Goal: Task Accomplishment & Management: Use online tool/utility

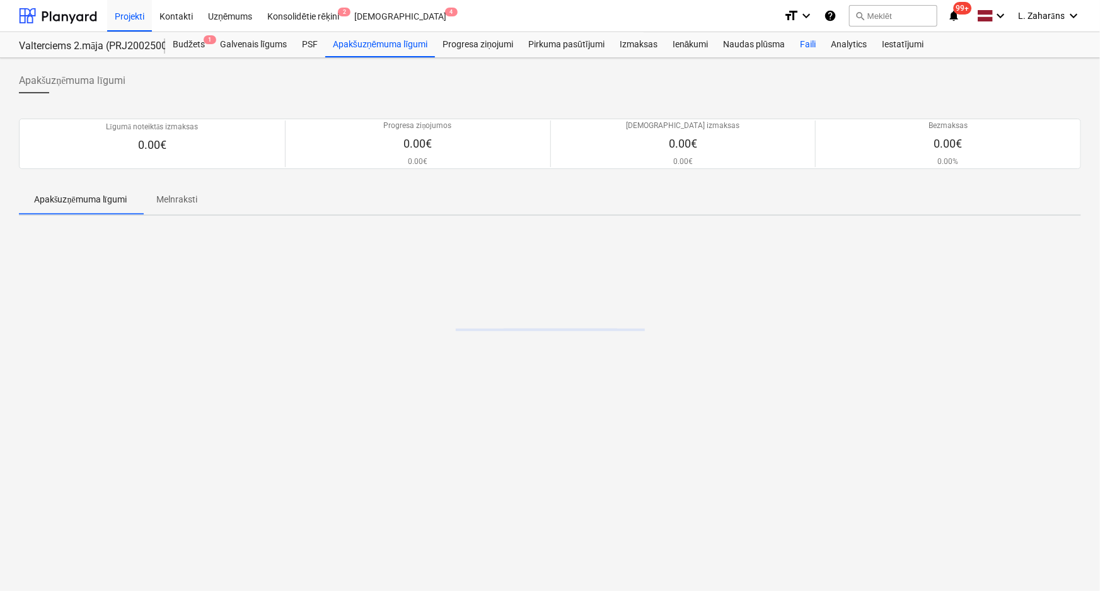
click at [807, 43] on div "Faili" at bounding box center [808, 44] width 31 height 25
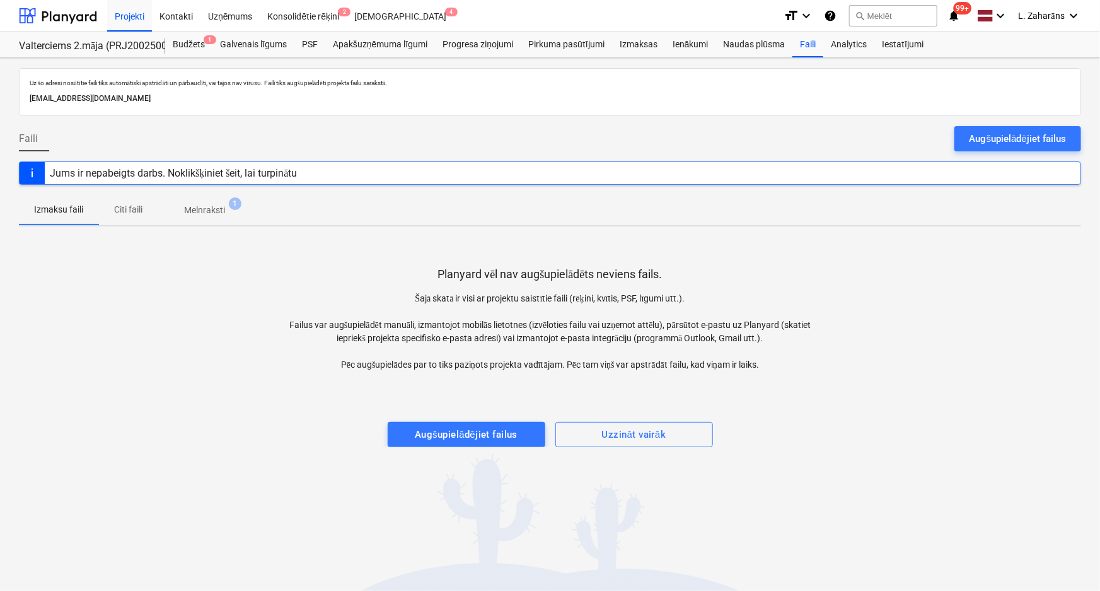
click at [202, 207] on p "Melnraksti" at bounding box center [204, 210] width 41 height 13
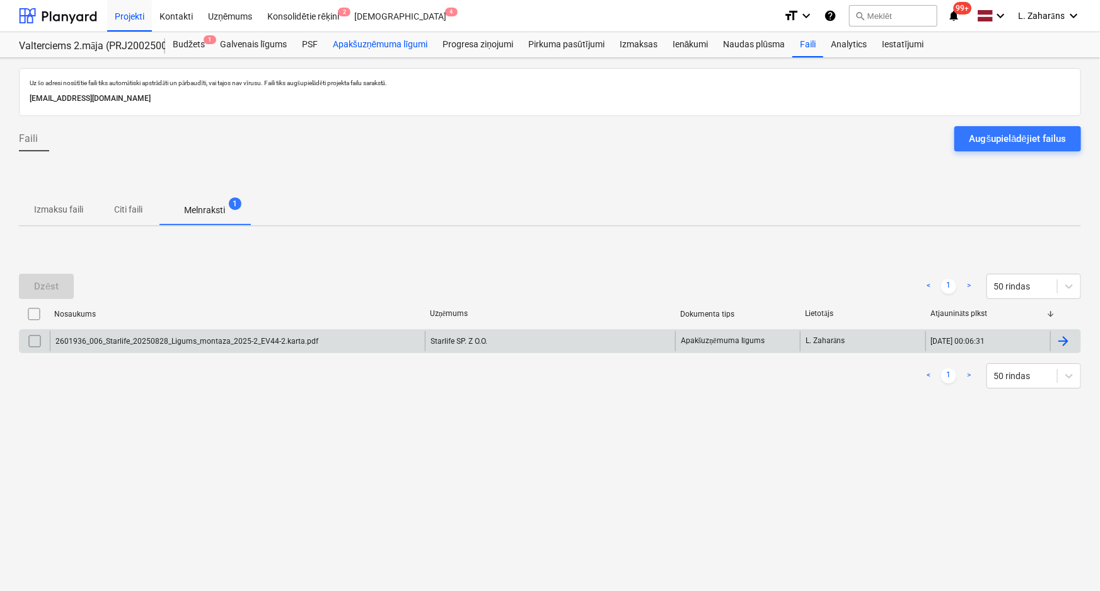
click at [375, 40] on div "Apakšuzņēmuma līgumi" at bounding box center [380, 44] width 110 height 25
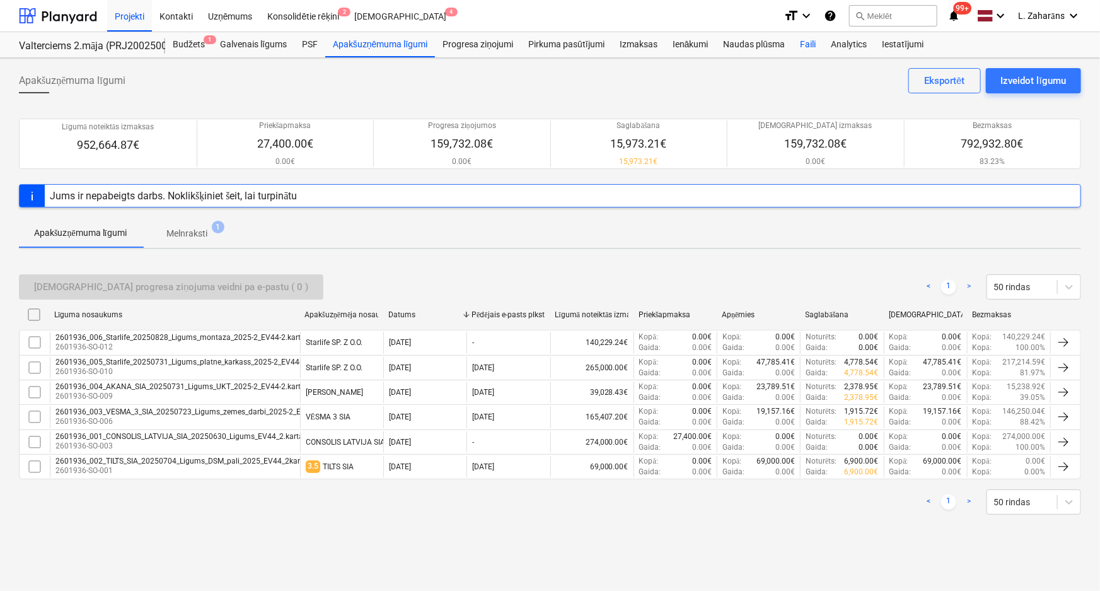
click at [801, 50] on div "Faili" at bounding box center [808, 44] width 31 height 25
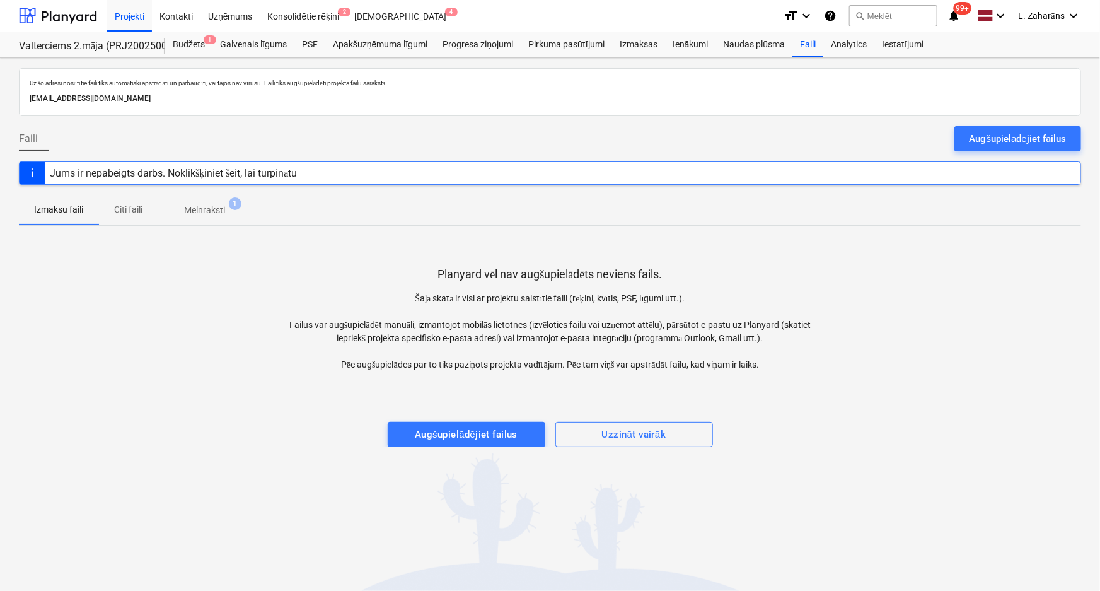
click at [202, 208] on p "Melnraksti" at bounding box center [204, 210] width 41 height 13
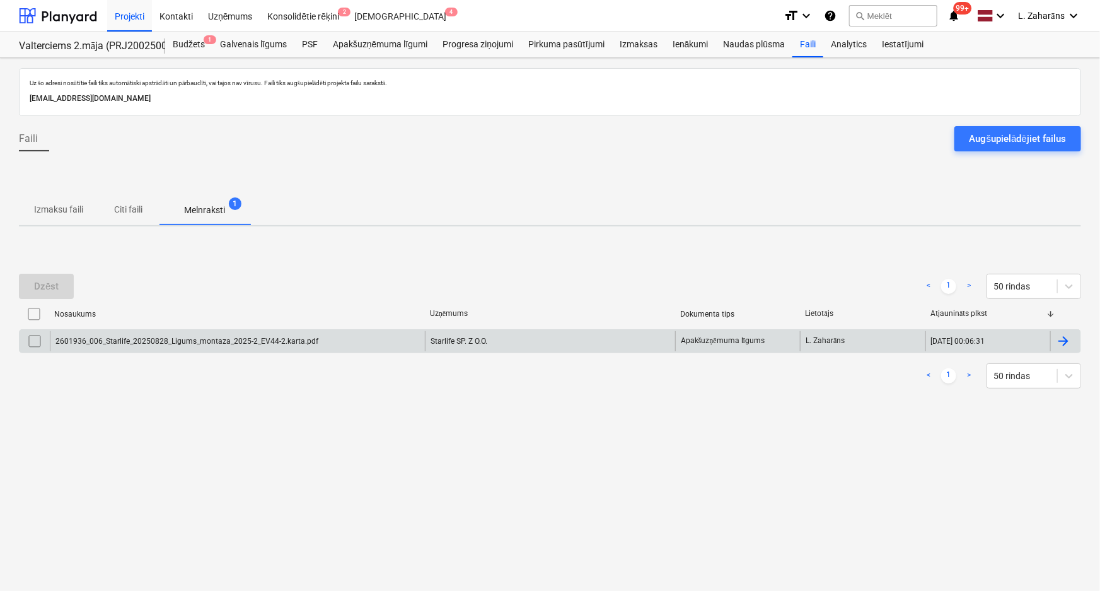
click at [30, 341] on input "checkbox" at bounding box center [35, 341] width 20 height 20
click at [42, 289] on div "Dzēst" at bounding box center [46, 286] width 25 height 16
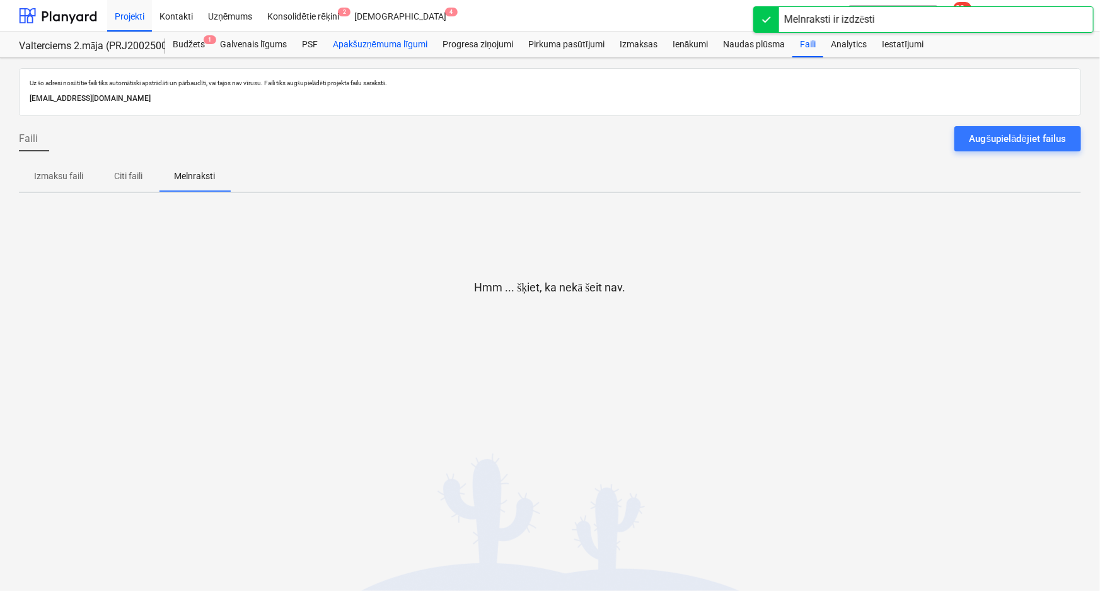
click at [353, 47] on div "Apakšuzņēmuma līgumi" at bounding box center [380, 44] width 110 height 25
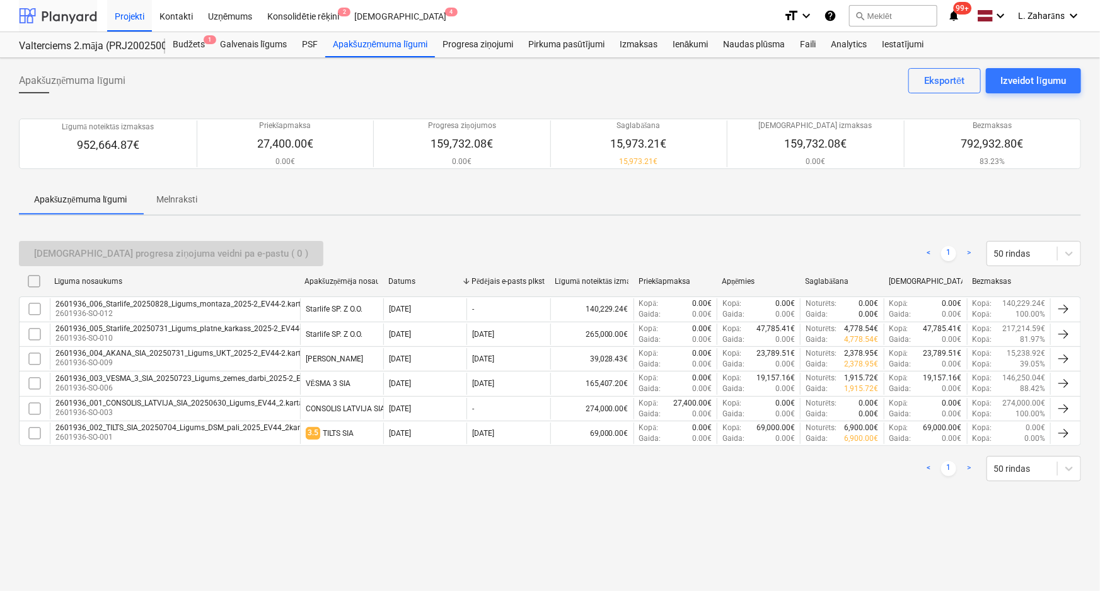
click at [58, 15] on div at bounding box center [58, 16] width 78 height 32
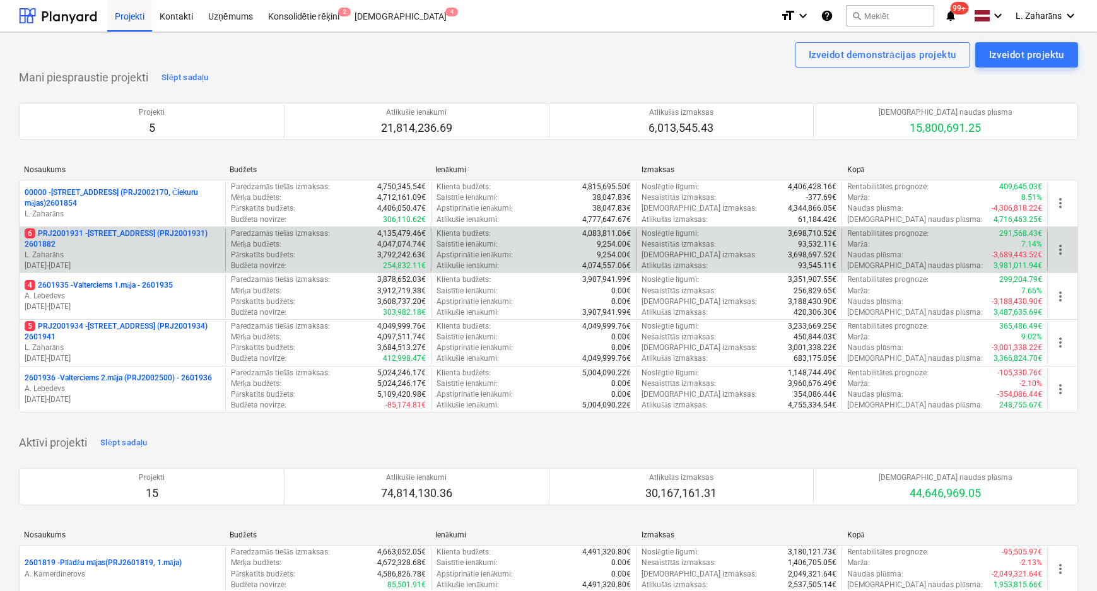
click at [92, 233] on p "6 PRJ2001931 - [STREET_ADDRESS] (PRJ2001931) 2601882" at bounding box center [122, 238] width 195 height 21
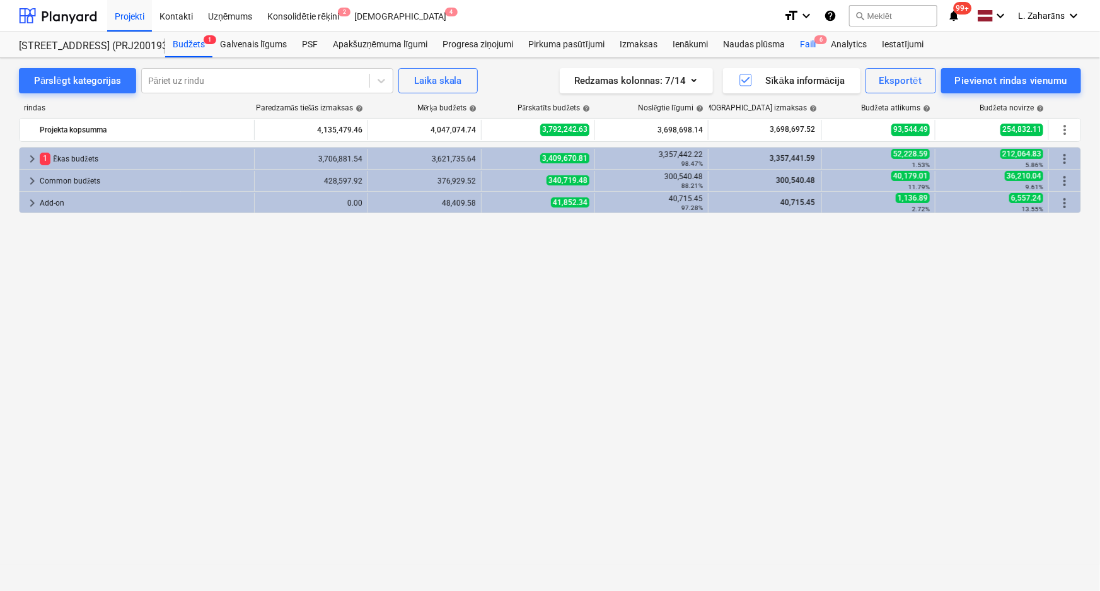
click at [804, 45] on div "Faili 6" at bounding box center [808, 44] width 31 height 25
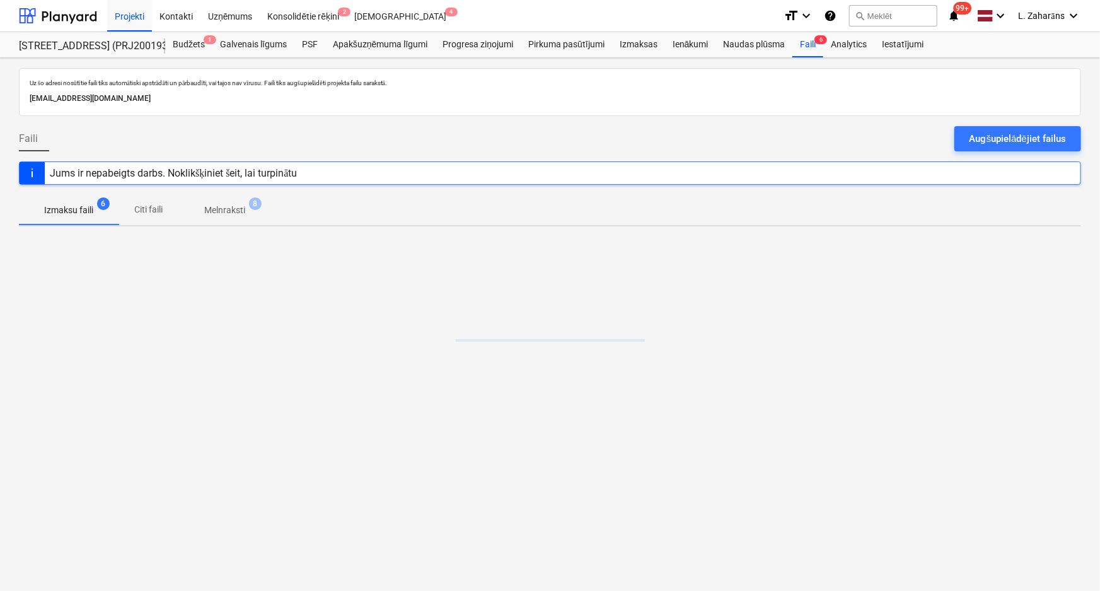
click at [224, 207] on p "Melnraksti" at bounding box center [224, 210] width 41 height 13
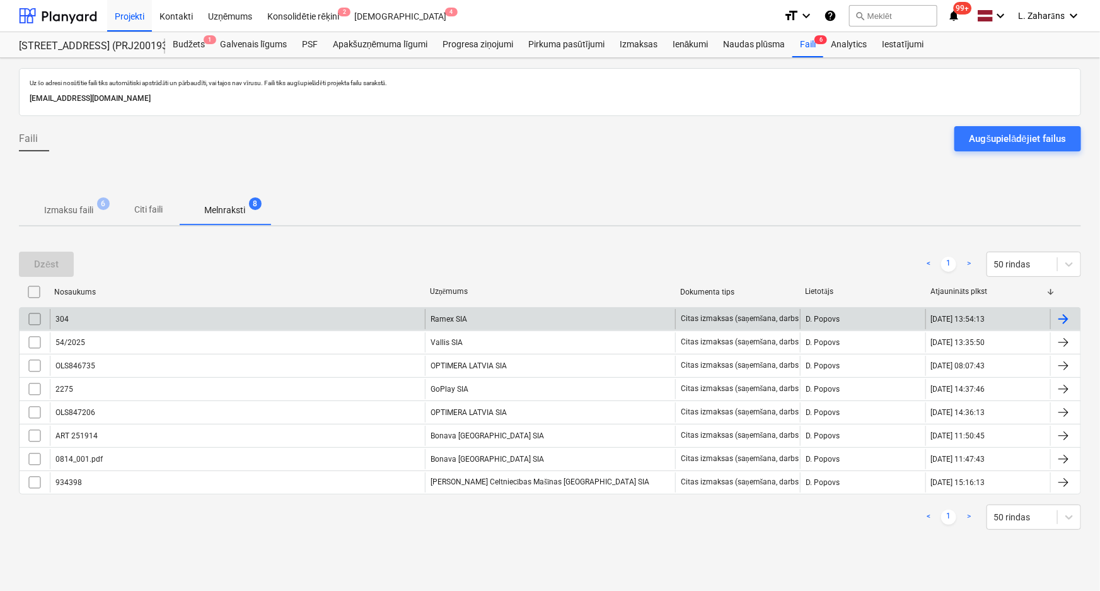
click at [190, 323] on div "304" at bounding box center [237, 319] width 375 height 20
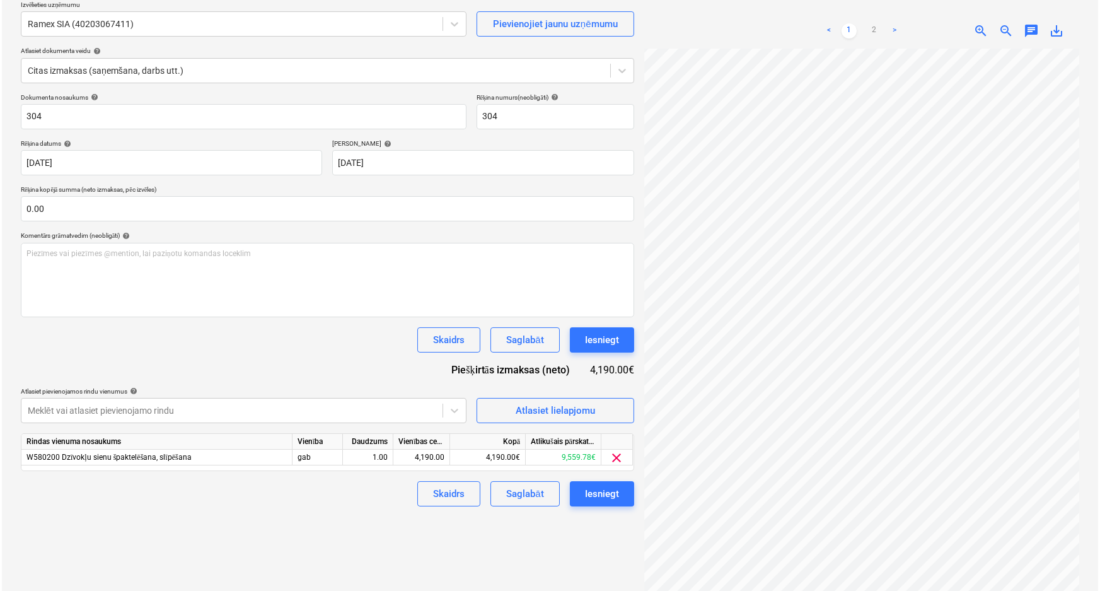
scroll to position [126, 0]
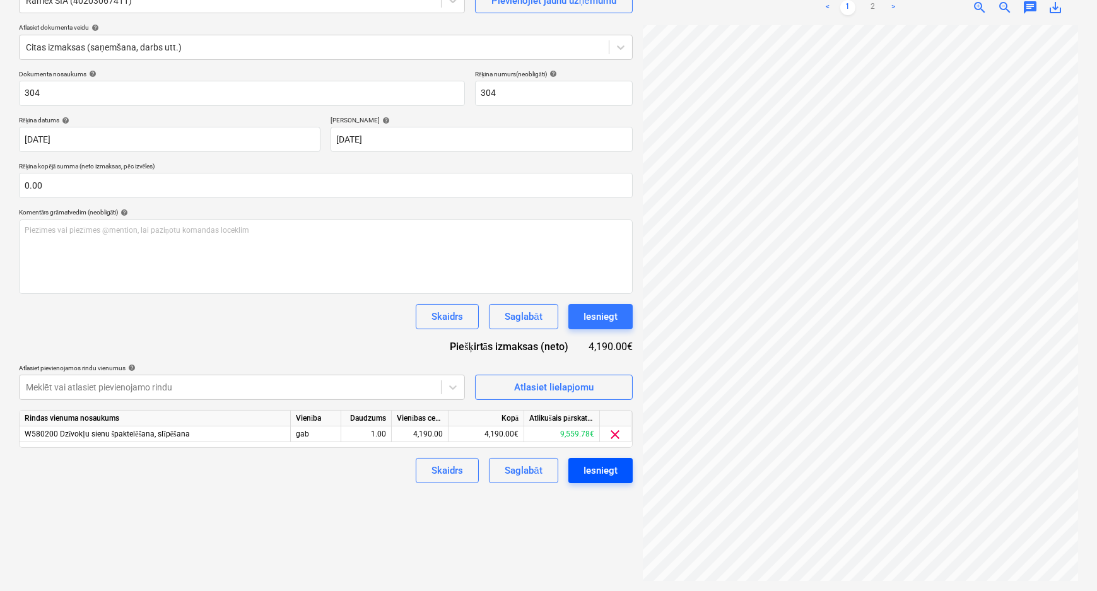
click at [600, 467] on div "Iesniegt" at bounding box center [600, 470] width 34 height 16
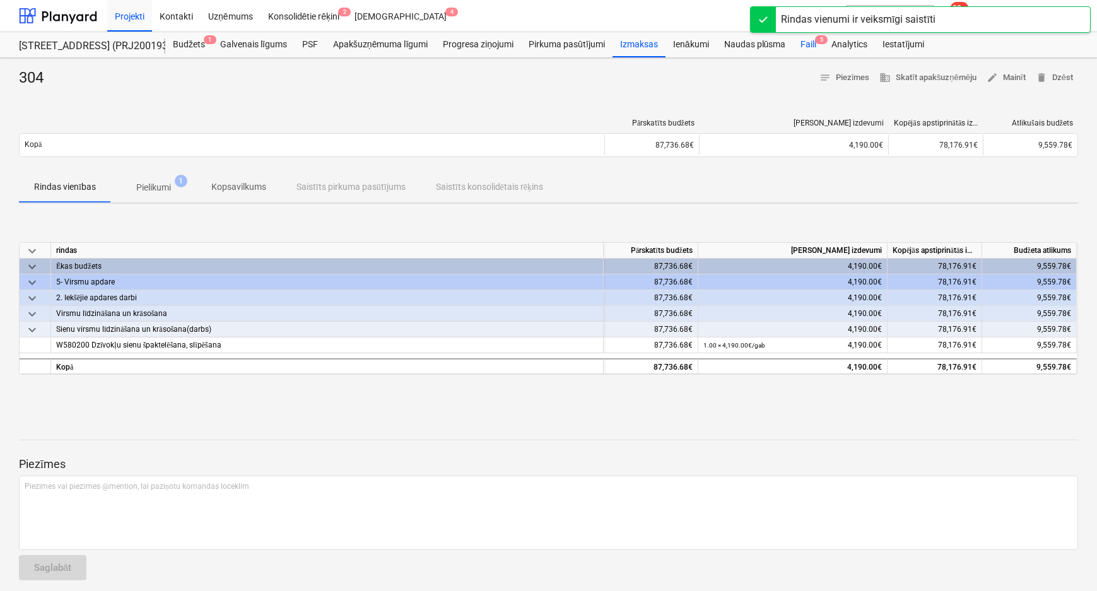
click at [810, 41] on div "Faili 5" at bounding box center [808, 44] width 31 height 25
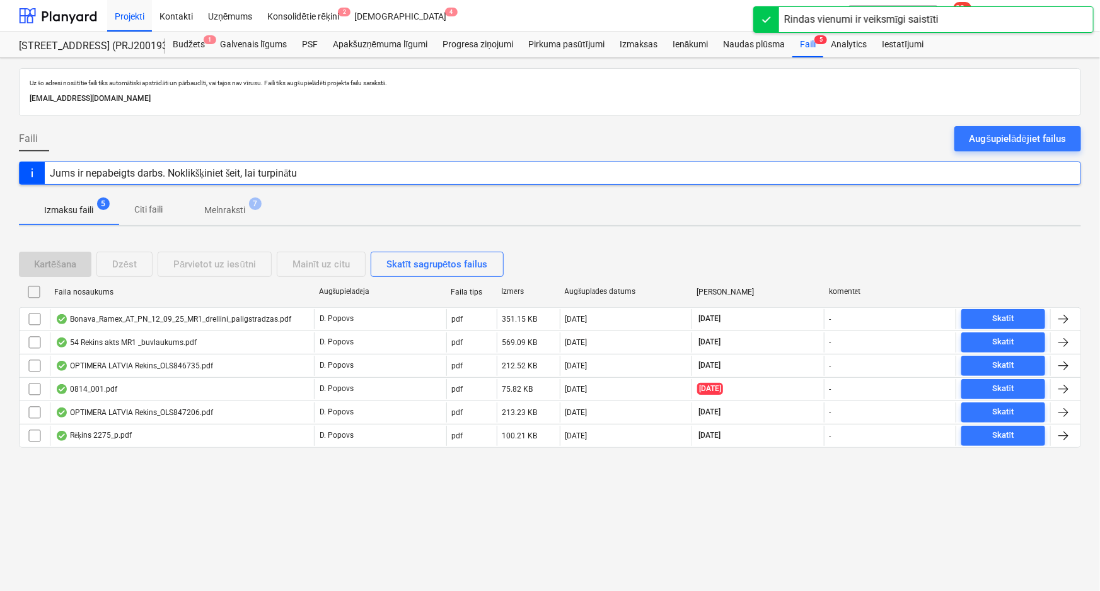
click at [233, 204] on p "Melnraksti" at bounding box center [224, 210] width 41 height 13
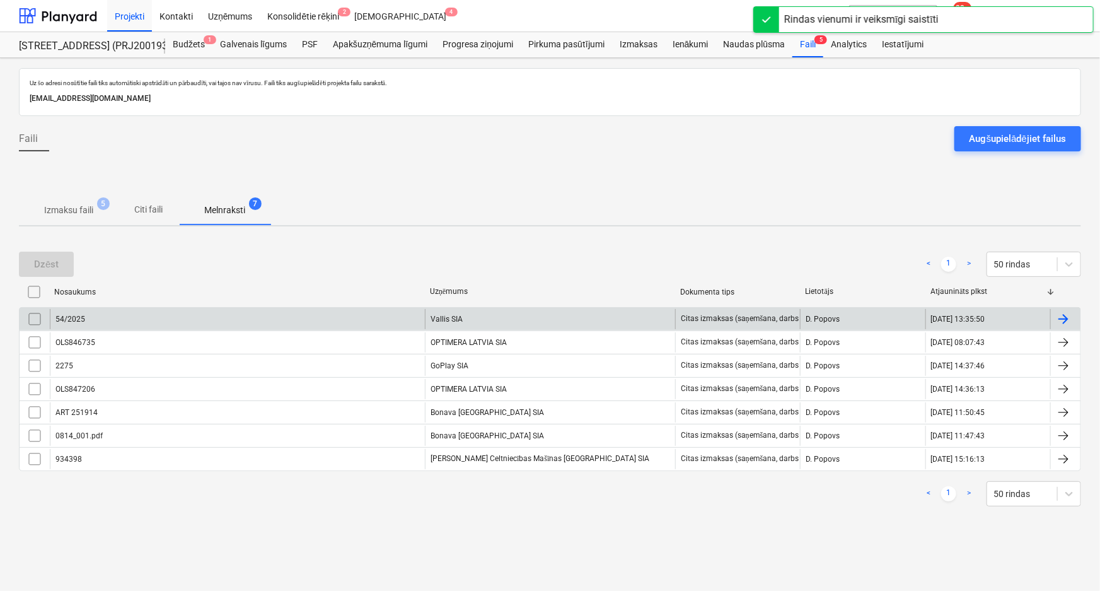
click at [141, 321] on div "54/2025" at bounding box center [237, 319] width 375 height 20
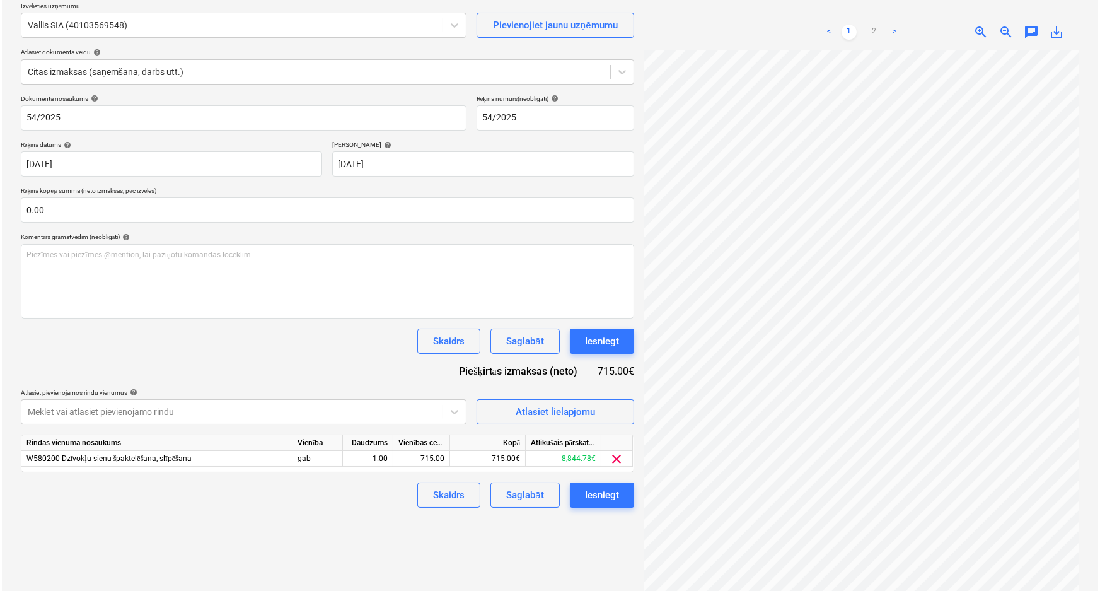
scroll to position [114, 0]
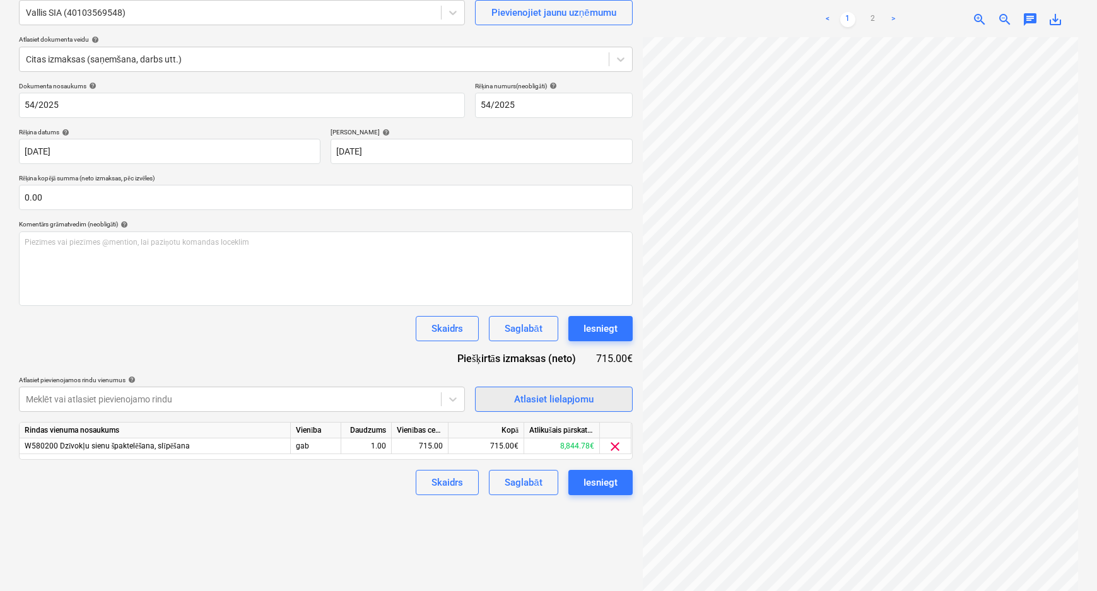
click at [486, 401] on button "Atlasiet lielapjomu" at bounding box center [554, 399] width 158 height 25
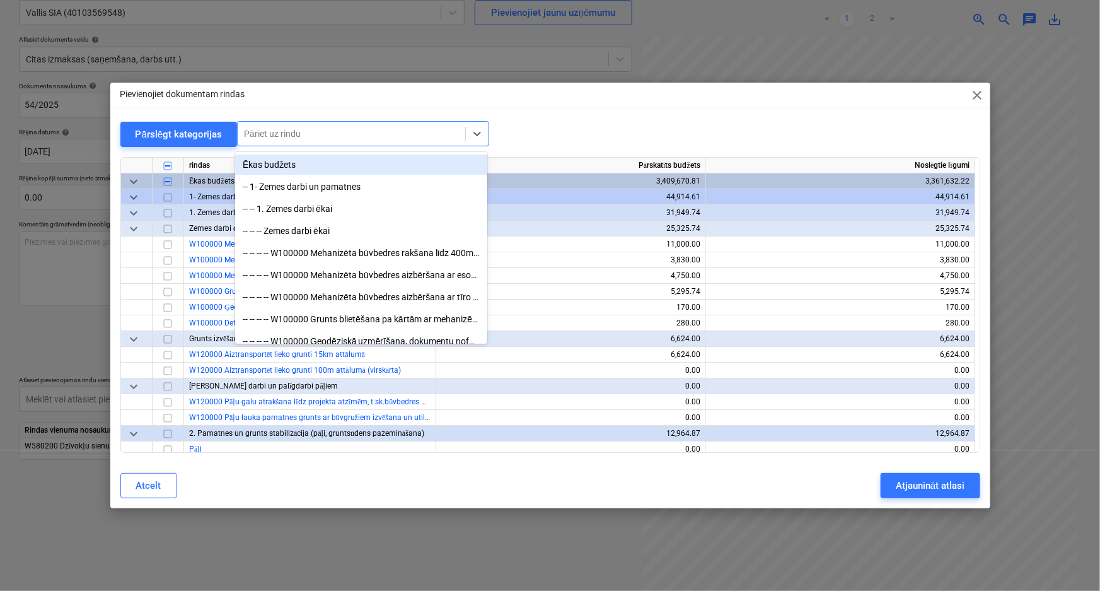
click at [265, 137] on div at bounding box center [351, 133] width 215 height 13
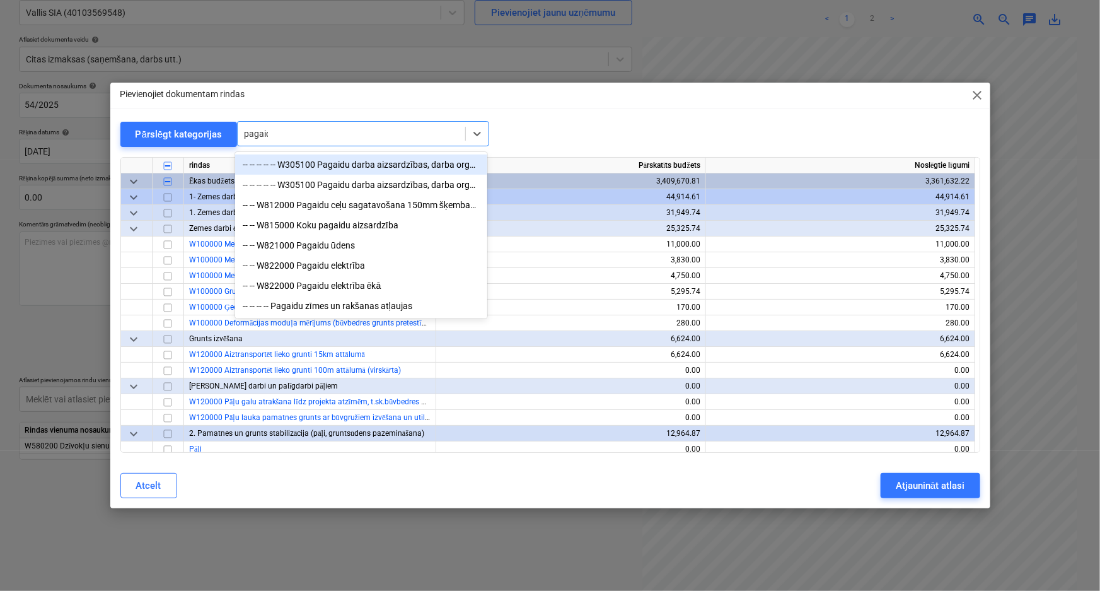
type input "pagaidu"
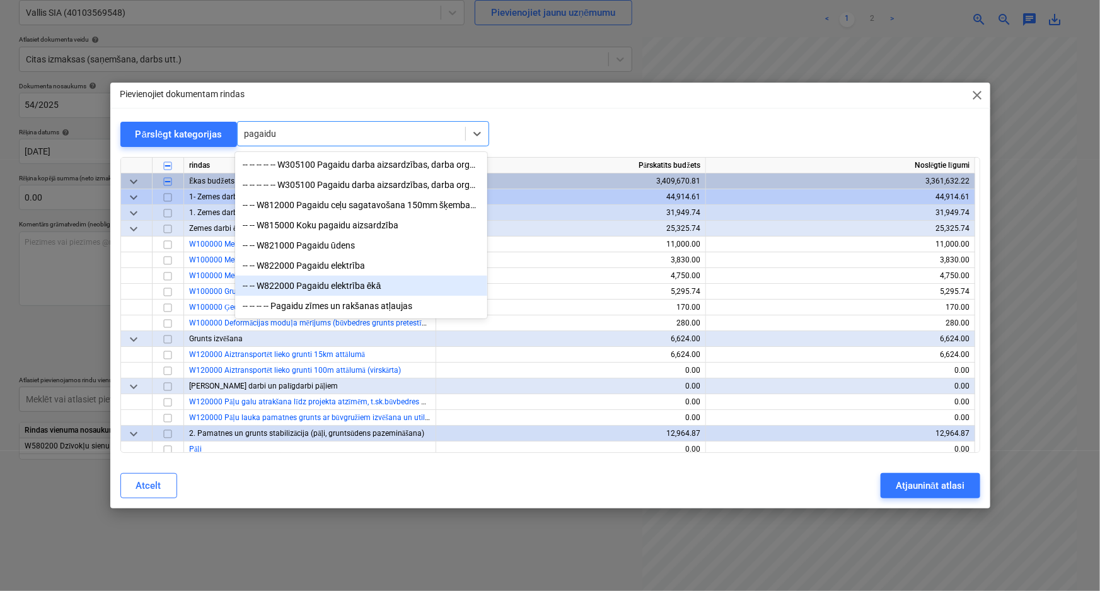
click at [356, 289] on div "-- -- W822000 Pagaidu elektrība ēkā" at bounding box center [361, 286] width 252 height 20
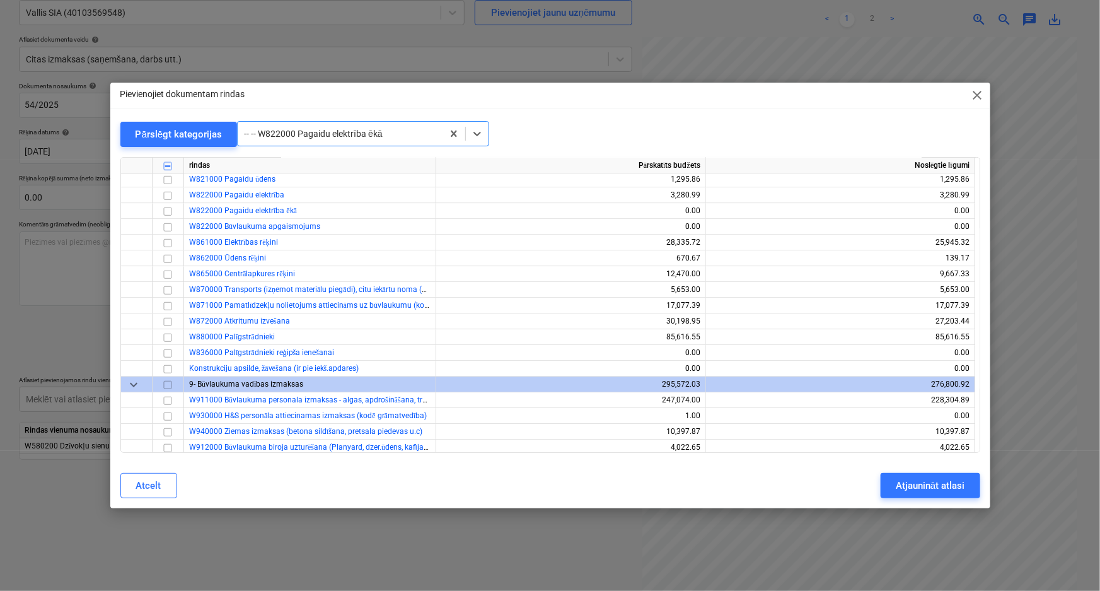
scroll to position [11334, 0]
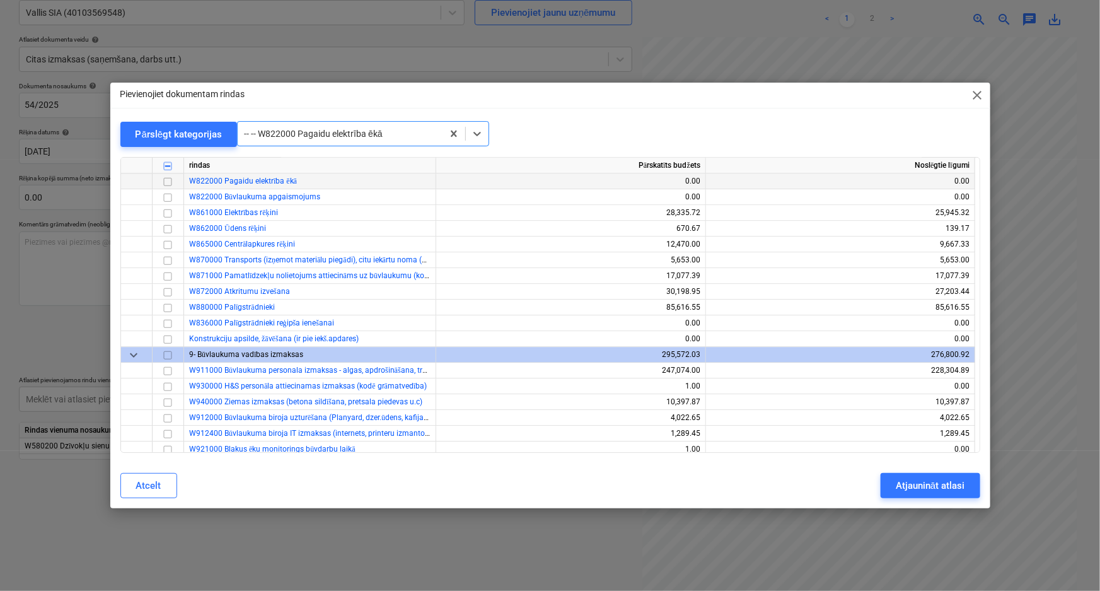
click at [168, 179] on input "checkbox" at bounding box center [167, 181] width 15 height 15
click at [909, 483] on div "Atjaunināt atlasi" at bounding box center [930, 485] width 69 height 16
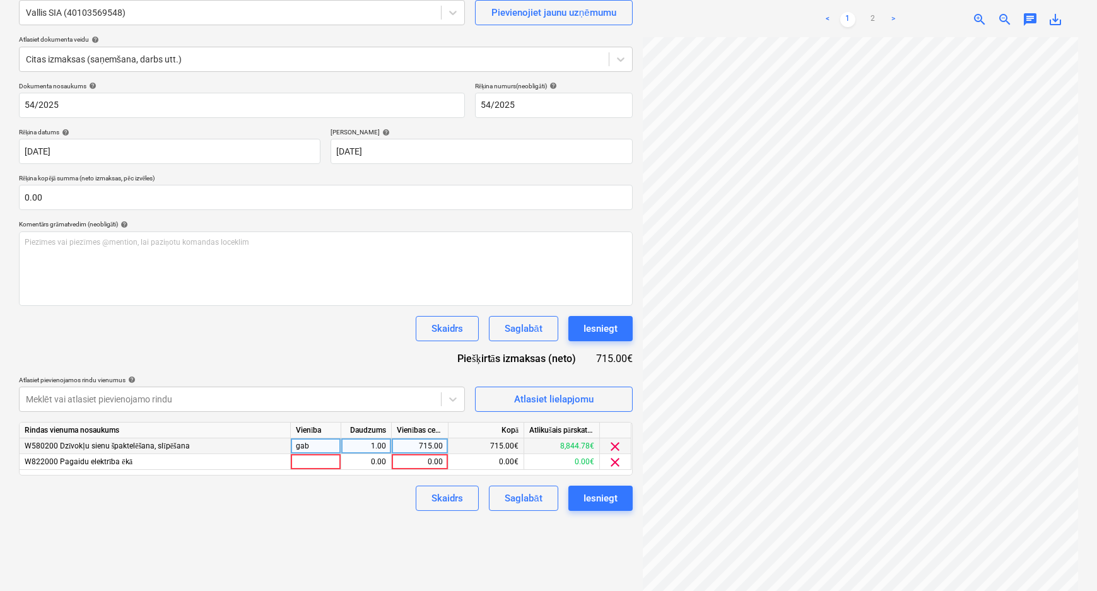
click at [434, 445] on div "715.00" at bounding box center [420, 446] width 46 height 16
click at [434, 445] on input "715" at bounding box center [420, 445] width 56 height 15
click at [417, 460] on div "0.00" at bounding box center [420, 462] width 46 height 16
type input "715"
click at [617, 441] on span "clear" at bounding box center [615, 446] width 15 height 15
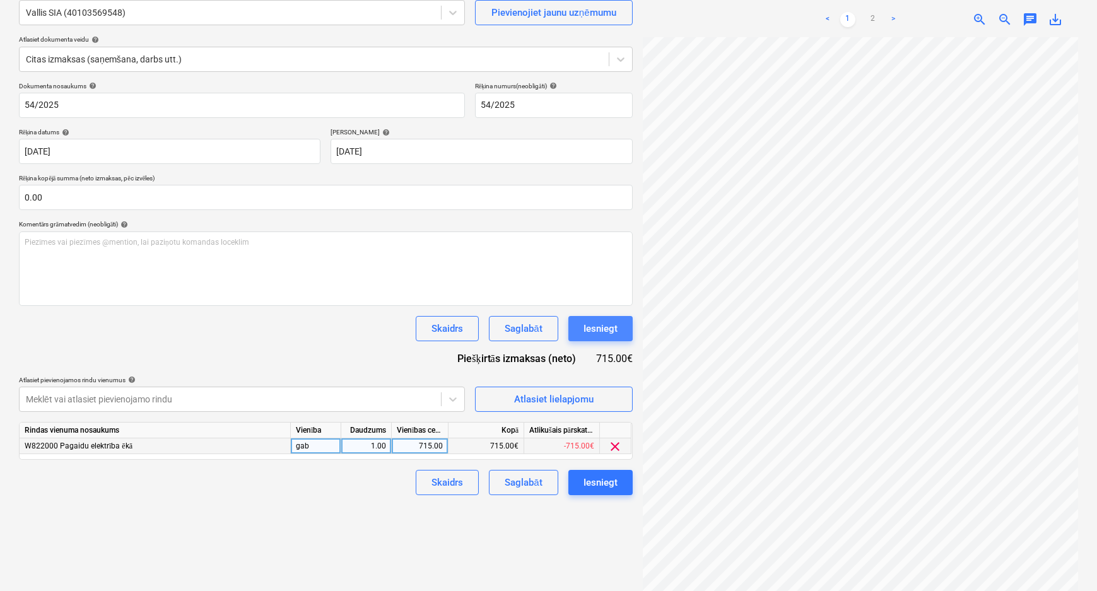
click at [592, 330] on div "Iesniegt" at bounding box center [600, 328] width 34 height 16
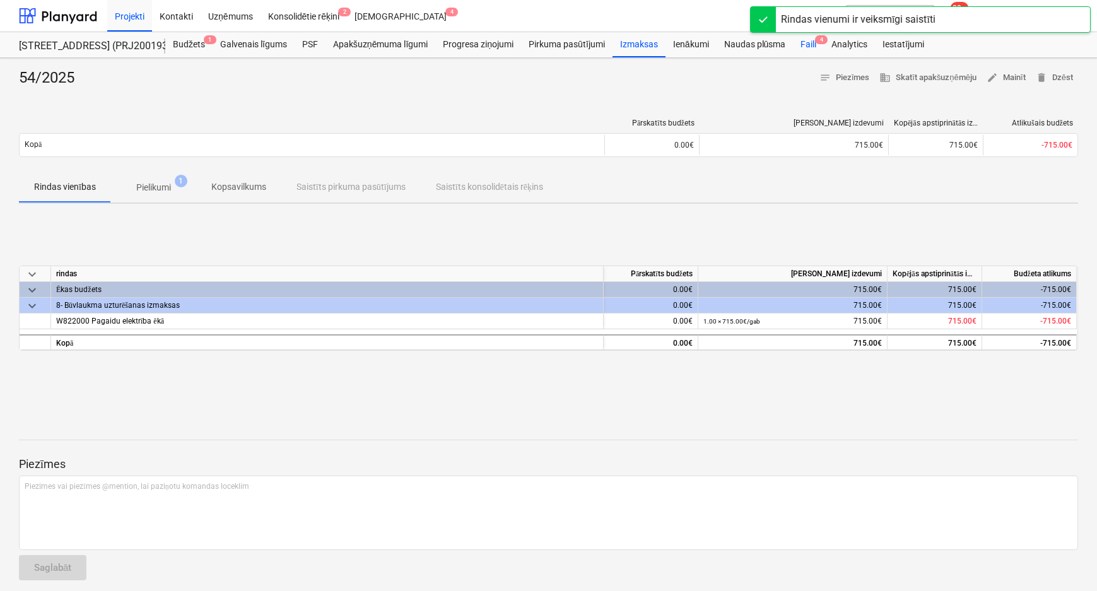
click at [801, 42] on div "Faili 4" at bounding box center [808, 44] width 31 height 25
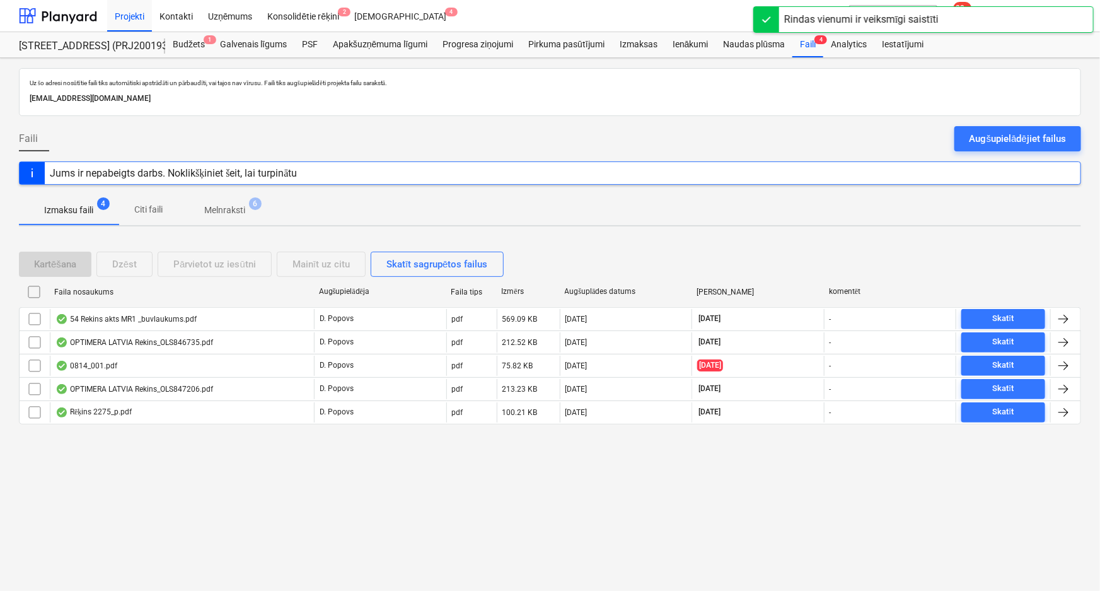
click at [208, 207] on p "Melnraksti" at bounding box center [224, 210] width 41 height 13
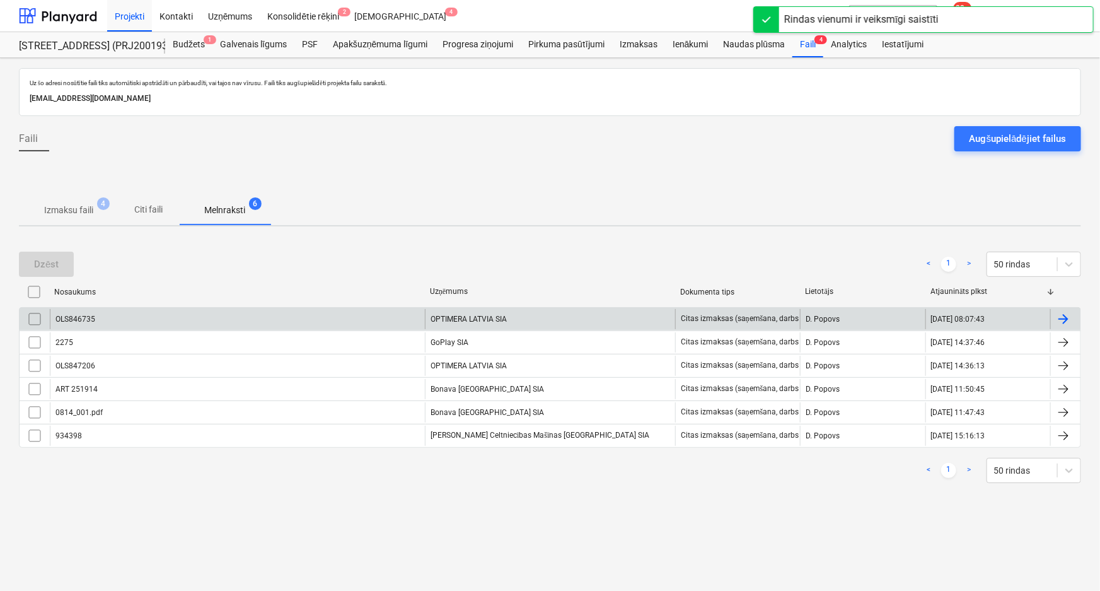
click at [151, 321] on div "OLS846735" at bounding box center [237, 319] width 375 height 20
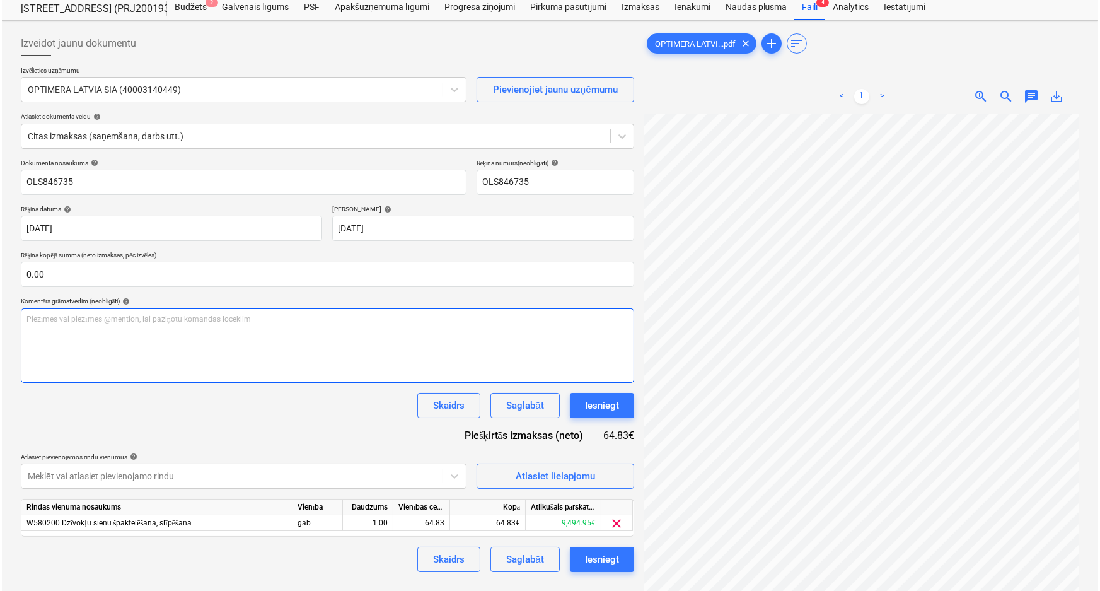
scroll to position [57, 0]
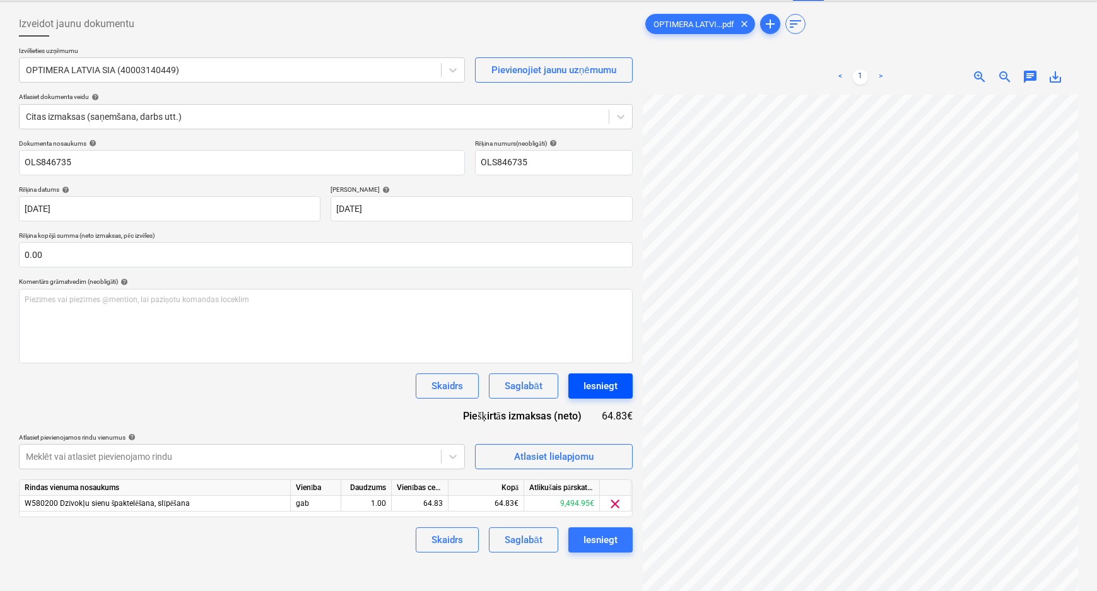
click at [593, 387] on div "Iesniegt" at bounding box center [600, 386] width 34 height 16
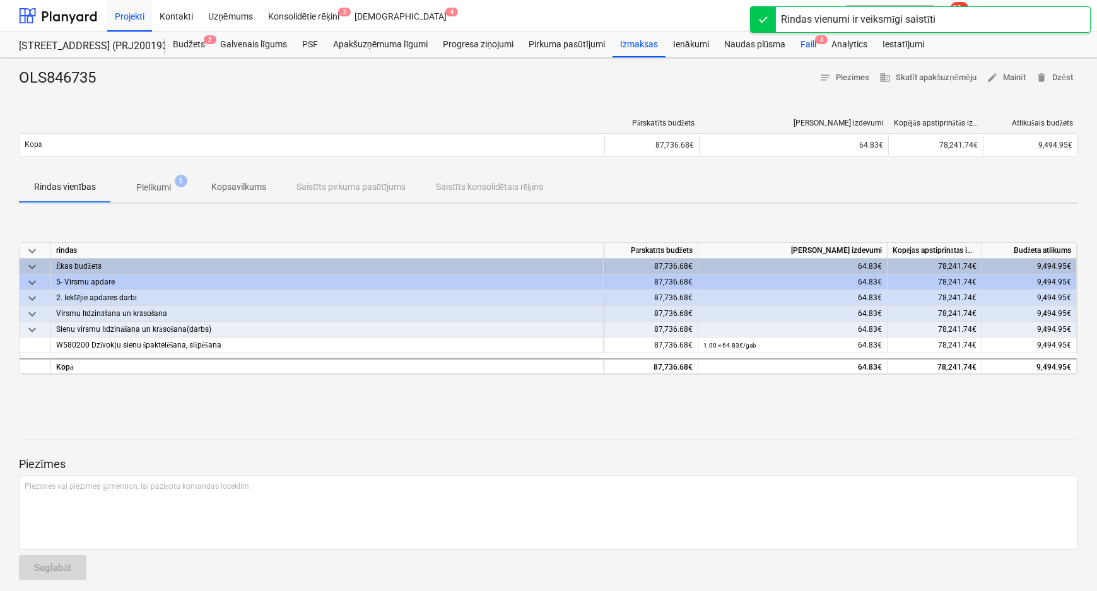
click at [809, 38] on div "Faili 3" at bounding box center [808, 44] width 31 height 25
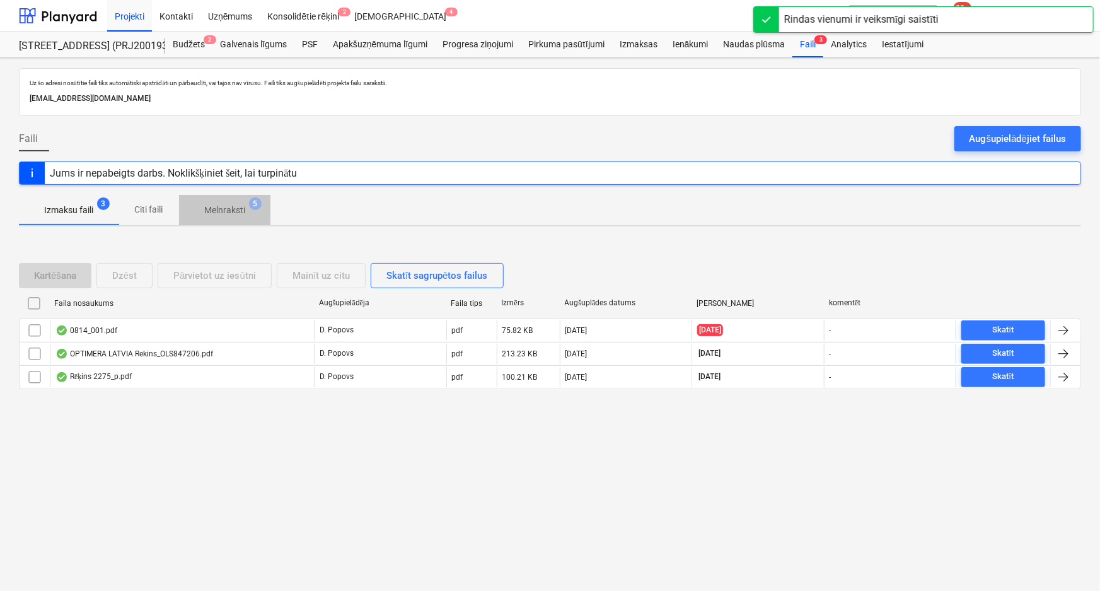
click at [223, 211] on p "Melnraksti" at bounding box center [224, 210] width 41 height 13
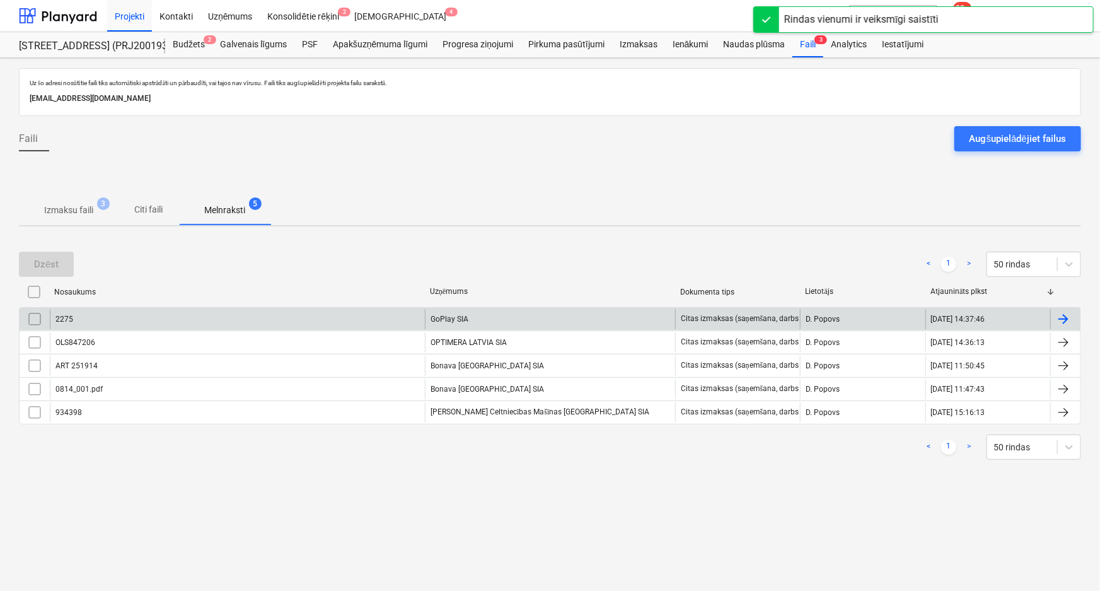
click at [170, 323] on div "2275" at bounding box center [237, 319] width 375 height 20
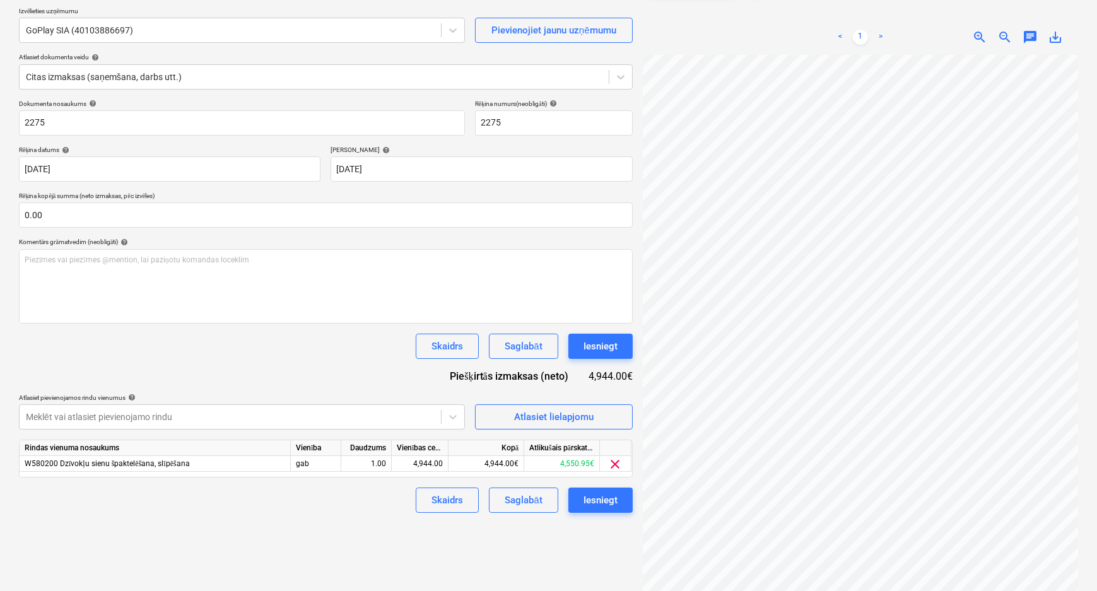
scroll to position [114, 0]
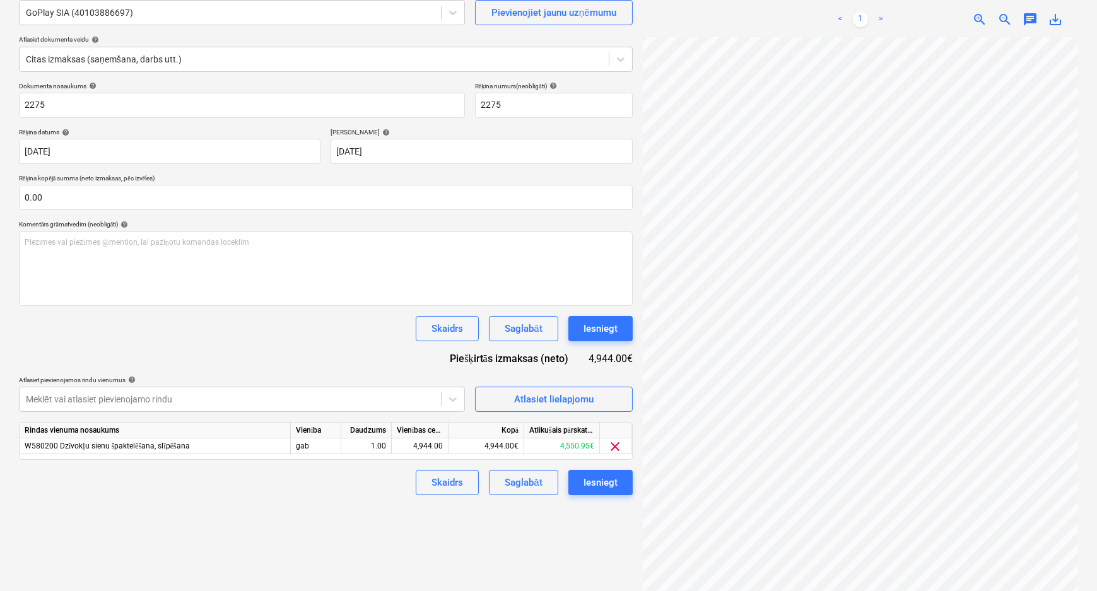
click at [616, 353] on div "Izveidot jaunu dokumentu Izvēlieties uzņēmumu GoPlay SIA (40103886697) Pievieno…" at bounding box center [548, 273] width 1069 height 649
click at [535, 397] on div "Atlasiet lielapjomu" at bounding box center [553, 399] width 79 height 16
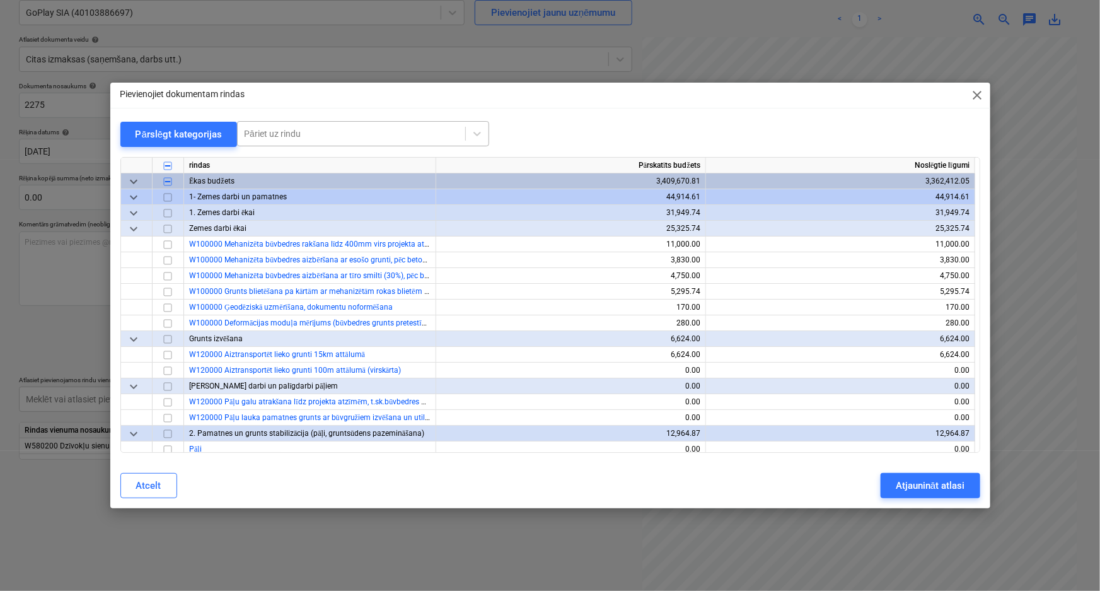
click at [294, 126] on div "Pāriet uz rindu" at bounding box center [352, 134] width 228 height 18
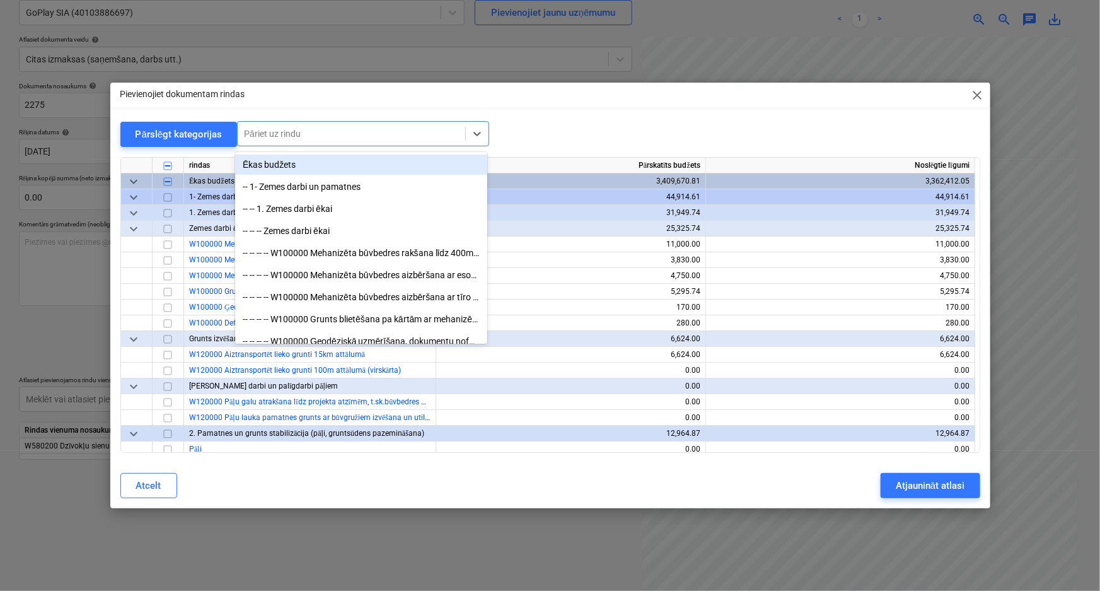
paste input "[PERSON_NAME] montāža skujiņā auto stāvlaukumiem un brauktuvei 60mm"
type input "[PERSON_NAME] montāža skujiņā auto stāvlaukumiem un brauktuvei 60mm"
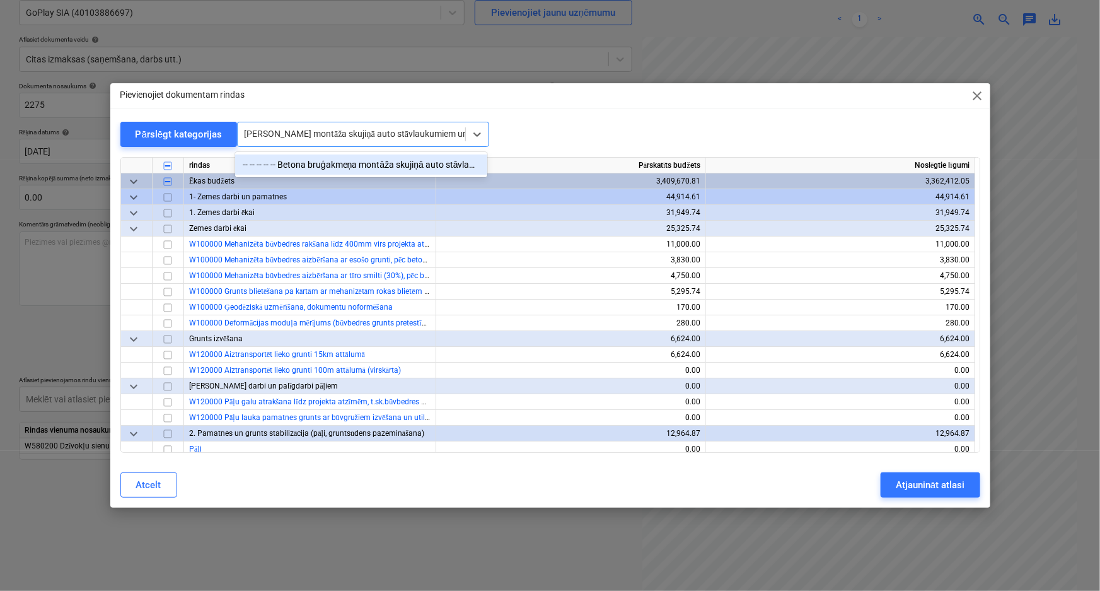
scroll to position [0, 88]
click at [301, 164] on div "-- -- -- -- -- Betona bruģakmeņa montāža skujiņā auto stāvlaukumiem un brauktuv…" at bounding box center [361, 164] width 252 height 20
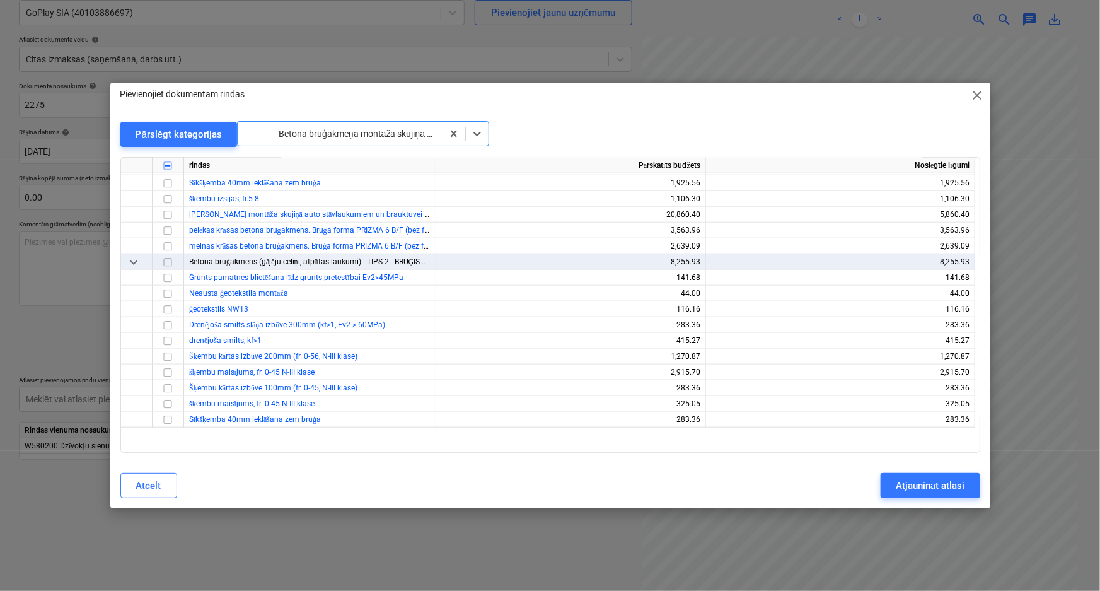
scroll to position [12753, 0]
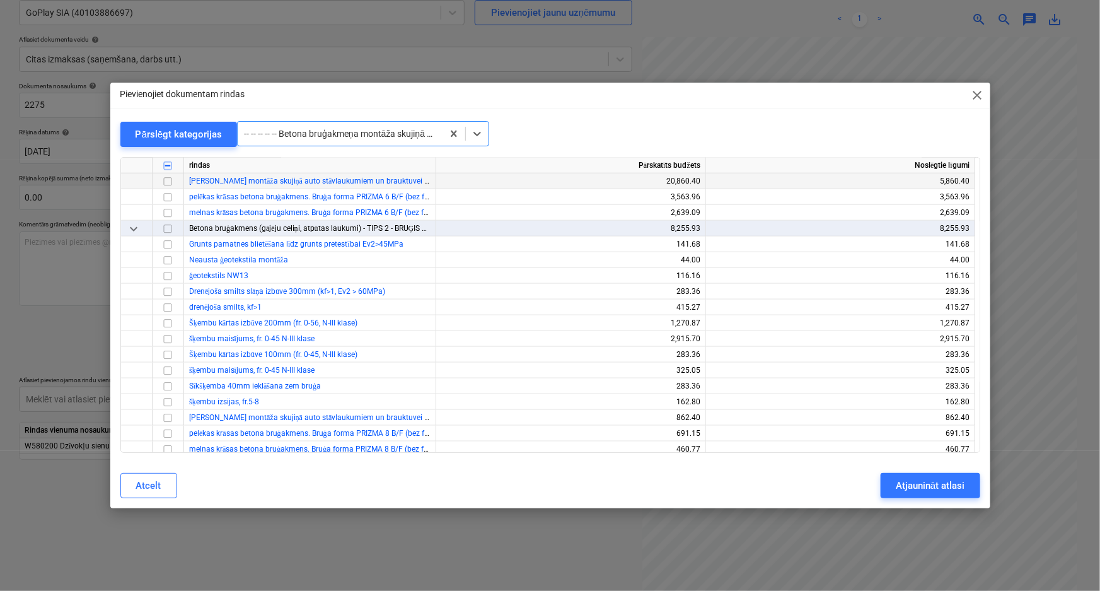
click at [169, 181] on input "checkbox" at bounding box center [167, 181] width 15 height 15
click at [932, 479] on div "Atjaunināt atlasi" at bounding box center [930, 485] width 69 height 16
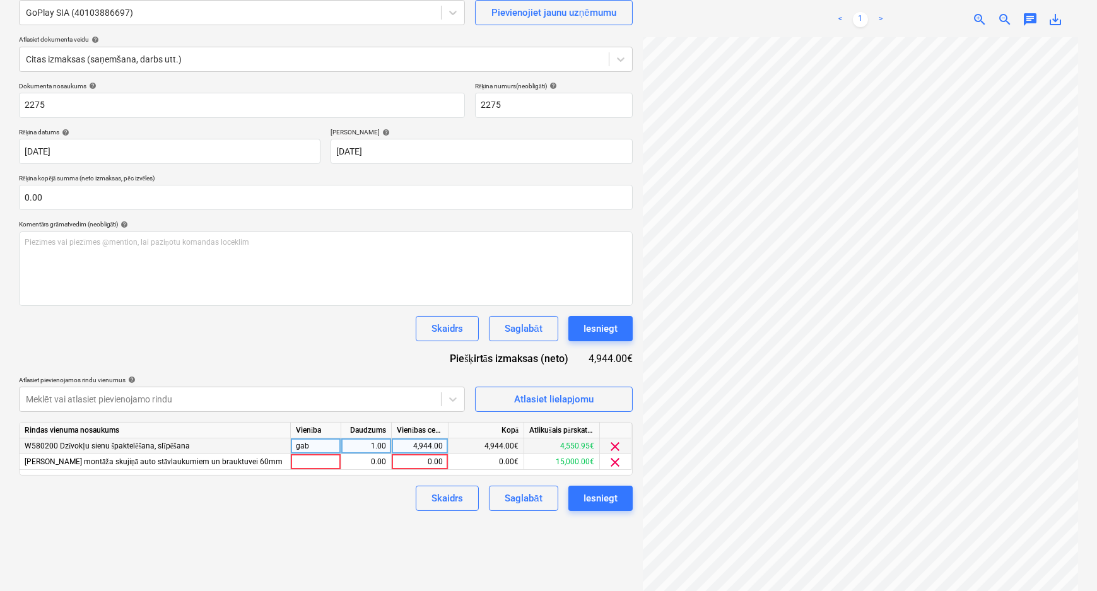
click at [419, 445] on div "4,944.00" at bounding box center [420, 446] width 46 height 16
click at [405, 462] on div "0.00" at bounding box center [420, 462] width 46 height 16
type input "4944"
click at [458, 443] on div "0.00€" at bounding box center [486, 446] width 76 height 16
click at [612, 443] on span "clear" at bounding box center [615, 446] width 15 height 15
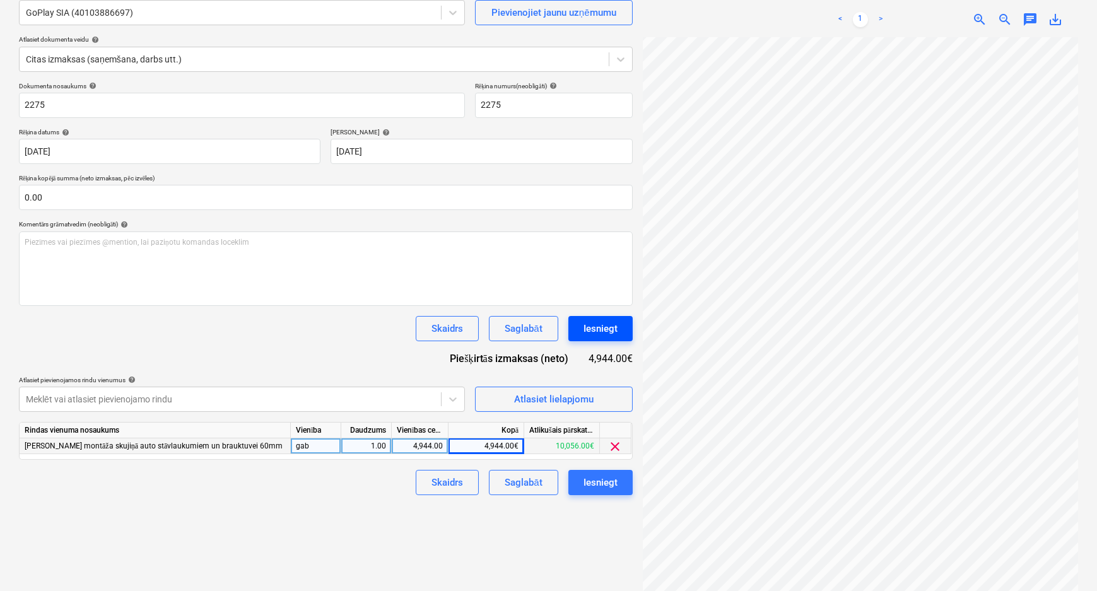
click at [607, 324] on div "Iesniegt" at bounding box center [600, 328] width 34 height 16
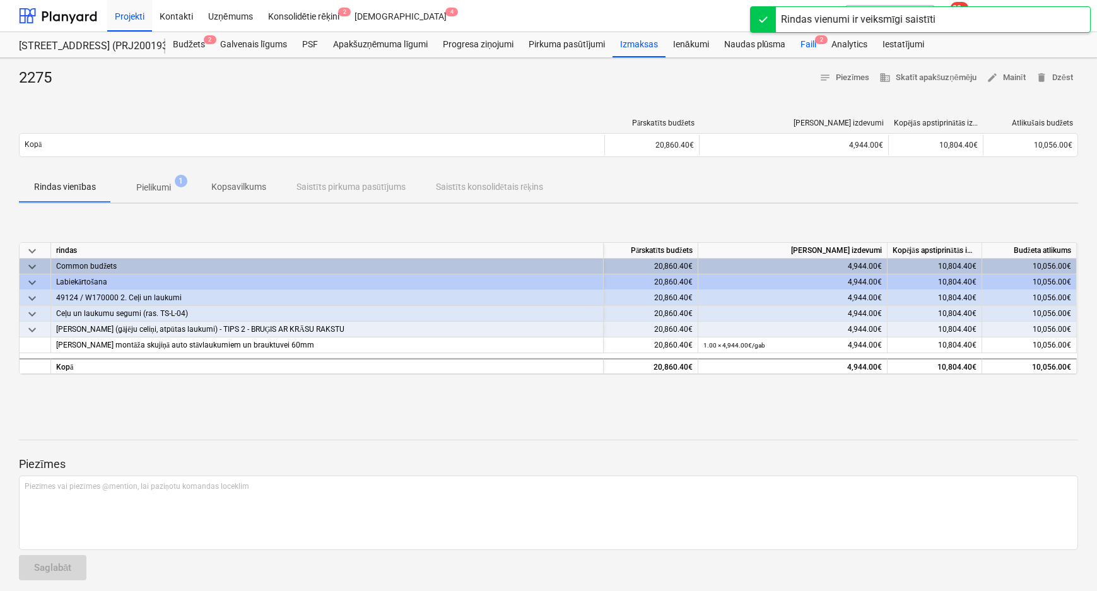
click at [801, 42] on div "Faili 2" at bounding box center [808, 44] width 31 height 25
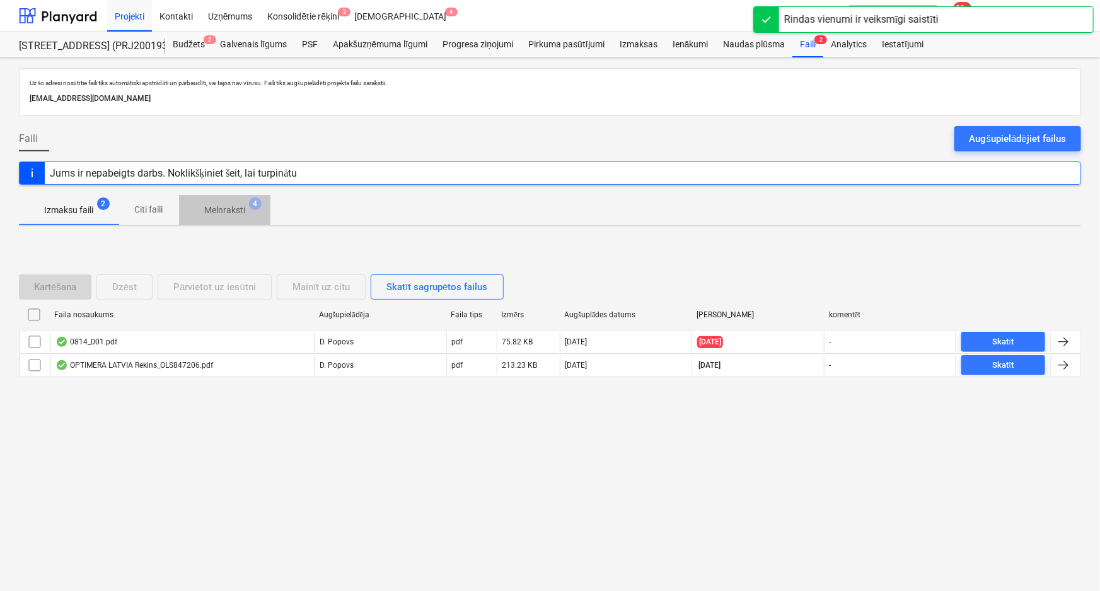
click at [226, 208] on p "Melnraksti" at bounding box center [224, 210] width 41 height 13
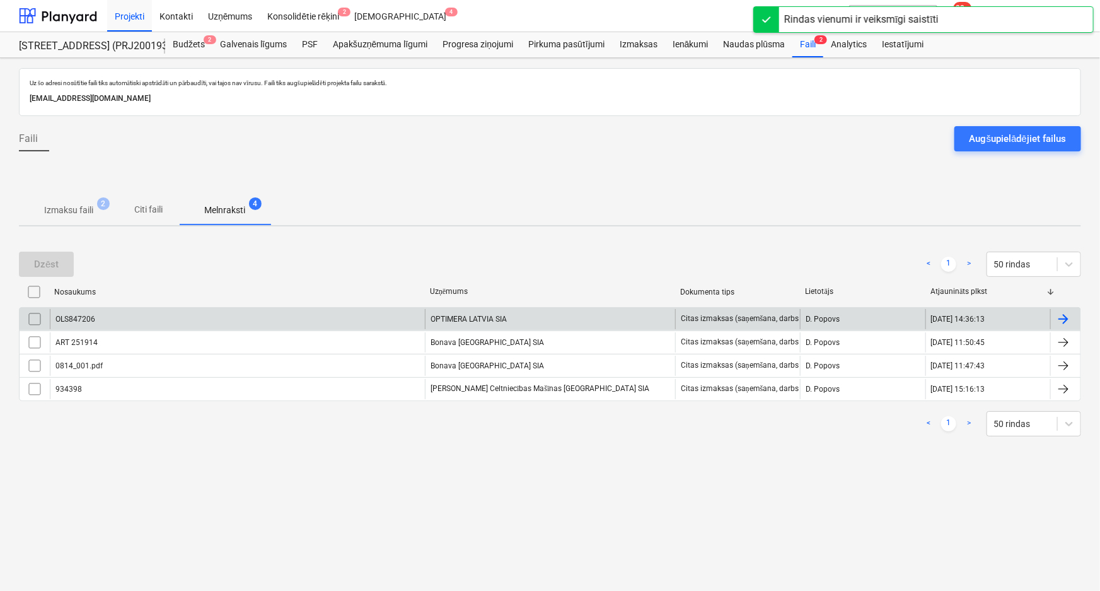
click at [157, 321] on div "OLS847206" at bounding box center [237, 319] width 375 height 20
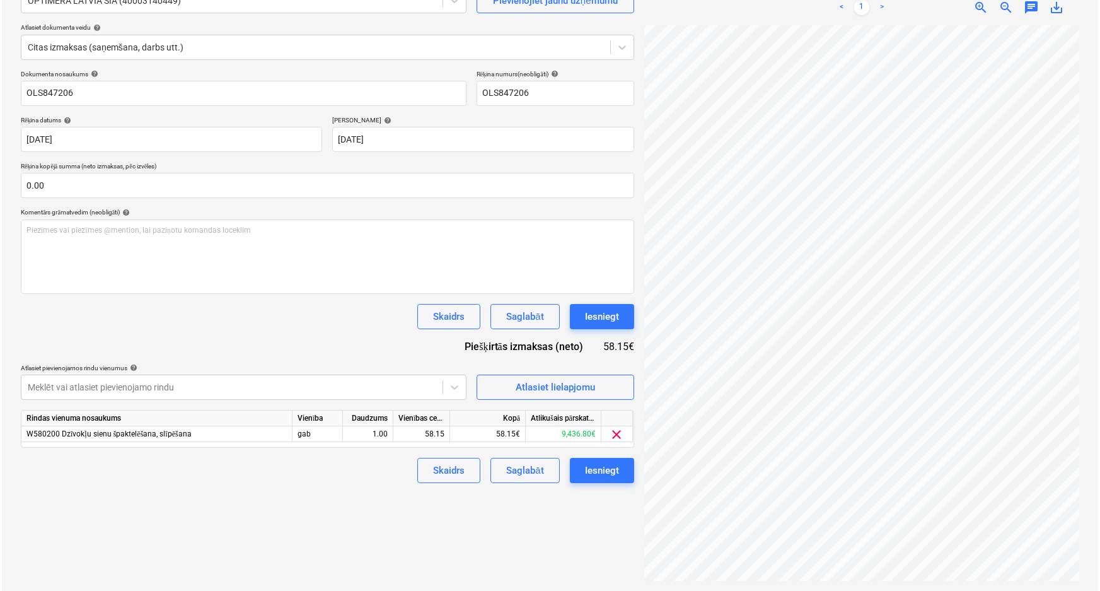
scroll to position [376, 228]
click at [592, 473] on div "Iesniegt" at bounding box center [600, 470] width 34 height 16
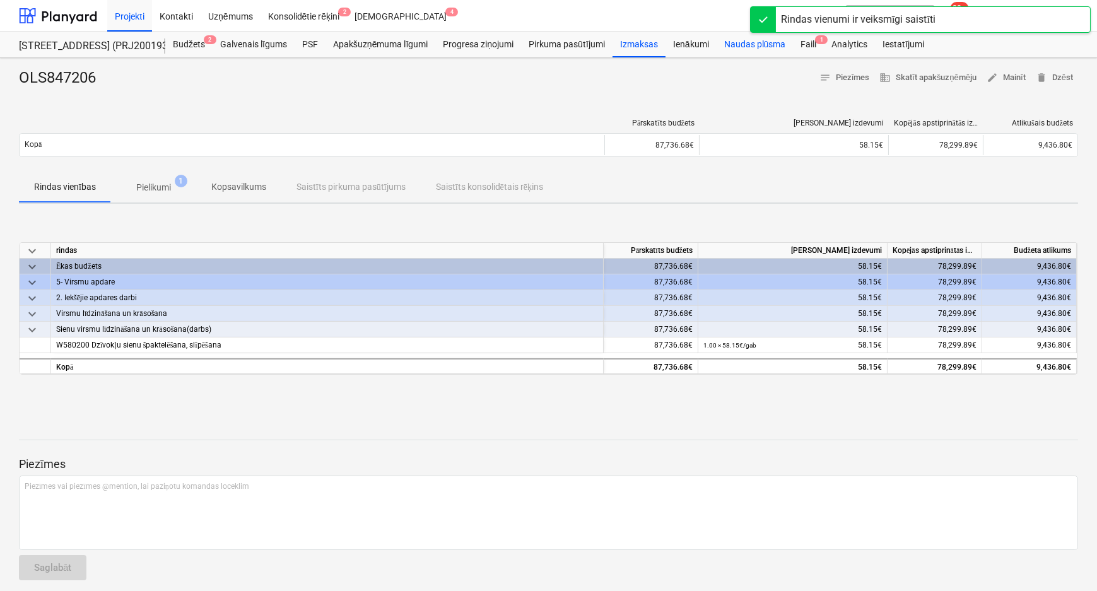
drag, startPoint x: 805, startPoint y: 45, endPoint x: 786, endPoint y: 53, distance: 19.8
click at [805, 45] on div "Faili 1" at bounding box center [808, 44] width 31 height 25
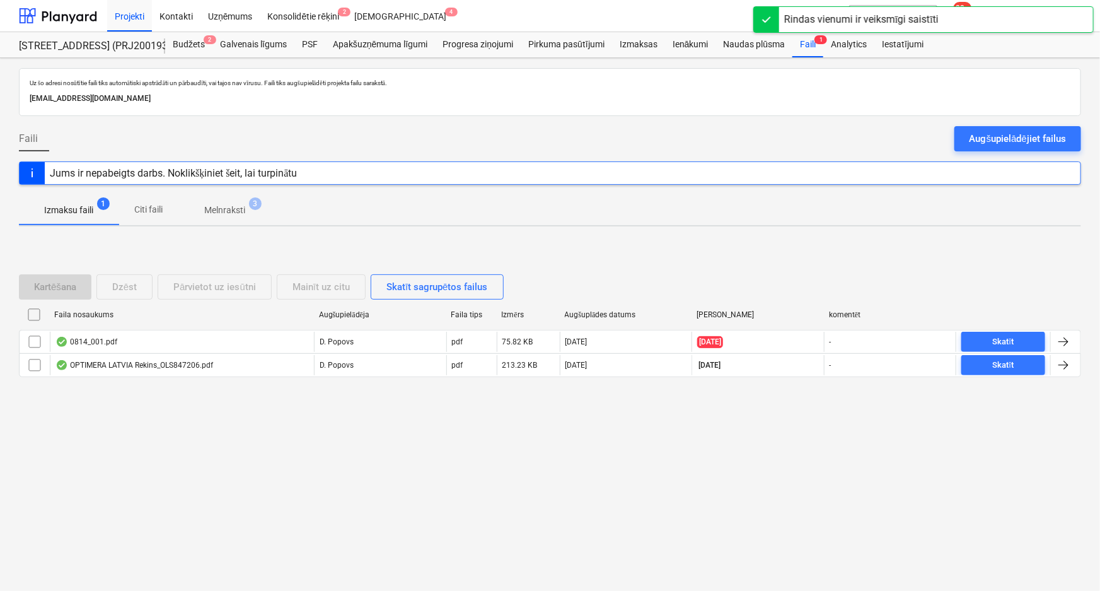
click at [210, 211] on p "Melnraksti" at bounding box center [224, 210] width 41 height 13
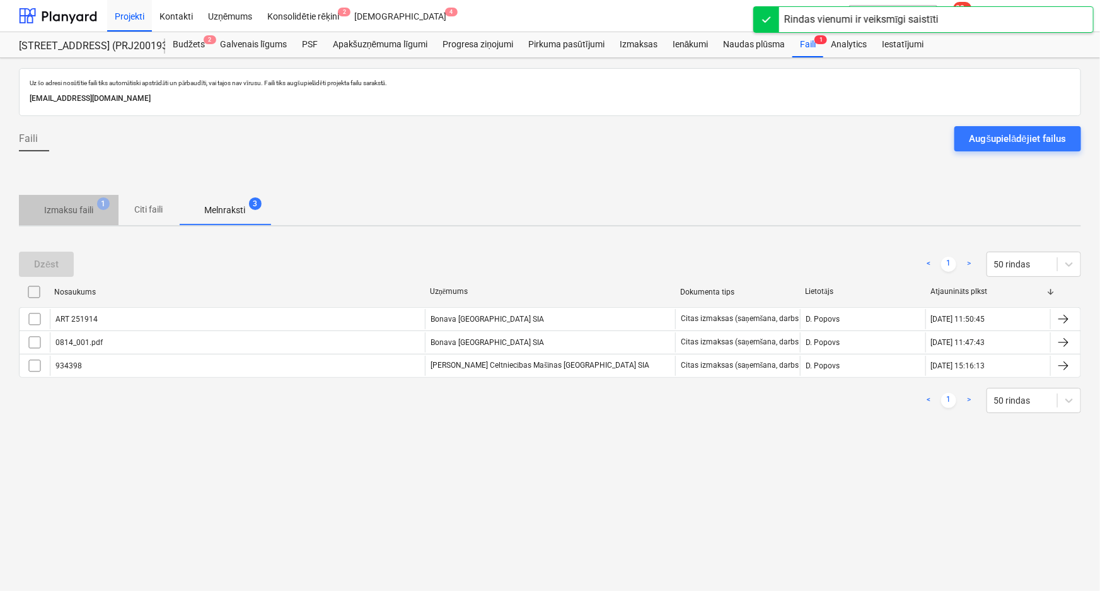
click at [52, 214] on p "Izmaksu faili" at bounding box center [68, 210] width 49 height 13
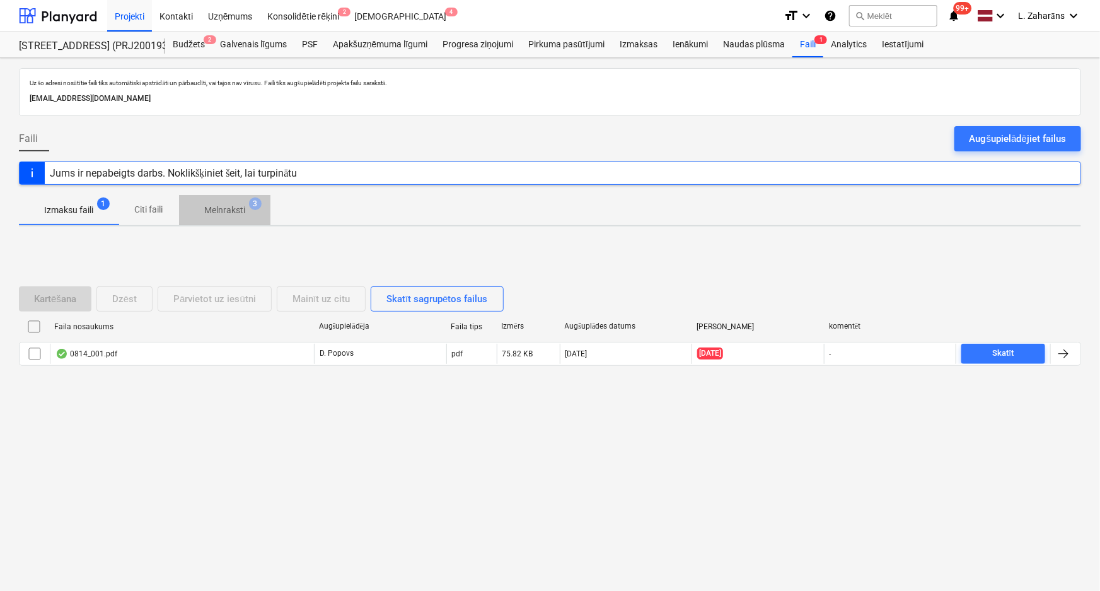
click at [226, 211] on p "Melnraksti" at bounding box center [224, 210] width 41 height 13
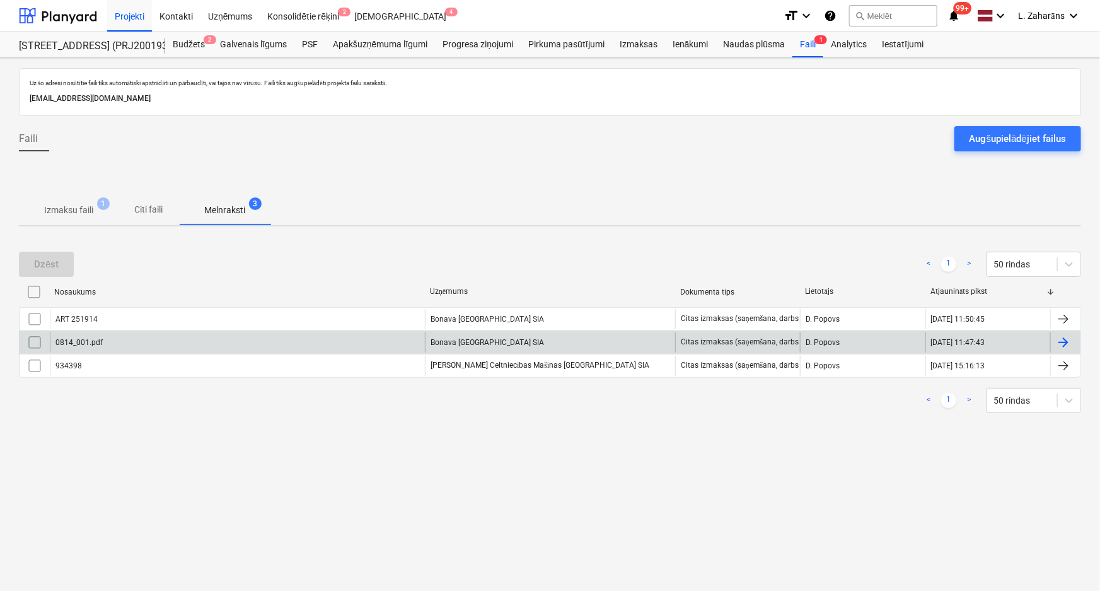
click at [202, 342] on div "0814_001.pdf" at bounding box center [237, 342] width 375 height 20
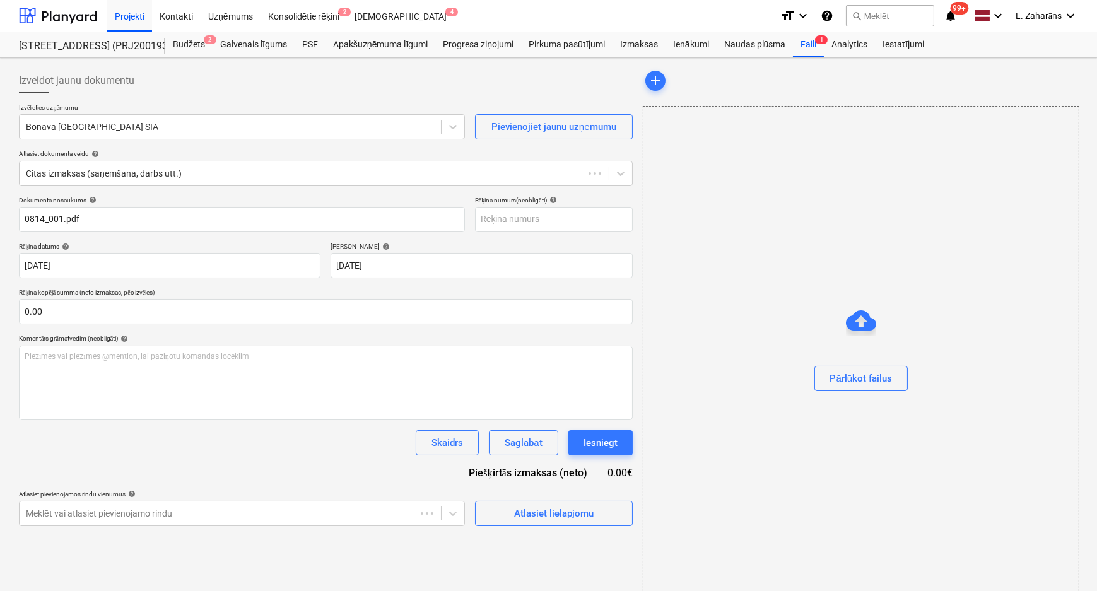
type input "ART 251914"
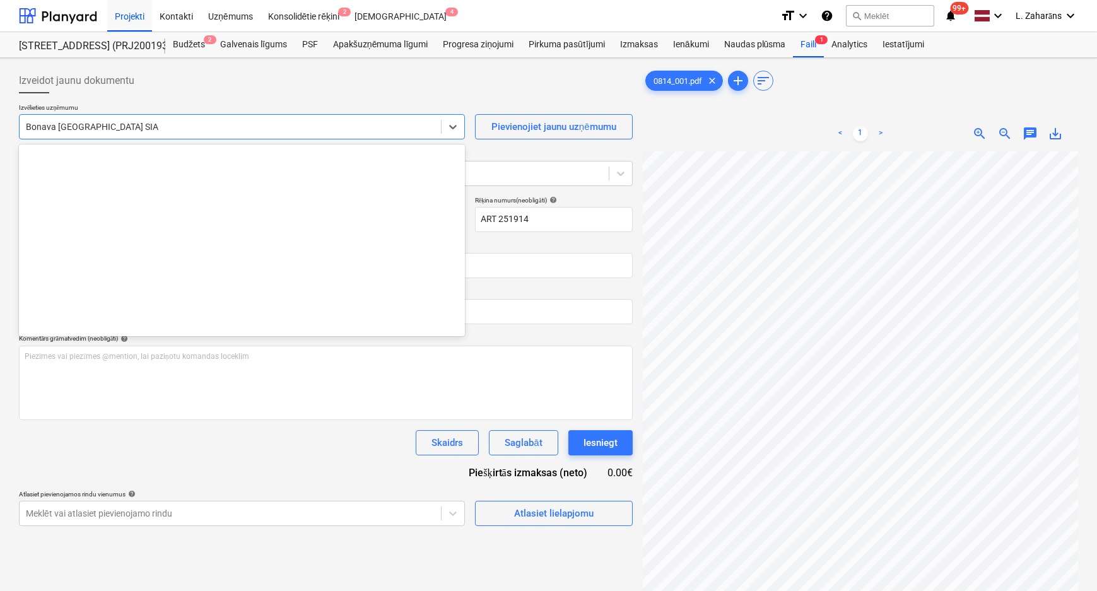
click at [209, 128] on div at bounding box center [230, 126] width 409 height 13
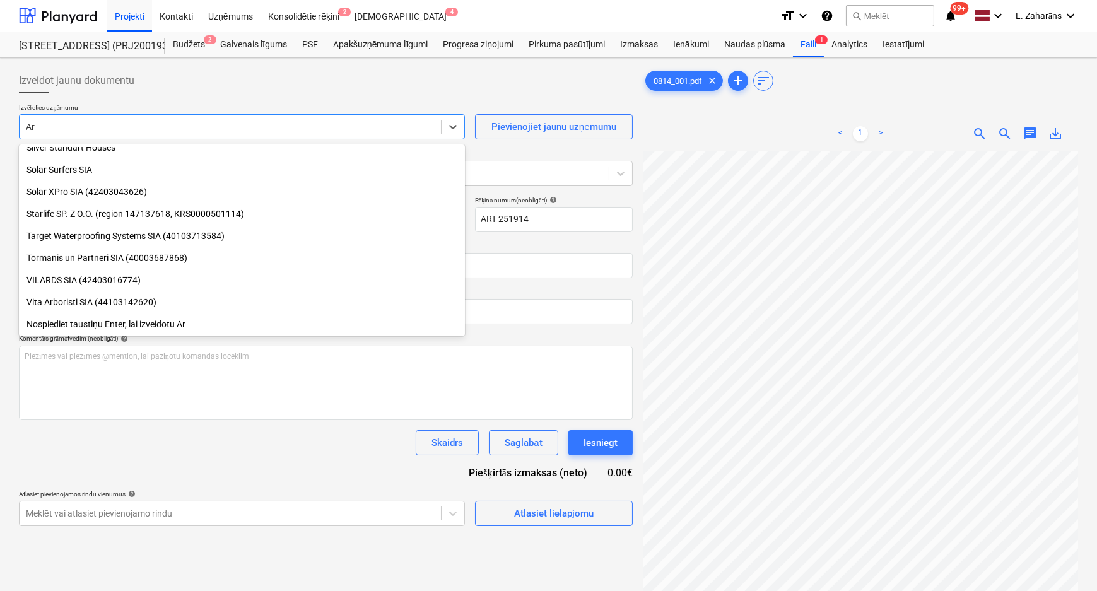
scroll to position [1135, 0]
type input "Arte"
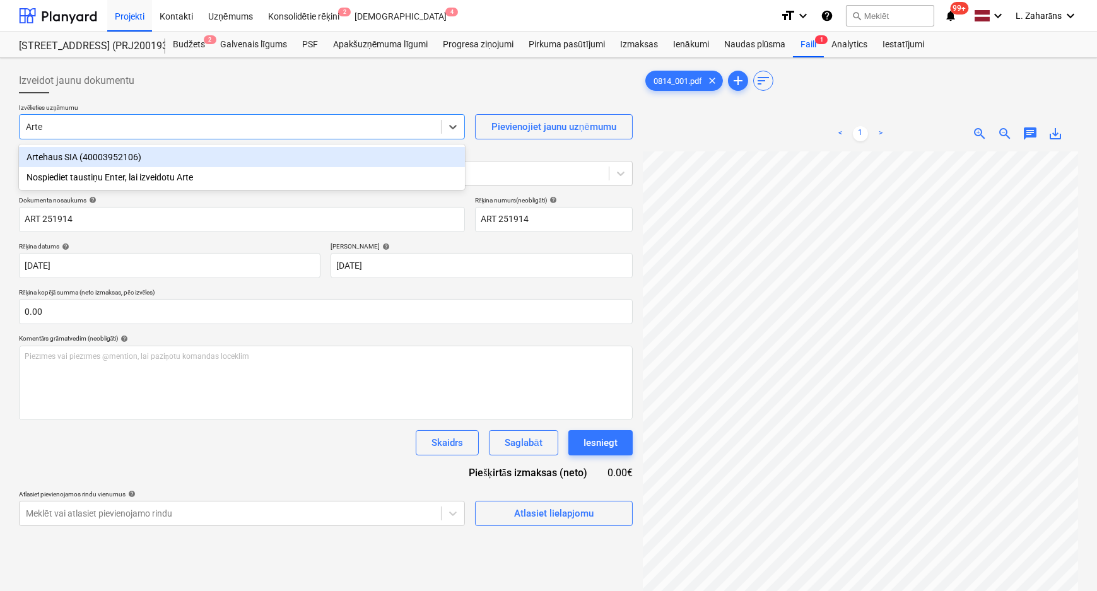
click at [111, 156] on div "Artehaus SIA (40003952106)" at bounding box center [242, 157] width 446 height 20
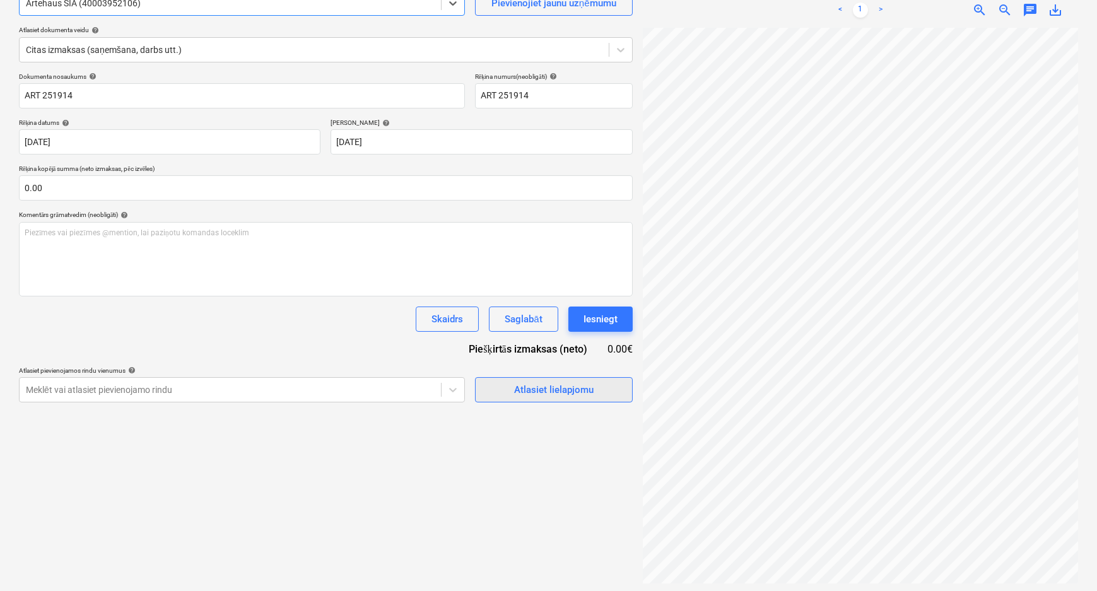
scroll to position [126, 0]
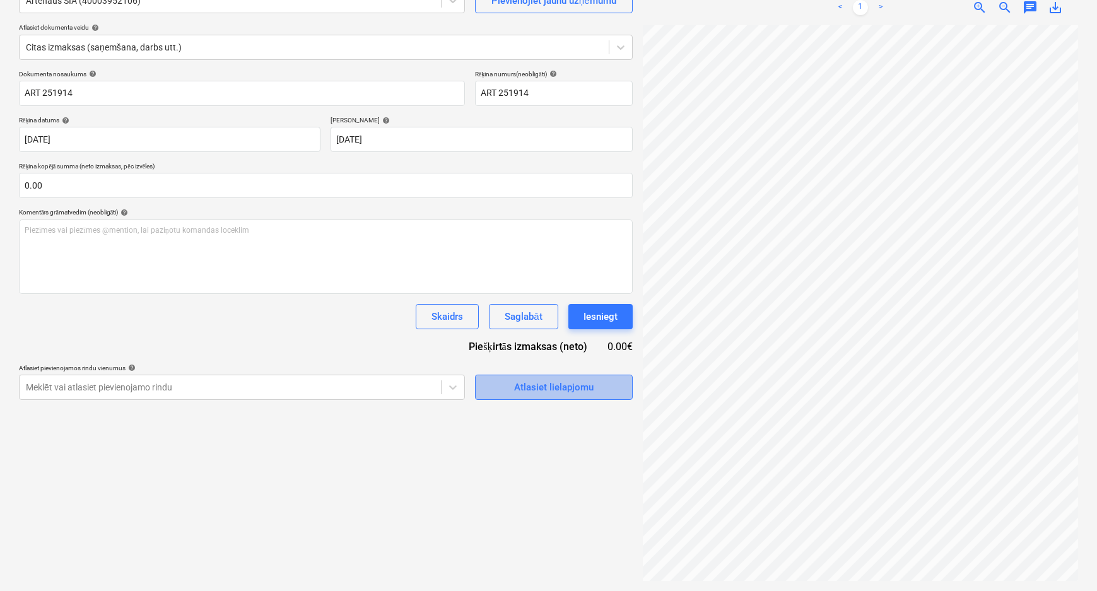
click at [516, 388] on div "Atlasiet lielapjomu" at bounding box center [553, 387] width 79 height 16
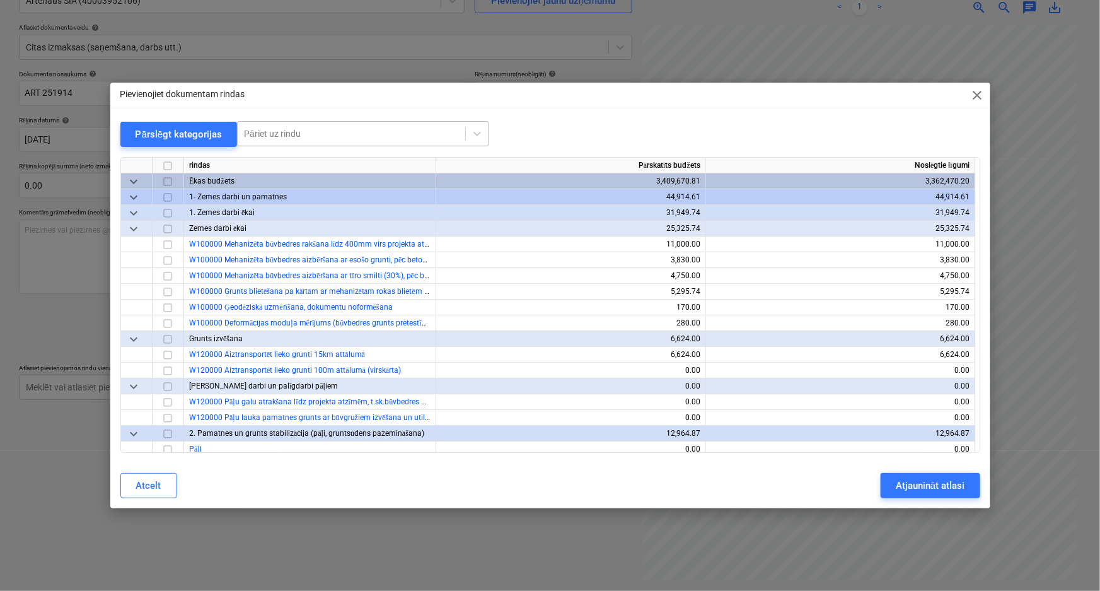
click at [301, 137] on div at bounding box center [351, 133] width 215 height 13
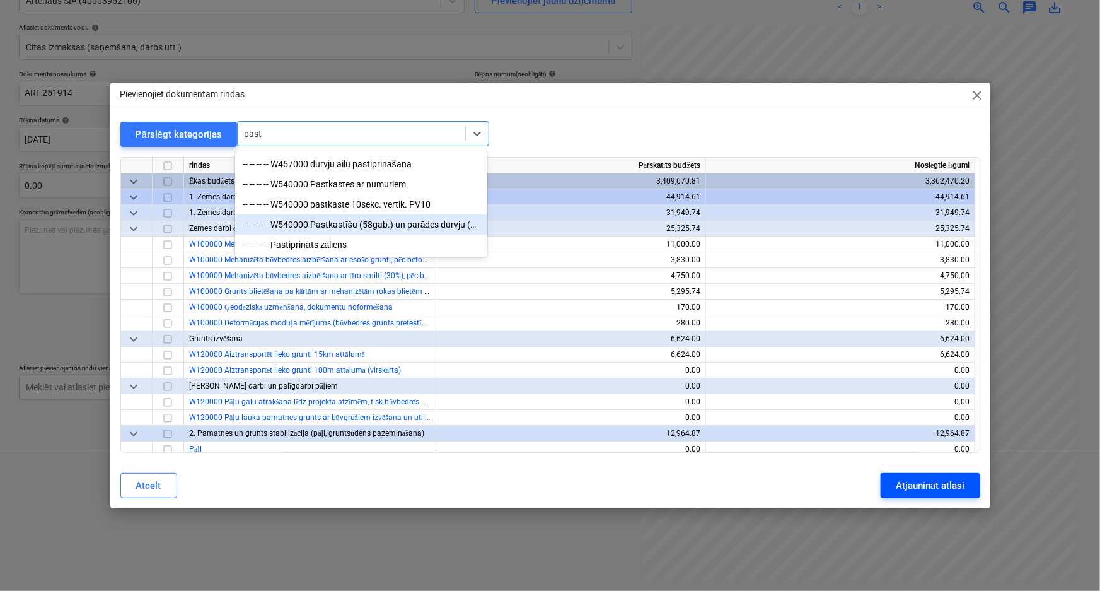
type input "past"
click at [914, 487] on div "Atjaunināt atlasi" at bounding box center [930, 485] width 69 height 16
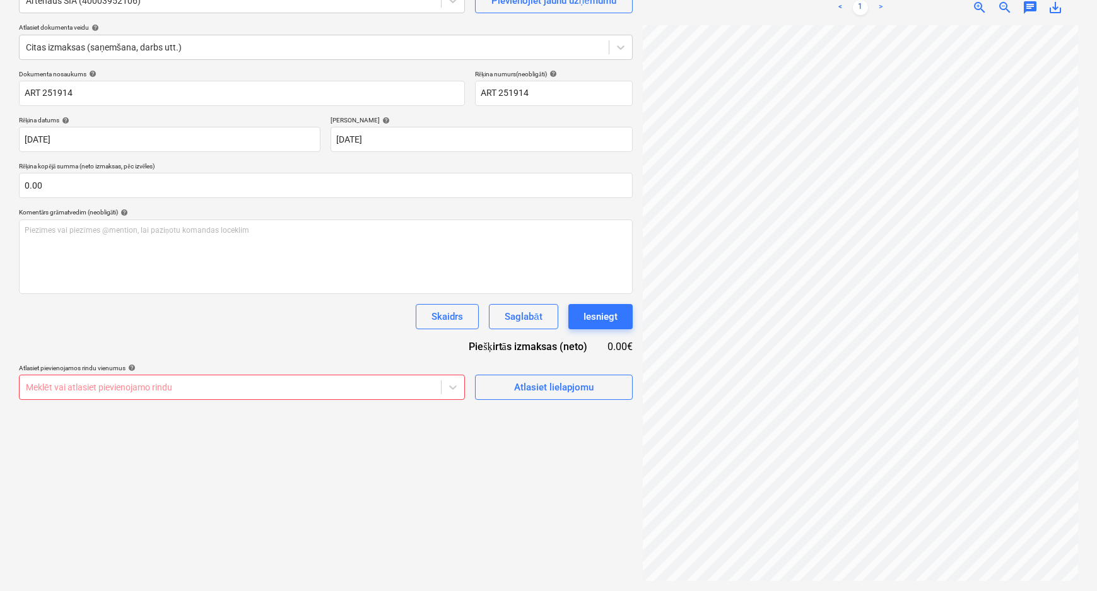
scroll to position [0, 0]
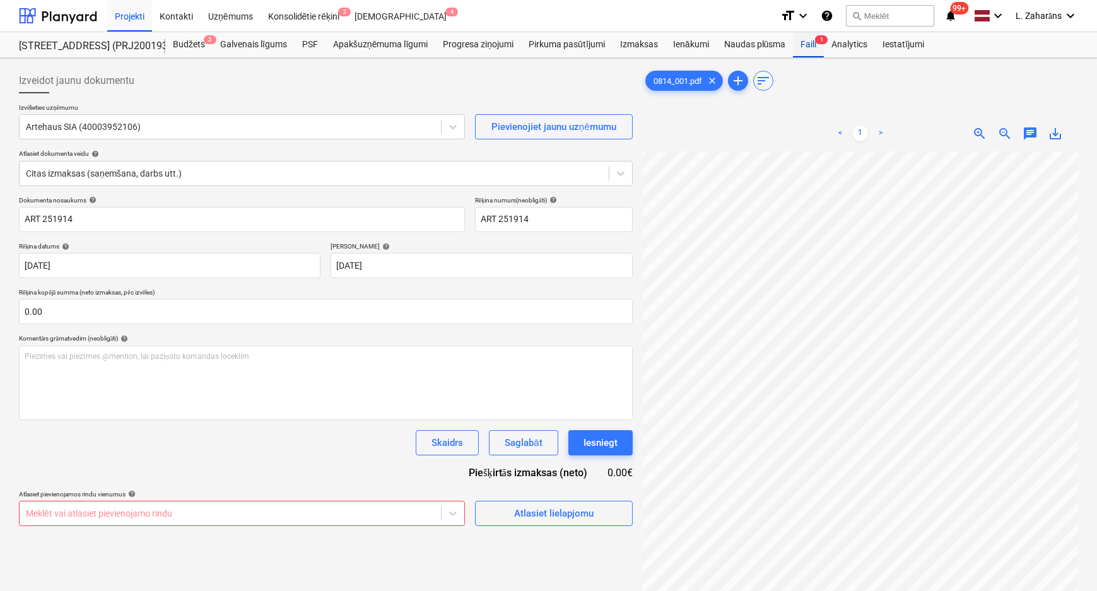
click at [806, 47] on div "Faili 1" at bounding box center [808, 44] width 31 height 25
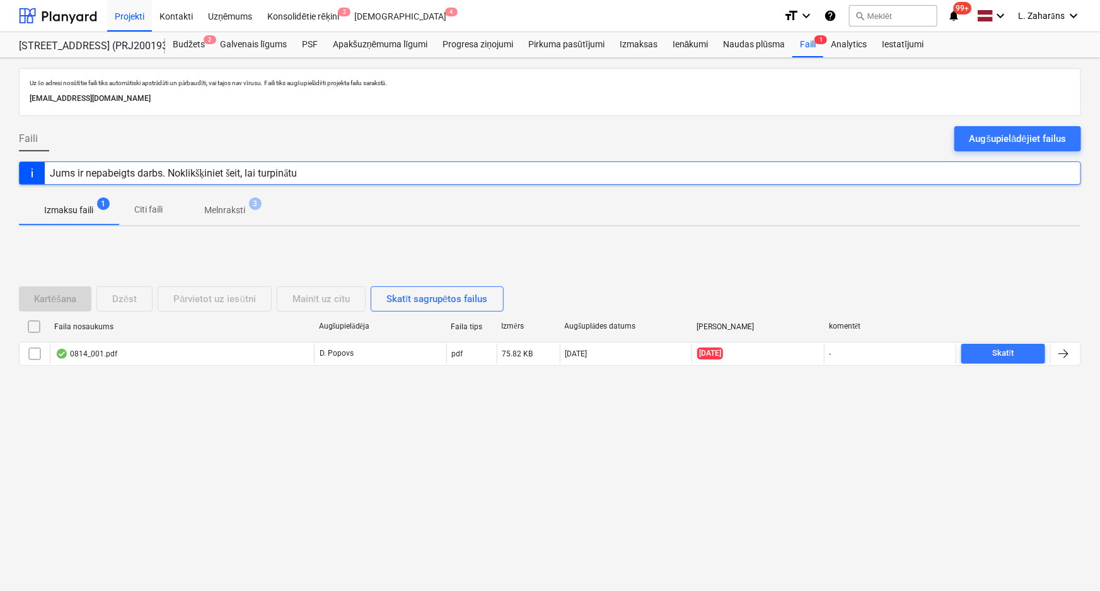
drag, startPoint x: 35, startPoint y: 347, endPoint x: 78, endPoint y: 320, distance: 49.9
click at [37, 350] on input "checkbox" at bounding box center [35, 354] width 20 height 20
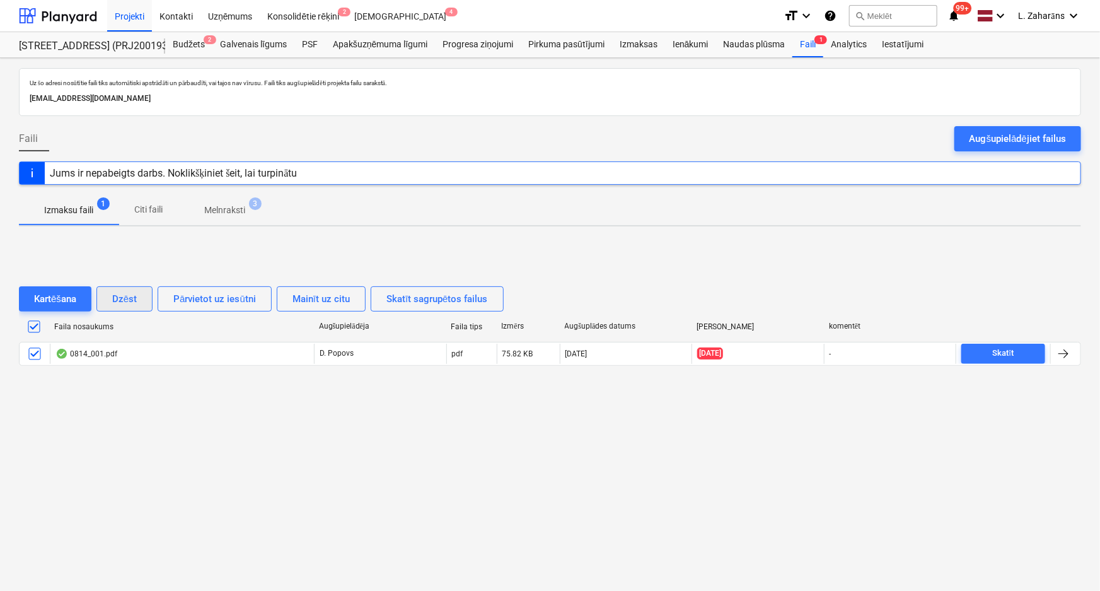
click at [126, 296] on div "Dzēst" at bounding box center [124, 299] width 25 height 16
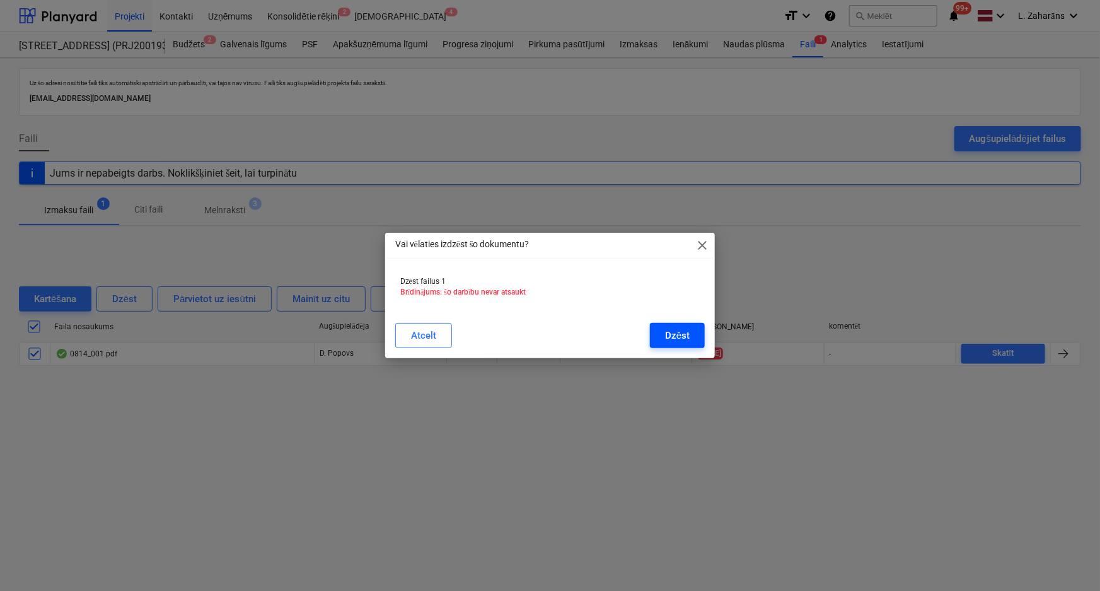
click at [668, 332] on div "Dzēst" at bounding box center [677, 335] width 25 height 16
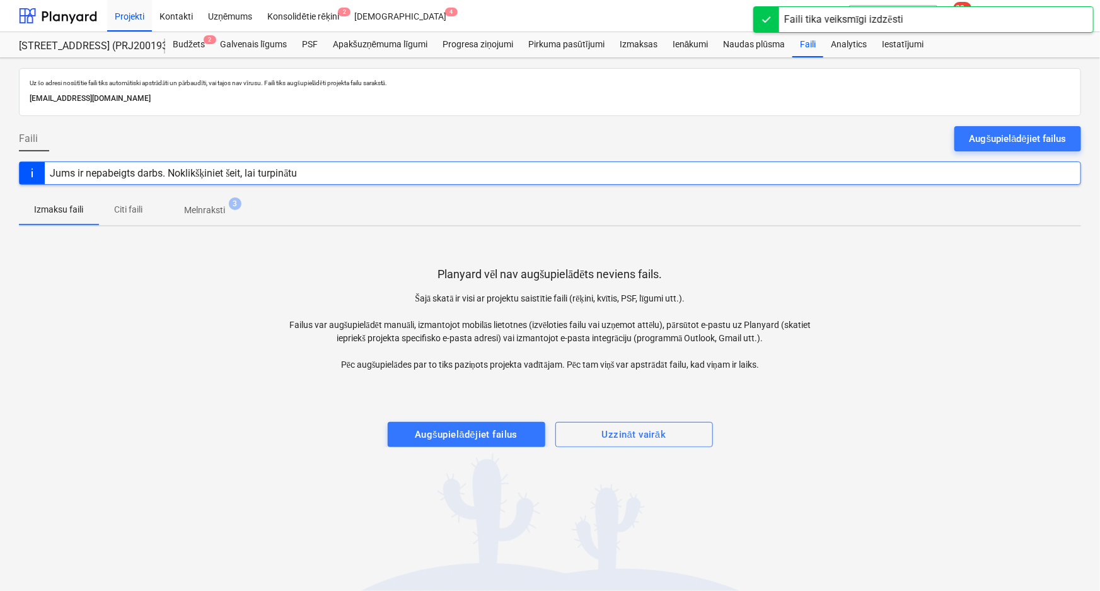
click at [199, 208] on p "Melnraksti" at bounding box center [204, 210] width 41 height 13
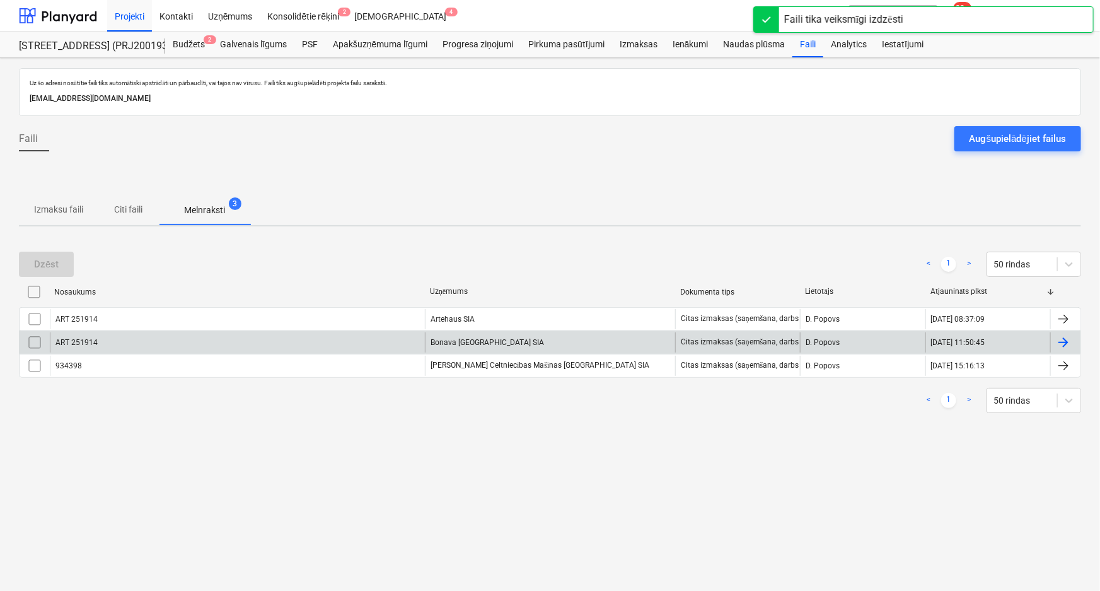
drag, startPoint x: 42, startPoint y: 341, endPoint x: 37, endPoint y: 329, distance: 12.8
click at [40, 338] on input "checkbox" at bounding box center [35, 342] width 20 height 20
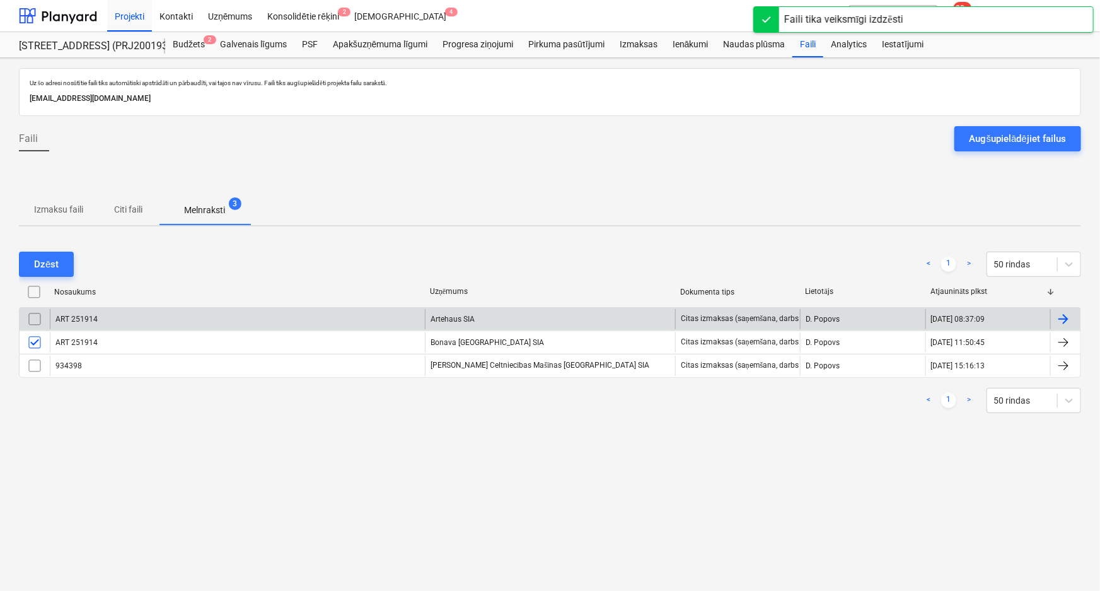
click at [36, 317] on input "checkbox" at bounding box center [35, 319] width 20 height 20
click at [44, 259] on div "Dzēst" at bounding box center [46, 264] width 25 height 16
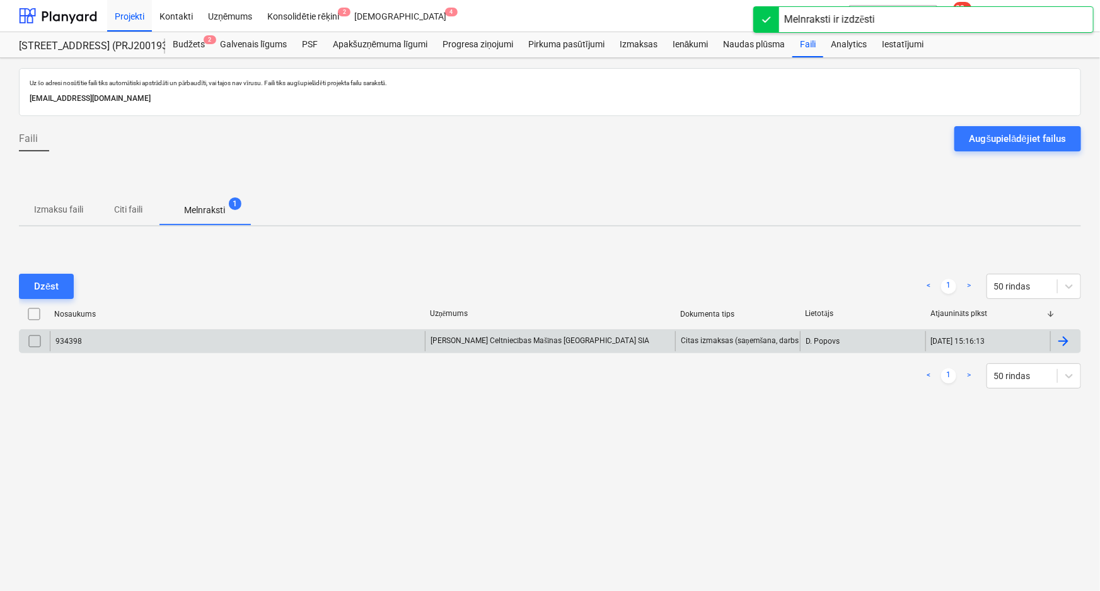
click at [217, 342] on div "934398" at bounding box center [237, 341] width 375 height 20
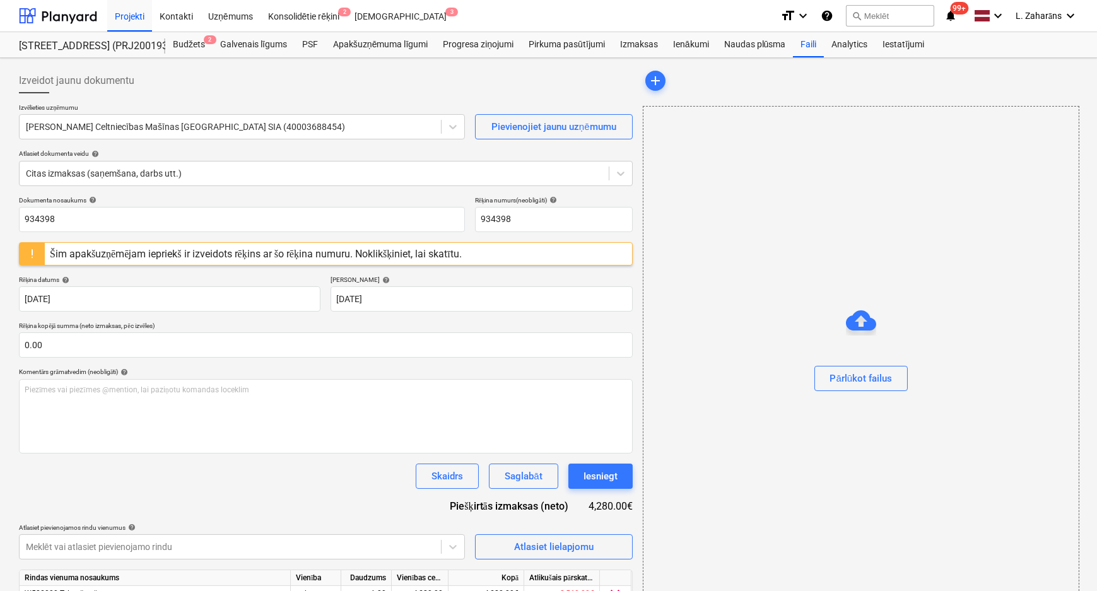
click at [262, 251] on div "Šim apakšuzņēmējam iepriekš ir izveidots rēķins ar šo rēķina numuru. Noklikšķin…" at bounding box center [256, 254] width 412 height 12
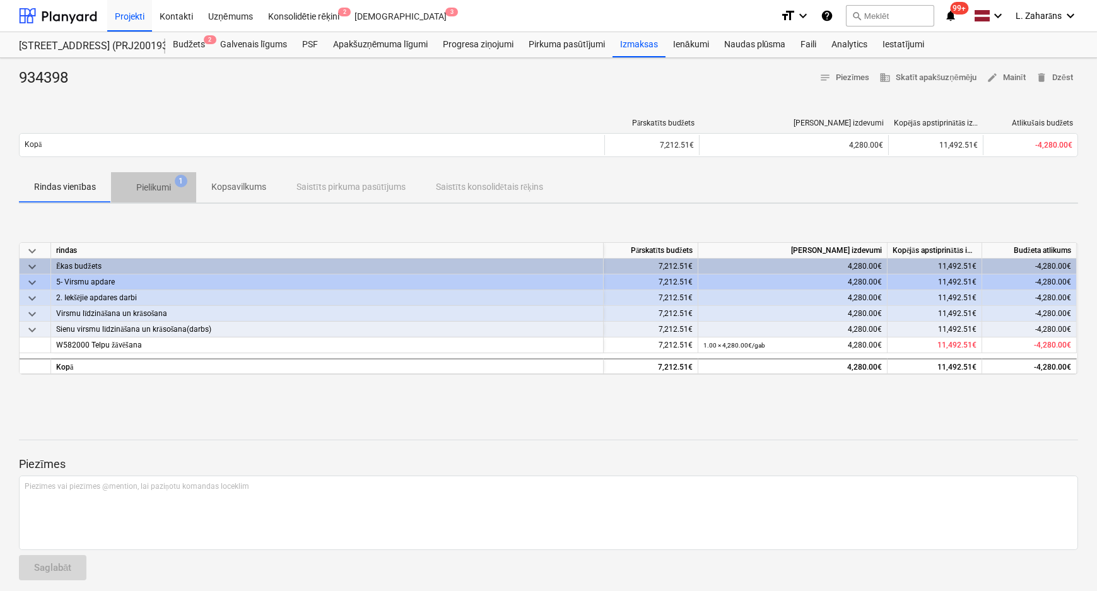
click at [160, 182] on p "Pielikumi" at bounding box center [153, 187] width 35 height 13
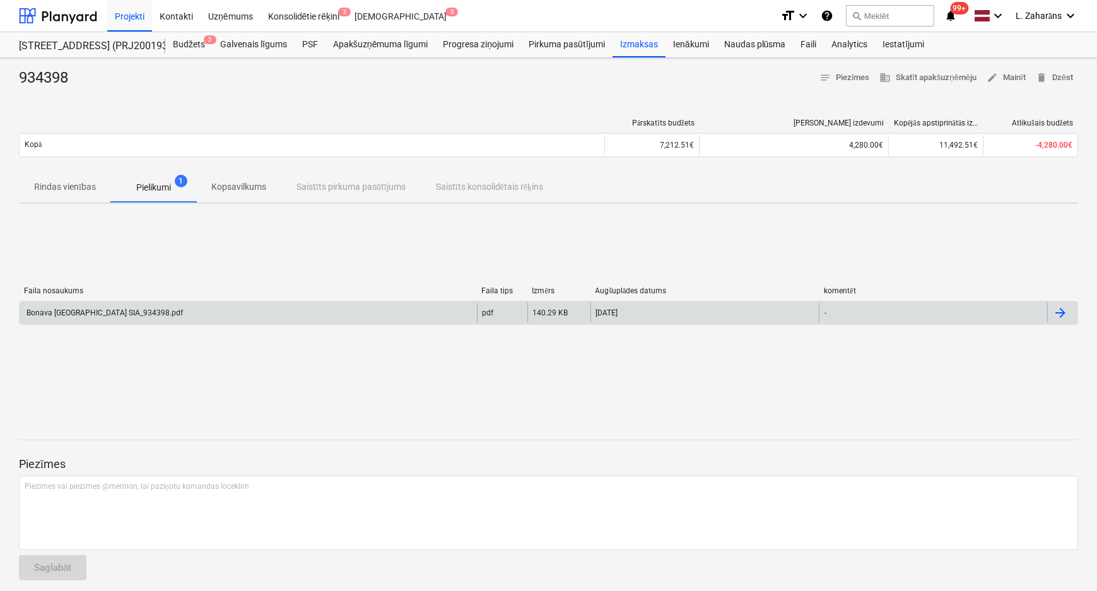
click at [185, 305] on div "Bonava [GEOGRAPHIC_DATA] SIA_934398.pdf" at bounding box center [248, 313] width 457 height 20
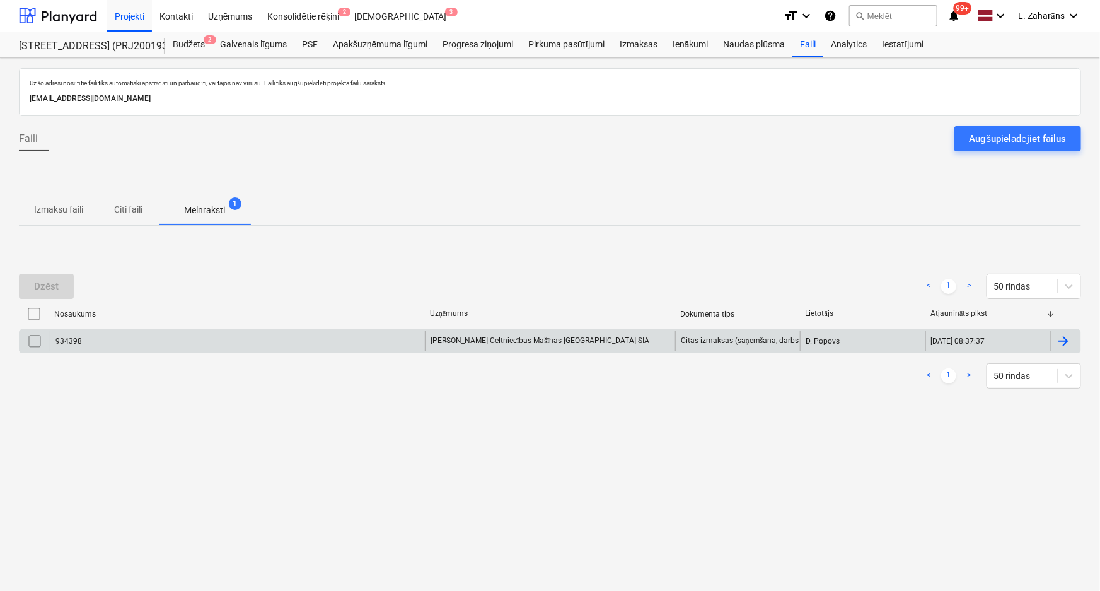
click at [443, 341] on div "[PERSON_NAME] Celtniecības Mašīnas [GEOGRAPHIC_DATA] SIA" at bounding box center [550, 341] width 250 height 20
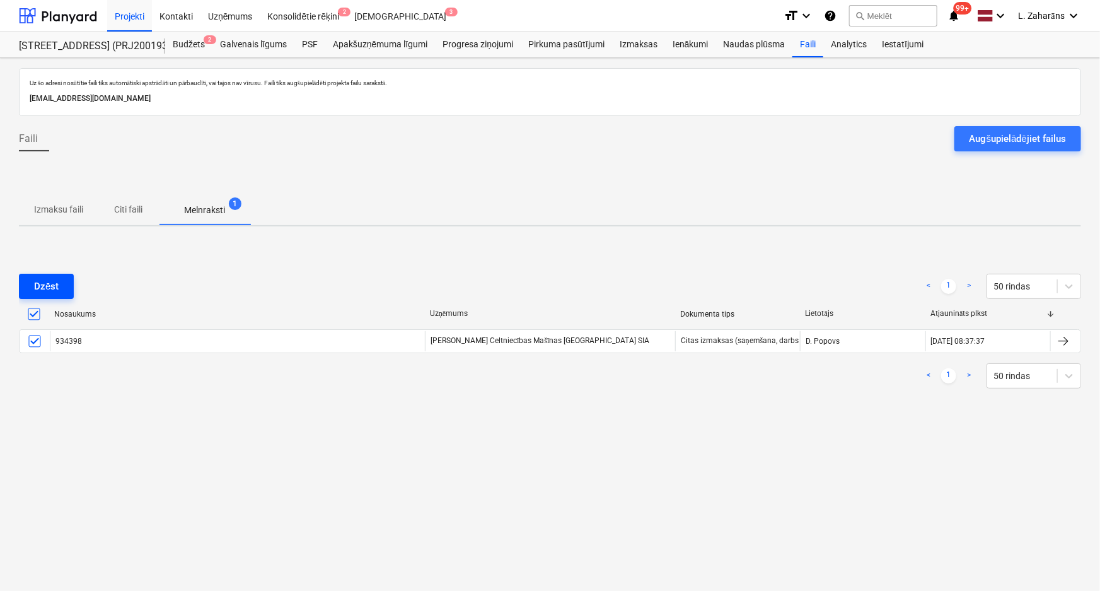
click at [55, 285] on div "Dzēst" at bounding box center [46, 286] width 25 height 16
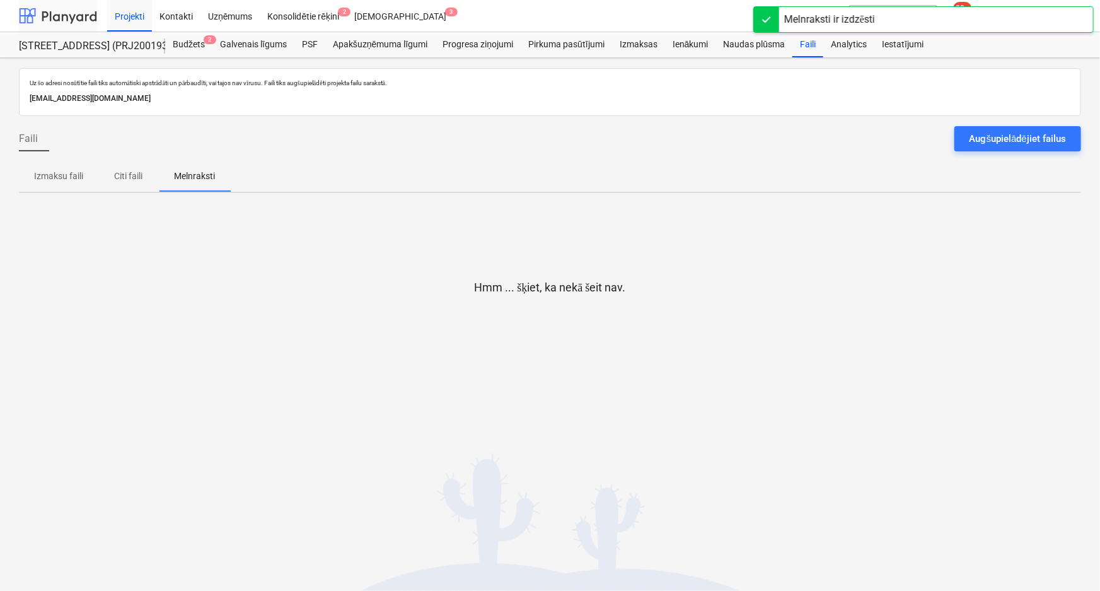
click at [50, 13] on div at bounding box center [58, 16] width 78 height 32
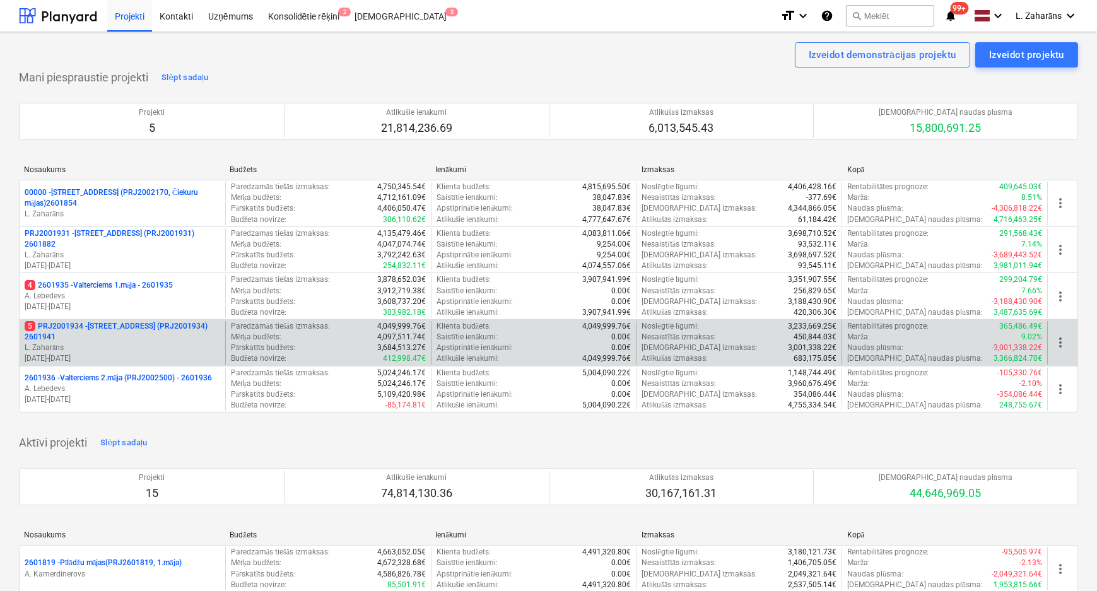
click at [106, 325] on p "5 PRJ2001934 - [STREET_ADDRESS] (PRJ2001934) 2601941" at bounding box center [122, 331] width 195 height 21
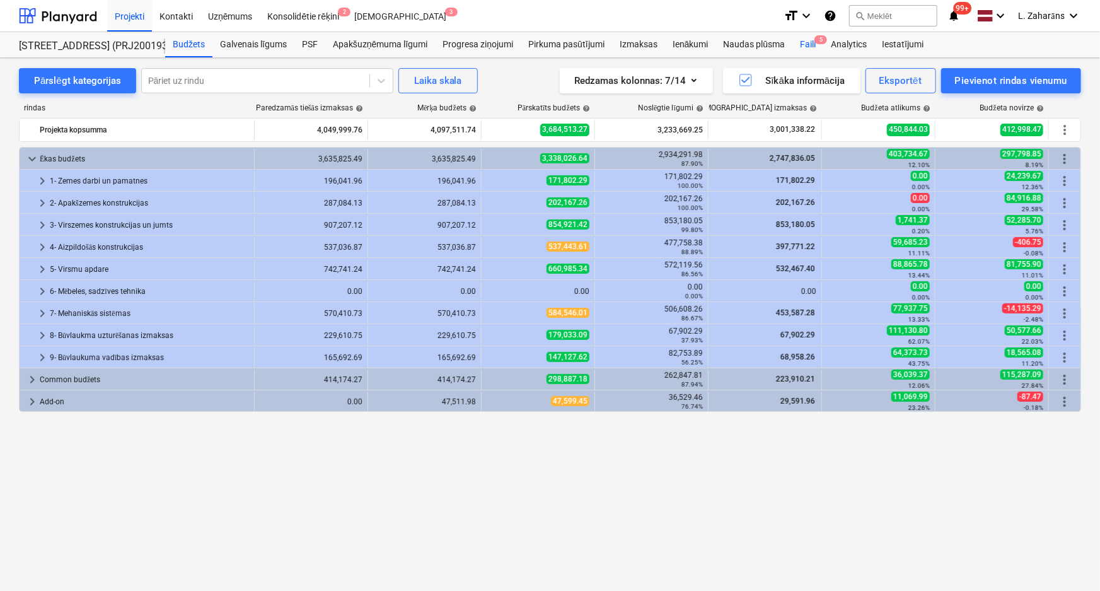
click at [805, 43] on div "Faili 5" at bounding box center [808, 44] width 31 height 25
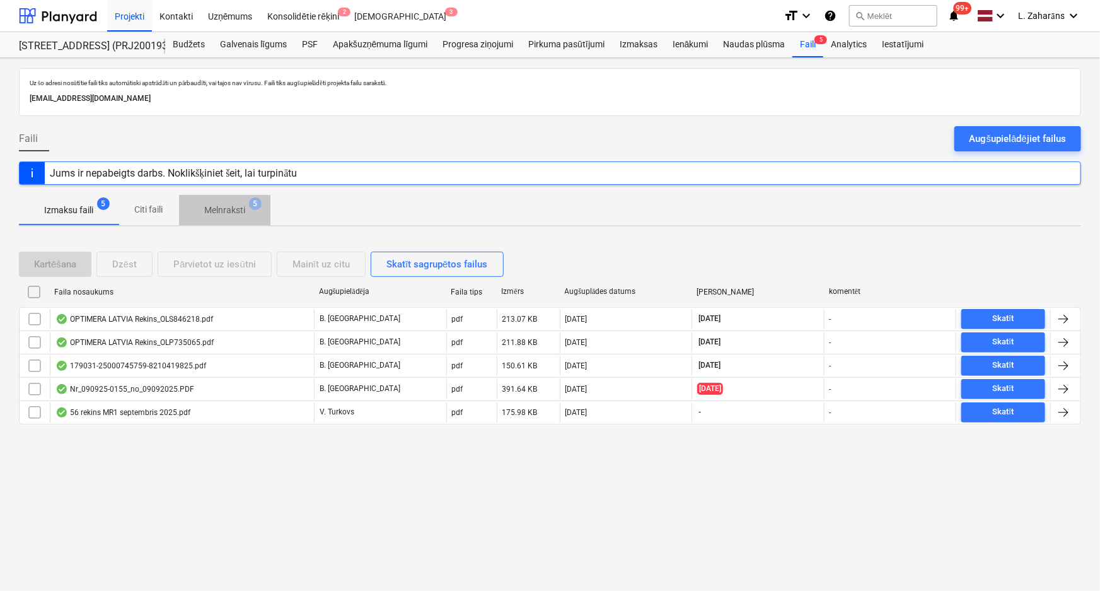
click at [232, 200] on span "Melnraksti 5" at bounding box center [224, 210] width 91 height 23
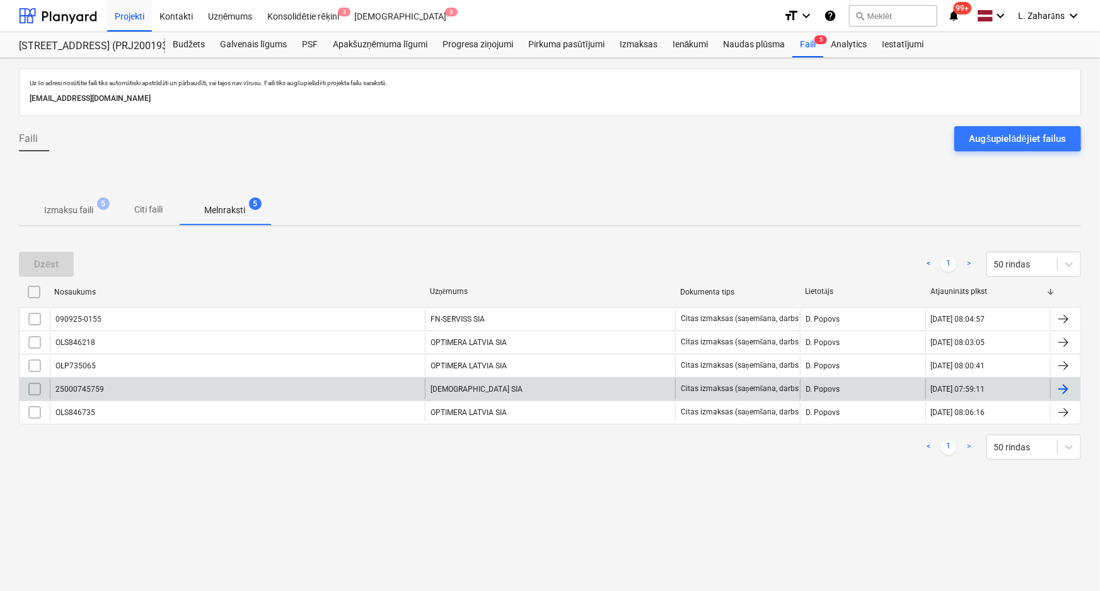
click at [138, 392] on div "25000745759" at bounding box center [237, 389] width 375 height 20
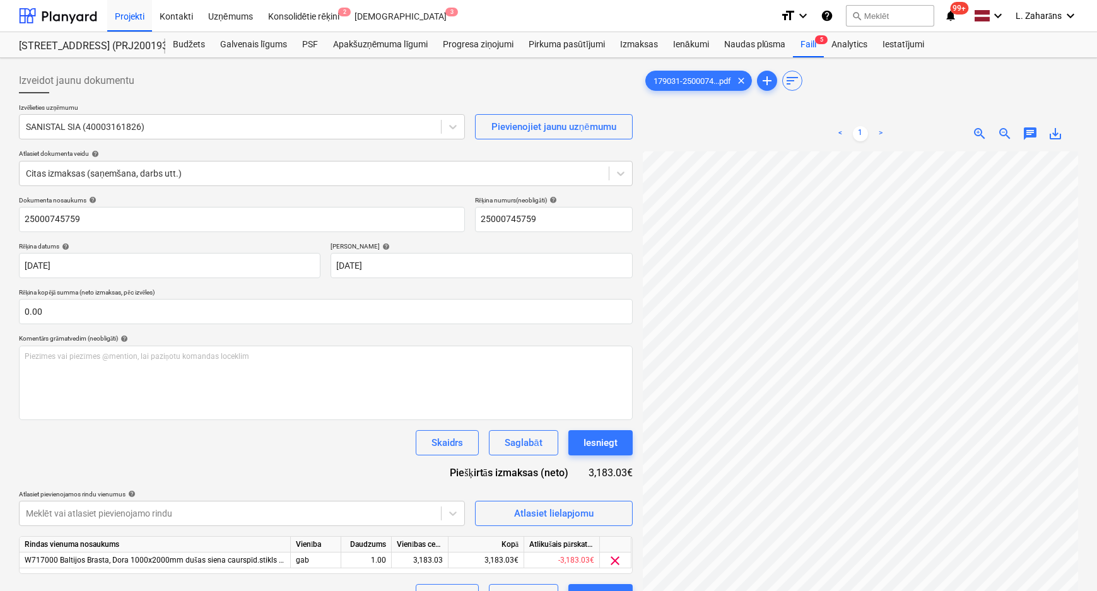
scroll to position [236, 228]
click at [498, 512] on span "Atlasiet lielapjomu" at bounding box center [554, 513] width 126 height 16
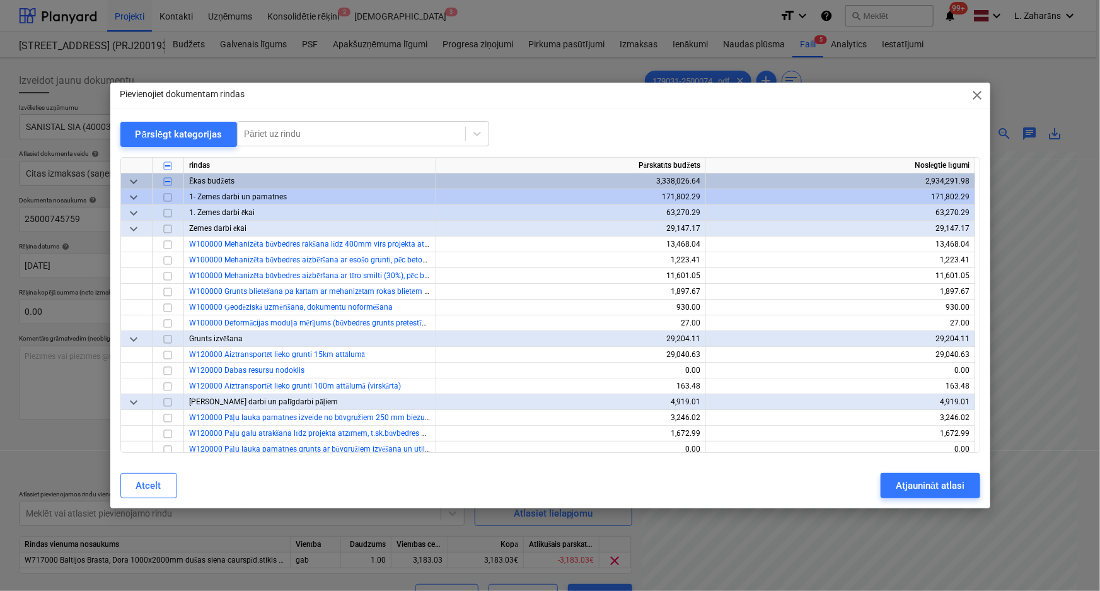
click at [52, 464] on div "Pievienojiet dokumentam rindas close Pārslēgt kategorijas Pāriet uz rindu rinda…" at bounding box center [550, 295] width 1100 height 591
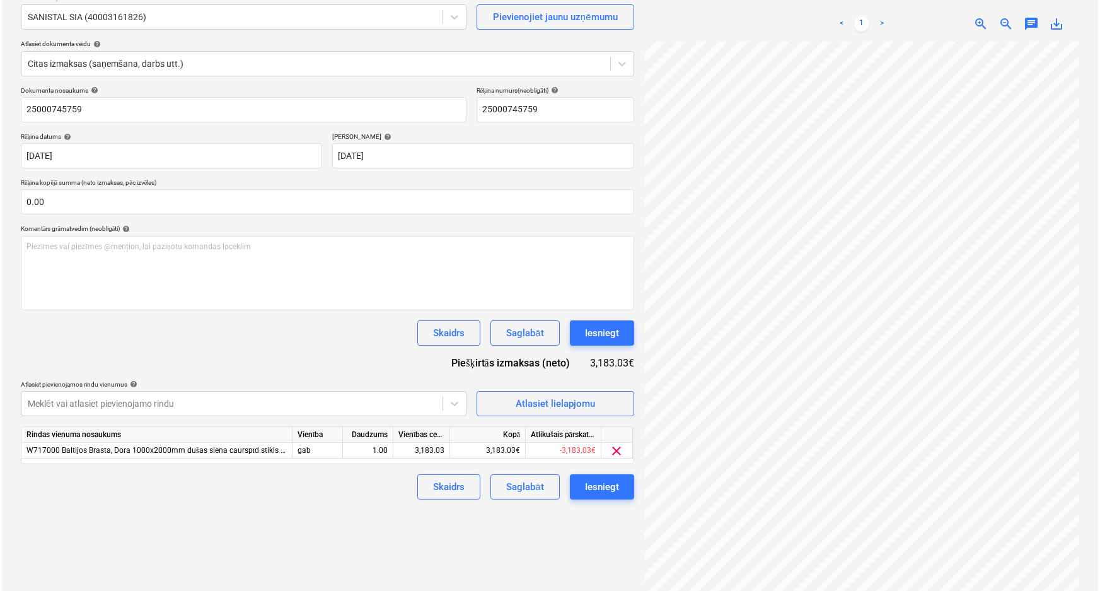
scroll to position [114, 0]
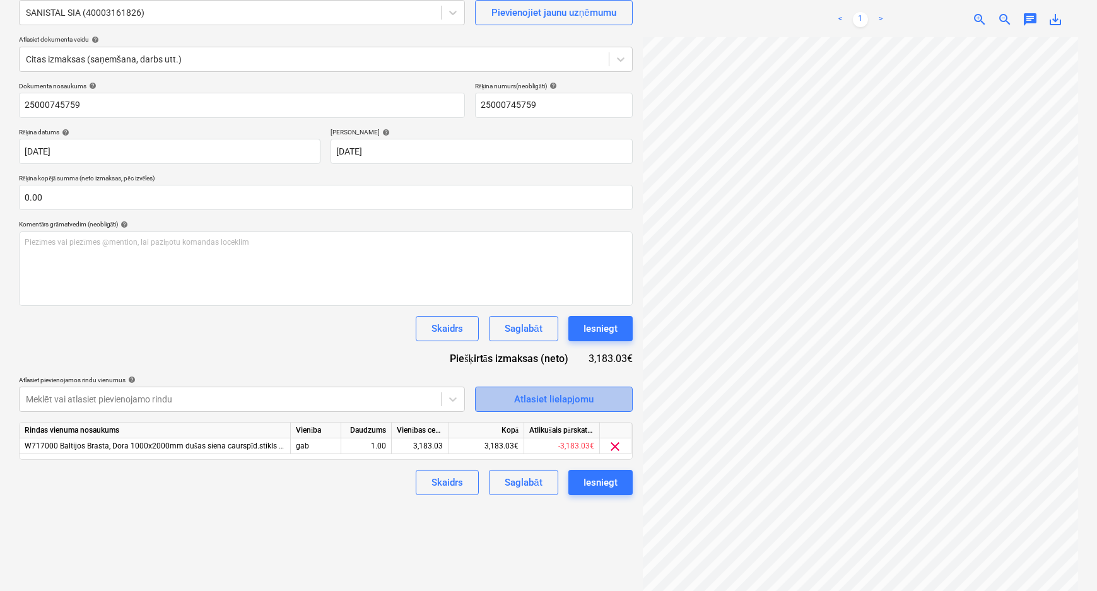
click at [549, 398] on div "Atlasiet lielapjomu" at bounding box center [553, 399] width 79 height 16
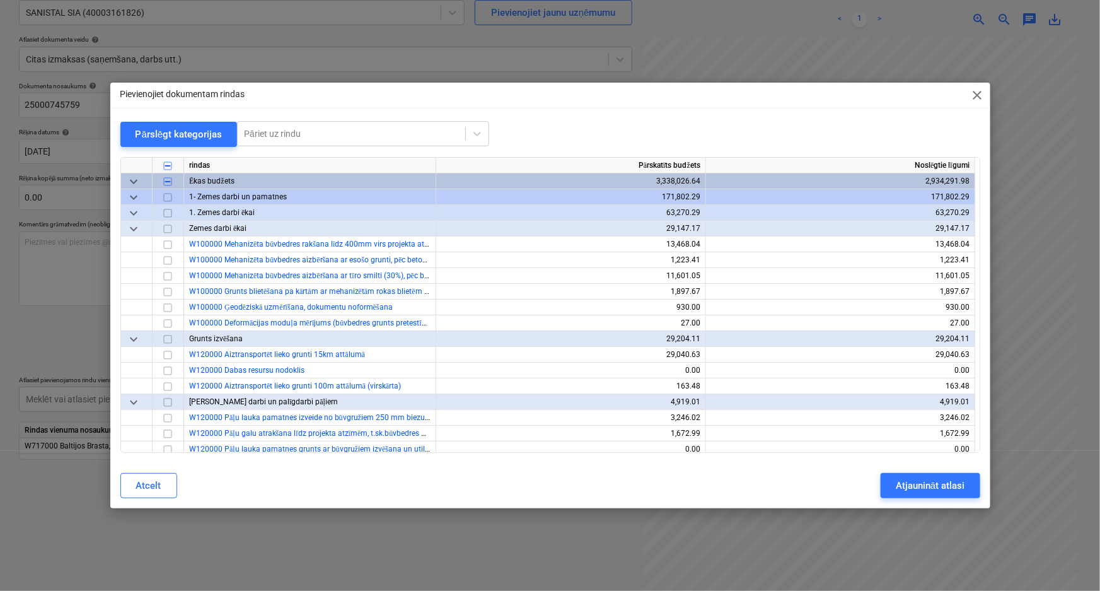
click at [133, 196] on span "keyboard_arrow_down" at bounding box center [133, 197] width 15 height 15
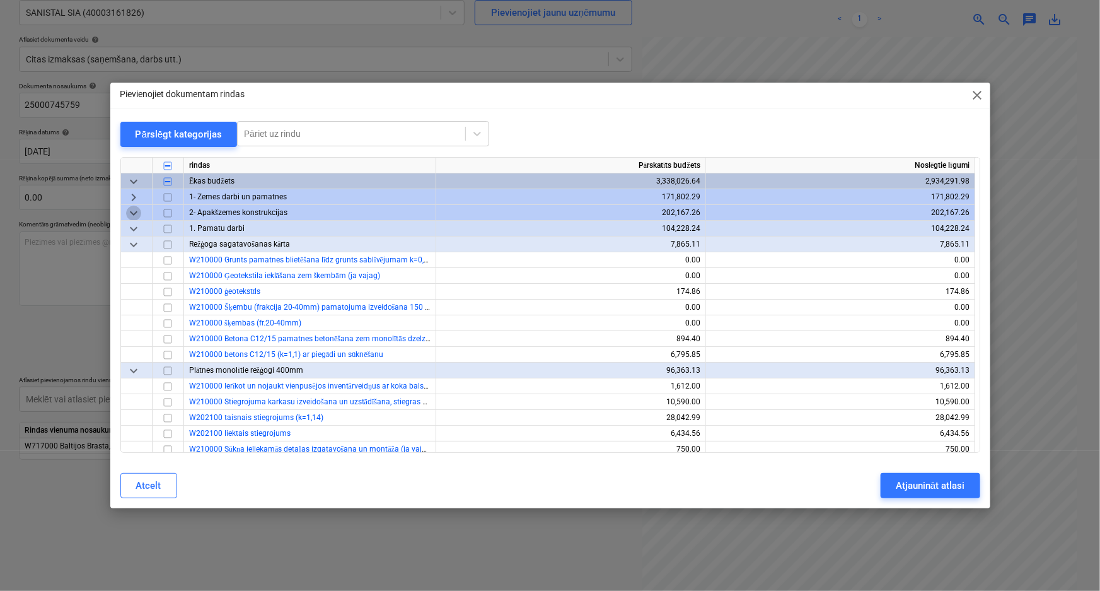
click at [132, 211] on span "keyboard_arrow_down" at bounding box center [133, 213] width 15 height 15
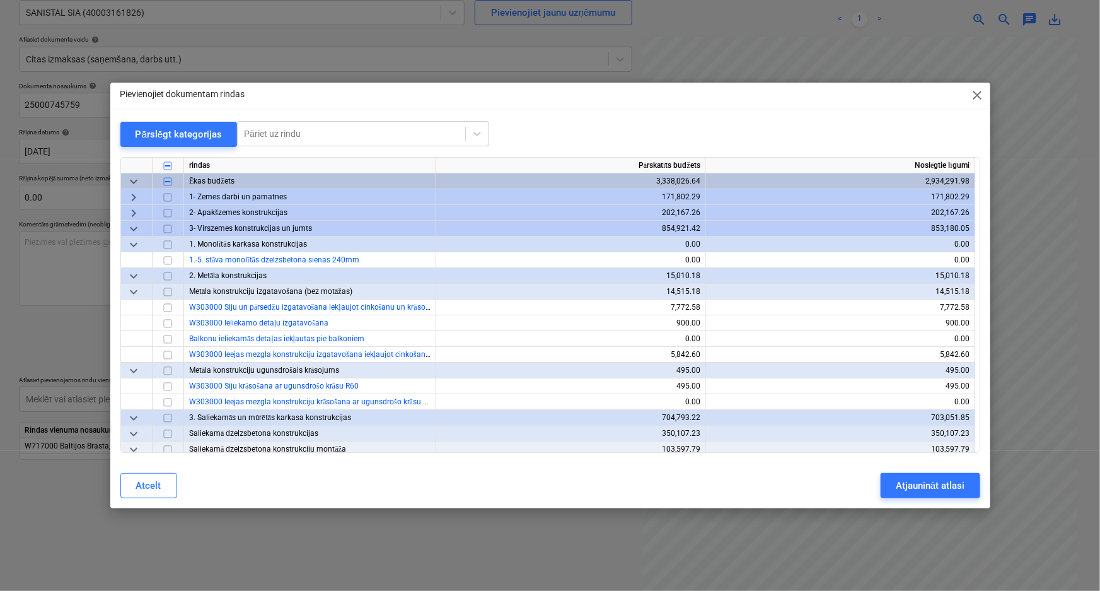
click at [132, 225] on span "keyboard_arrow_down" at bounding box center [133, 228] width 15 height 15
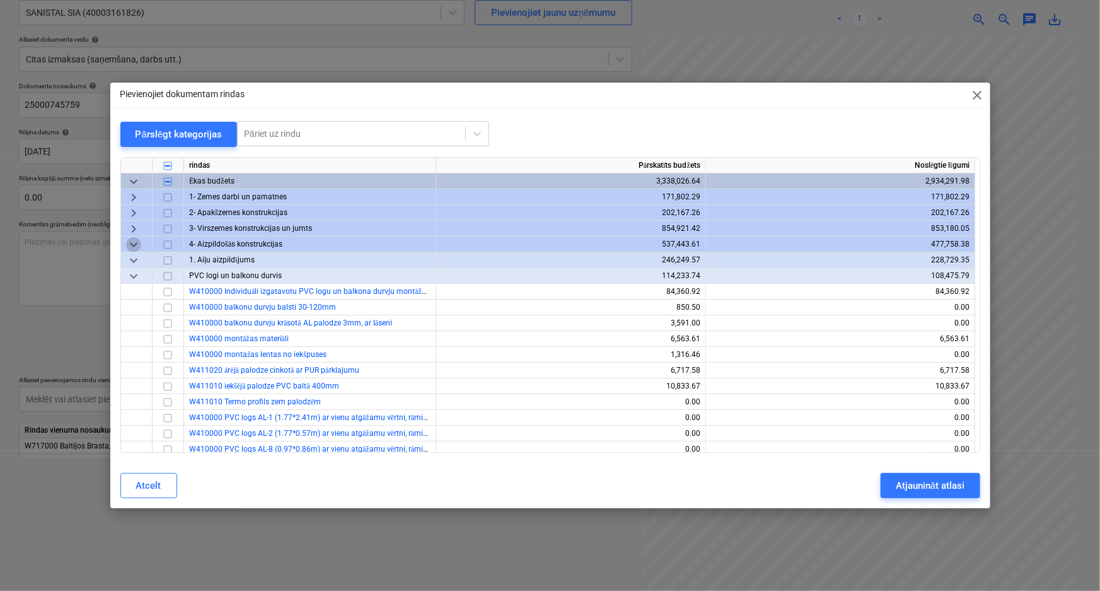
click at [132, 248] on span "keyboard_arrow_down" at bounding box center [133, 244] width 15 height 15
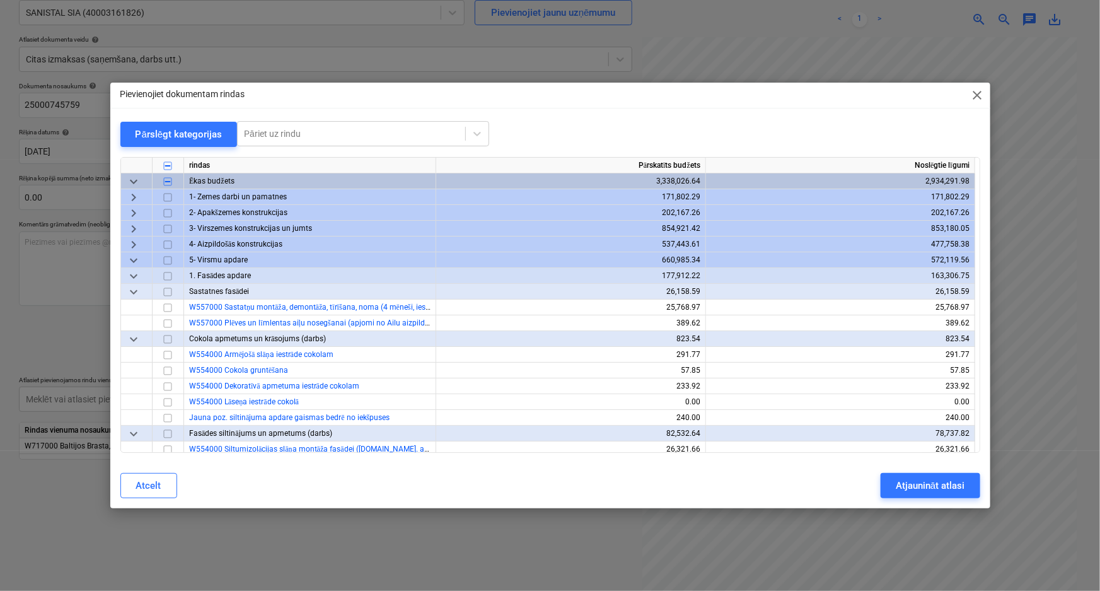
click at [134, 259] on span "keyboard_arrow_down" at bounding box center [133, 260] width 15 height 15
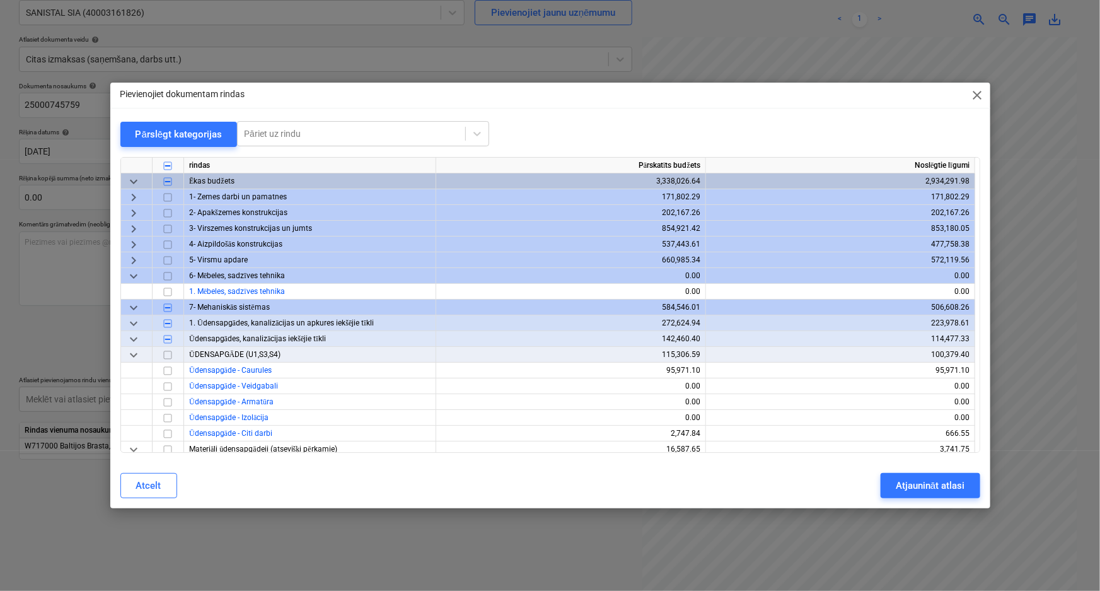
click at [132, 278] on span "keyboard_arrow_down" at bounding box center [133, 276] width 15 height 15
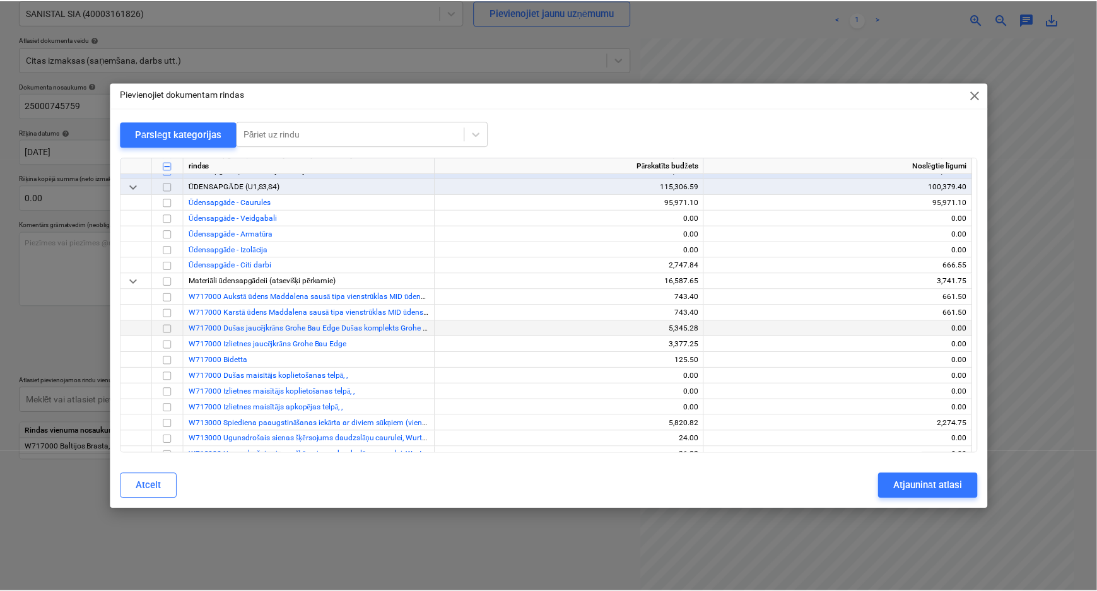
scroll to position [172, 0]
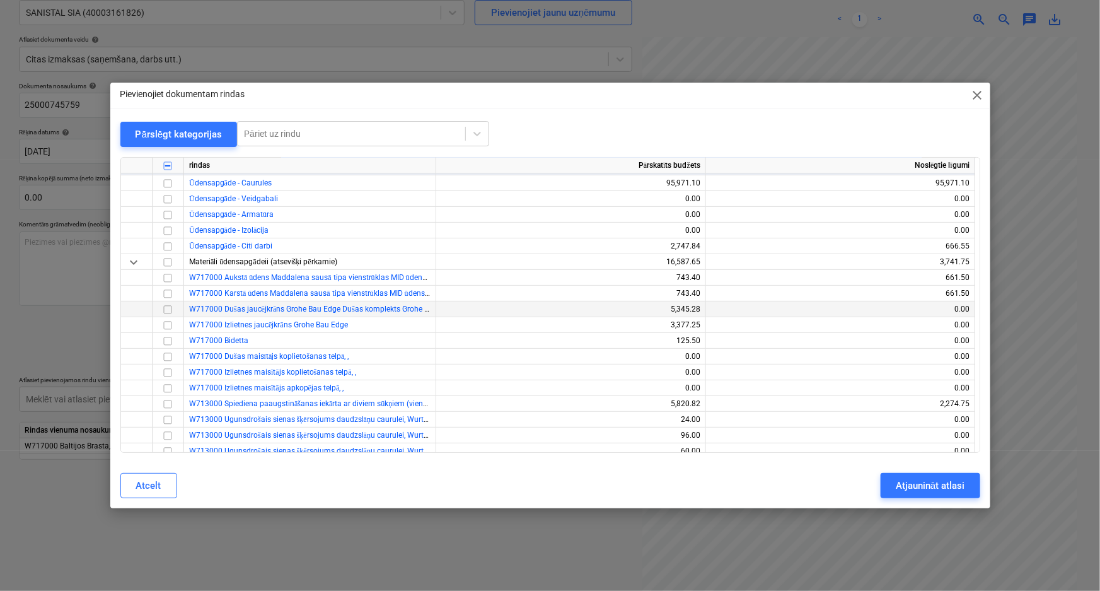
click at [166, 308] on input "checkbox" at bounding box center [167, 309] width 15 height 15
click at [925, 482] on div "Atjaunināt atlasi" at bounding box center [930, 485] width 69 height 16
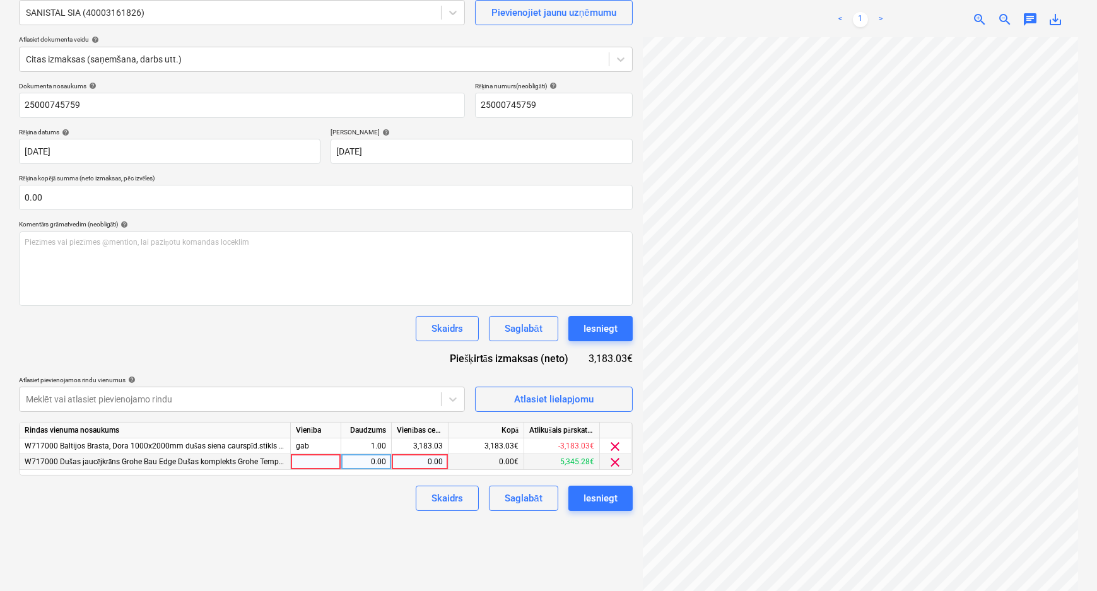
click at [408, 461] on div "0.00" at bounding box center [420, 462] width 46 height 16
type input "2630.6"
click at [613, 448] on span "clear" at bounding box center [615, 446] width 15 height 15
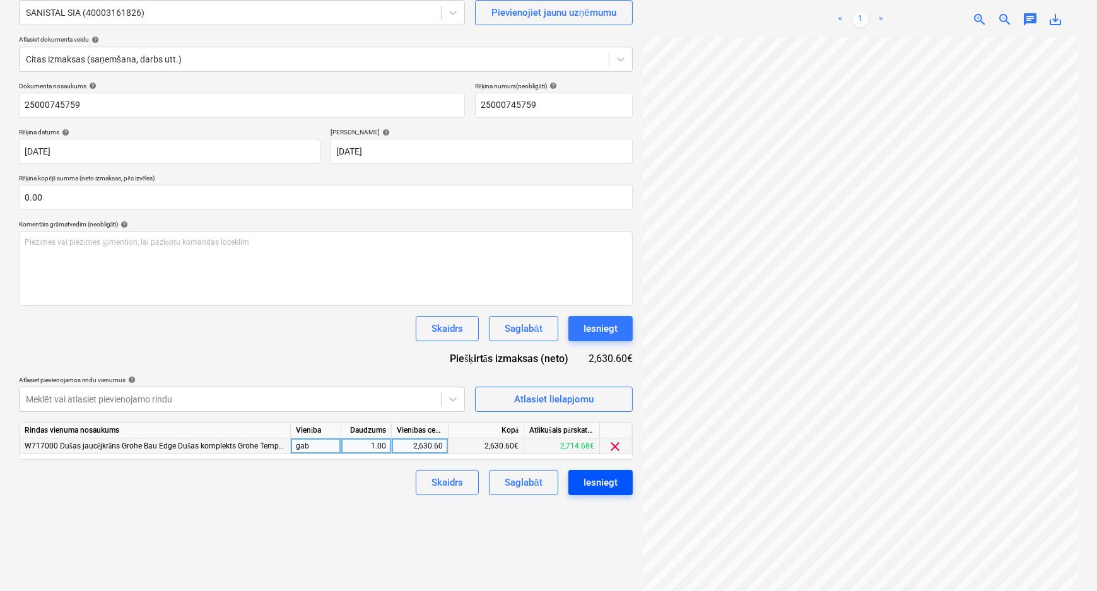
click at [608, 484] on div "Iesniegt" at bounding box center [600, 482] width 34 height 16
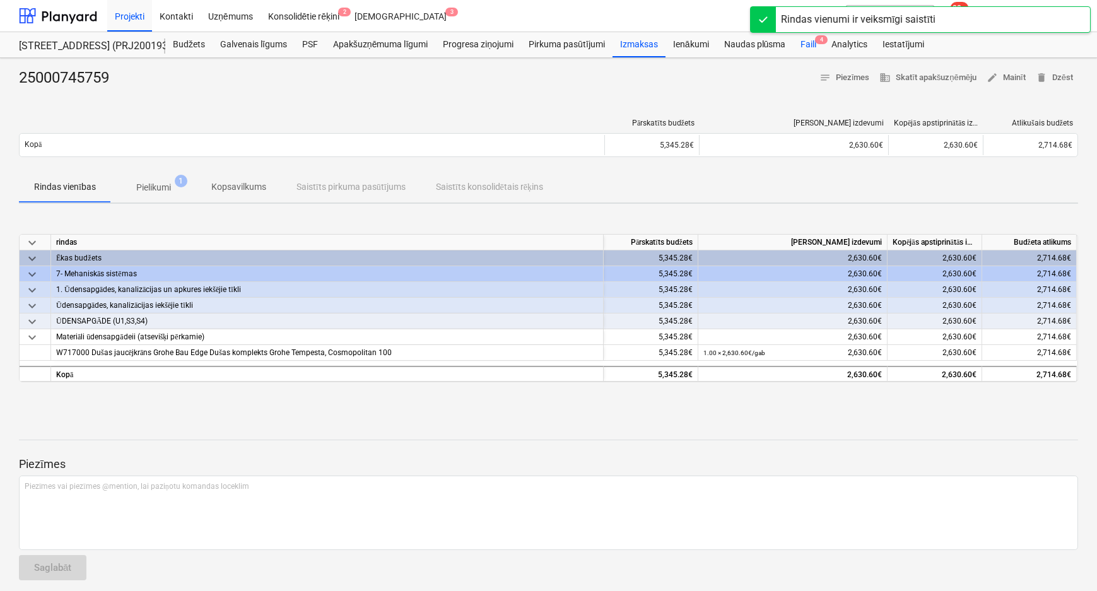
click at [806, 47] on div "Faili 4" at bounding box center [808, 44] width 31 height 25
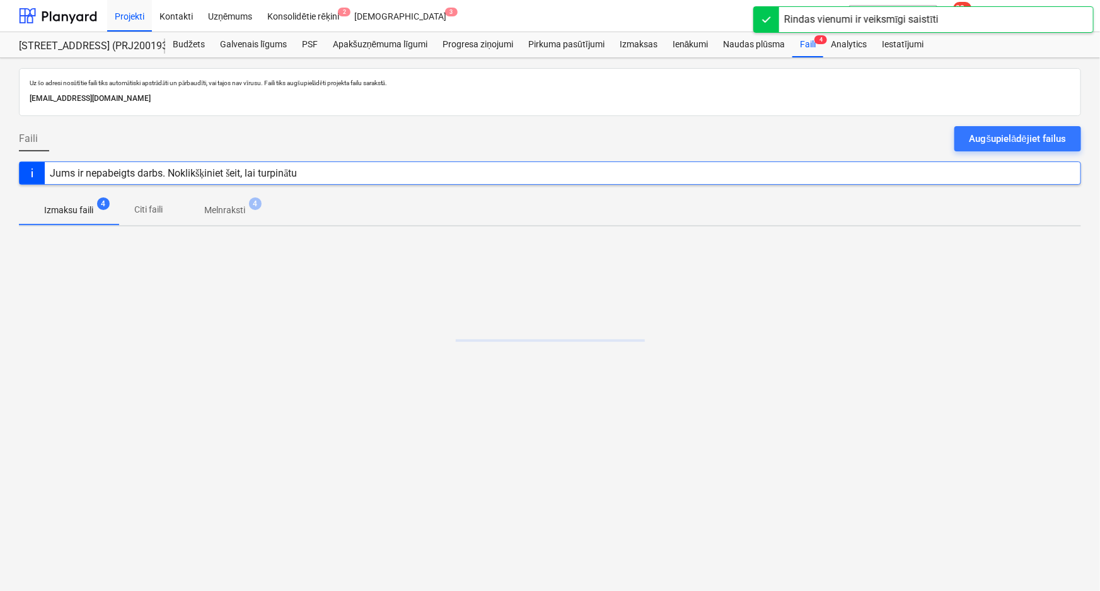
click at [221, 209] on p "Melnraksti" at bounding box center [224, 210] width 41 height 13
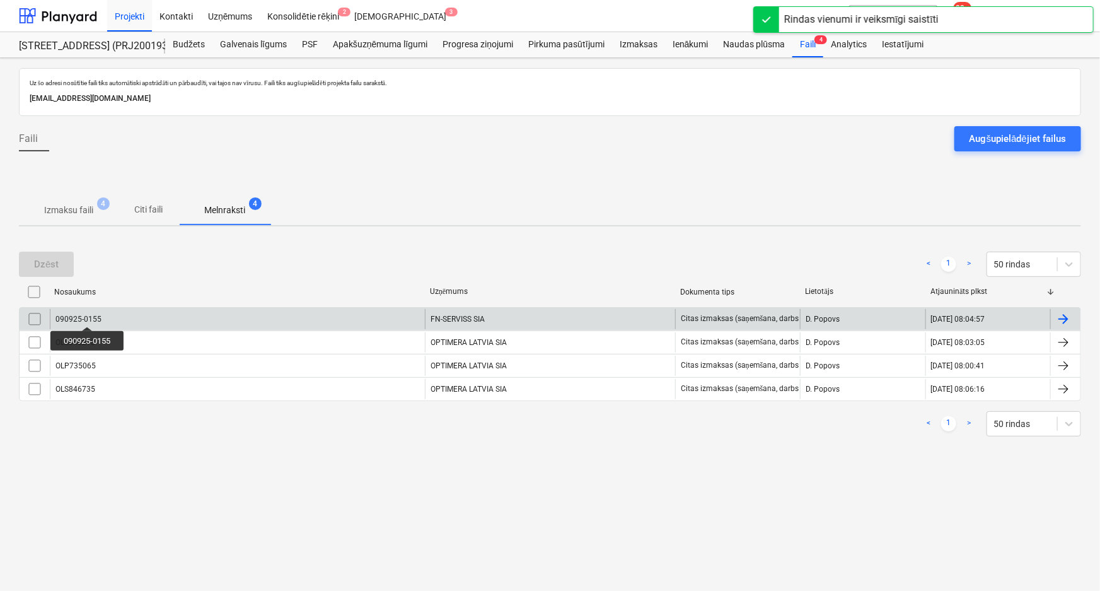
click at [88, 315] on div "090925-0155" at bounding box center [78, 319] width 46 height 9
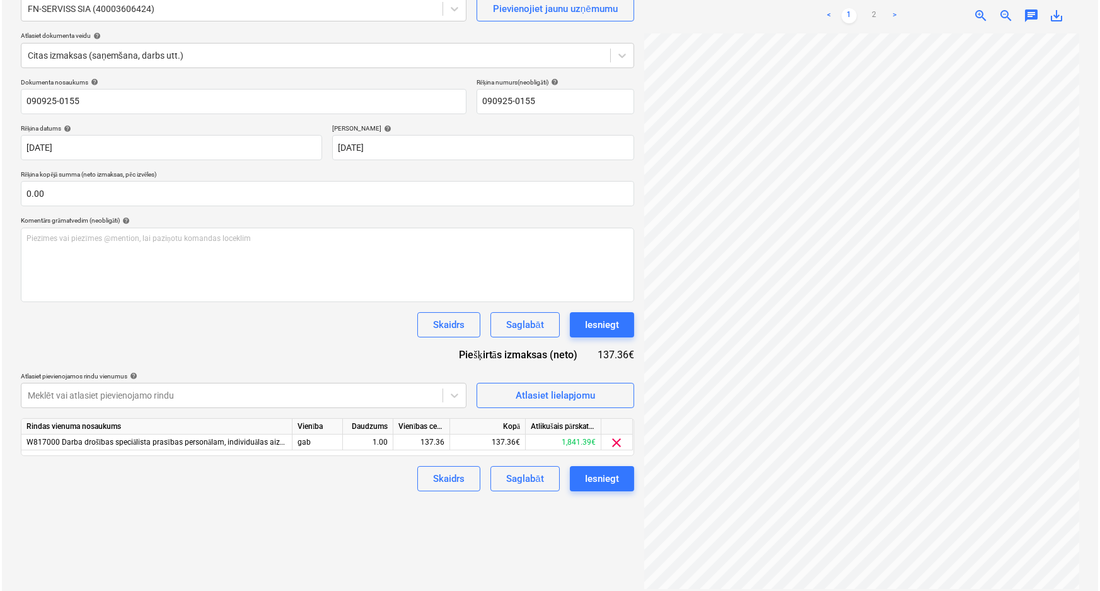
scroll to position [126, 0]
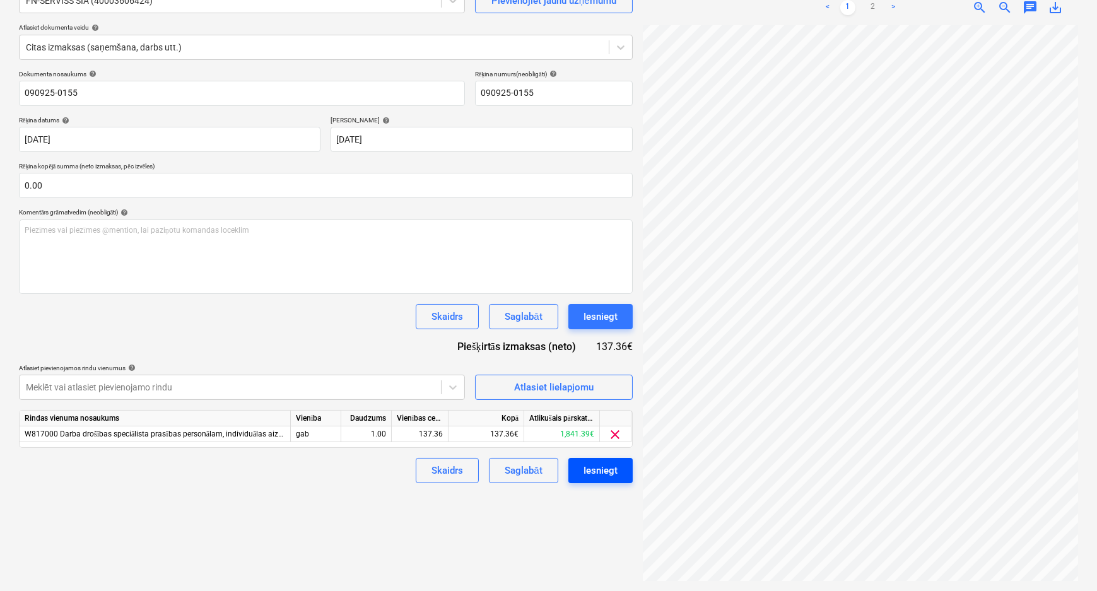
click at [597, 473] on div "Iesniegt" at bounding box center [600, 470] width 34 height 16
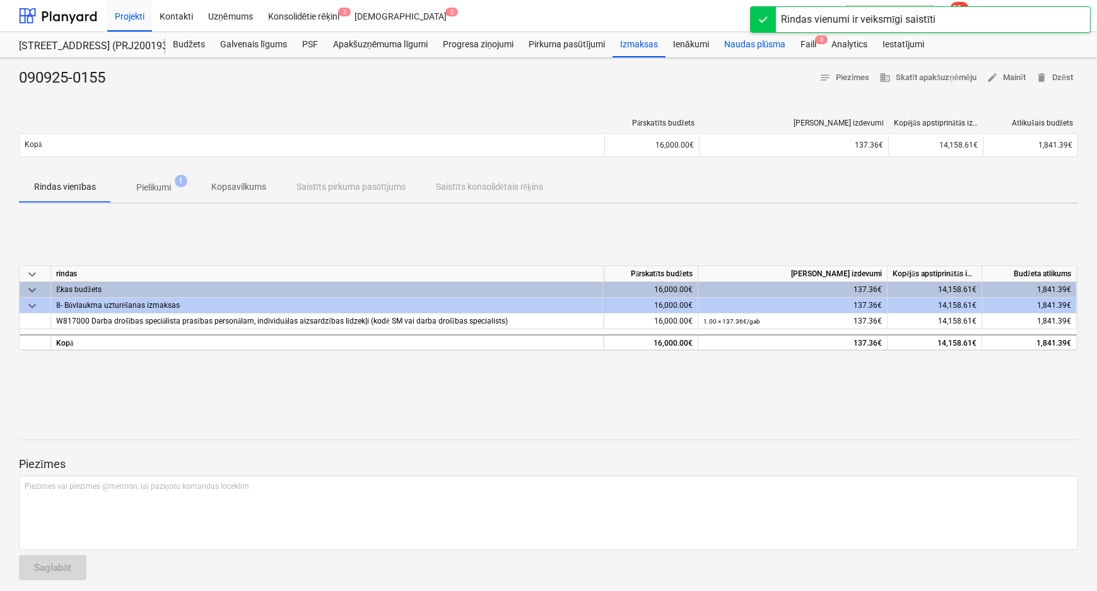
drag, startPoint x: 804, startPoint y: 44, endPoint x: 777, endPoint y: 52, distance: 27.7
click at [804, 44] on div "Faili 3" at bounding box center [808, 44] width 31 height 25
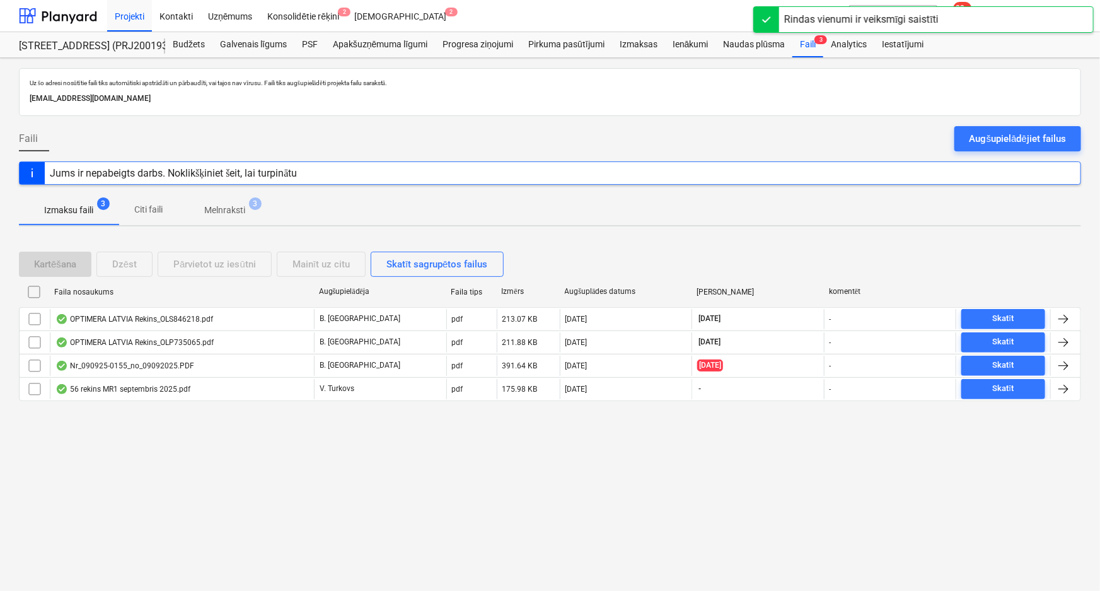
click at [231, 208] on p "Melnraksti" at bounding box center [224, 210] width 41 height 13
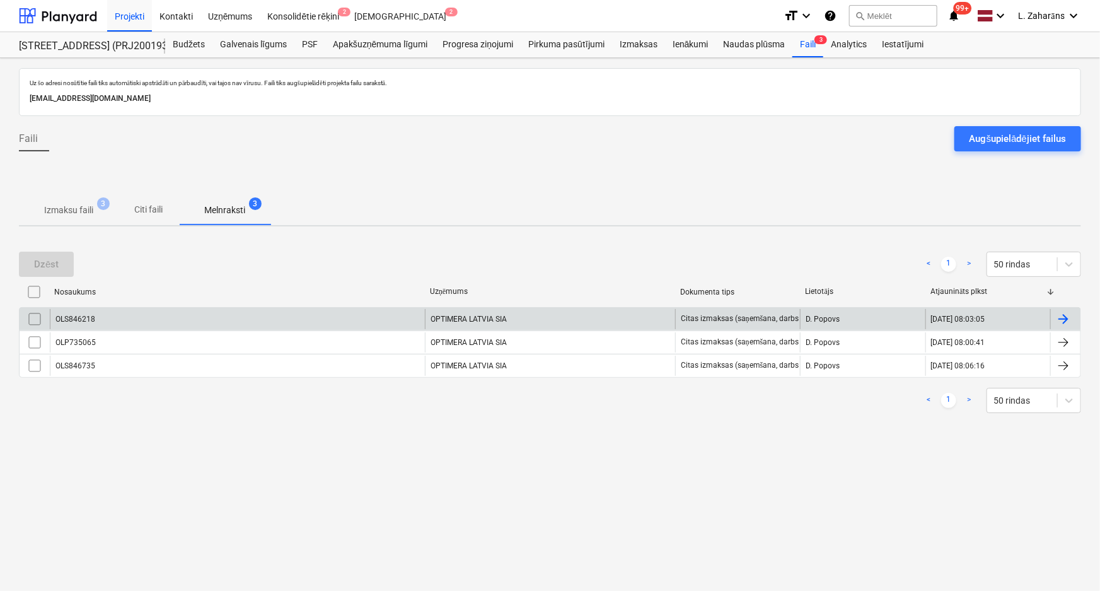
click at [150, 320] on div "OLS846218" at bounding box center [237, 319] width 375 height 20
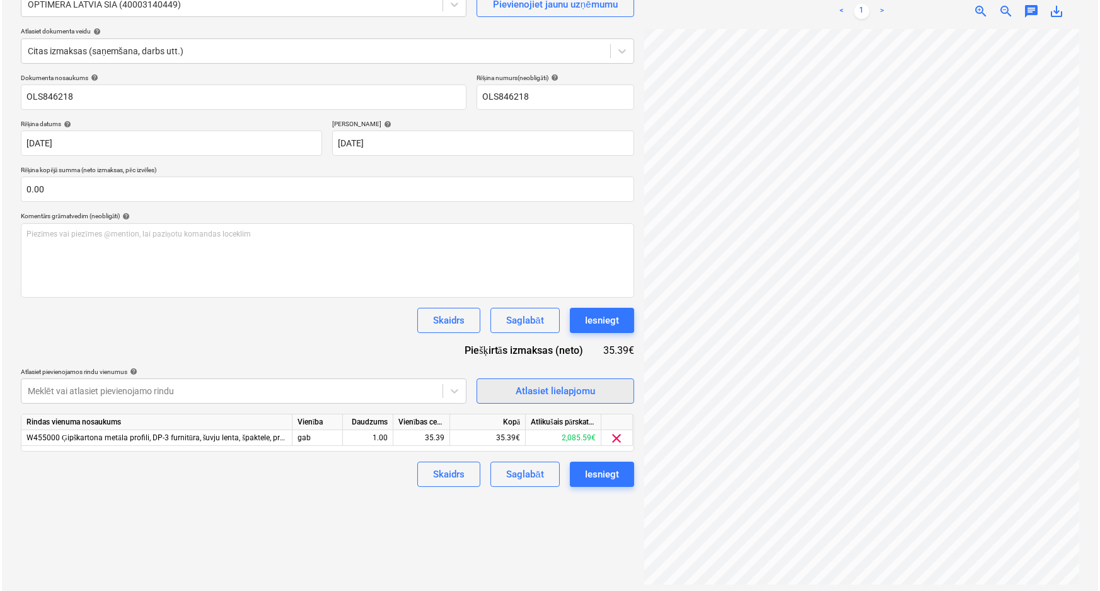
scroll to position [126, 0]
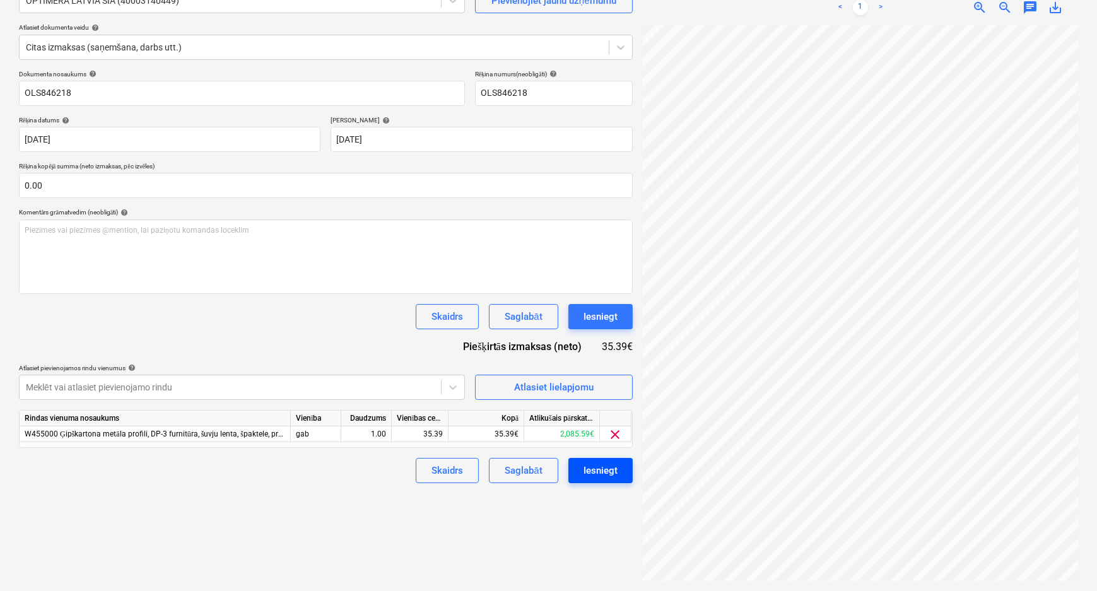
click at [581, 466] on button "Iesniegt" at bounding box center [600, 470] width 64 height 25
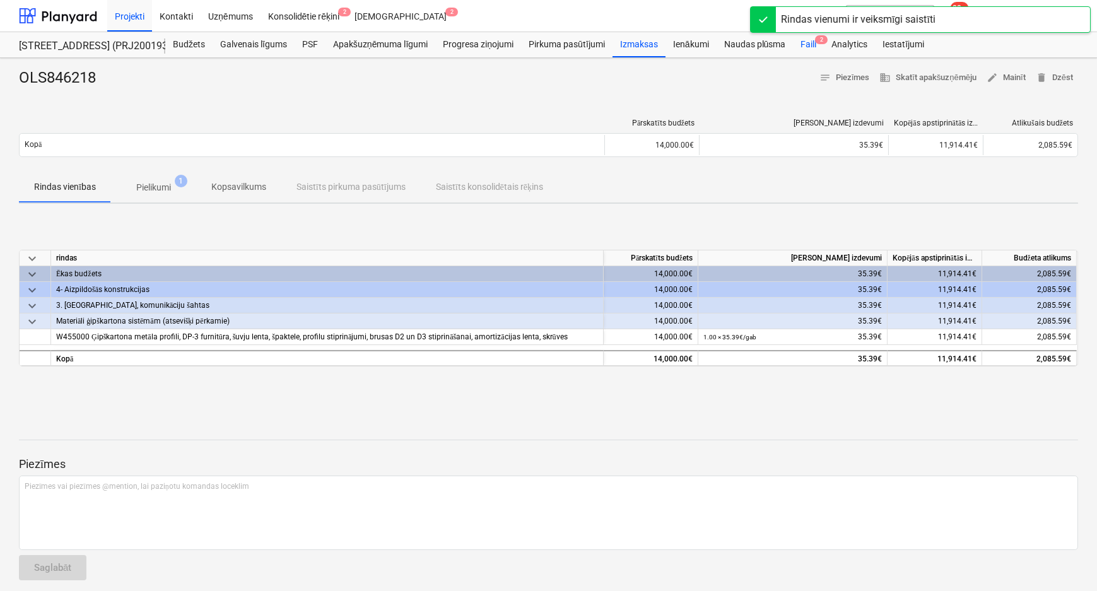
click at [805, 45] on div "Faili 2" at bounding box center [808, 44] width 31 height 25
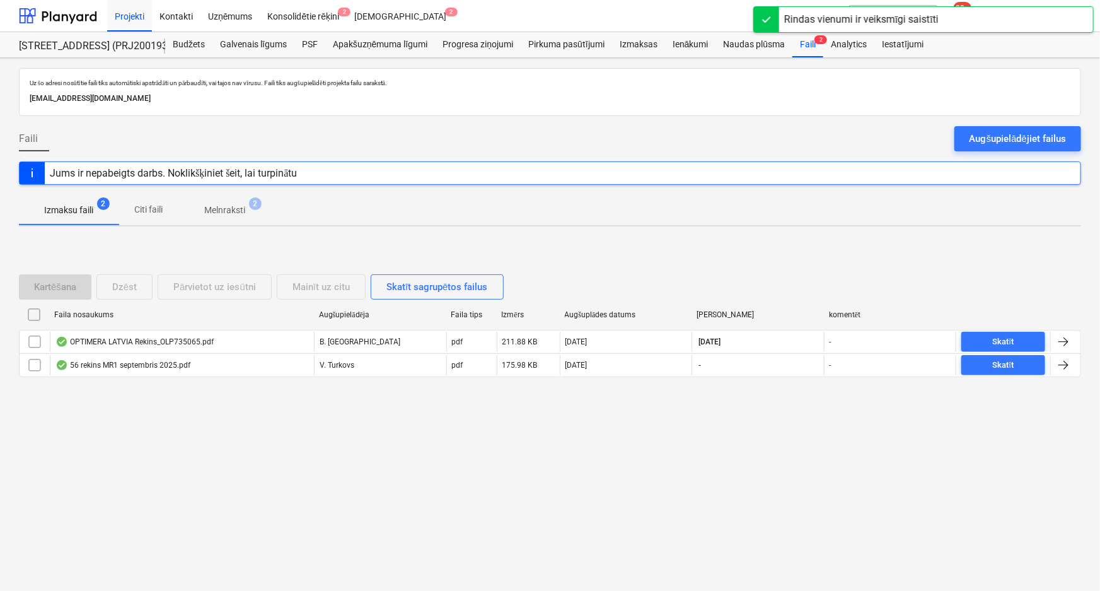
click at [224, 210] on p "Melnraksti" at bounding box center [224, 210] width 41 height 13
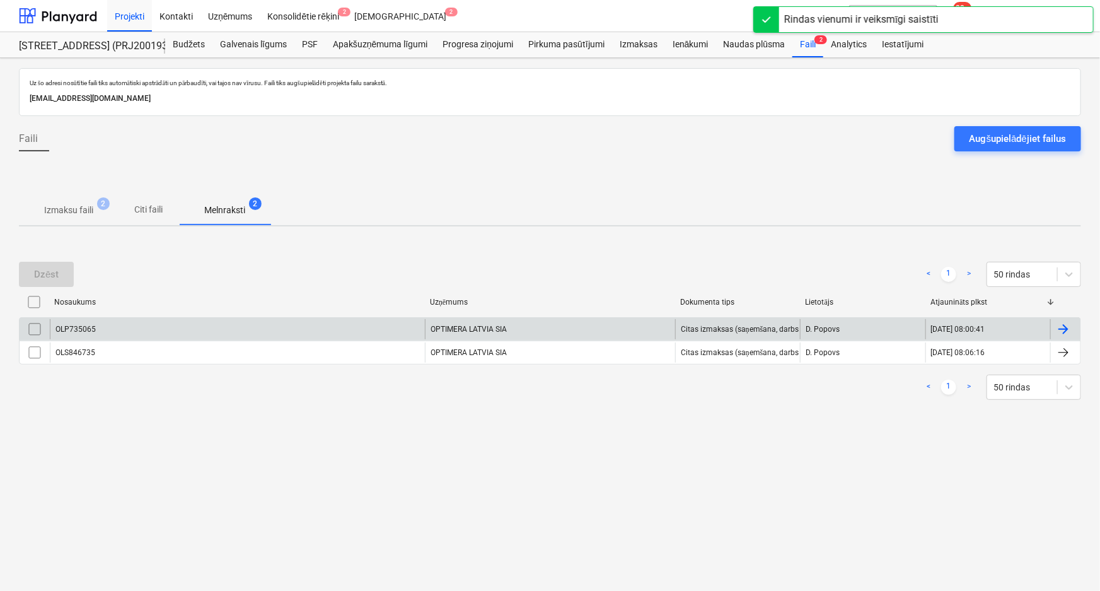
click at [132, 326] on div "OLP735065" at bounding box center [237, 329] width 375 height 20
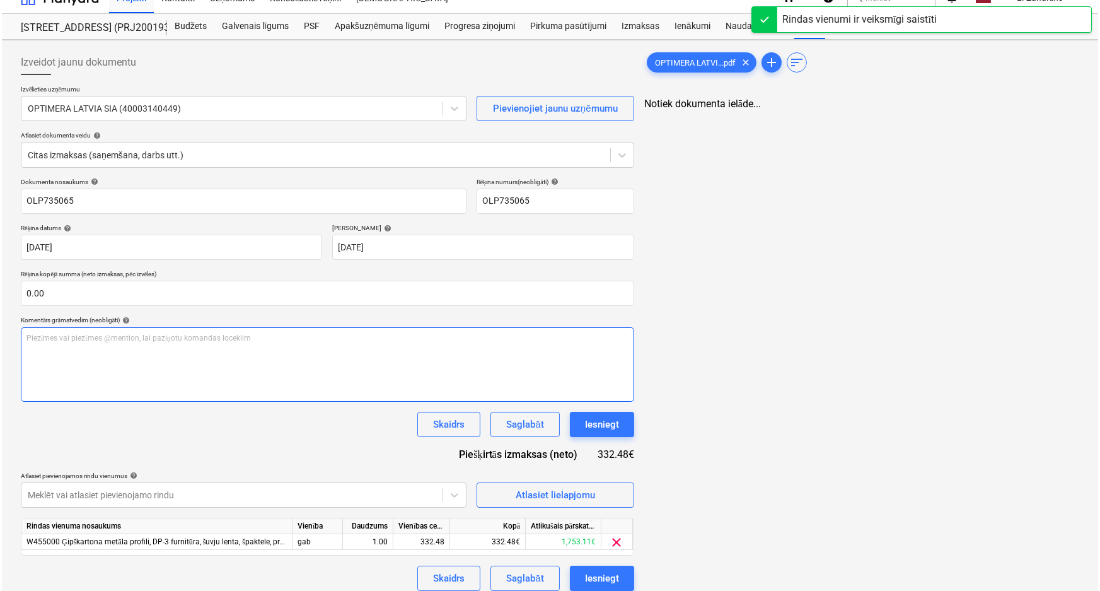
scroll to position [28, 0]
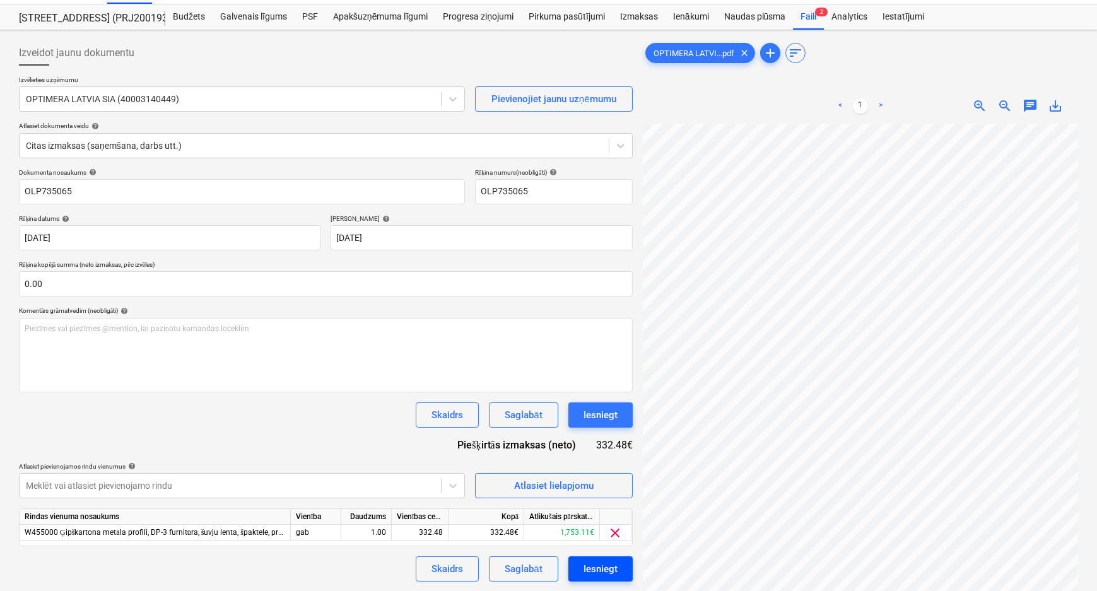
click at [588, 568] on div "Iesniegt" at bounding box center [600, 569] width 34 height 16
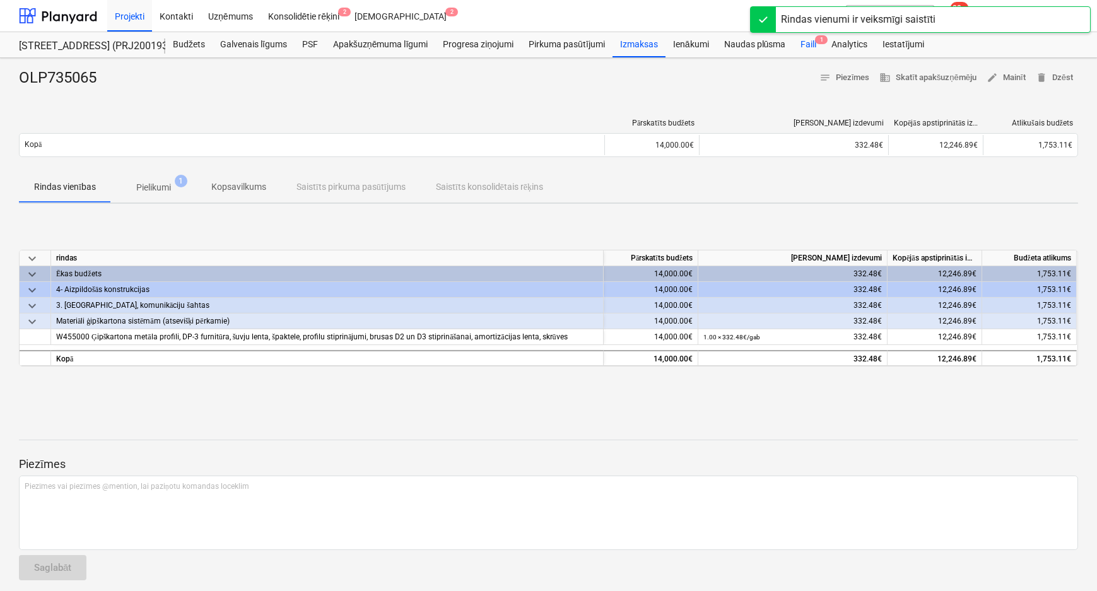
click at [806, 43] on div "Faili 1" at bounding box center [808, 44] width 31 height 25
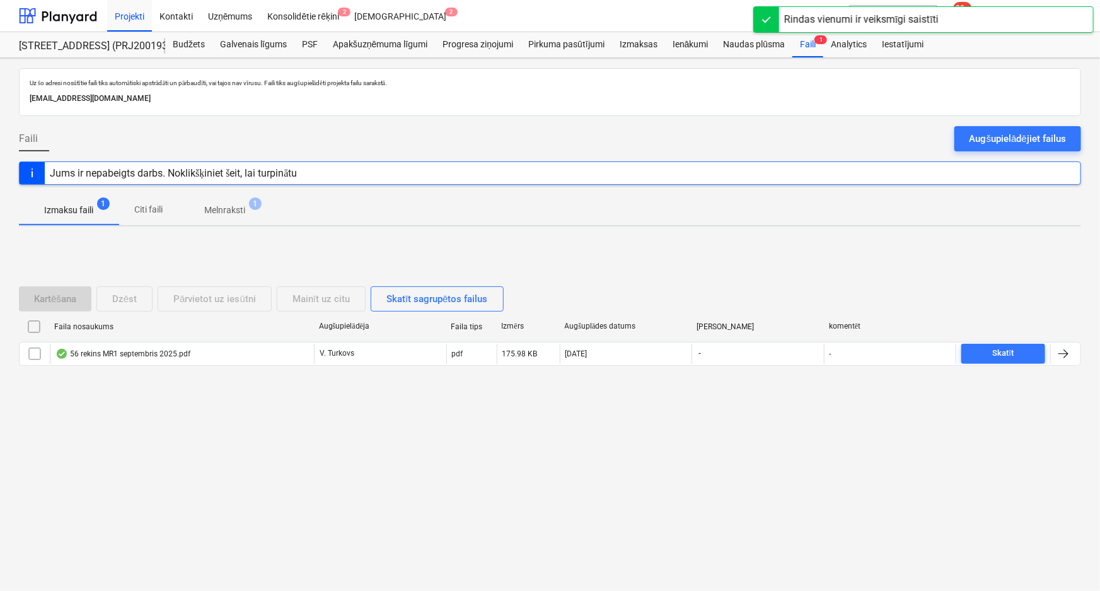
click at [223, 211] on p "Melnraksti" at bounding box center [224, 210] width 41 height 13
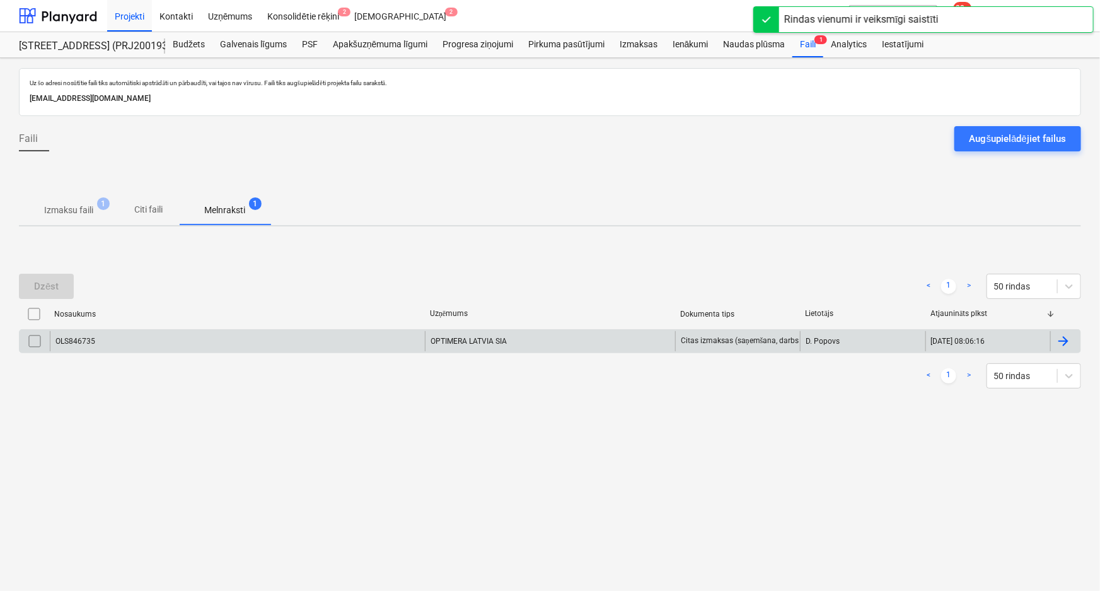
click at [136, 346] on div "OLS846735" at bounding box center [237, 341] width 375 height 20
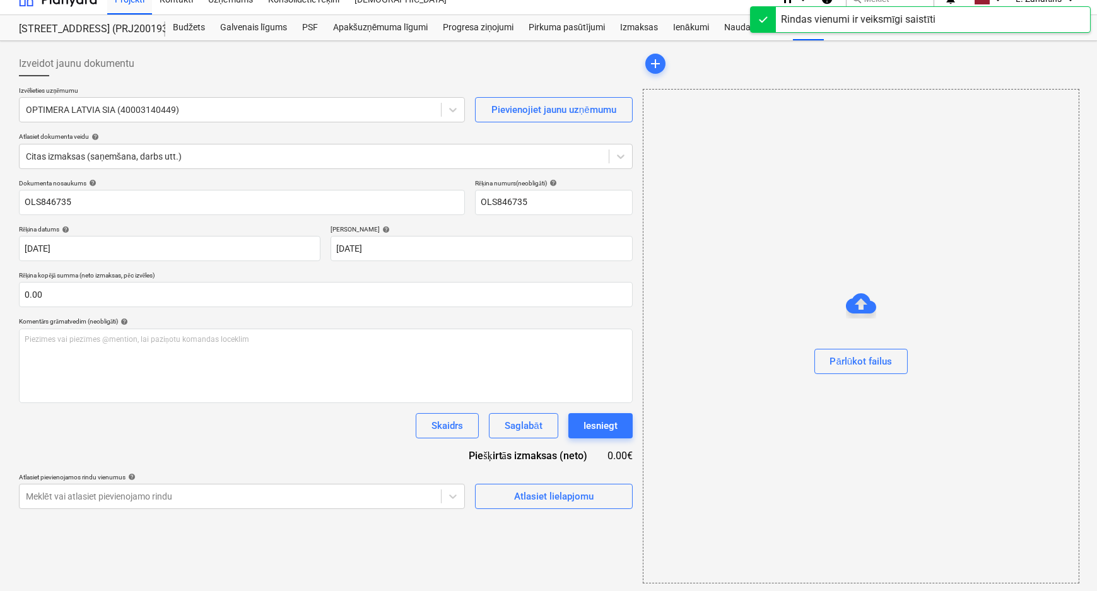
scroll to position [19, 0]
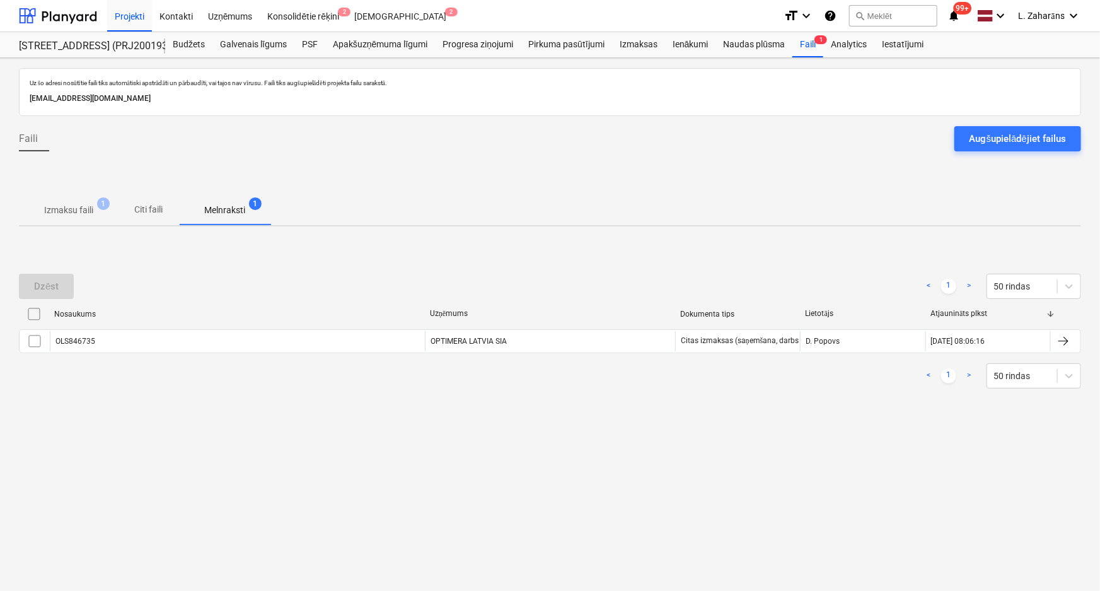
click at [81, 208] on p "Izmaksu faili" at bounding box center [68, 210] width 49 height 13
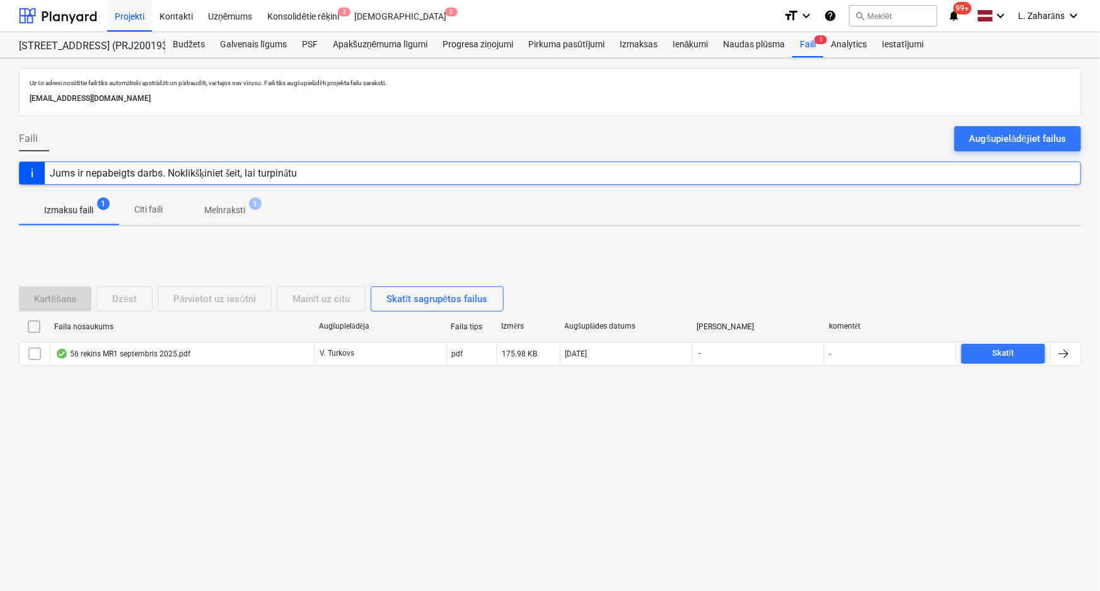
click at [218, 211] on p "Melnraksti" at bounding box center [224, 210] width 41 height 13
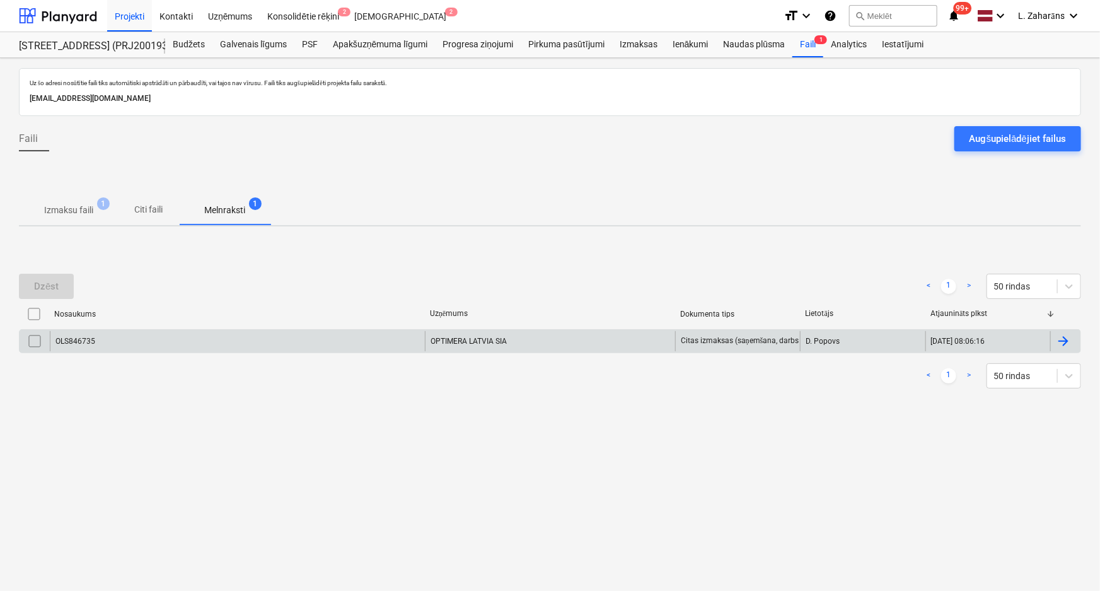
click at [175, 341] on div "OLS846735" at bounding box center [237, 341] width 375 height 20
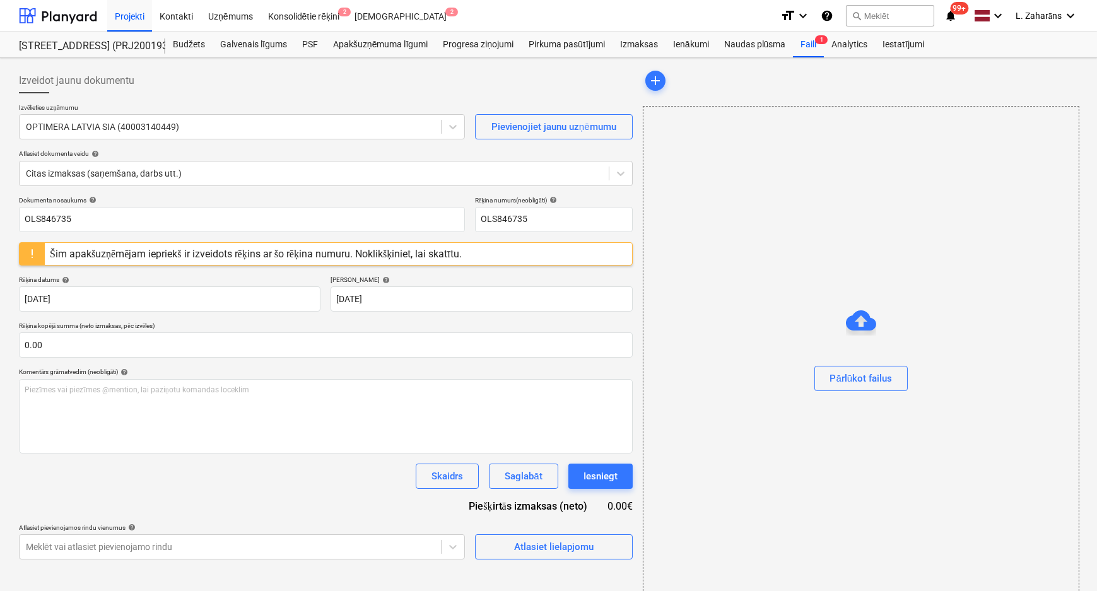
click at [105, 258] on div "Šim apakšuzņēmējam iepriekš ir izveidots rēķins ar šo rēķina numuru. Noklikšķin…" at bounding box center [256, 254] width 412 height 12
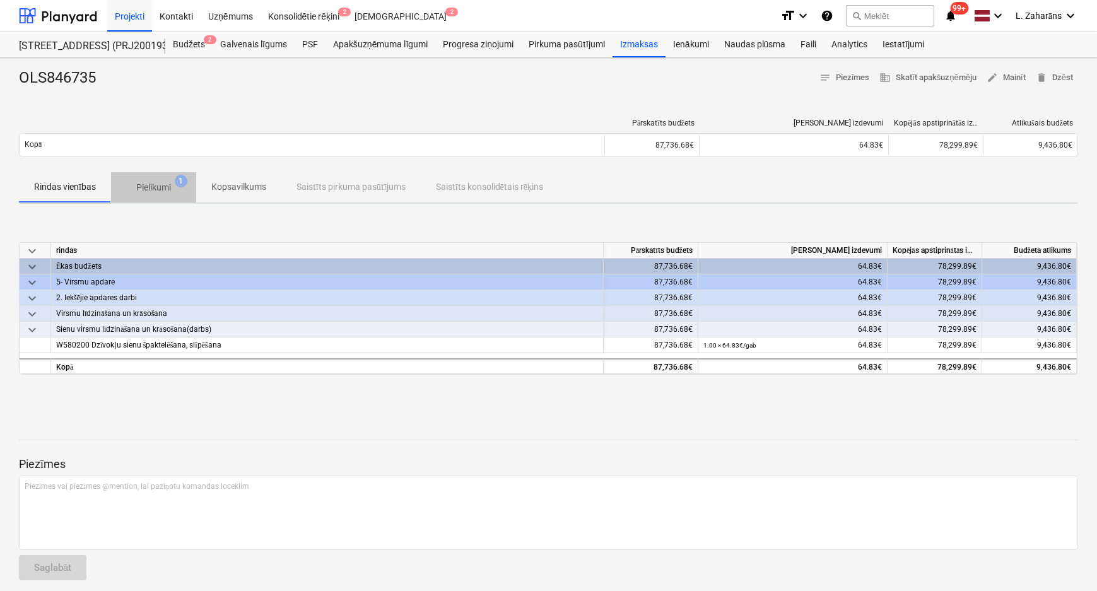
click at [158, 183] on p "Pielikumi" at bounding box center [153, 187] width 35 height 13
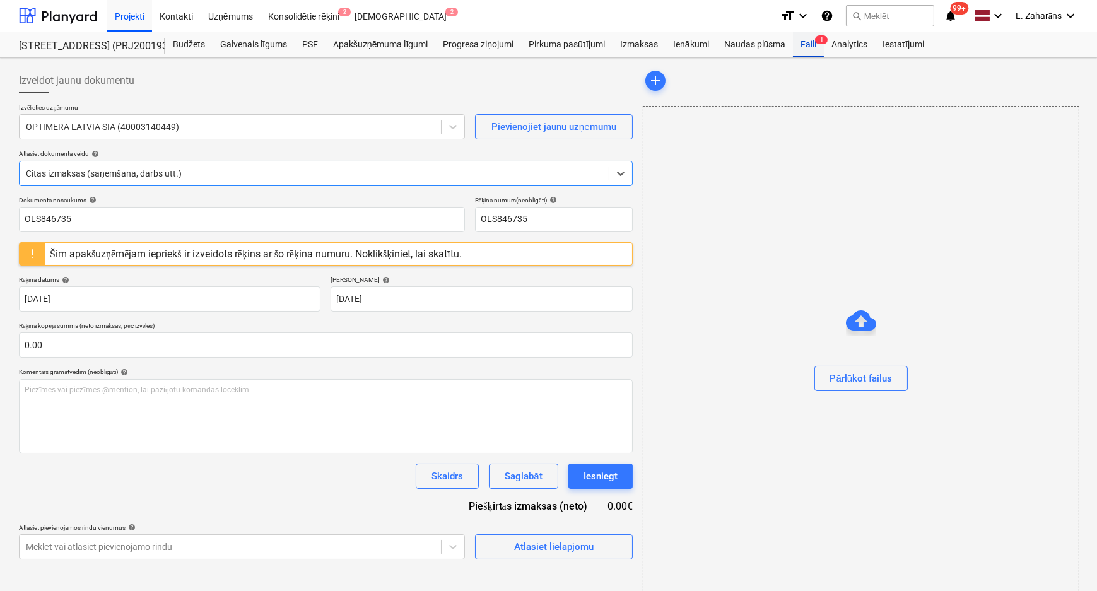
drag, startPoint x: 810, startPoint y: 40, endPoint x: 801, endPoint y: 44, distance: 9.4
click at [810, 40] on div "Faili 1" at bounding box center [808, 44] width 31 height 25
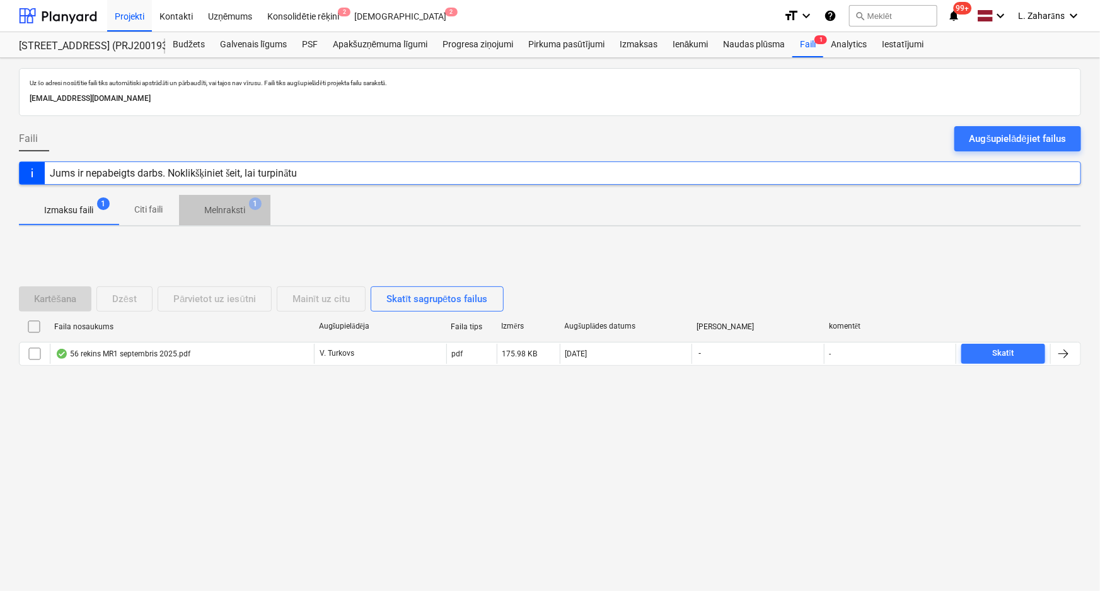
click at [221, 212] on p "Melnraksti" at bounding box center [224, 210] width 41 height 13
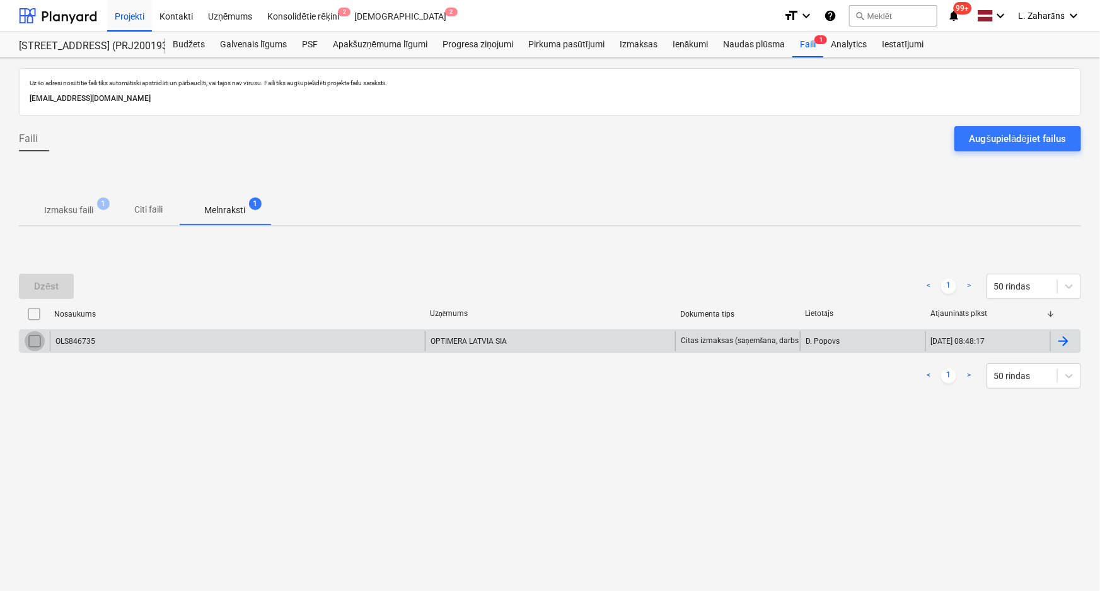
click at [28, 341] on input "checkbox" at bounding box center [35, 341] width 20 height 20
click at [49, 283] on div "Dzēst" at bounding box center [46, 286] width 25 height 16
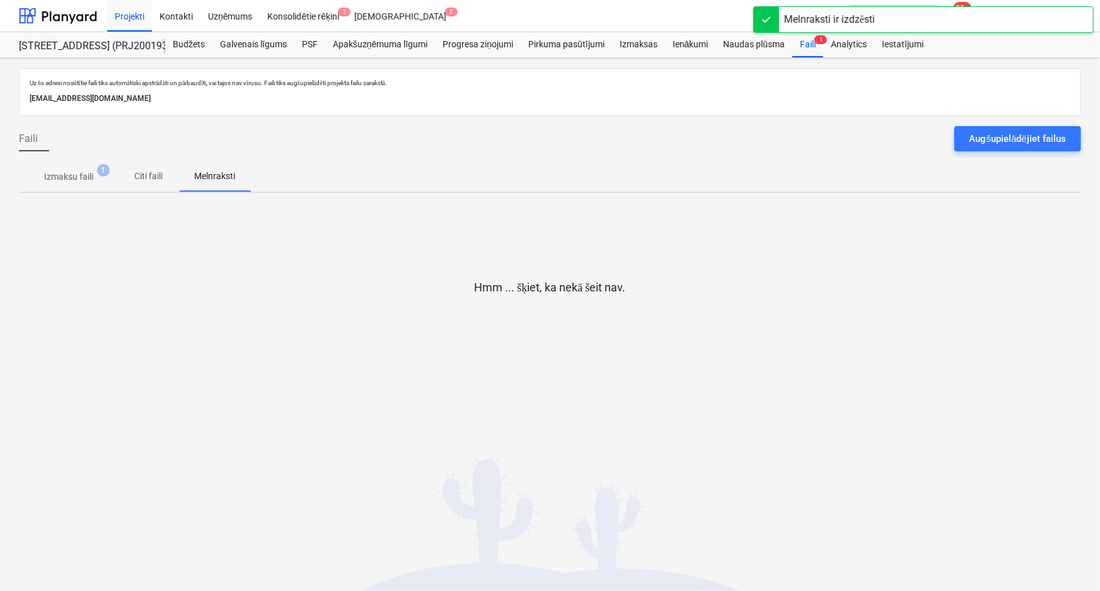
click at [64, 167] on span "Izmaksu faili 1" at bounding box center [69, 176] width 100 height 23
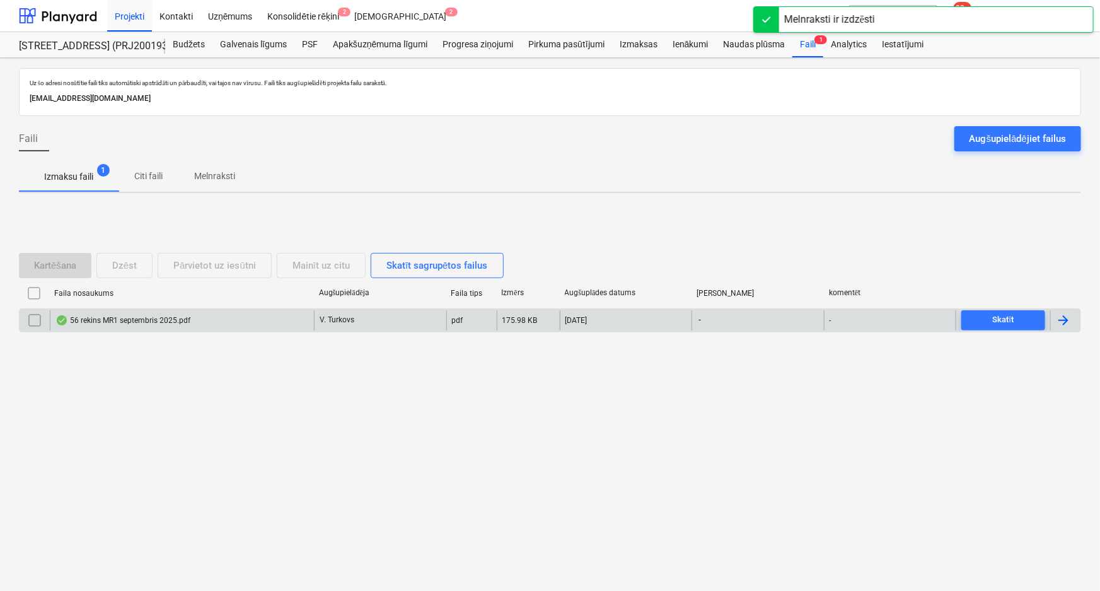
click at [126, 318] on div "56 rekins MR1 septembris 2025.pdf" at bounding box center [122, 320] width 135 height 10
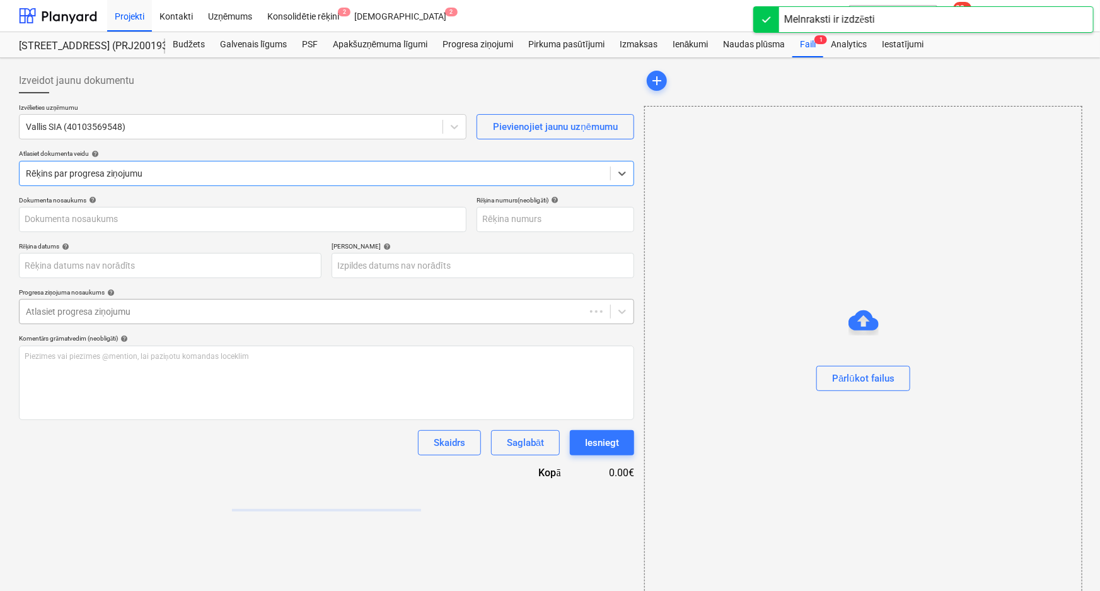
type input "1"
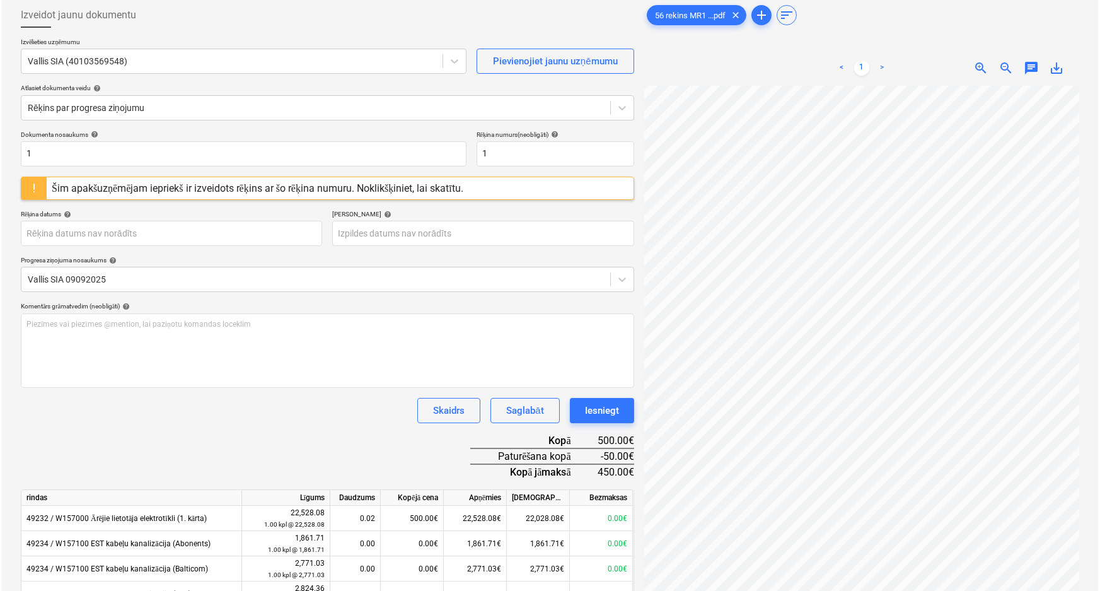
scroll to position [132, 0]
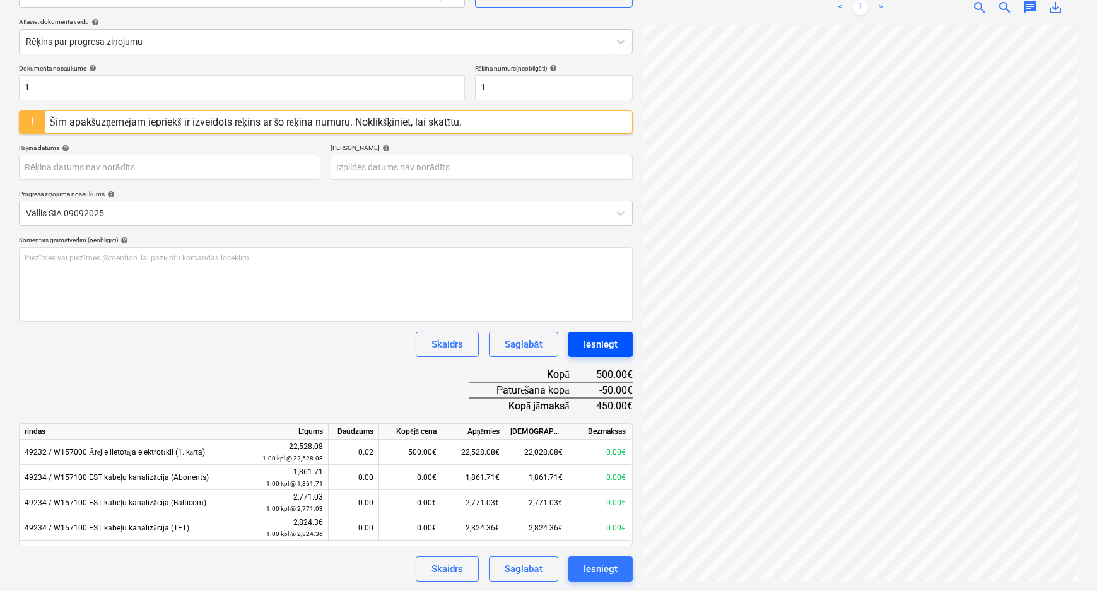
click at [607, 345] on div "Iesniegt" at bounding box center [600, 344] width 34 height 16
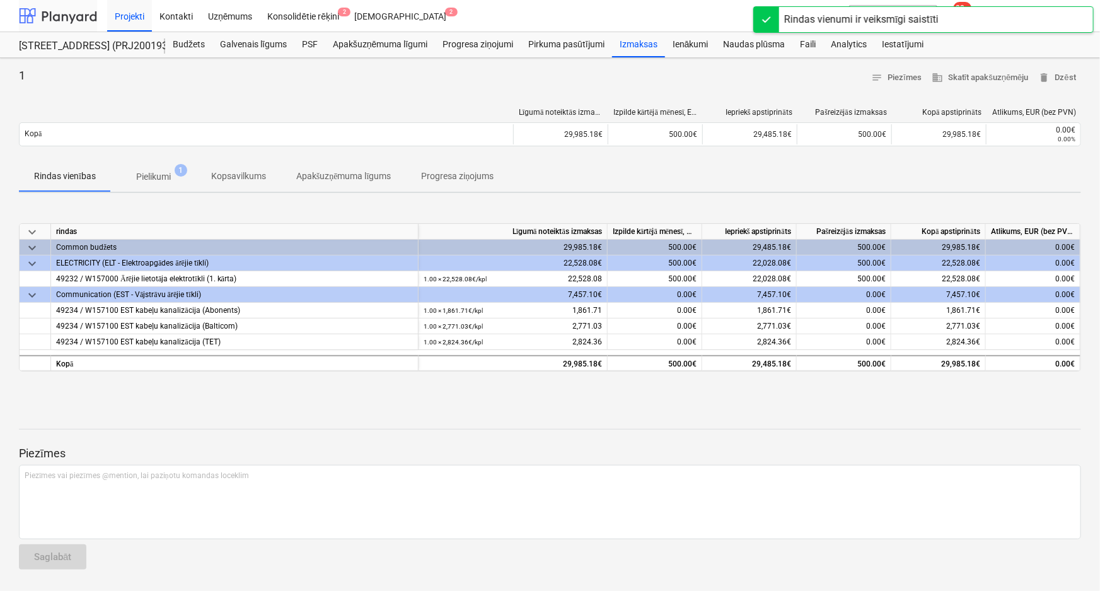
click at [67, 16] on div at bounding box center [58, 16] width 78 height 32
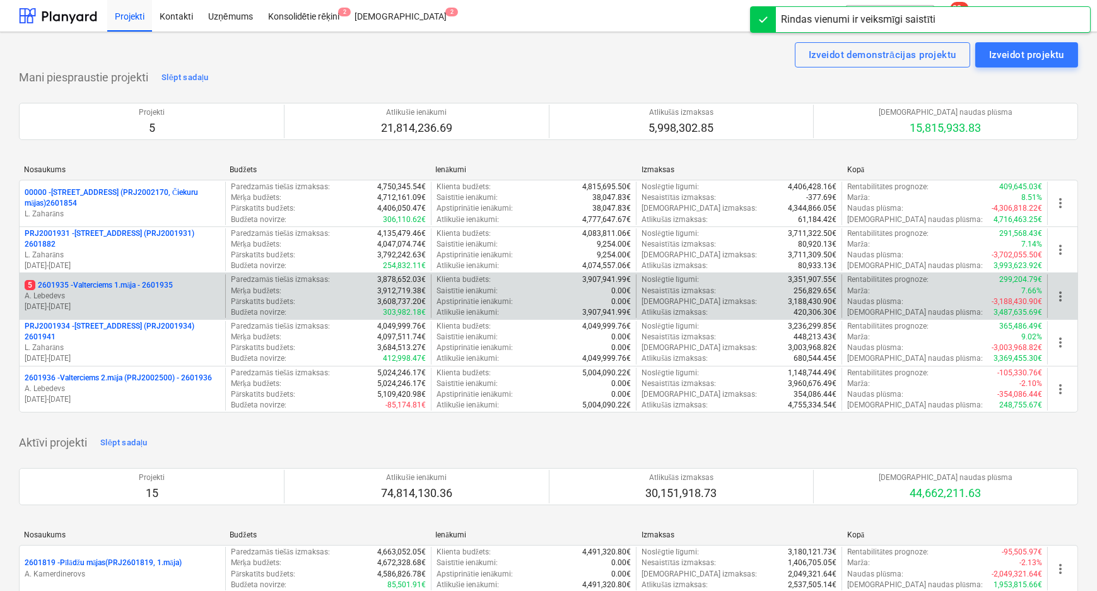
click at [80, 285] on p "5 2601935 - Valterciems 1.māja - 2601935" at bounding box center [99, 285] width 148 height 11
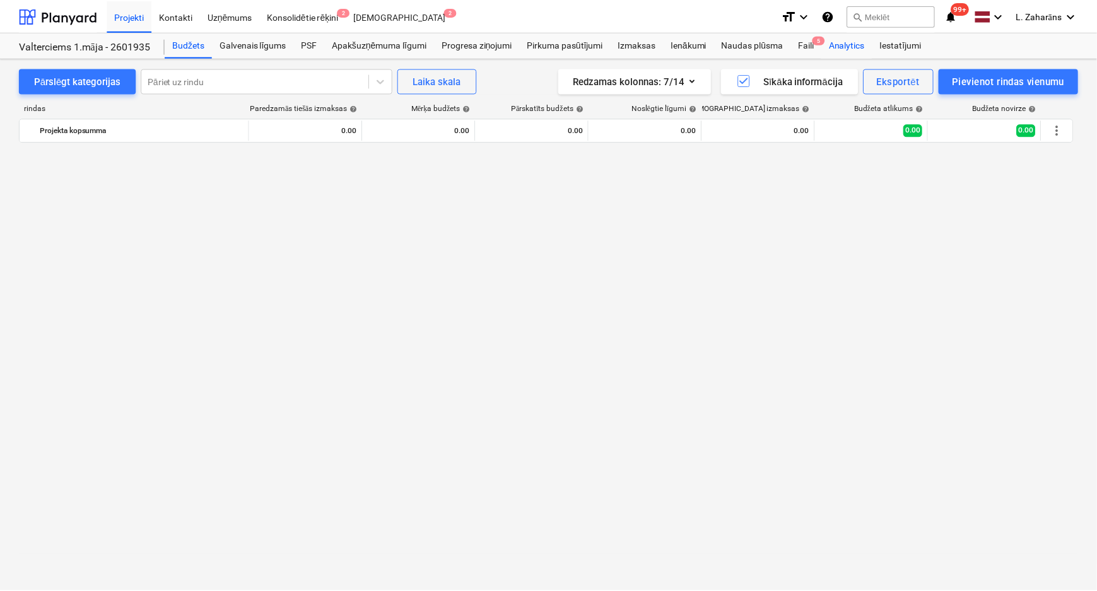
scroll to position [1320, 0]
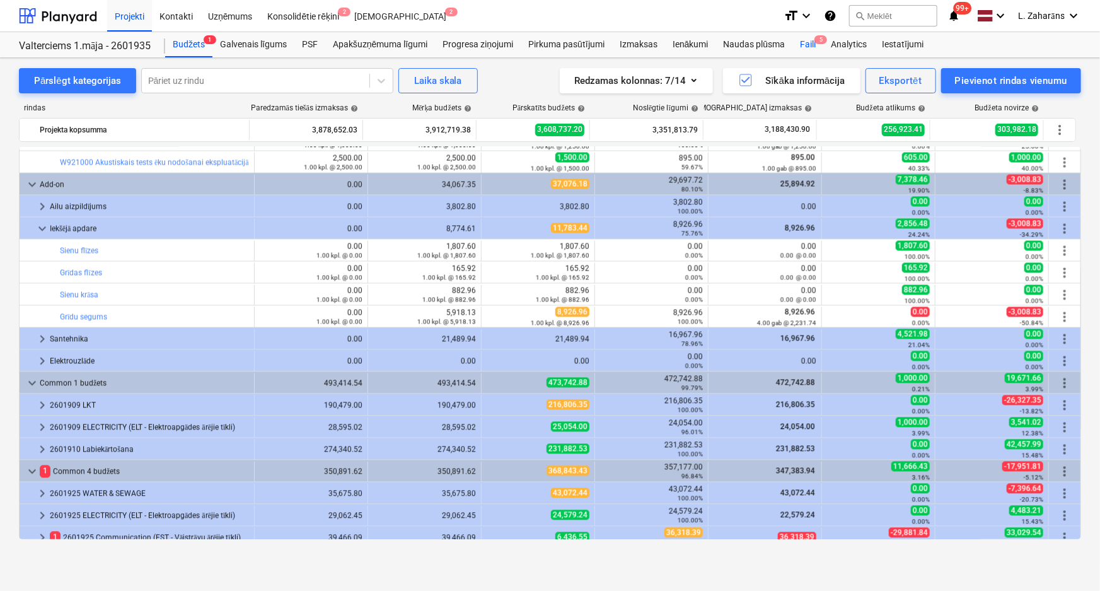
click at [796, 50] on div "Faili 5" at bounding box center [808, 44] width 31 height 25
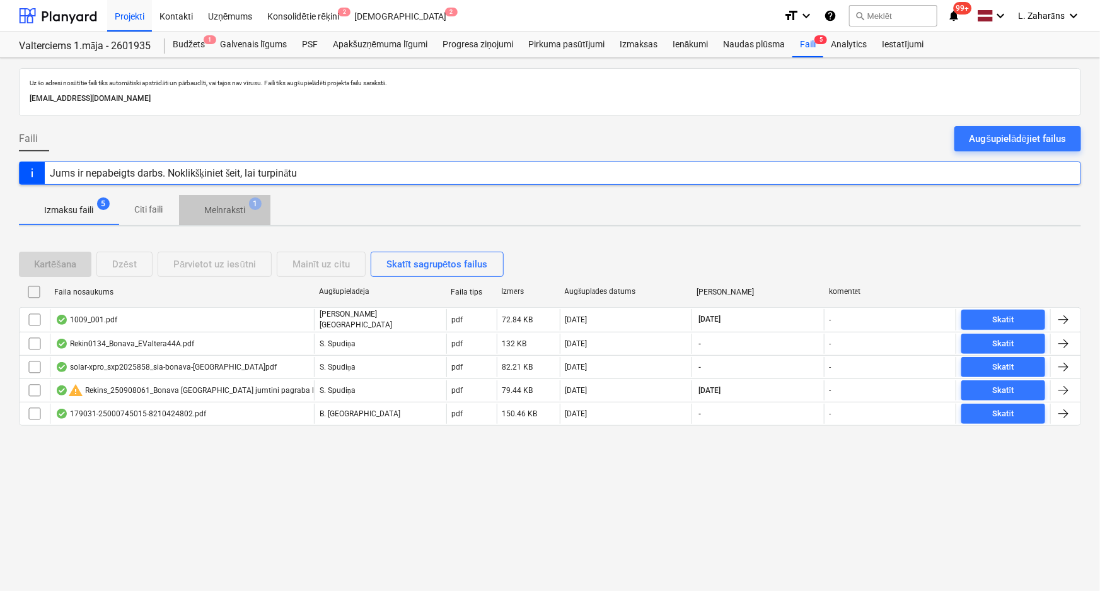
click at [227, 211] on p "Melnraksti" at bounding box center [224, 210] width 41 height 13
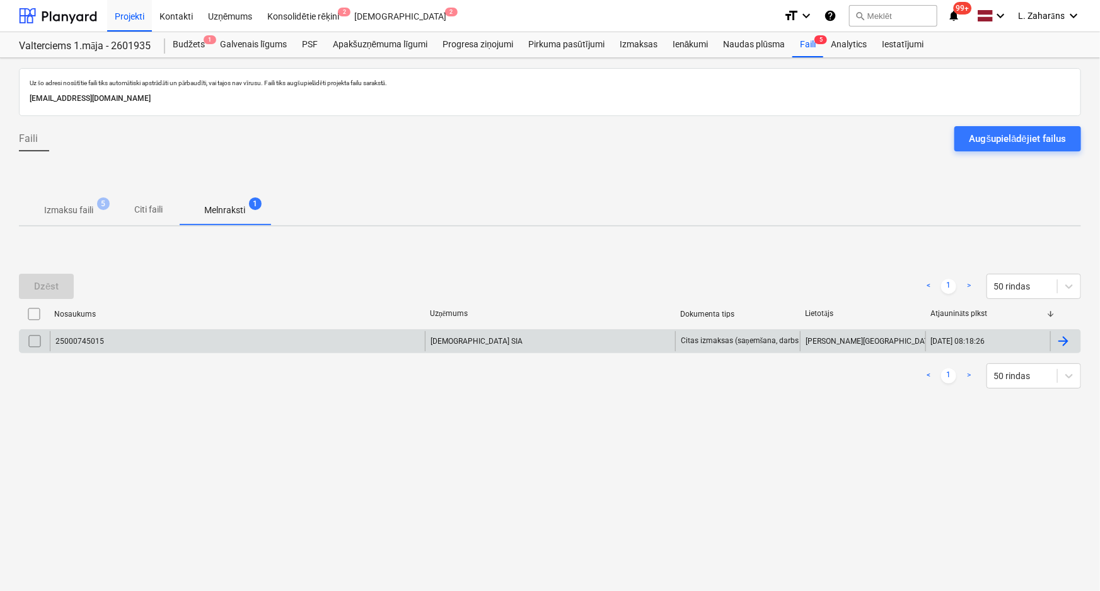
click at [138, 343] on div "25000745015" at bounding box center [237, 341] width 375 height 20
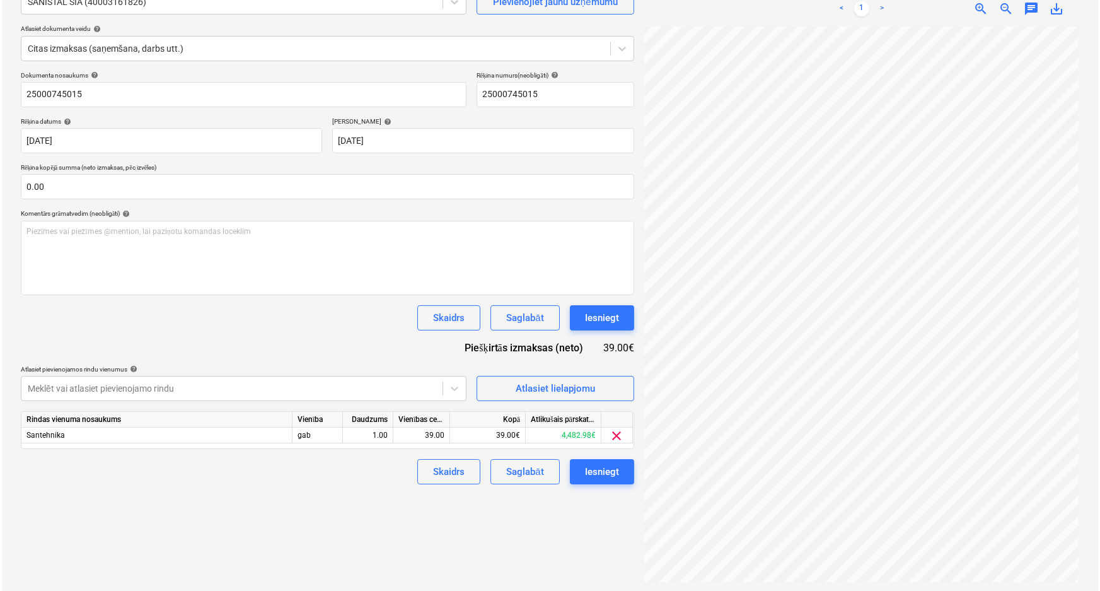
scroll to position [126, 0]
click at [594, 472] on div "Iesniegt" at bounding box center [600, 470] width 34 height 16
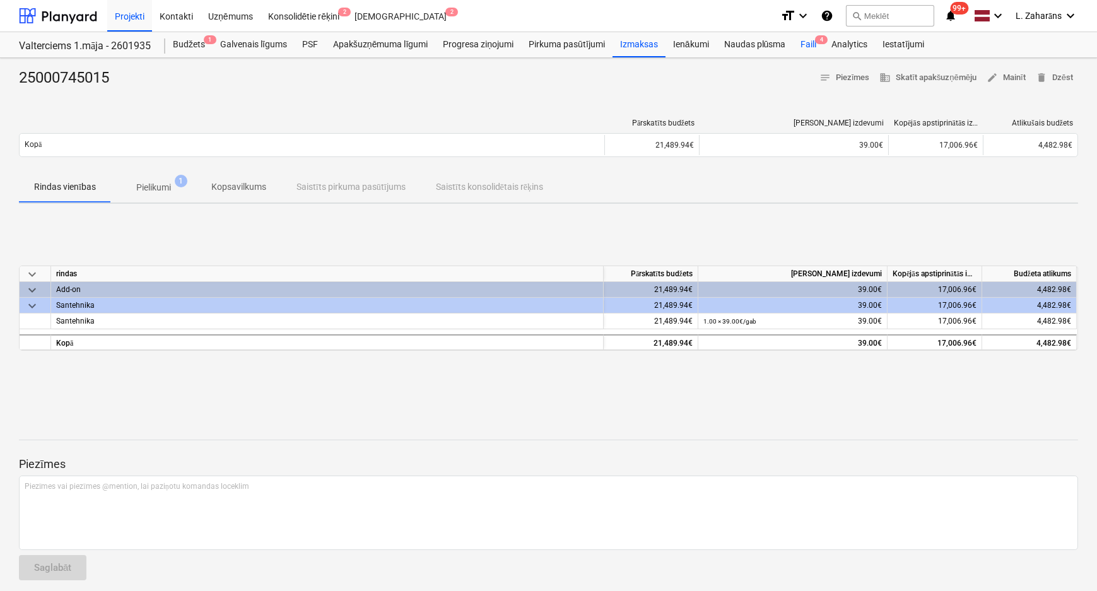
click at [809, 43] on div "Faili 4" at bounding box center [808, 44] width 31 height 25
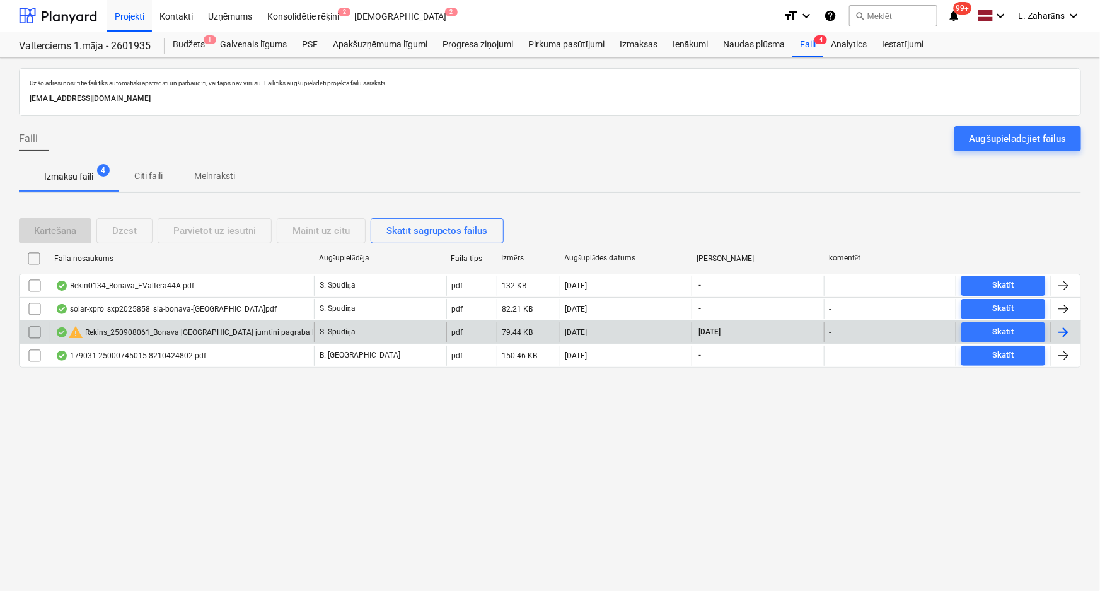
click at [174, 334] on div "warning Rekins_250908061_Bonava [GEOGRAPHIC_DATA] jumtini pagraba lukam_EV44.pdf" at bounding box center [211, 332] width 313 height 15
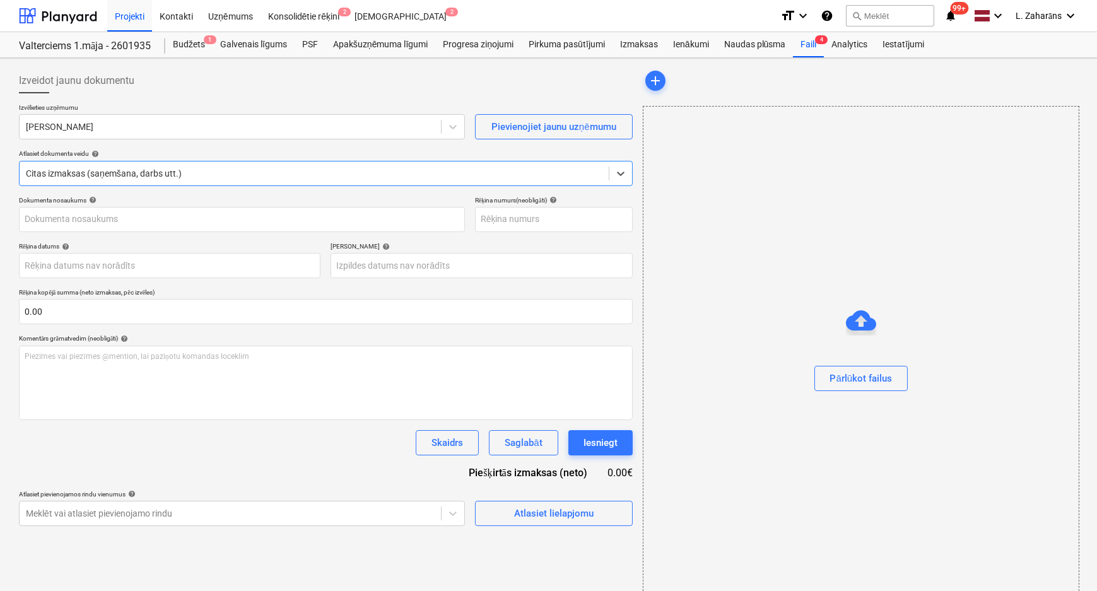
type input "1"
type input "[DATE]"
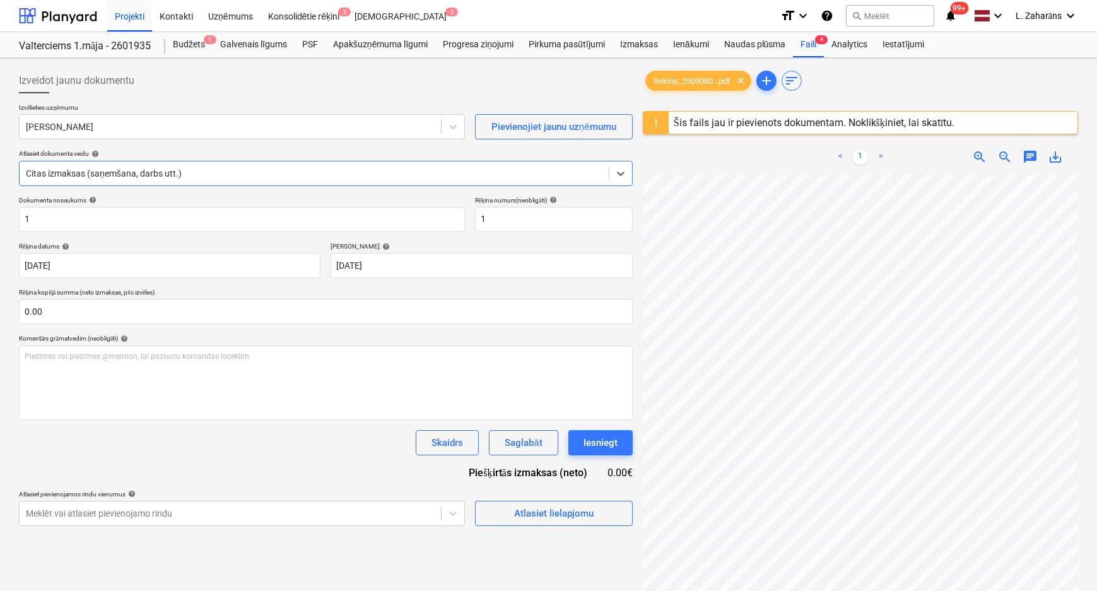
click at [756, 122] on div "Šis fails jau ir pievienots dokumentam. Noklikšķiniet, lai skatītu." at bounding box center [813, 123] width 281 height 12
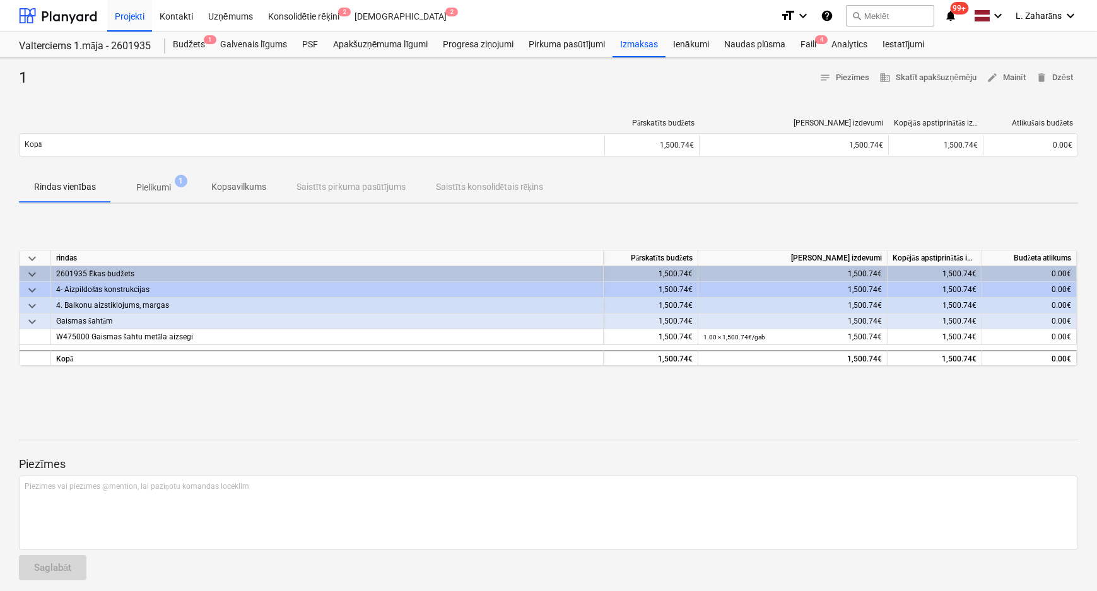
click at [155, 181] on p "Pielikumi" at bounding box center [153, 187] width 35 height 13
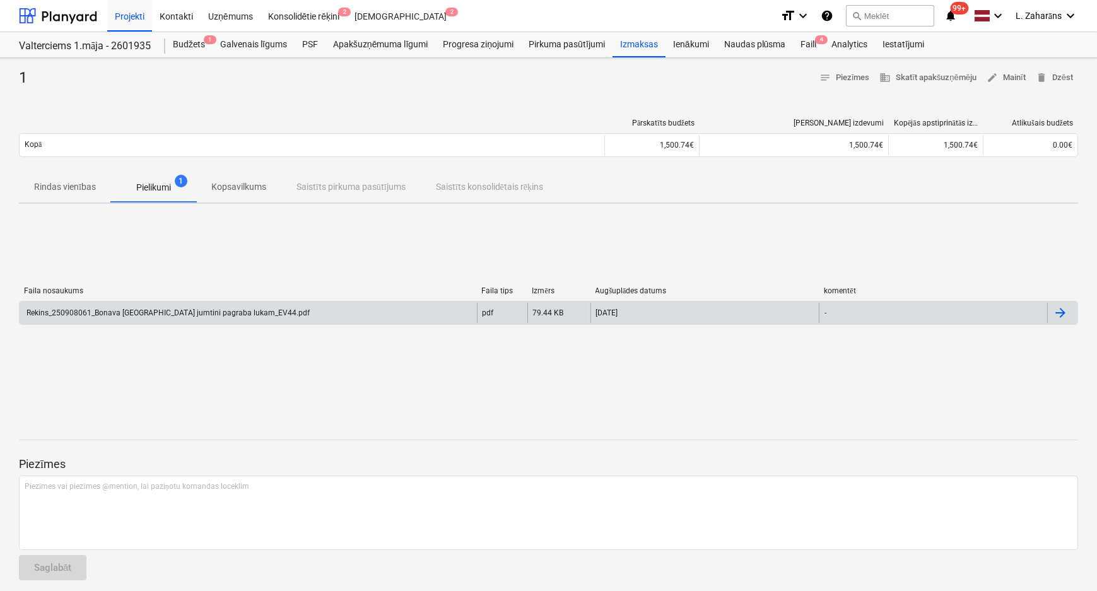
click at [151, 305] on div "Rekins_250908061_Bonava [GEOGRAPHIC_DATA] jumtini pagraba lukam_EV44.pdf" at bounding box center [248, 313] width 457 height 20
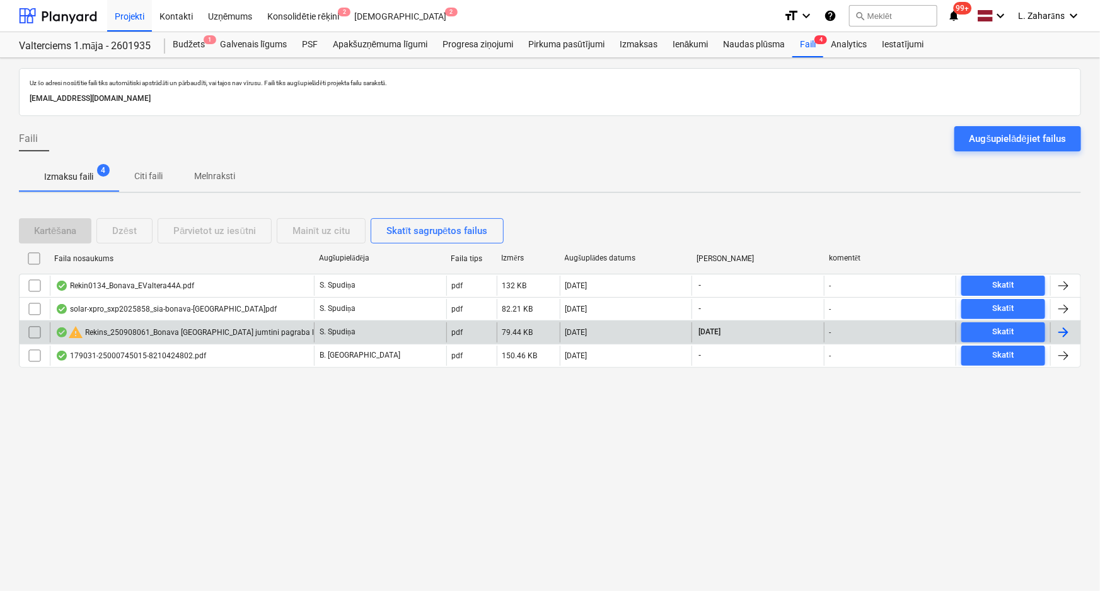
click at [38, 329] on input "checkbox" at bounding box center [35, 332] width 20 height 20
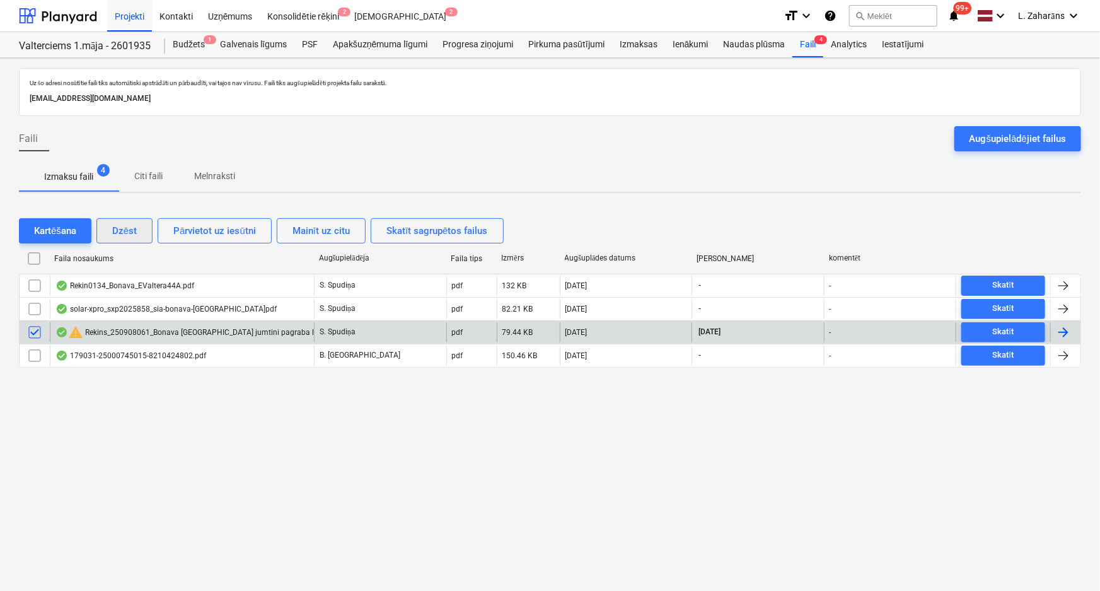
click at [132, 227] on div "Dzēst" at bounding box center [124, 231] width 25 height 16
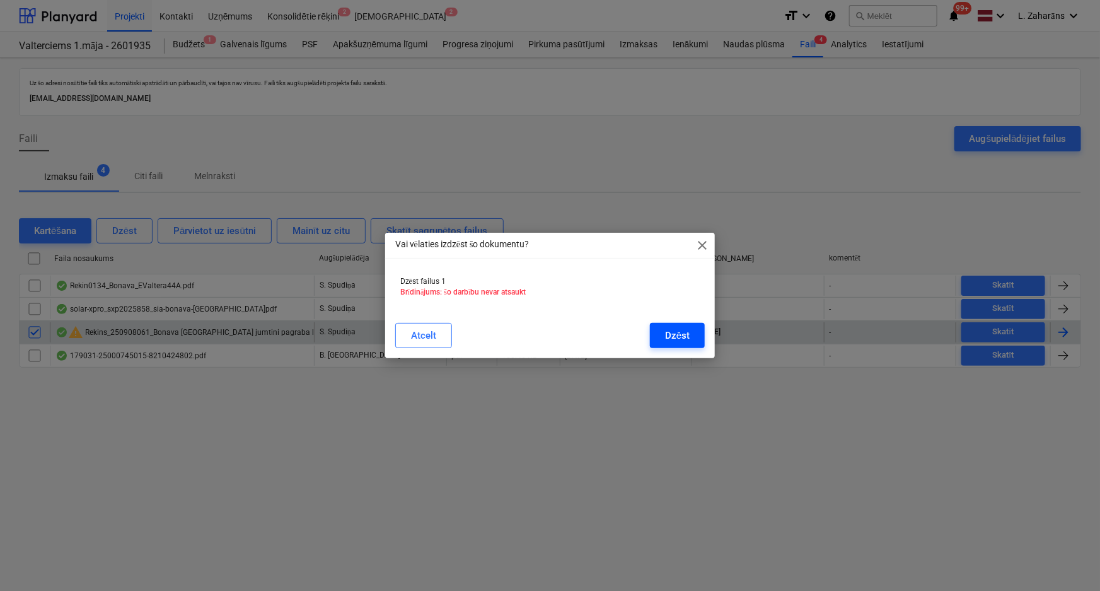
click at [672, 341] on div "Dzēst" at bounding box center [677, 335] width 25 height 16
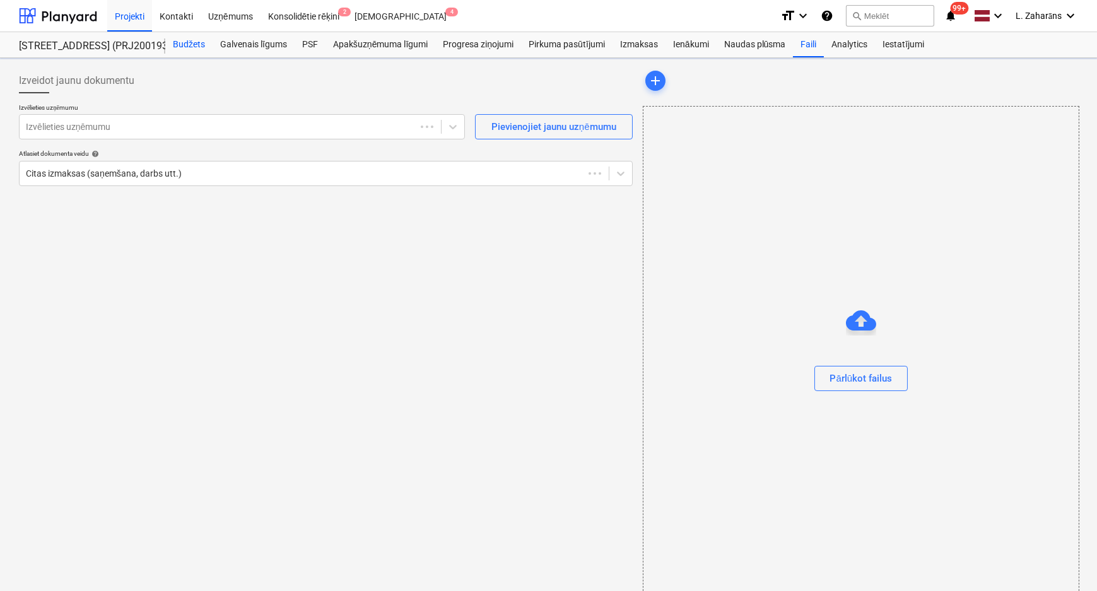
click at [185, 47] on div "Budžets" at bounding box center [188, 44] width 47 height 25
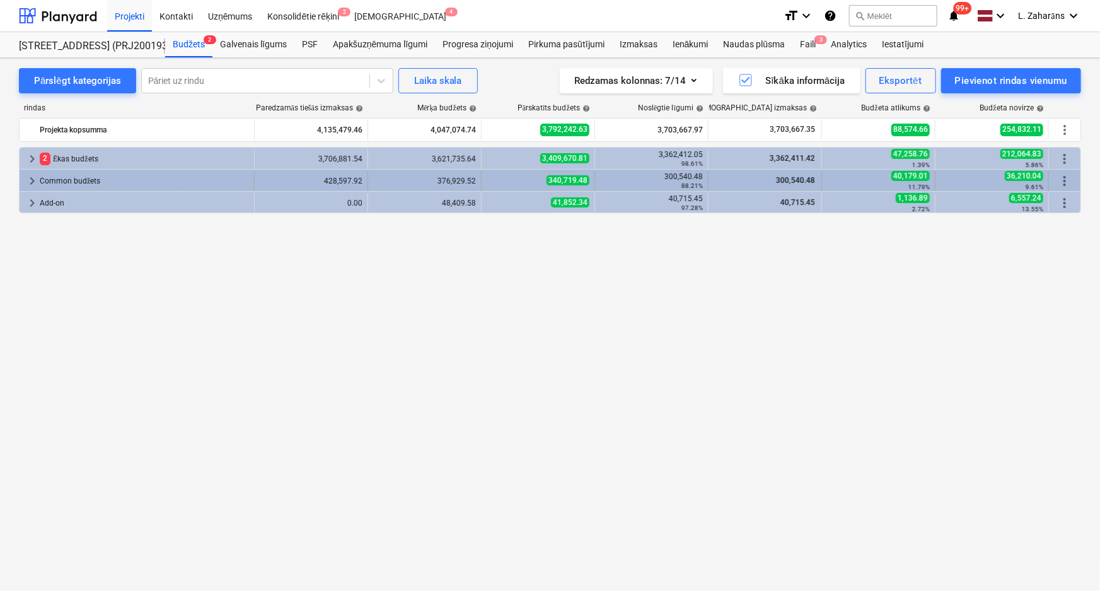
click at [30, 181] on span "keyboard_arrow_right" at bounding box center [32, 180] width 15 height 15
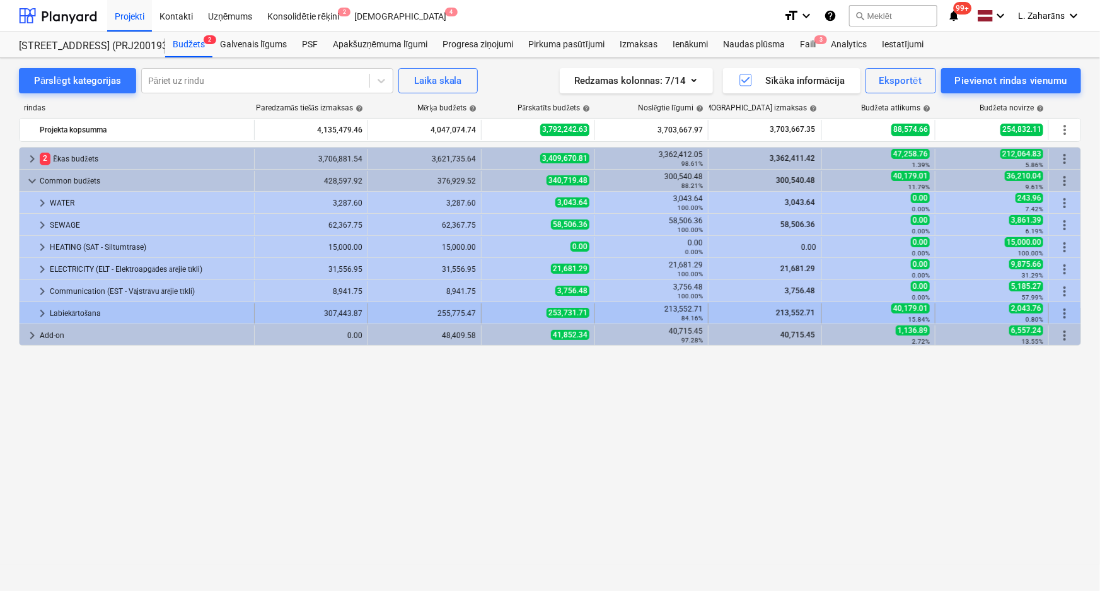
click at [41, 304] on div "keyboard_arrow_right" at bounding box center [42, 313] width 15 height 20
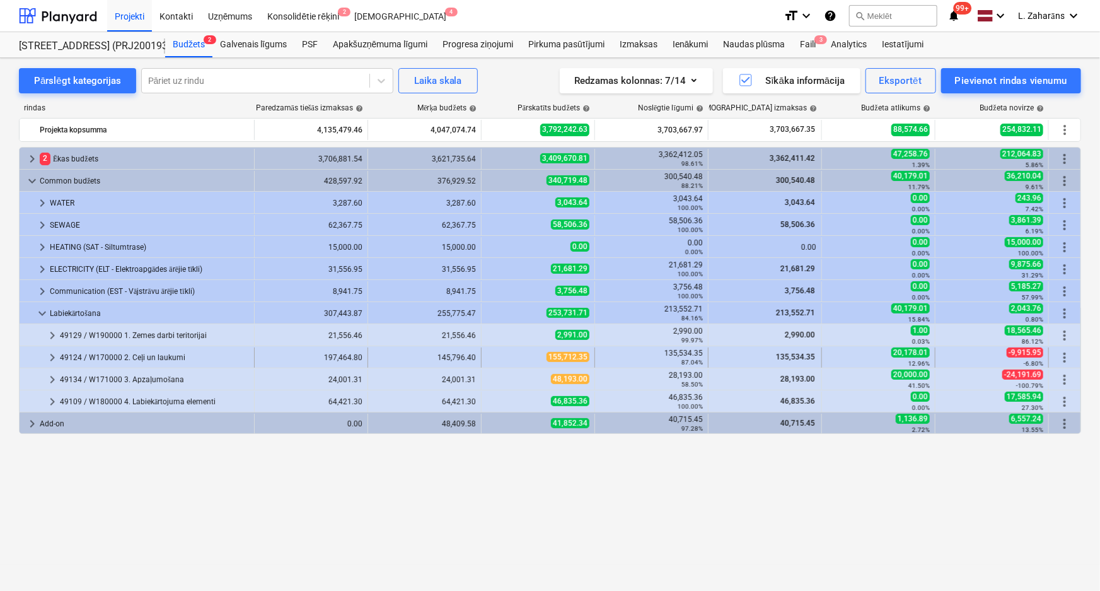
click at [52, 356] on span "keyboard_arrow_right" at bounding box center [52, 357] width 15 height 15
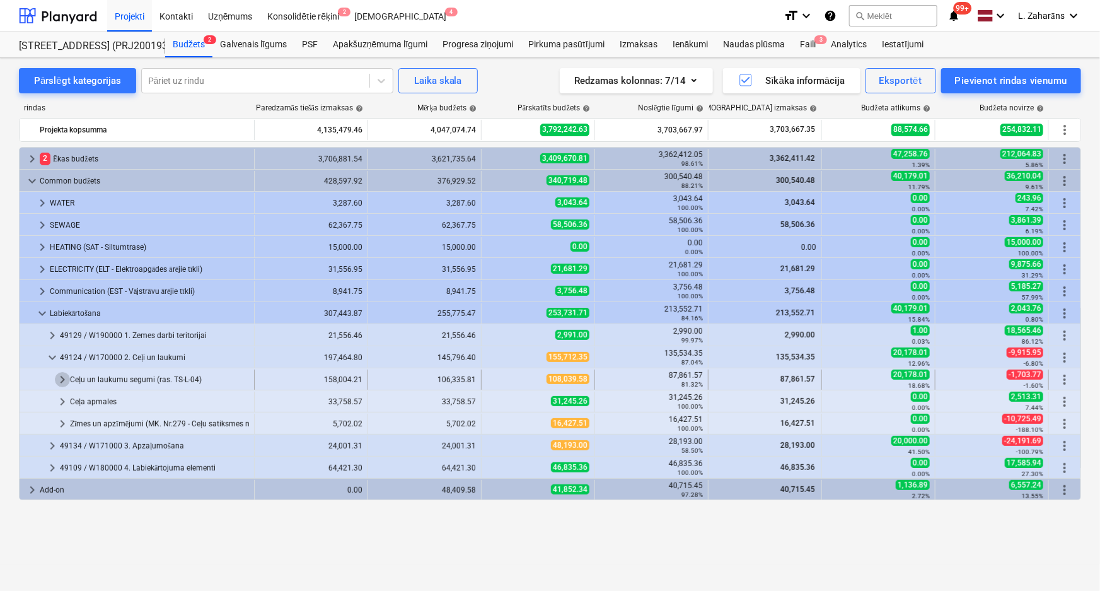
click at [59, 378] on span "keyboard_arrow_right" at bounding box center [62, 379] width 15 height 15
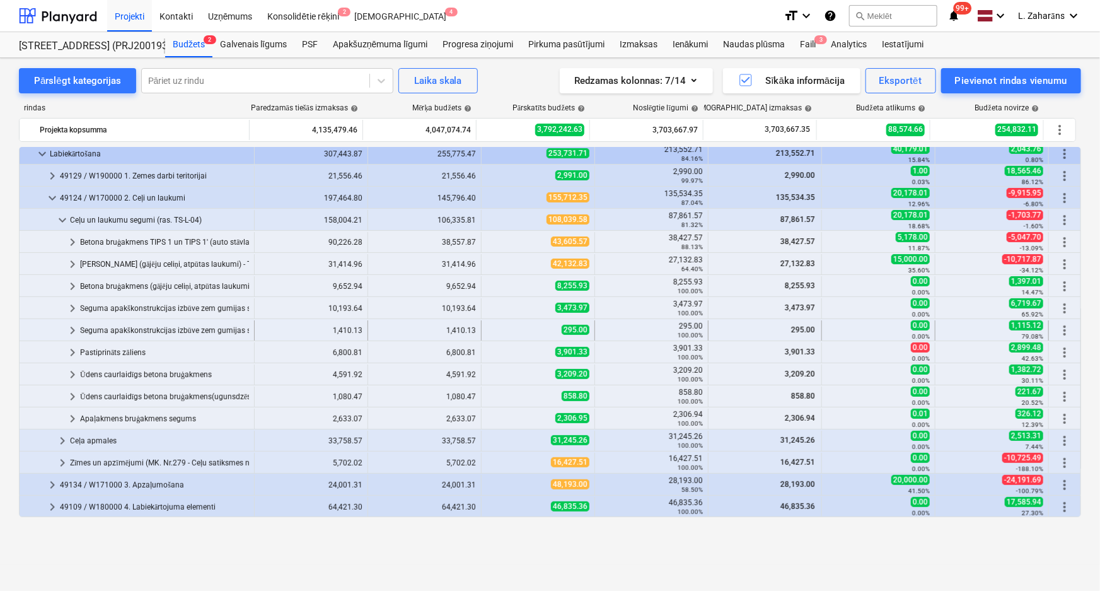
scroll to position [102, 0]
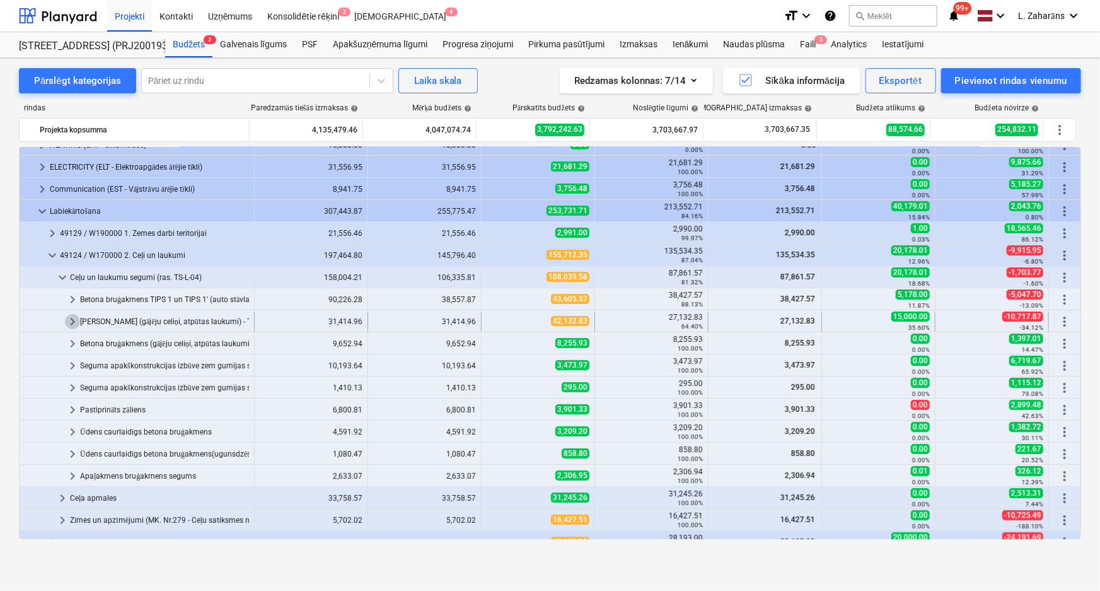
click at [73, 322] on span "keyboard_arrow_right" at bounding box center [72, 321] width 15 height 15
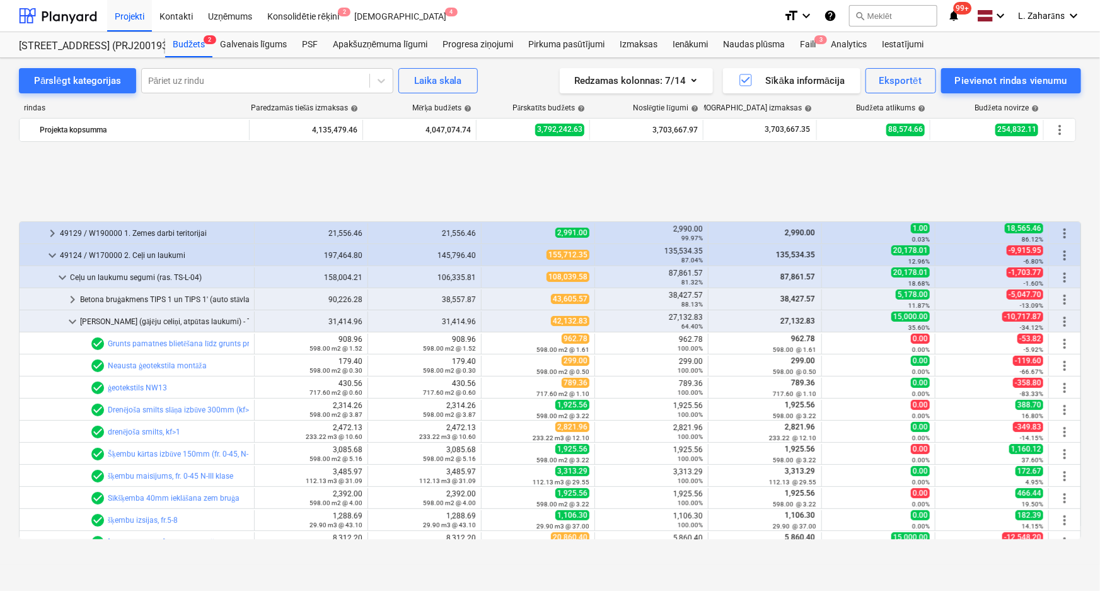
scroll to position [217, 0]
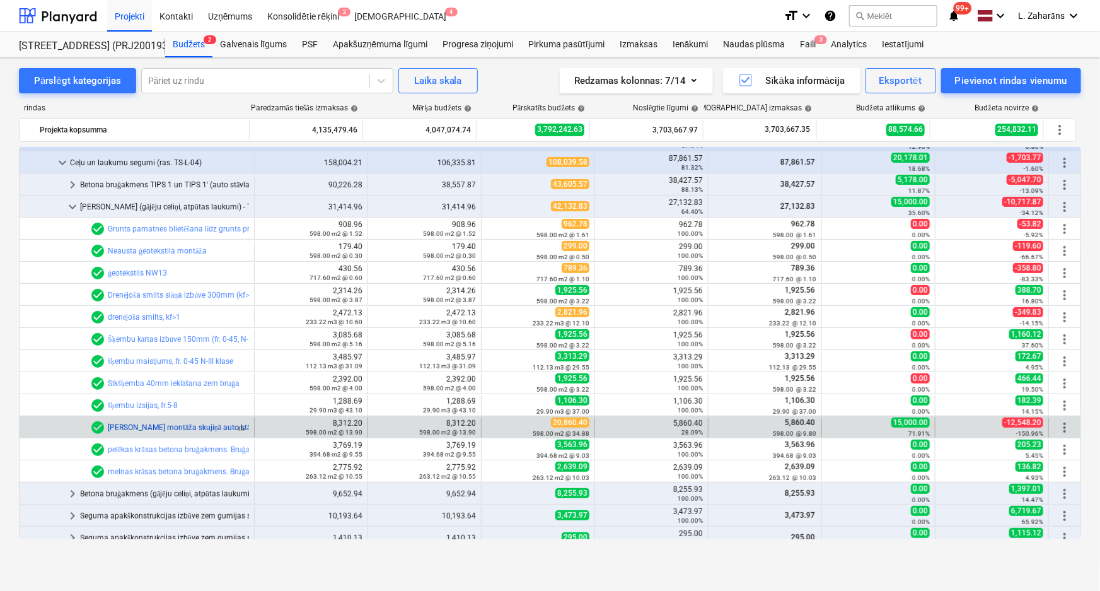
click at [148, 425] on link "[PERSON_NAME] montāža skujiņā auto stāvlaukumiem un brauktuvei 60mm" at bounding box center [237, 427] width 258 height 9
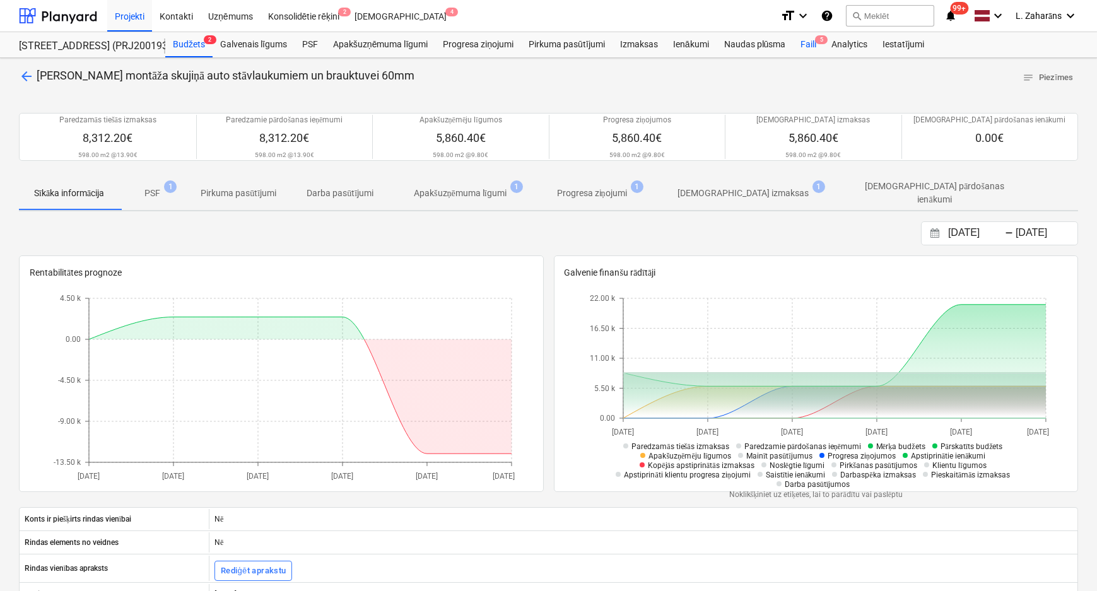
click at [806, 44] on div "Faili 5" at bounding box center [808, 44] width 31 height 25
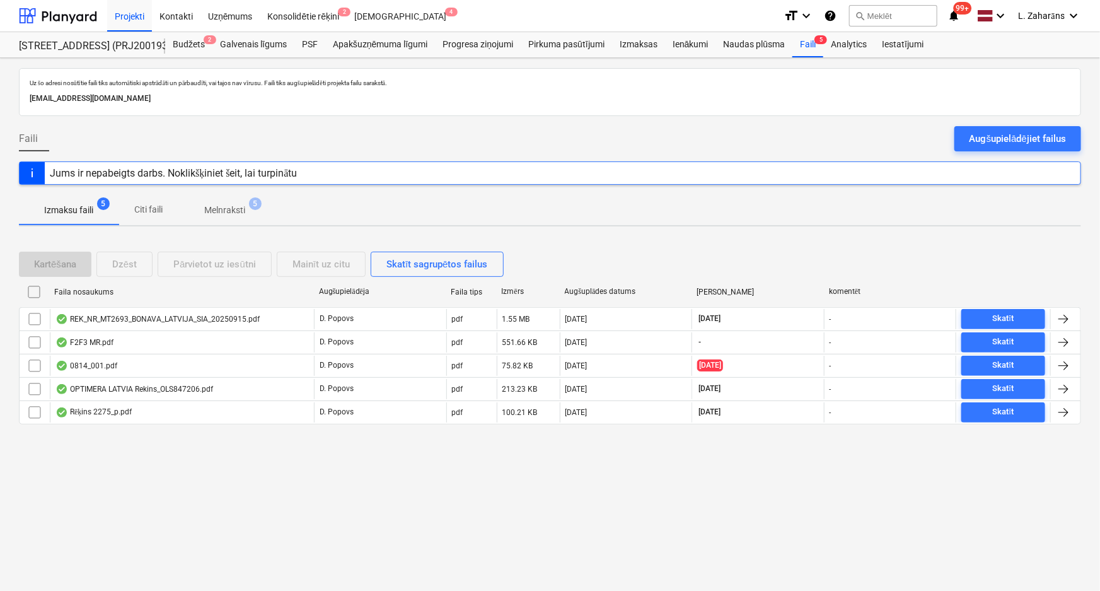
click at [219, 211] on p "Melnraksti" at bounding box center [224, 210] width 41 height 13
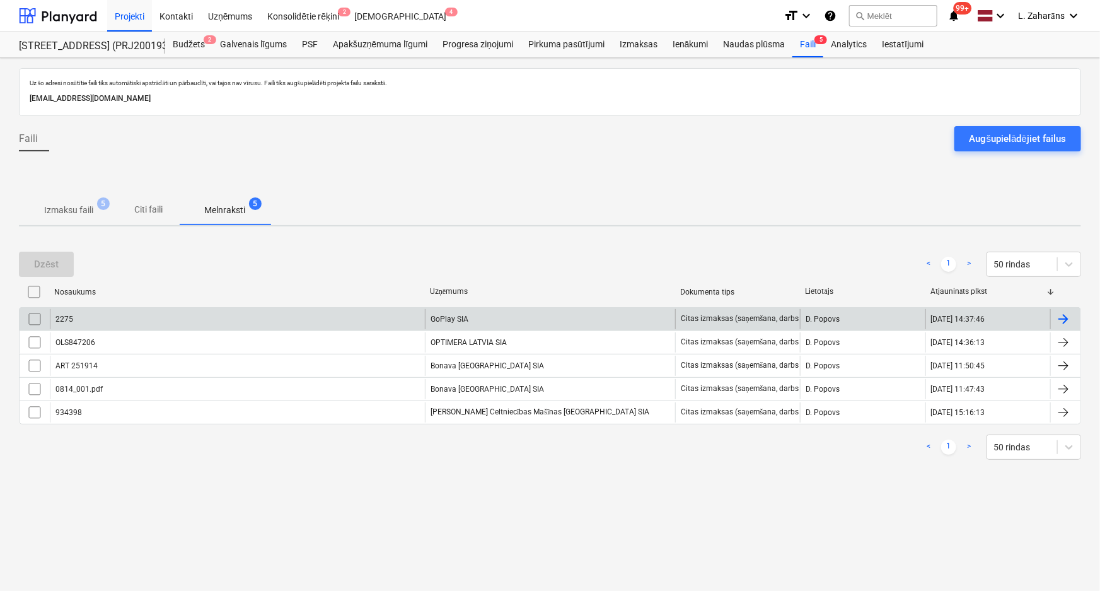
click at [129, 321] on div "2275" at bounding box center [237, 319] width 375 height 20
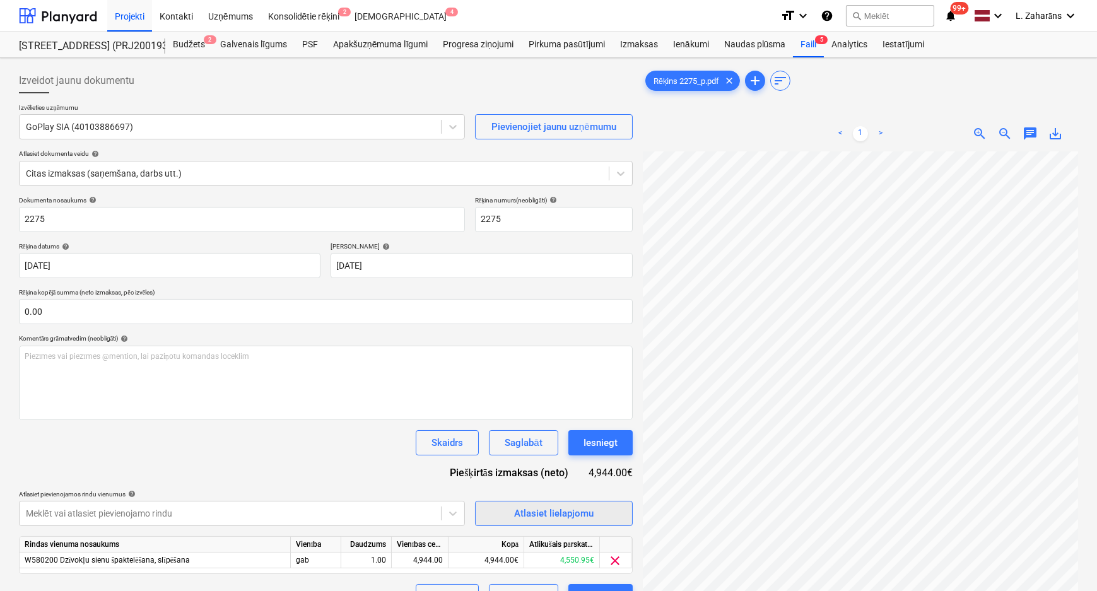
click at [498, 515] on span "Atlasiet lielapjomu" at bounding box center [554, 513] width 126 height 16
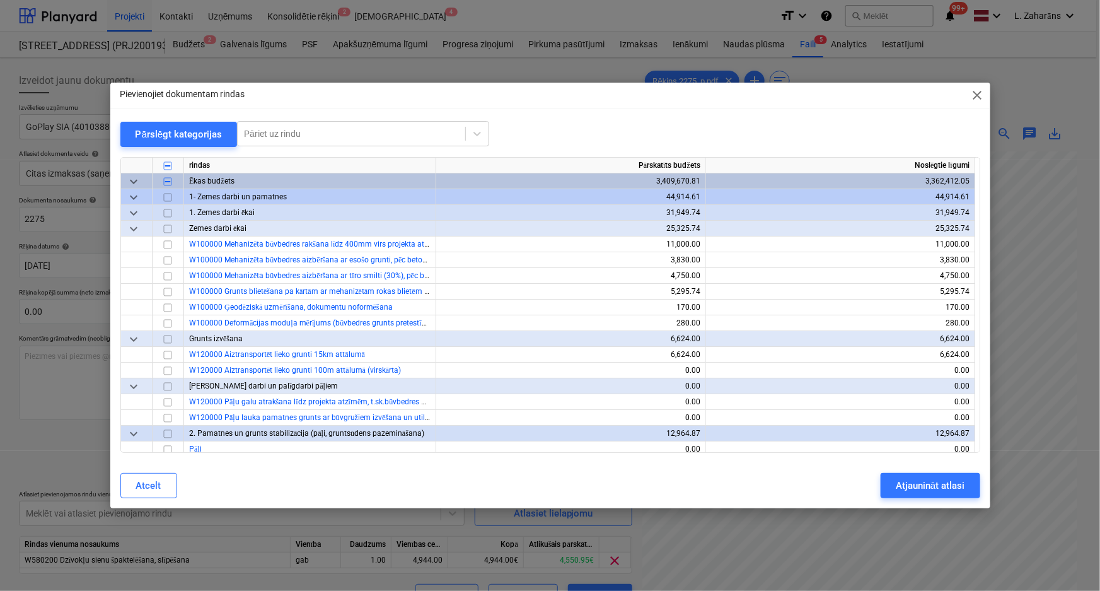
click at [132, 178] on span "keyboard_arrow_down" at bounding box center [133, 181] width 15 height 15
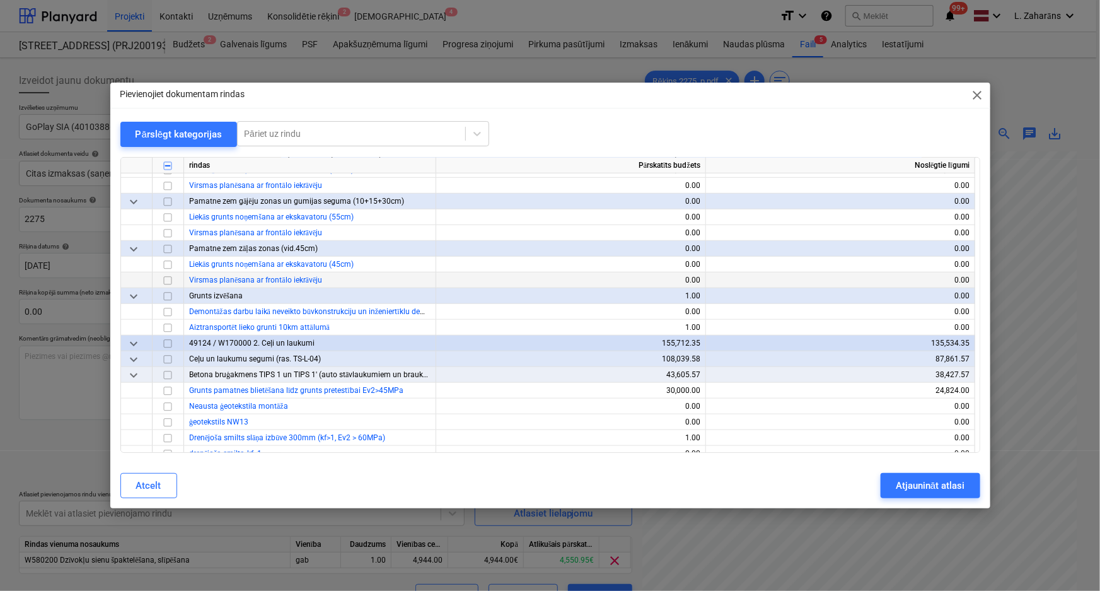
scroll to position [458, 0]
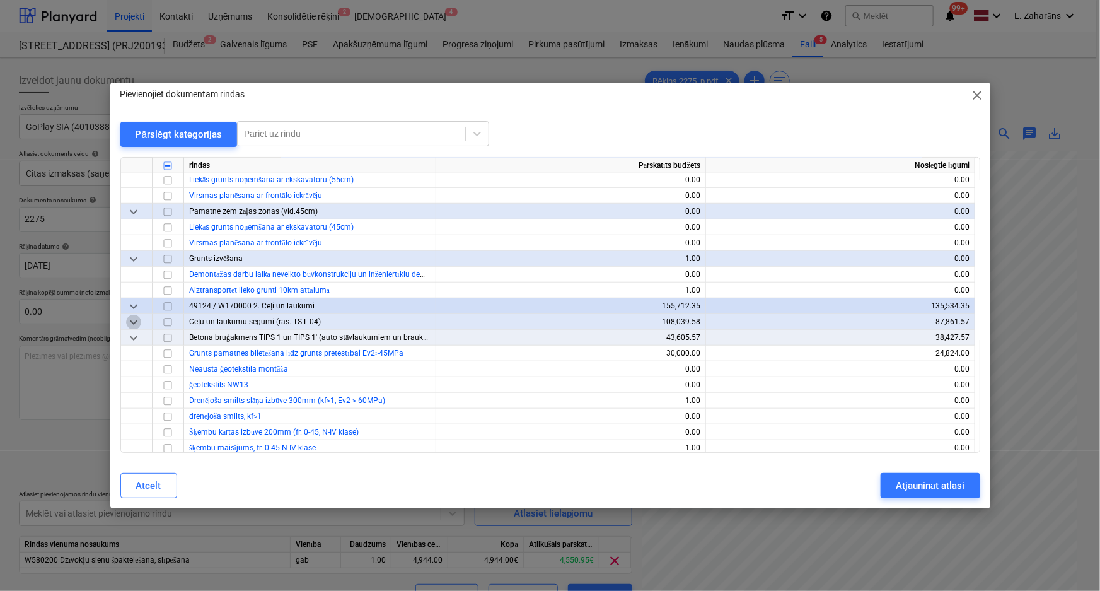
click at [132, 321] on span "keyboard_arrow_down" at bounding box center [133, 322] width 15 height 15
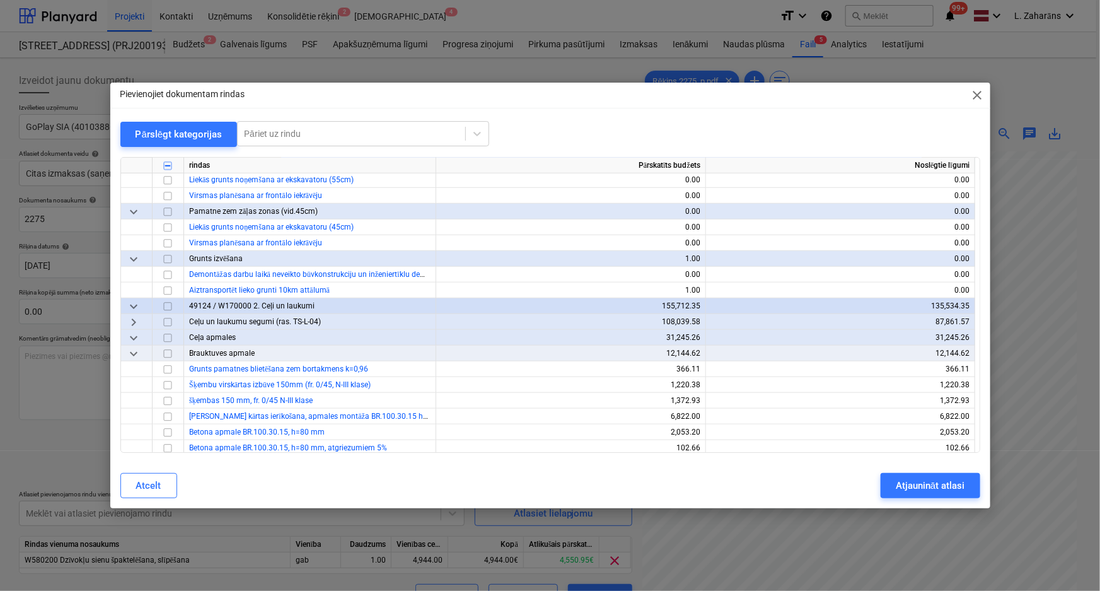
click at [133, 355] on span "keyboard_arrow_down" at bounding box center [133, 353] width 15 height 15
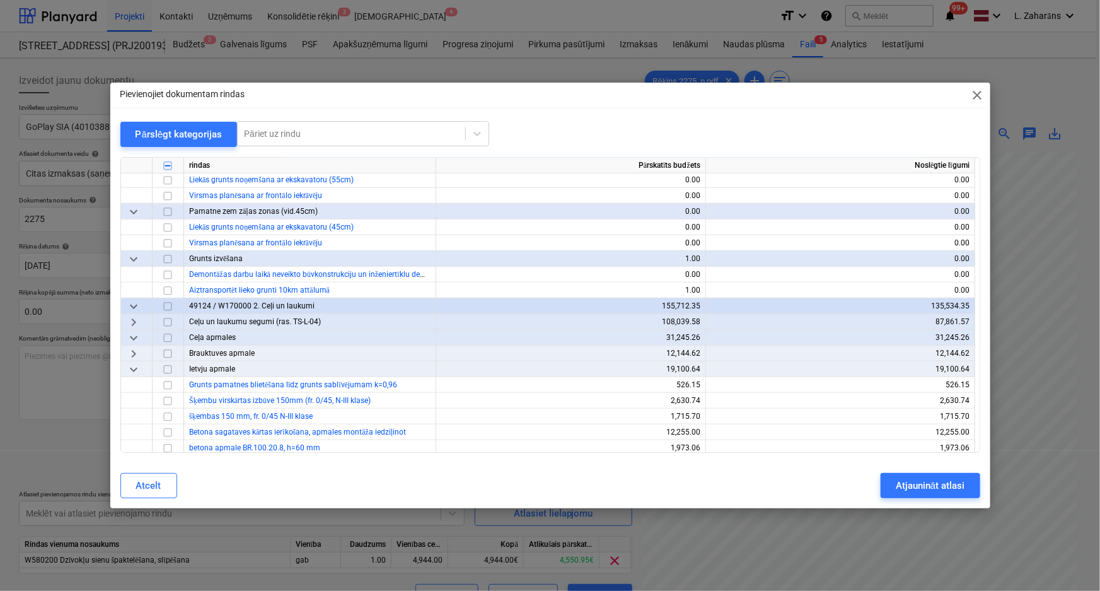
click at [134, 321] on span "keyboard_arrow_right" at bounding box center [133, 322] width 15 height 15
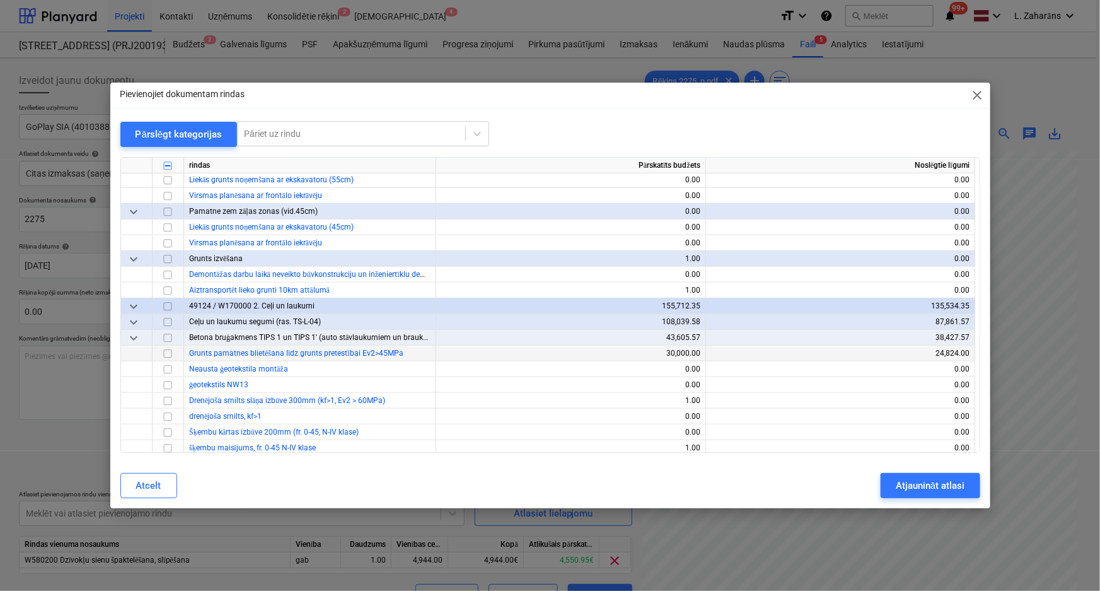
click at [135, 339] on span "keyboard_arrow_down" at bounding box center [133, 337] width 15 height 15
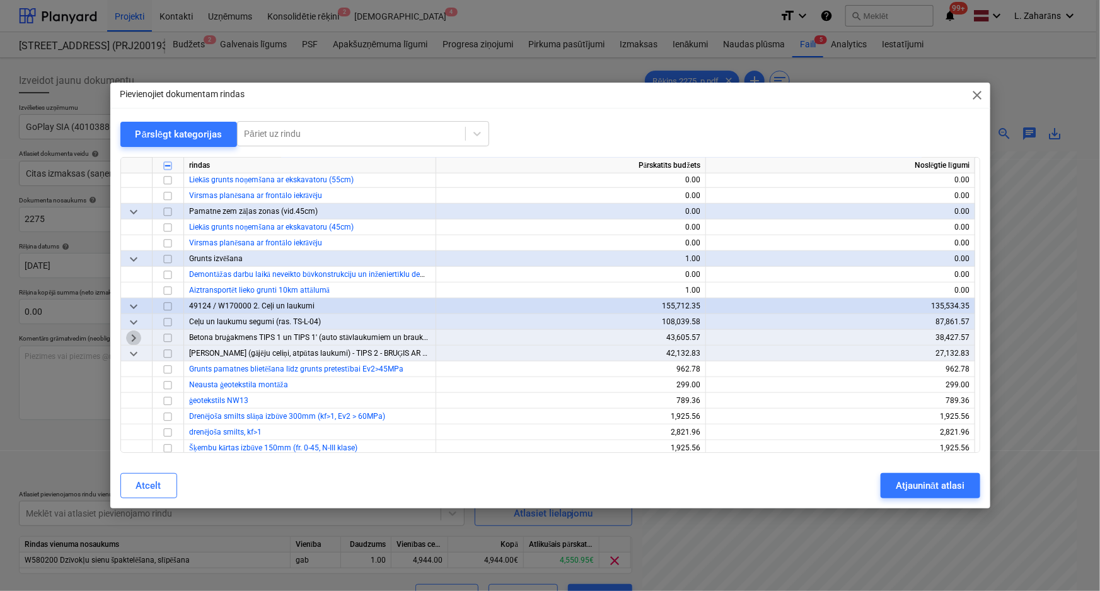
click at [135, 339] on span "keyboard_arrow_right" at bounding box center [133, 337] width 15 height 15
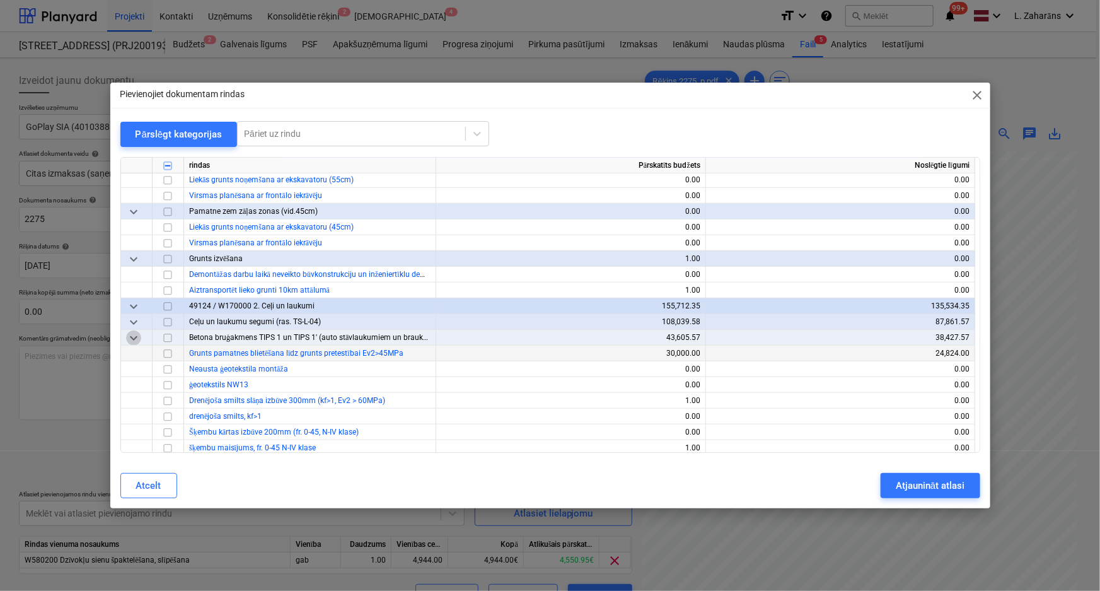
click at [135, 339] on span "keyboard_arrow_down" at bounding box center [133, 337] width 15 height 15
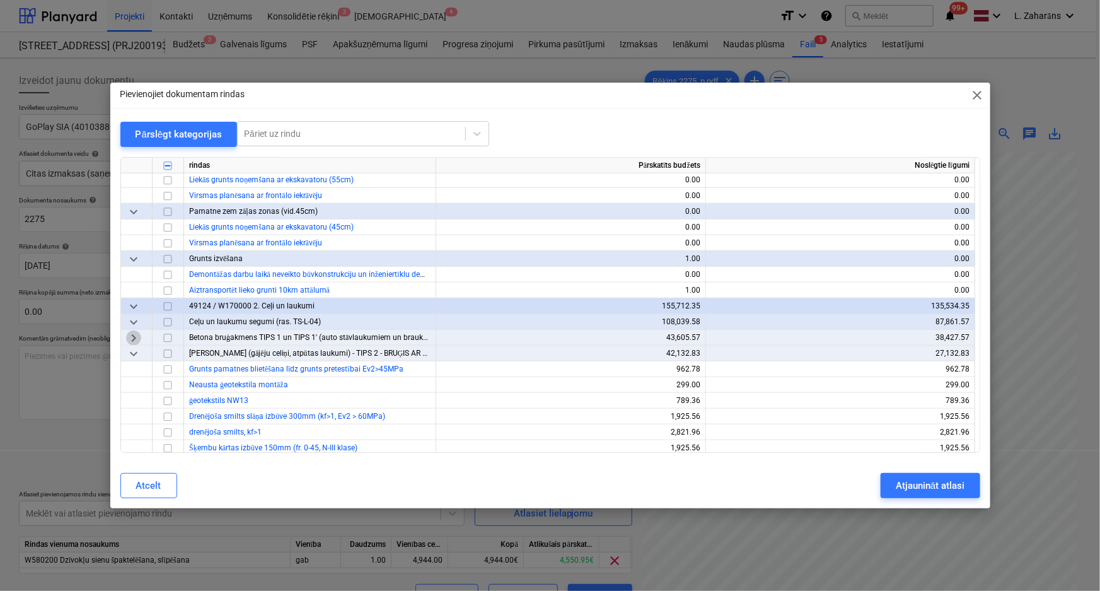
click at [132, 341] on span "keyboard_arrow_right" at bounding box center [133, 337] width 15 height 15
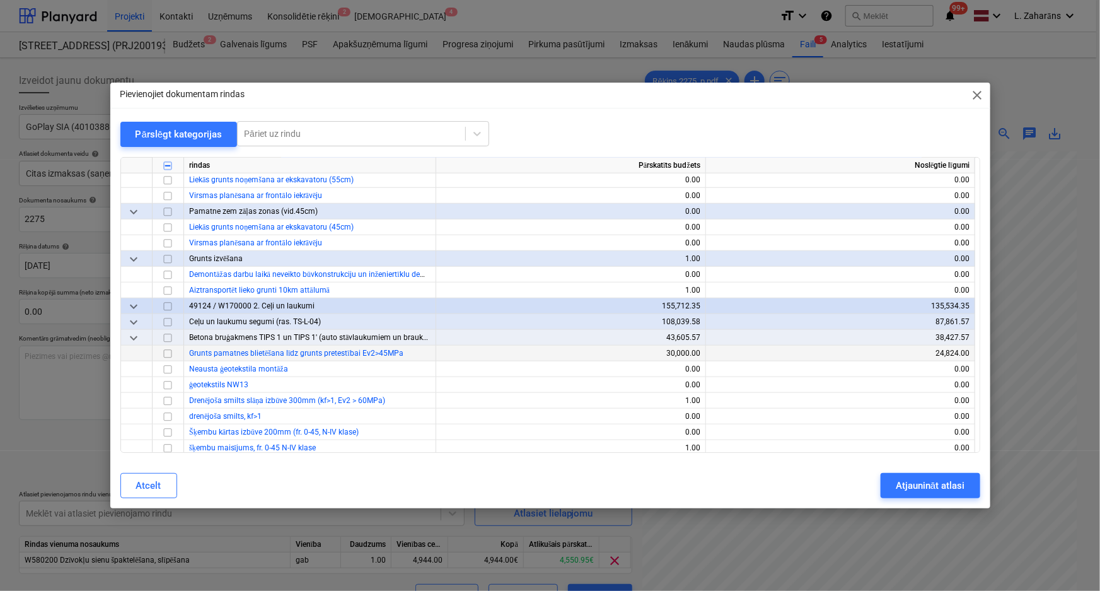
click at [974, 93] on span "close" at bounding box center [977, 95] width 15 height 15
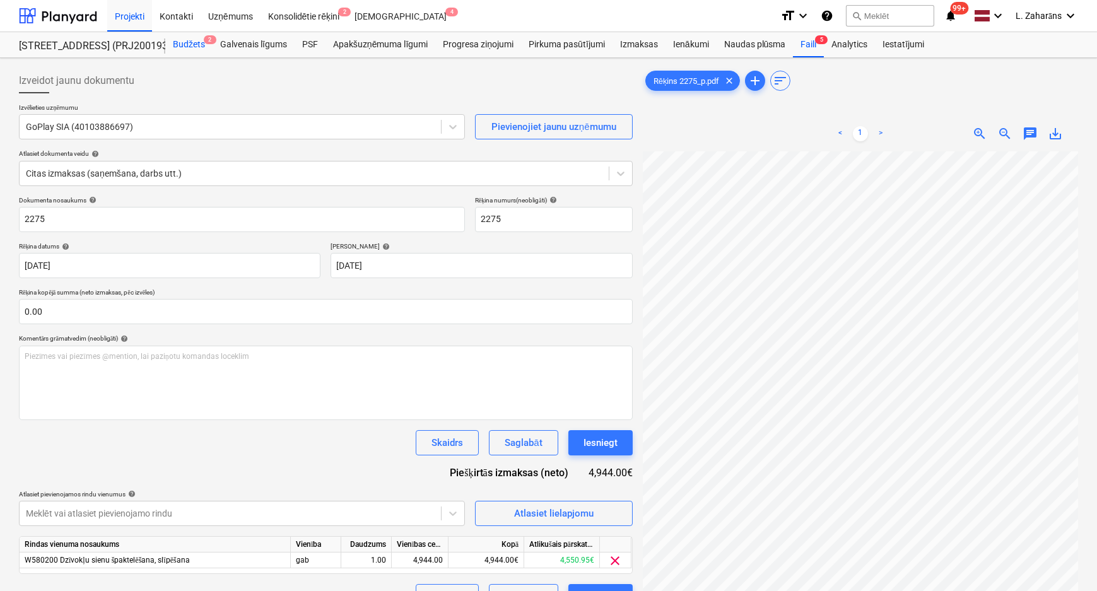
drag, startPoint x: 194, startPoint y: 41, endPoint x: 195, endPoint y: 57, distance: 15.8
click at [194, 41] on div "Budžets 2" at bounding box center [188, 44] width 47 height 25
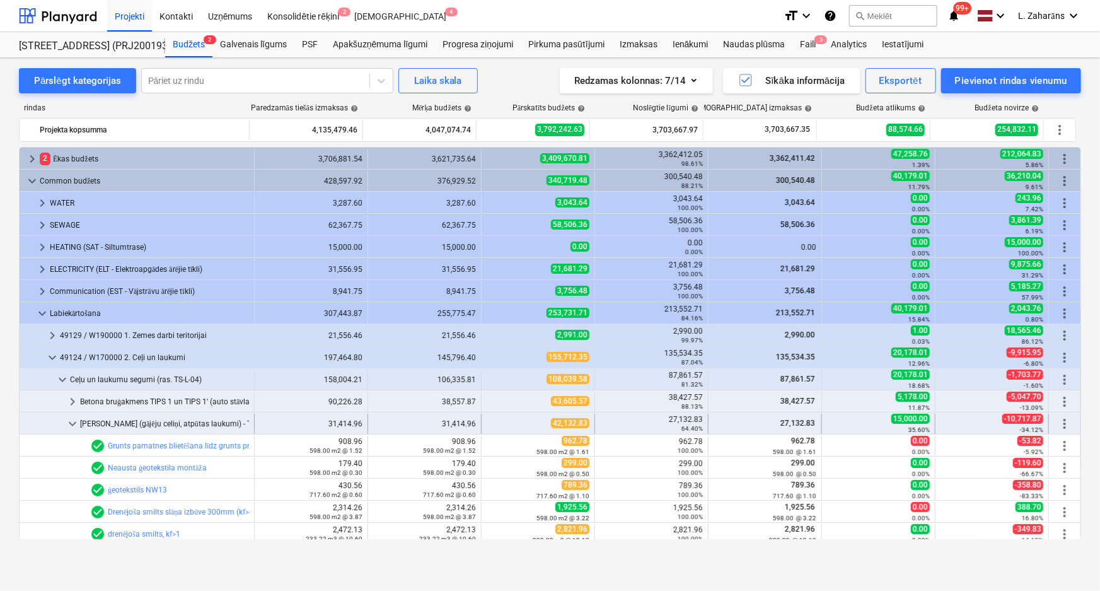
scroll to position [217, 0]
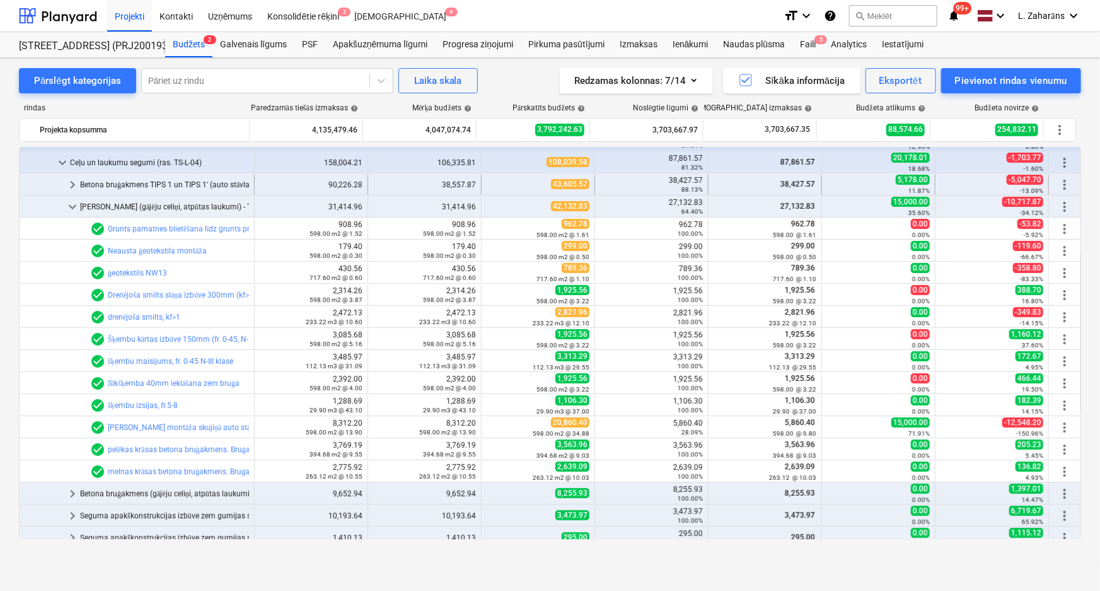
click at [69, 182] on span "keyboard_arrow_right" at bounding box center [72, 184] width 15 height 15
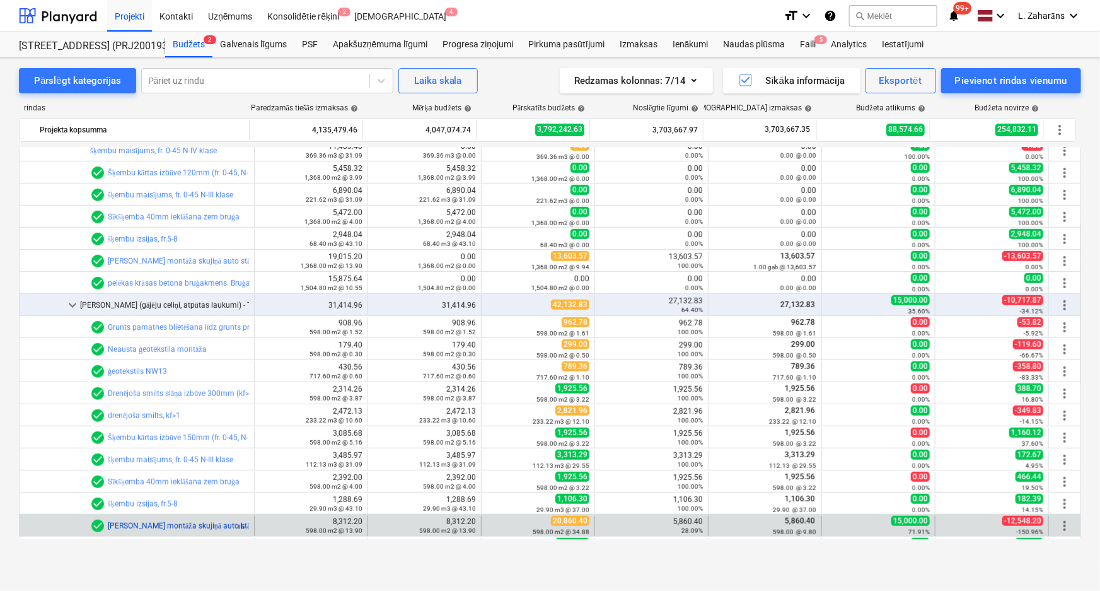
scroll to position [504, 0]
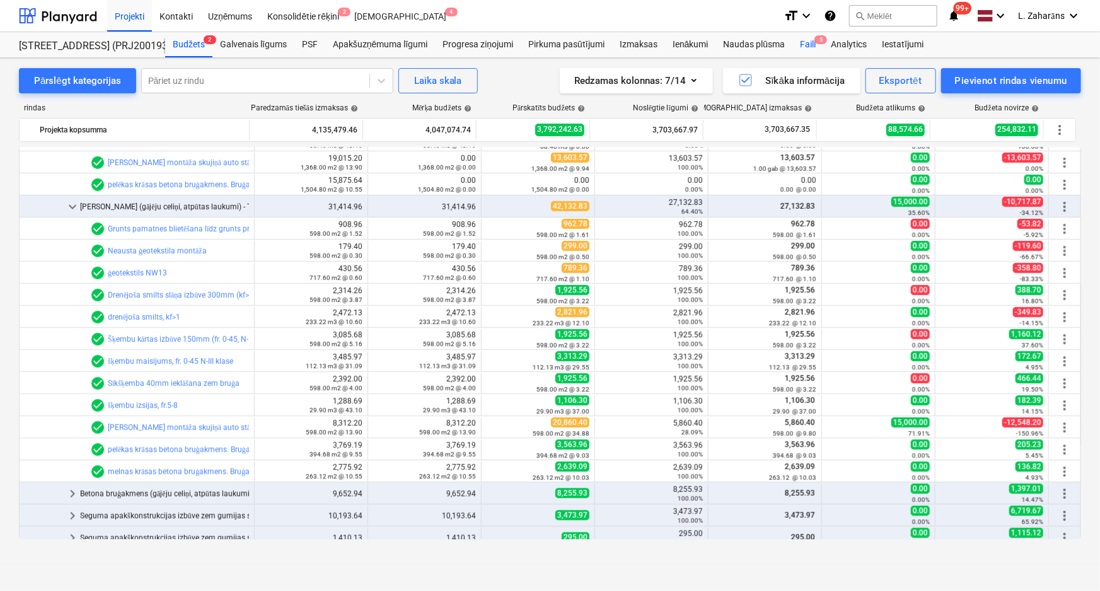
drag, startPoint x: 808, startPoint y: 44, endPoint x: 792, endPoint y: 50, distance: 17.2
click at [808, 44] on div "Faili 5" at bounding box center [808, 44] width 31 height 25
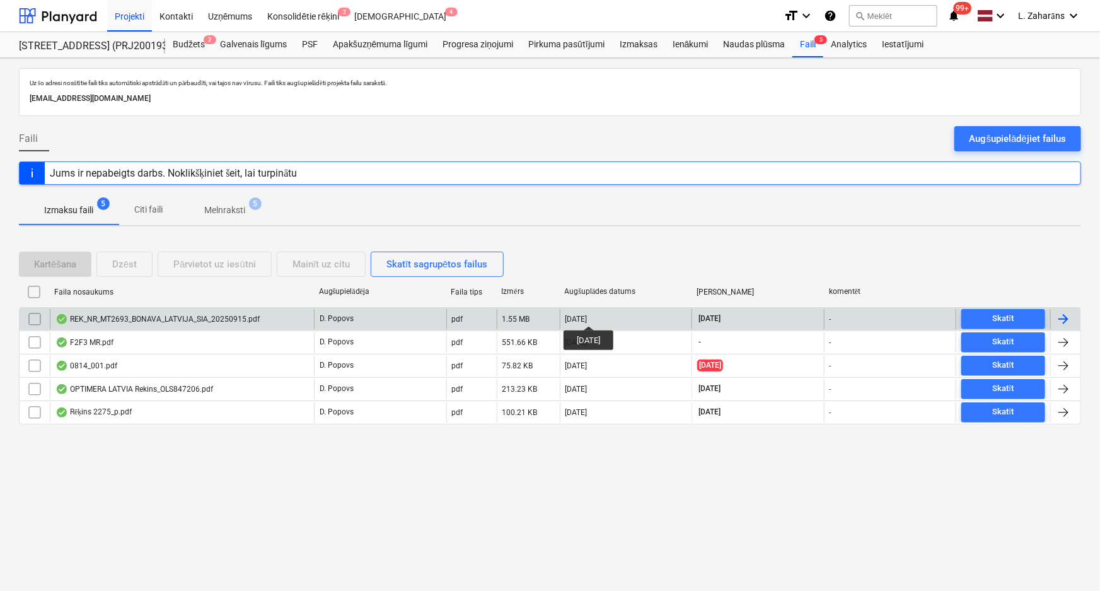
click at [588, 315] on div "[DATE]" at bounding box center [577, 319] width 22 height 9
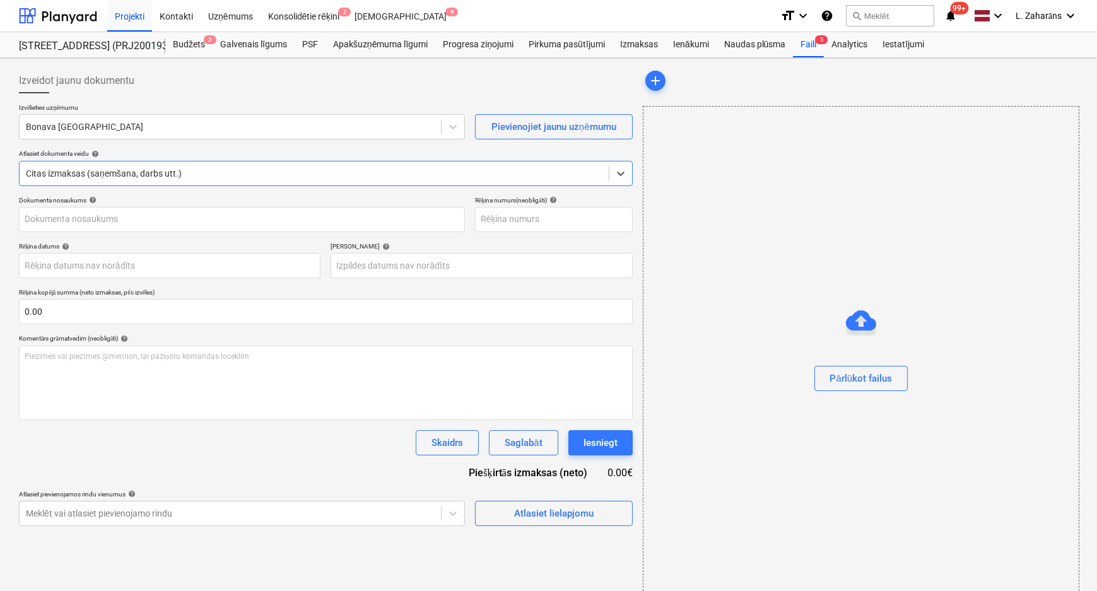
type input "MT2693"
type input "29 Sep 2025"
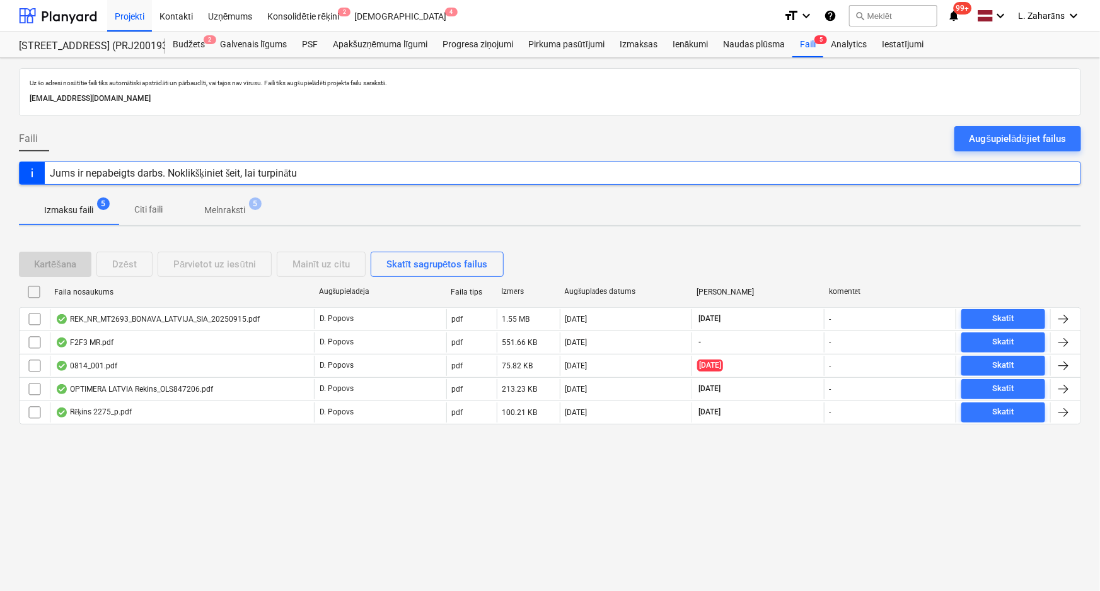
click at [221, 211] on p "Melnraksti" at bounding box center [224, 210] width 41 height 13
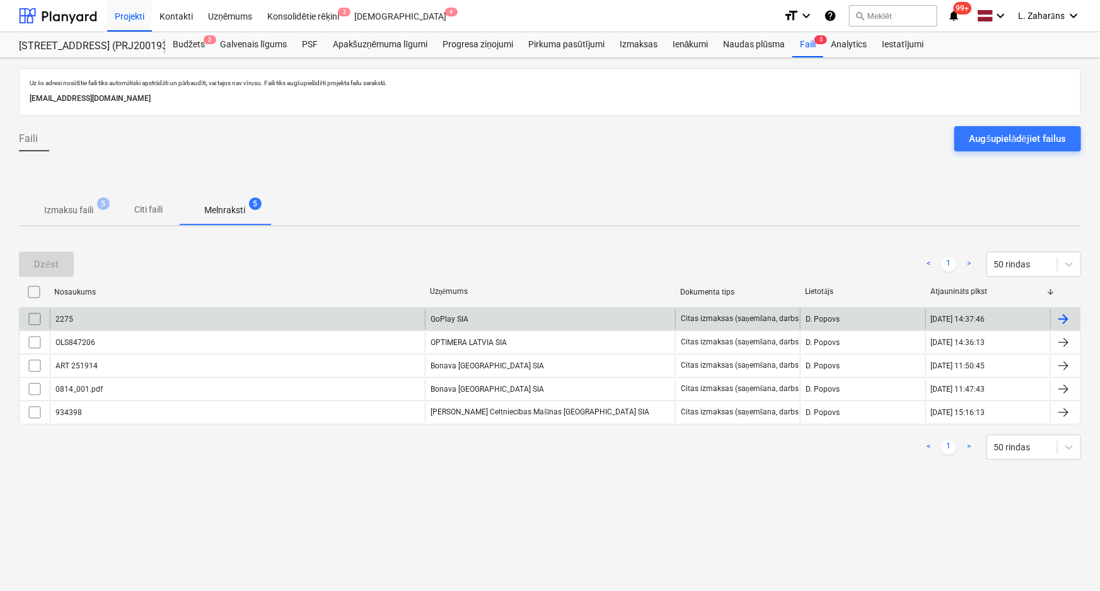
click at [101, 318] on div "2275" at bounding box center [237, 319] width 375 height 20
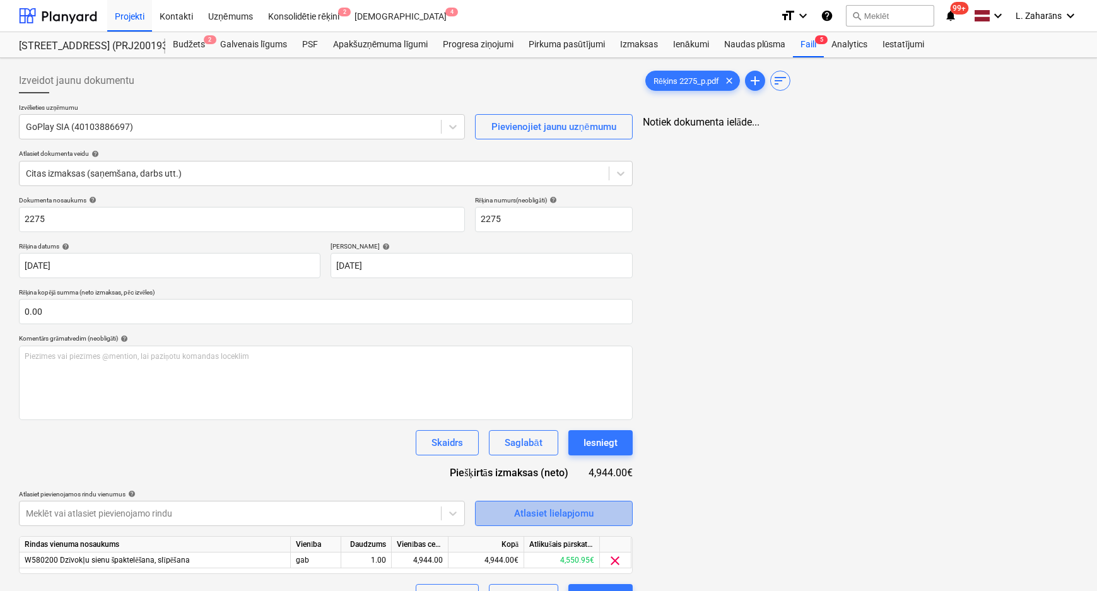
click at [489, 513] on button "Atlasiet lielapjomu" at bounding box center [554, 513] width 158 height 25
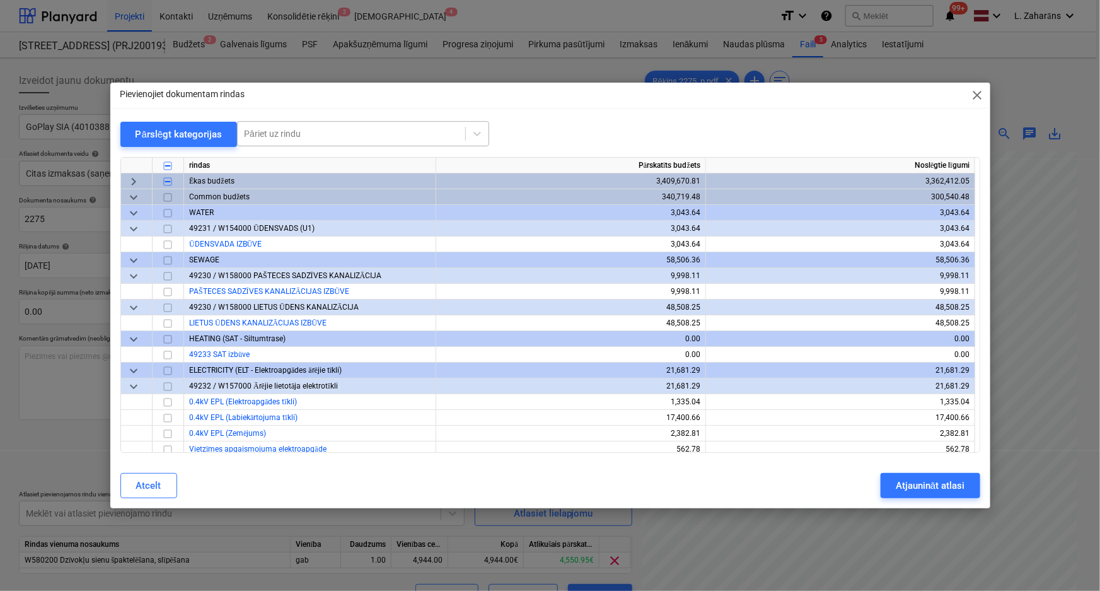
click at [313, 135] on div at bounding box center [351, 133] width 215 height 13
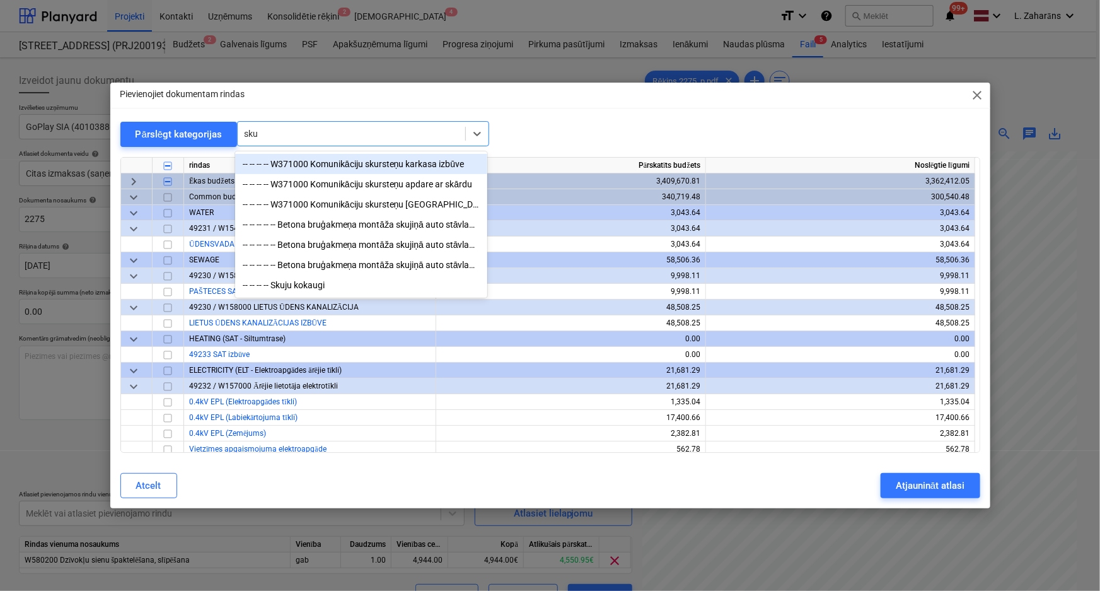
type input "skuj"
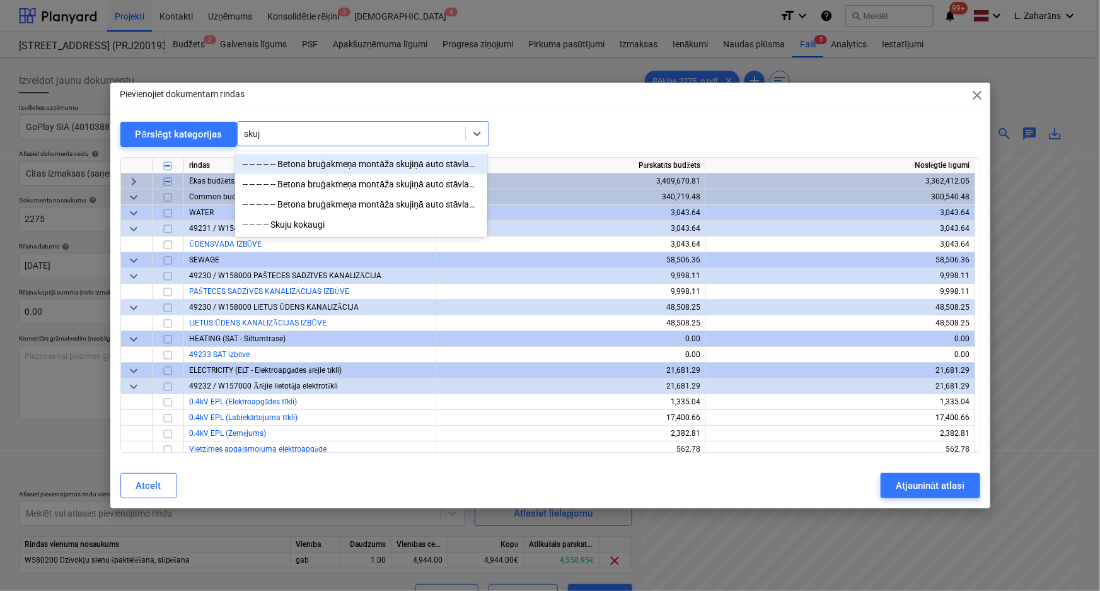
click at [322, 169] on div "-- -- -- -- -- Betona bruģakmeņa montāža skujiņā auto stāvlaukumiem un brauktuv…" at bounding box center [361, 164] width 252 height 20
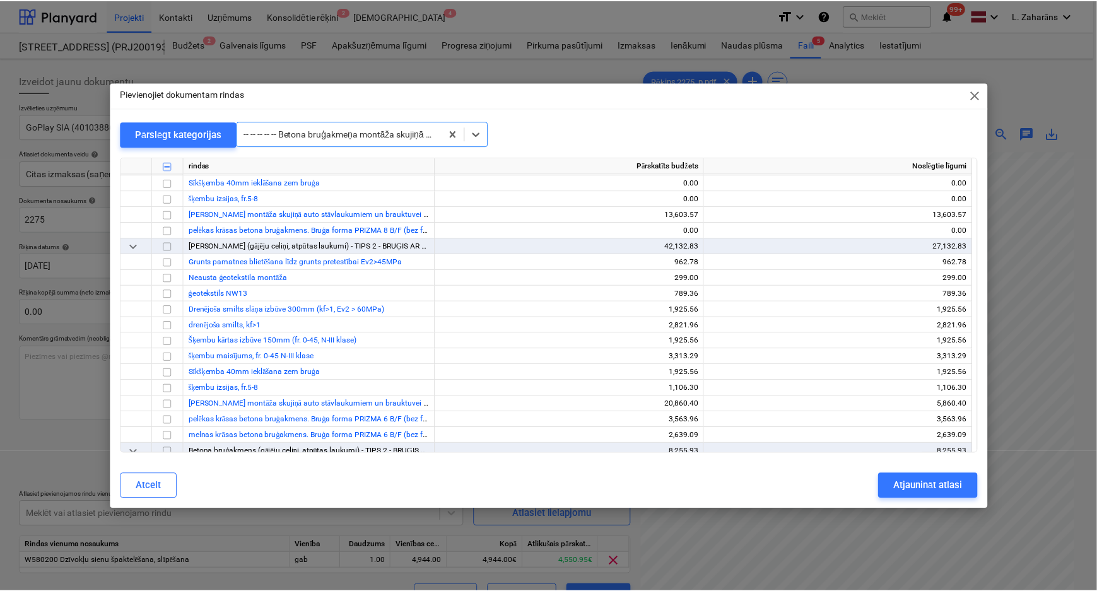
scroll to position [12564, 0]
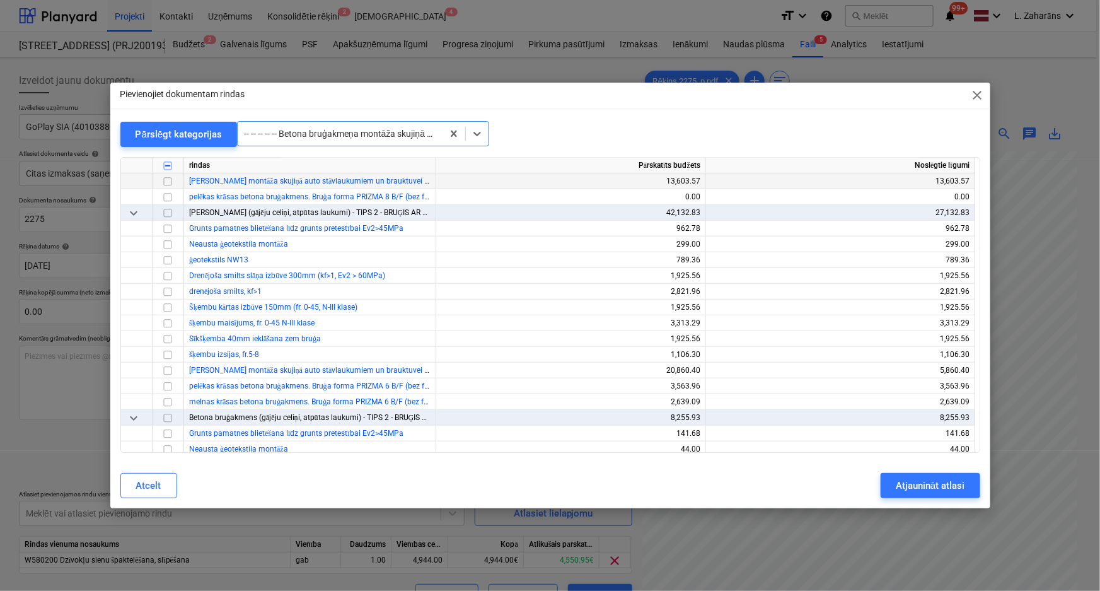
click at [166, 180] on input "checkbox" at bounding box center [167, 181] width 15 height 15
click at [977, 95] on span "close" at bounding box center [977, 95] width 15 height 15
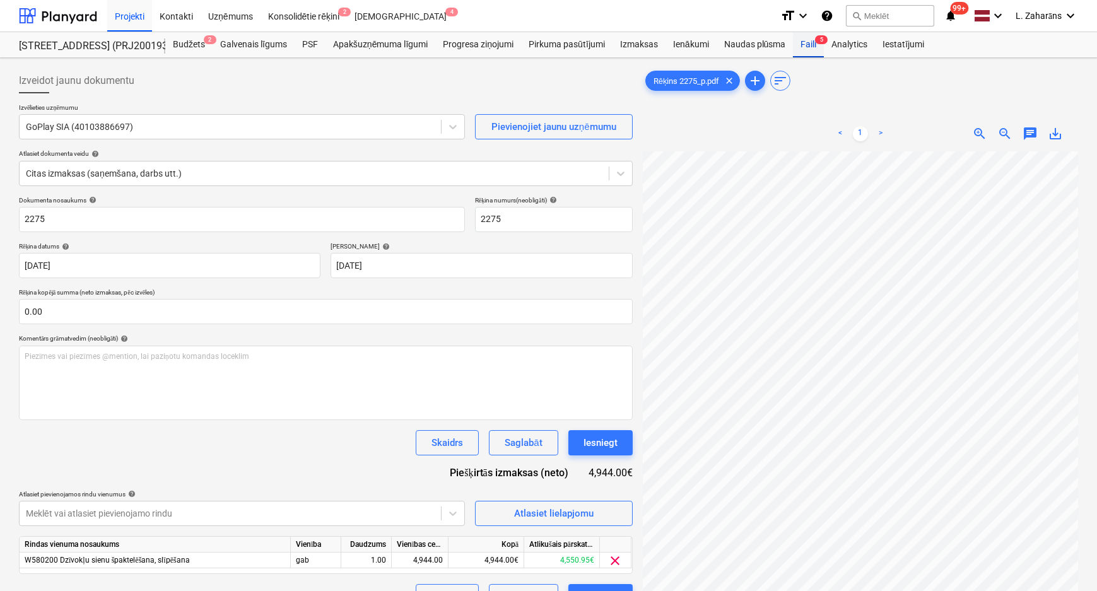
click at [810, 44] on div "Faili 5" at bounding box center [808, 44] width 31 height 25
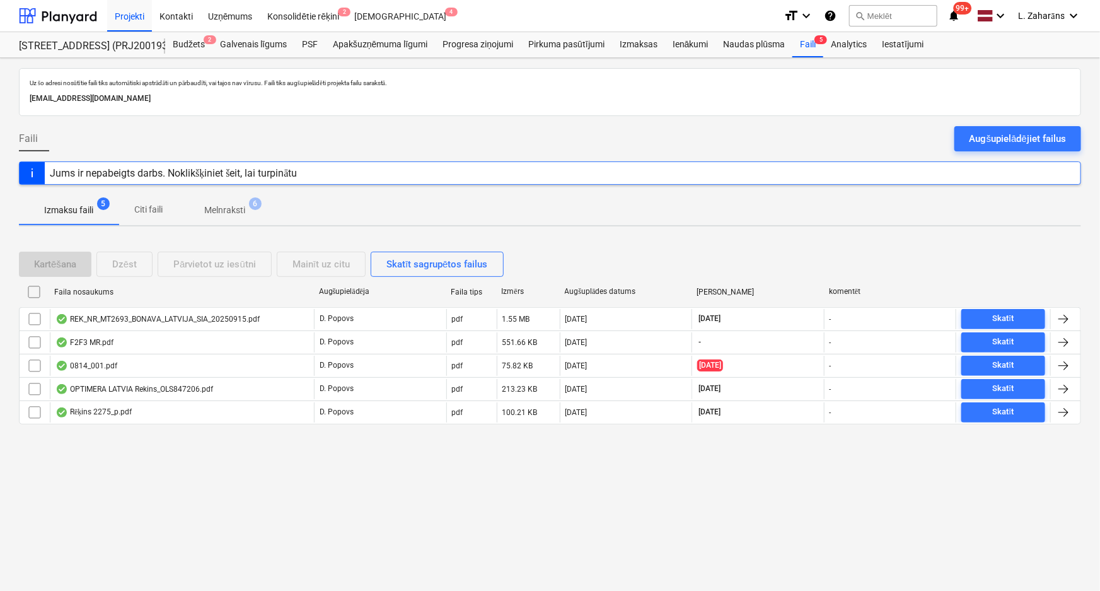
click at [221, 208] on p "Melnraksti" at bounding box center [224, 210] width 41 height 13
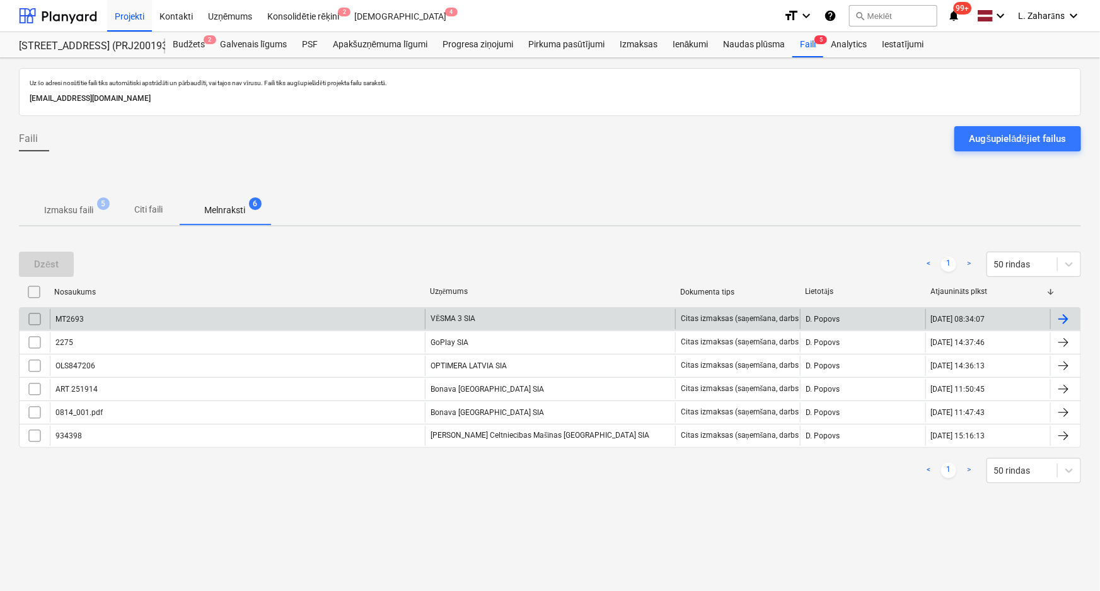
click at [201, 319] on div "MT2693" at bounding box center [237, 319] width 375 height 20
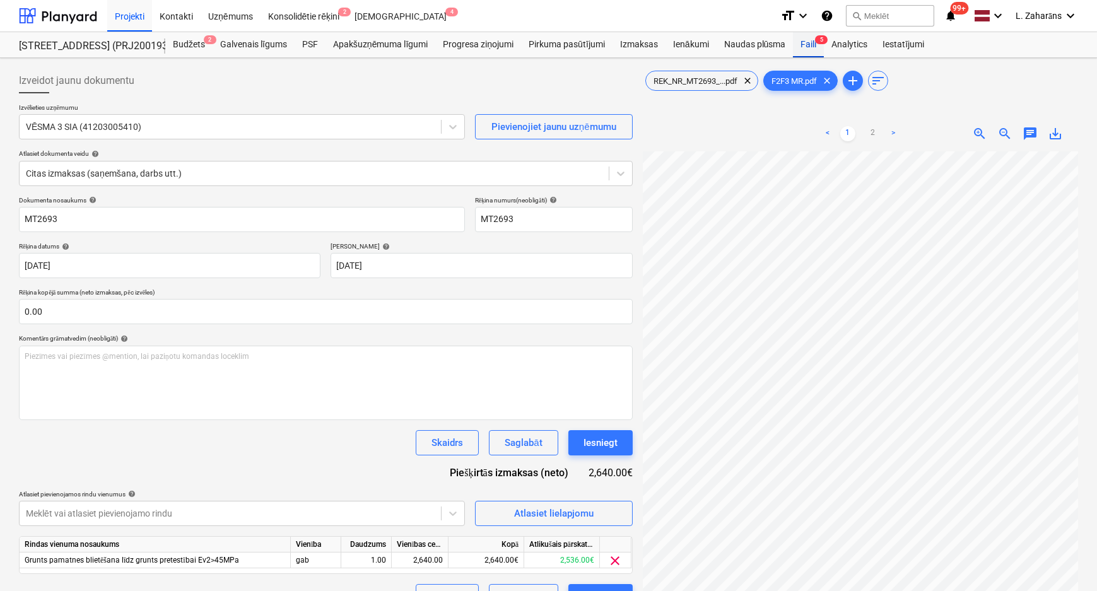
click at [807, 46] on div "Faili 5" at bounding box center [808, 44] width 31 height 25
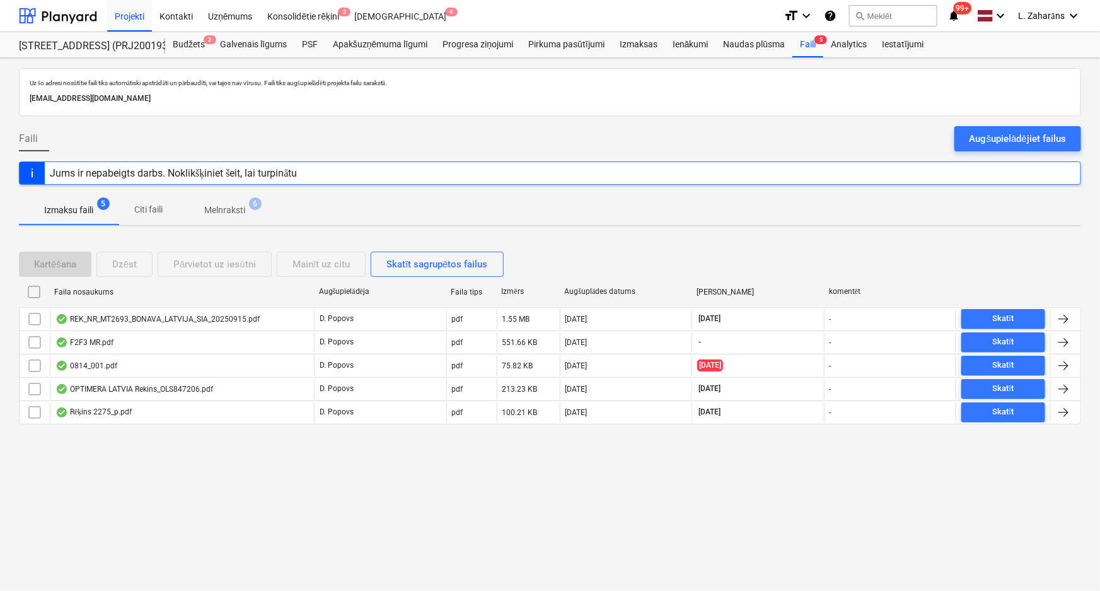
click at [65, 211] on p "Izmaksu faili" at bounding box center [68, 210] width 49 height 13
click at [66, 202] on span "Izmaksu faili 5" at bounding box center [69, 210] width 100 height 23
click at [237, 208] on p "Melnraksti" at bounding box center [224, 210] width 41 height 13
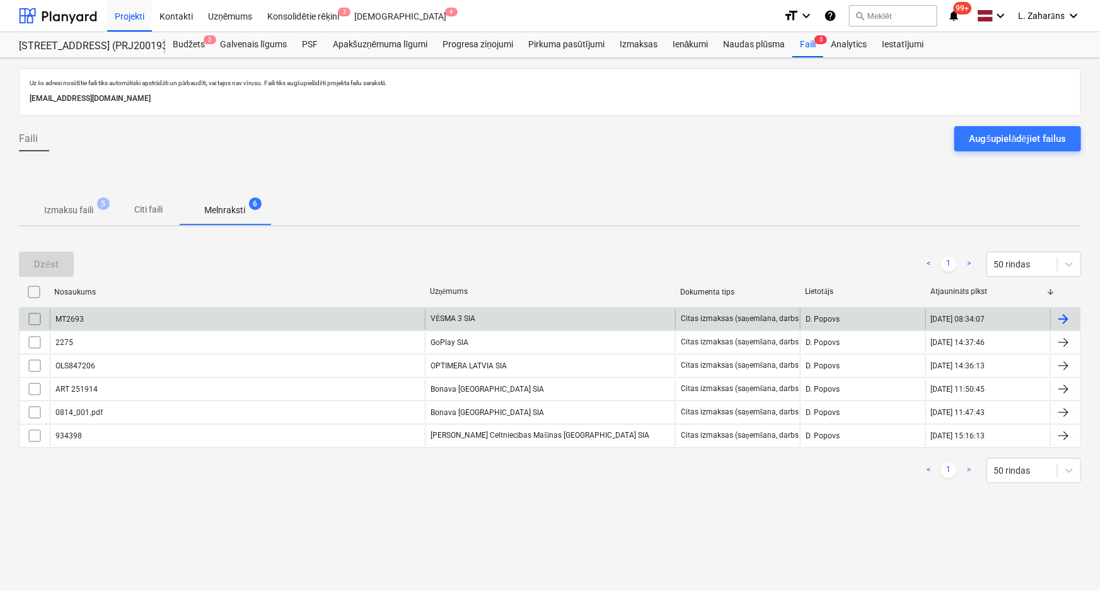
click at [261, 315] on div "MT2693" at bounding box center [237, 319] width 375 height 20
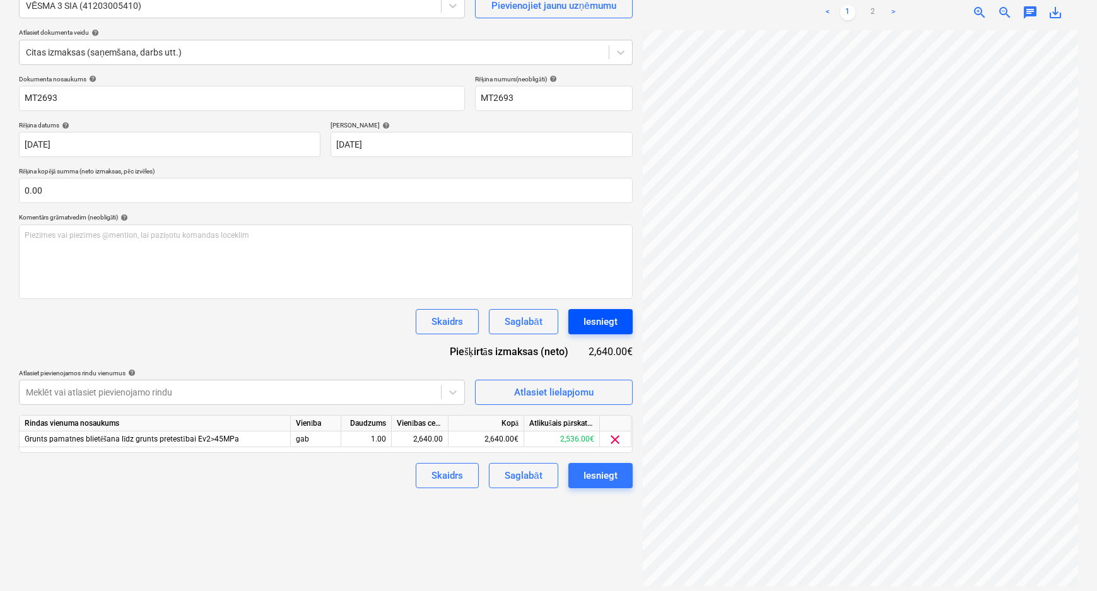
scroll to position [126, 0]
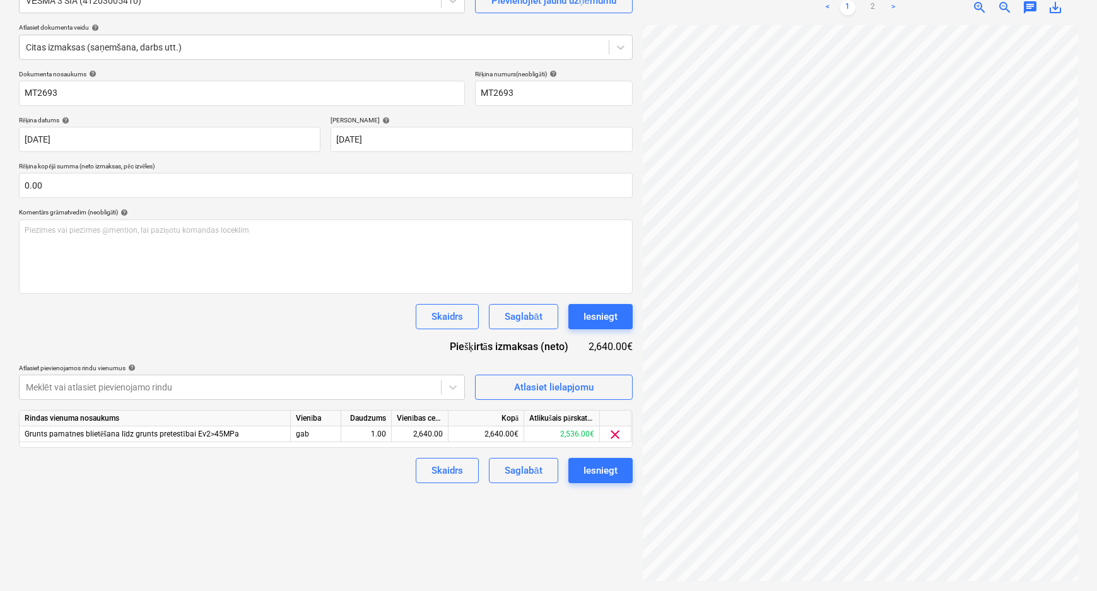
click at [1083, 234] on div "Izveidot jaunu dokumentu Izvēlieties uzņēmumu VĒSMA 3 SIA (41203005410) Pievien…" at bounding box center [548, 261] width 1097 height 659
click at [610, 312] on div "Iesniegt" at bounding box center [600, 316] width 34 height 16
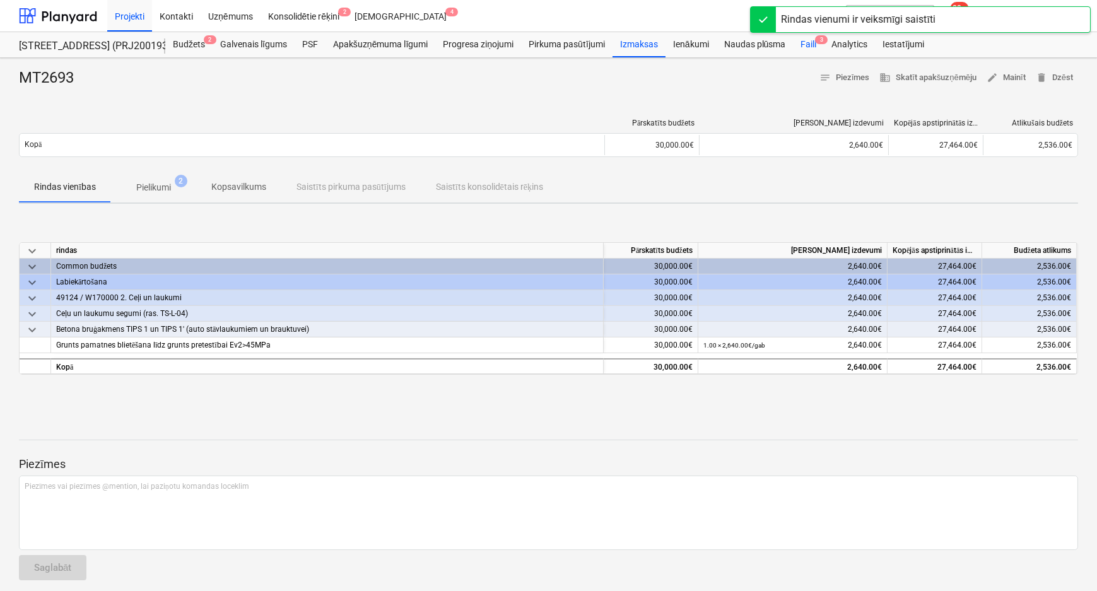
click at [807, 41] on div "Faili 3" at bounding box center [808, 44] width 31 height 25
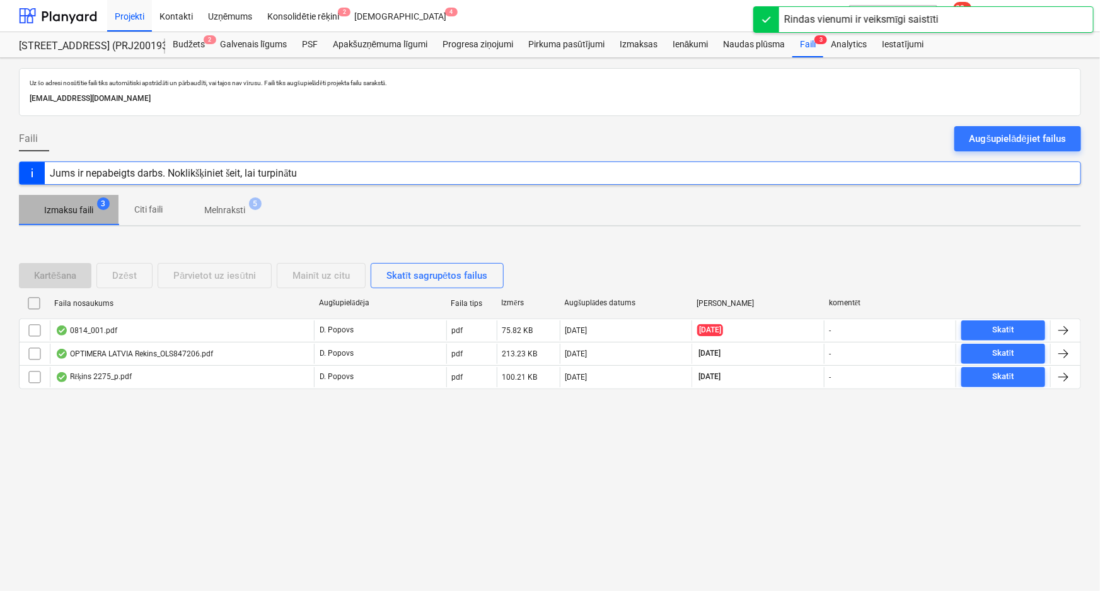
click at [81, 209] on p "Izmaksu faili" at bounding box center [68, 210] width 49 height 13
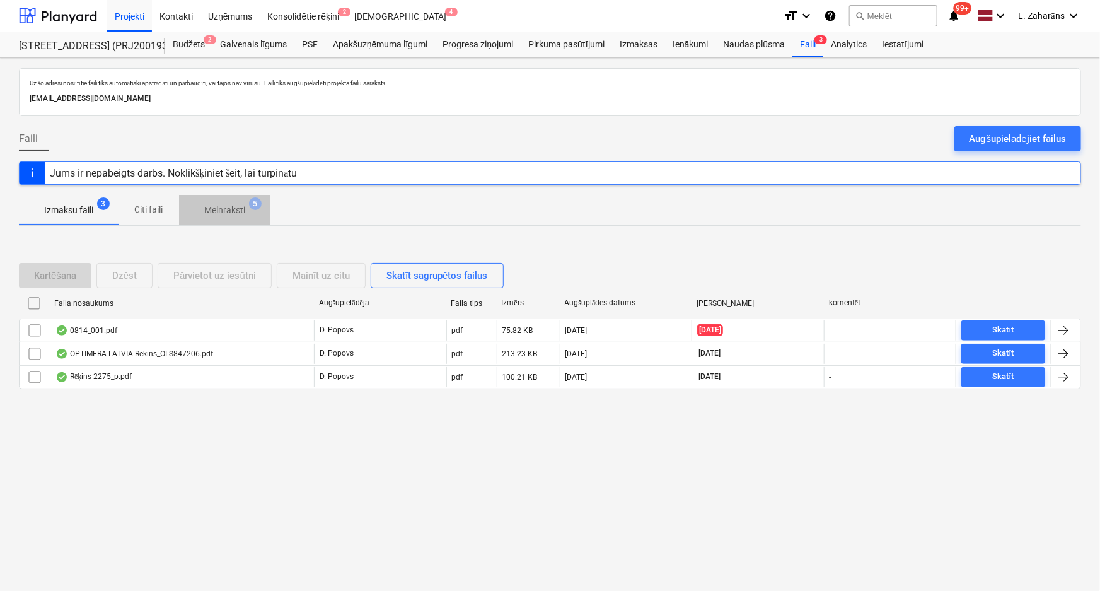
click at [231, 208] on p "Melnraksti" at bounding box center [224, 210] width 41 height 13
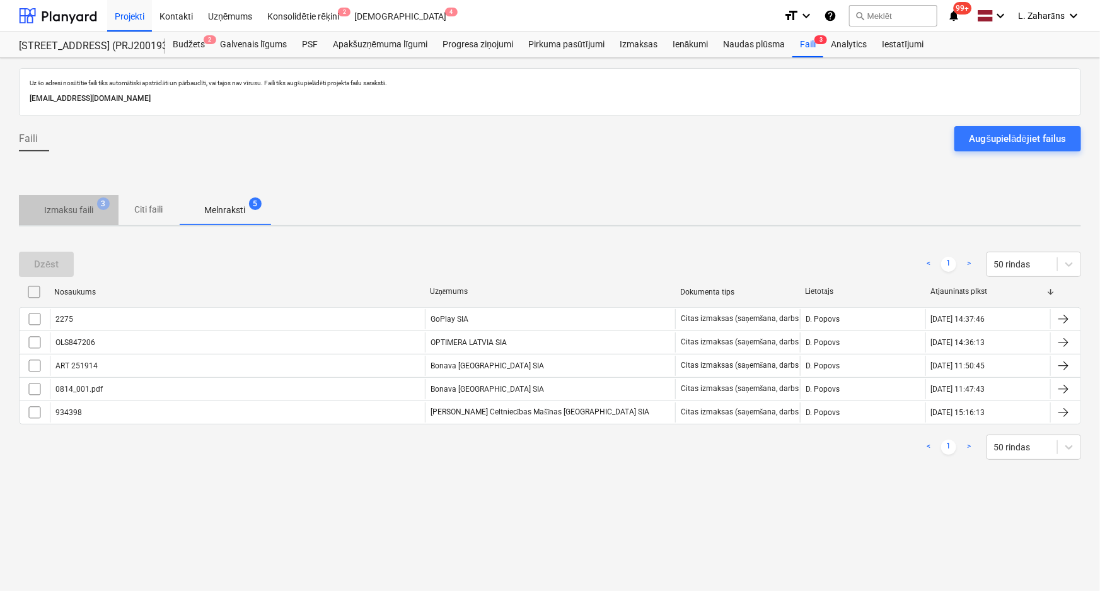
click at [75, 204] on p "Izmaksu faili" at bounding box center [68, 210] width 49 height 13
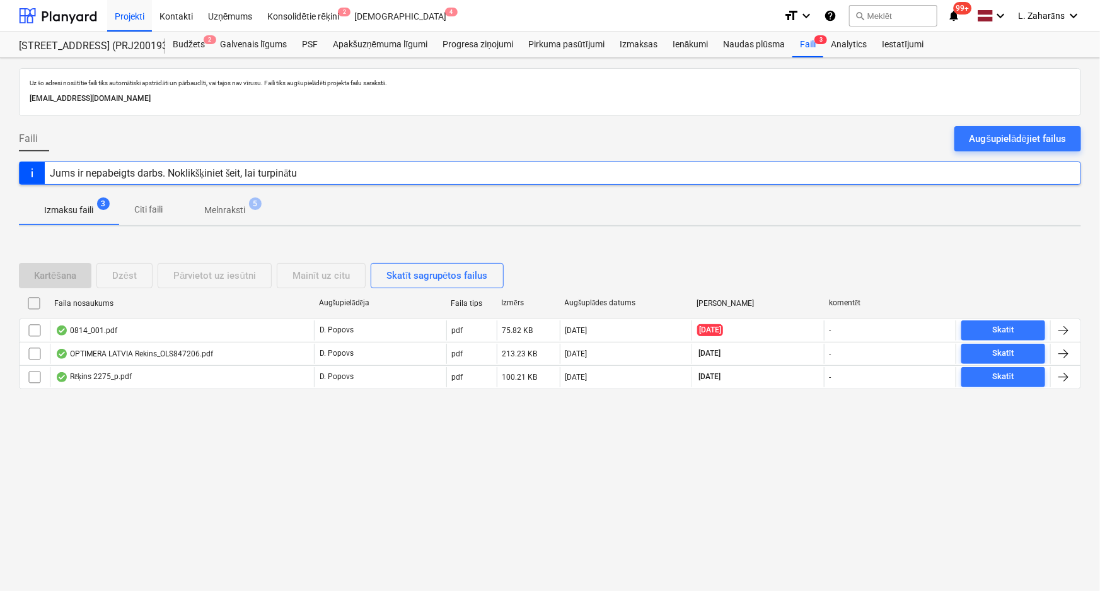
click at [218, 212] on p "Melnraksti" at bounding box center [224, 210] width 41 height 13
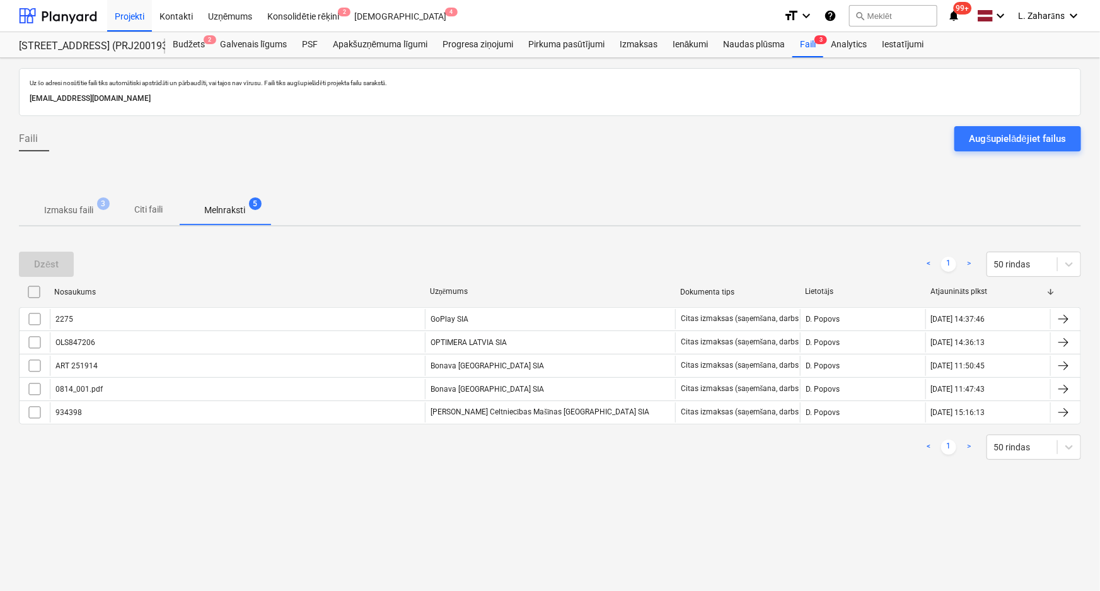
click at [64, 208] on p "Izmaksu faili" at bounding box center [68, 210] width 49 height 13
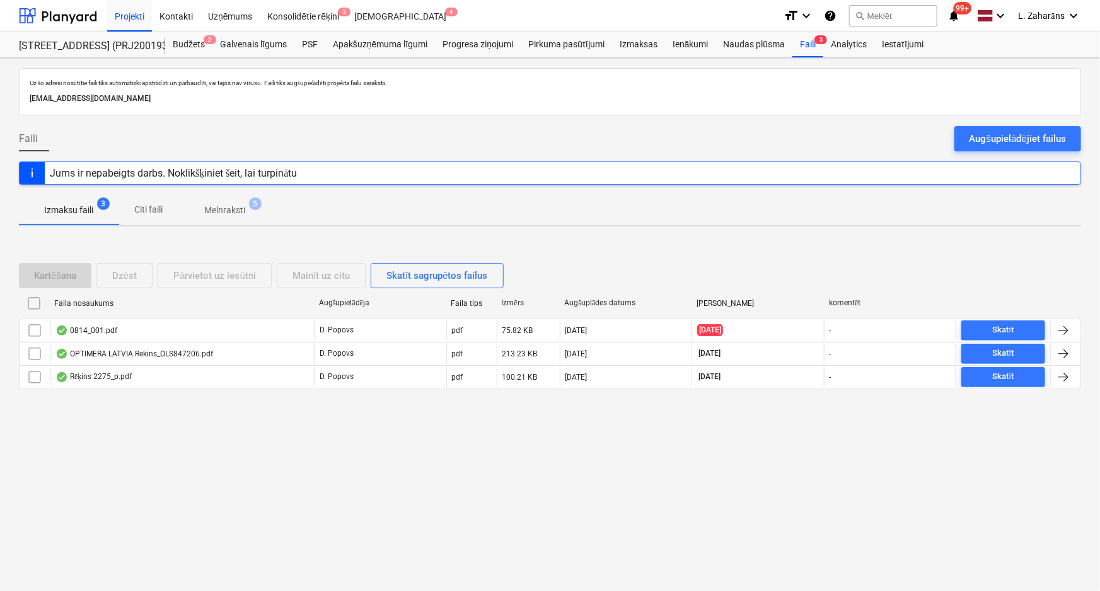
click at [228, 200] on span "Melnraksti 5" at bounding box center [224, 210] width 91 height 23
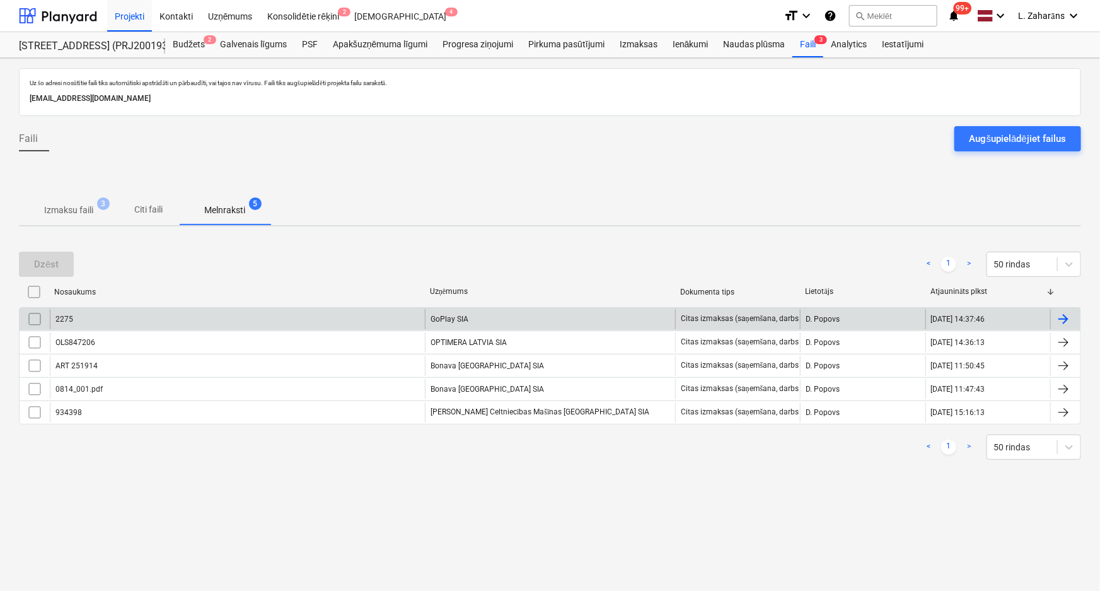
click at [162, 320] on div "2275" at bounding box center [237, 319] width 375 height 20
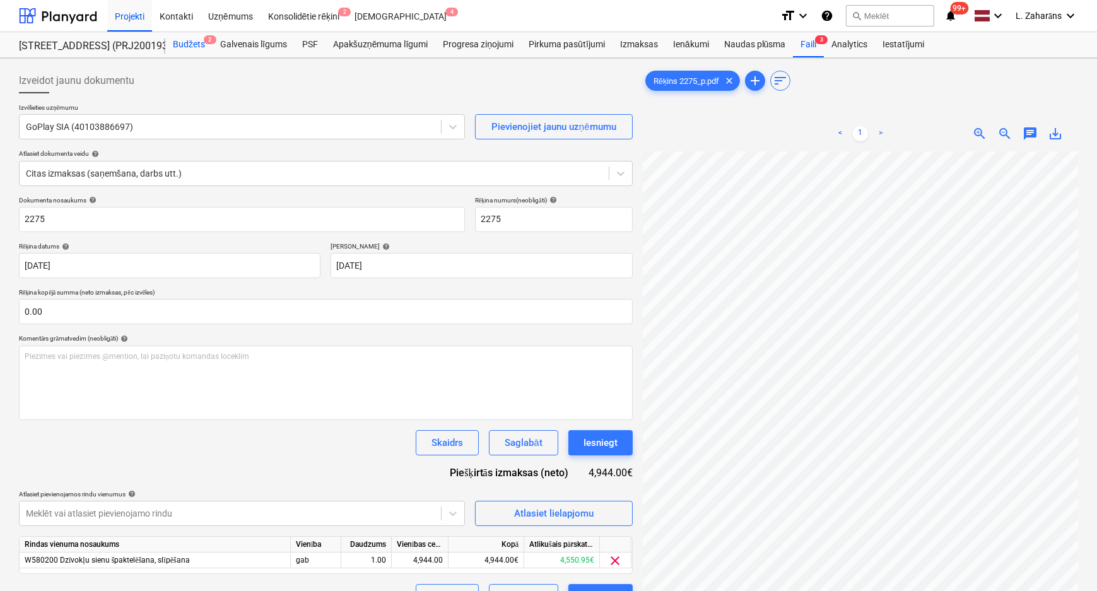
click at [187, 47] on div "Budžets 2" at bounding box center [188, 44] width 47 height 25
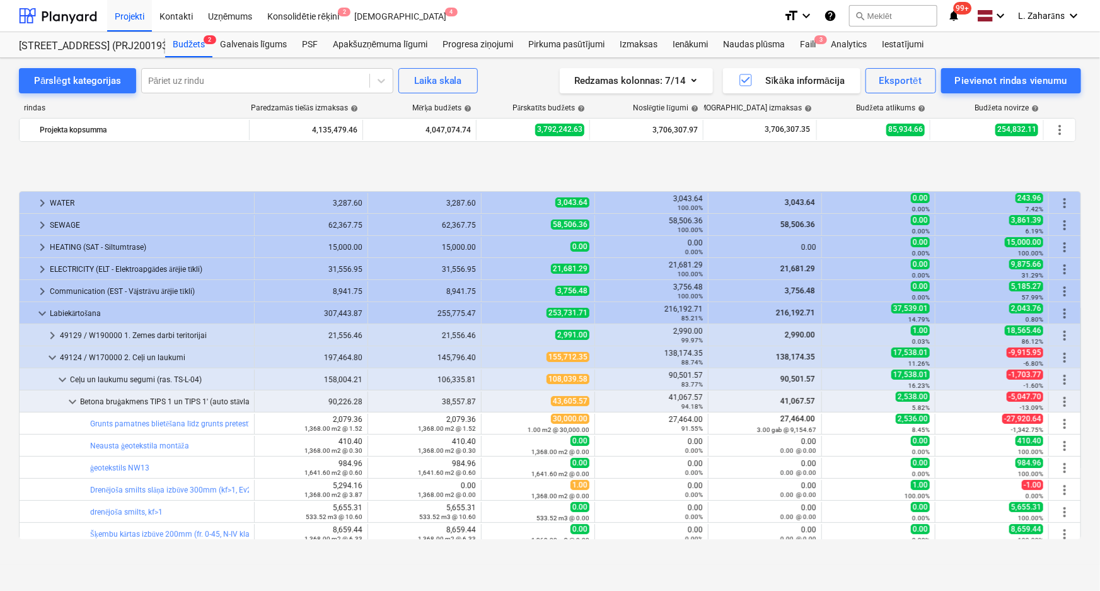
scroll to position [504, 0]
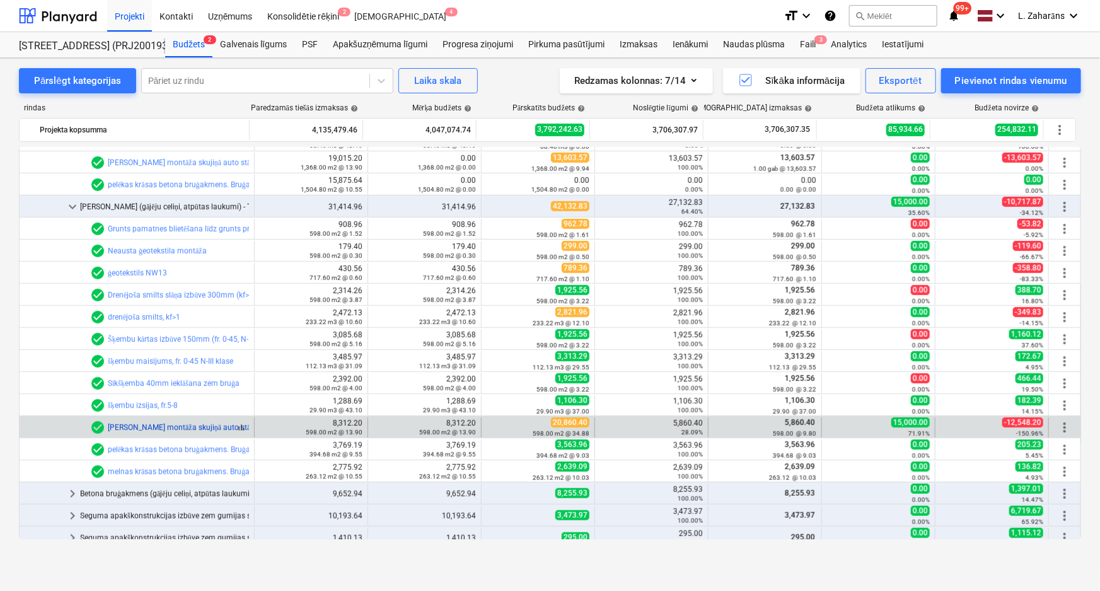
click at [176, 430] on link "[PERSON_NAME] montāža skujiņā auto stāvlaukumiem un brauktuvei 60mm" at bounding box center [237, 427] width 258 height 9
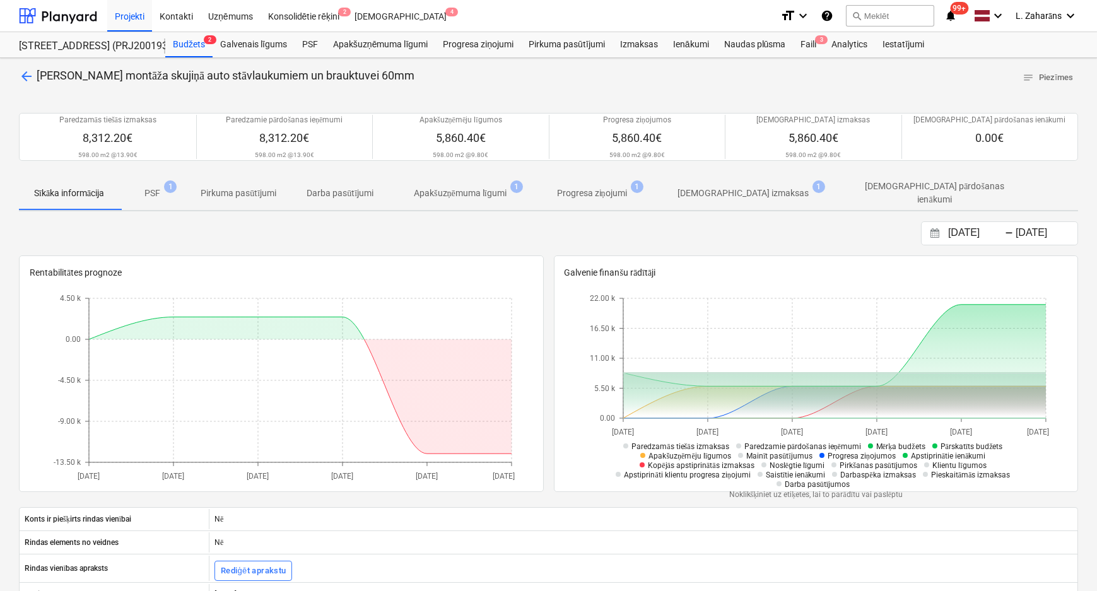
drag, startPoint x: 436, startPoint y: 76, endPoint x: 37, endPoint y: 77, distance: 398.5
click at [37, 77] on div "arrow_back Betona bruģakmeņa montāža skujiņā auto stāvlaukumiem un brauktuvei 6…" at bounding box center [548, 78] width 1059 height 20
copy span "[PERSON_NAME] montāža skujiņā auto stāvlaukumiem un brauktuvei 60mm"
click at [168, 13] on div "Kontakti" at bounding box center [176, 15] width 49 height 32
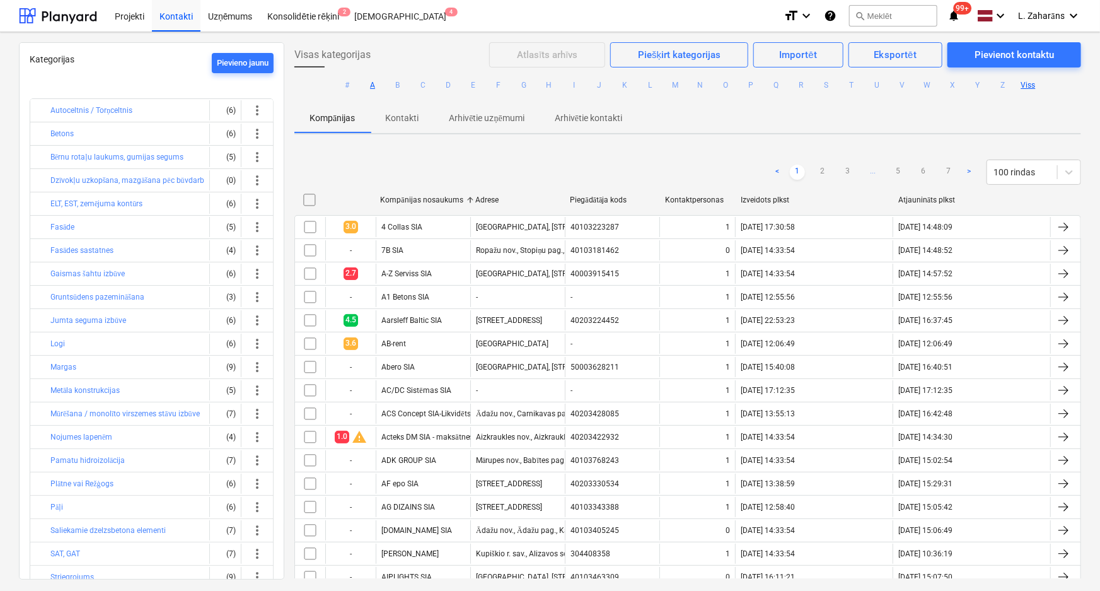
click at [372, 86] on button "A" at bounding box center [372, 85] width 15 height 15
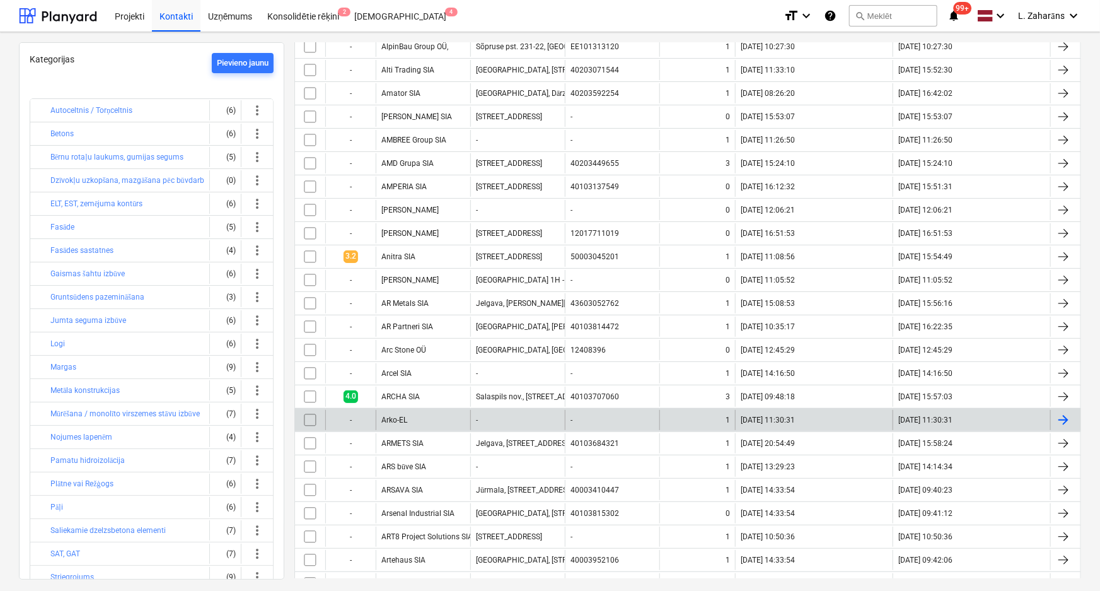
scroll to position [1089, 0]
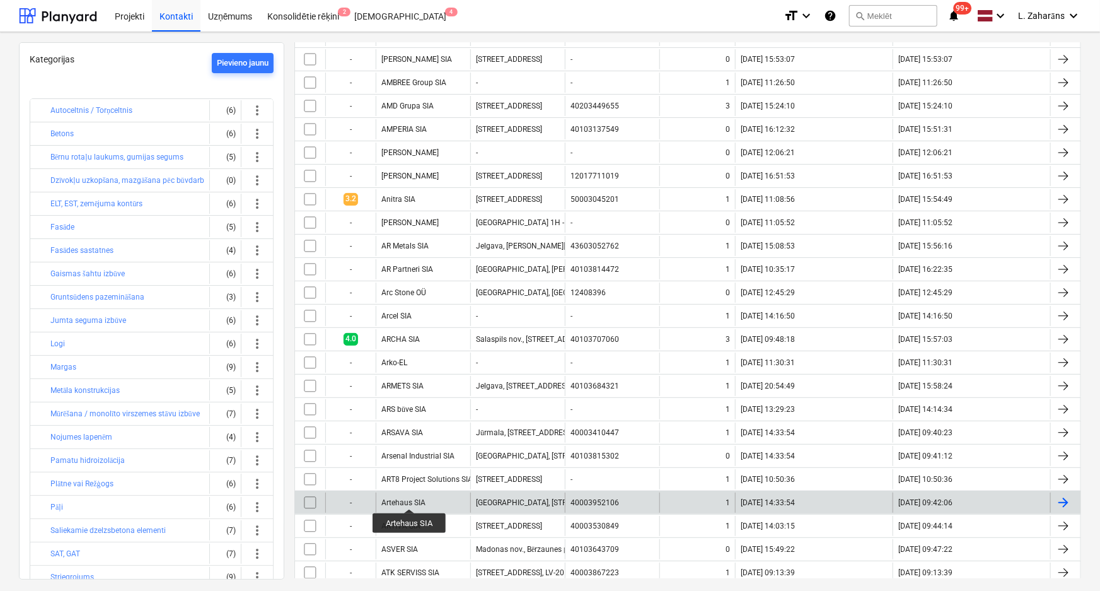
click at [410, 498] on div "Artehaus SIA" at bounding box center [403, 502] width 44 height 9
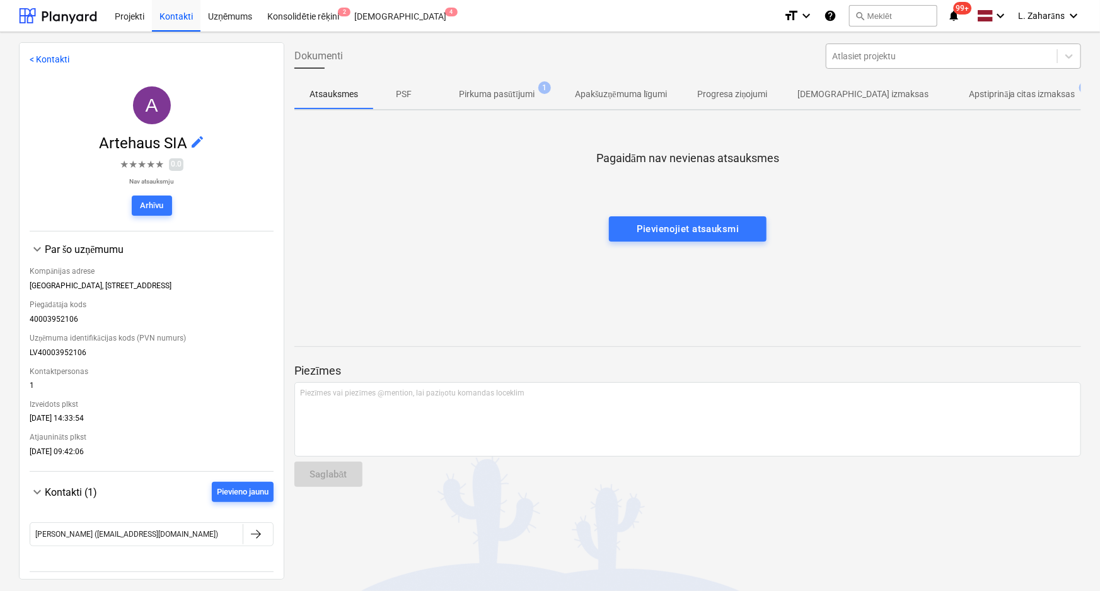
click at [888, 56] on div at bounding box center [942, 56] width 218 height 13
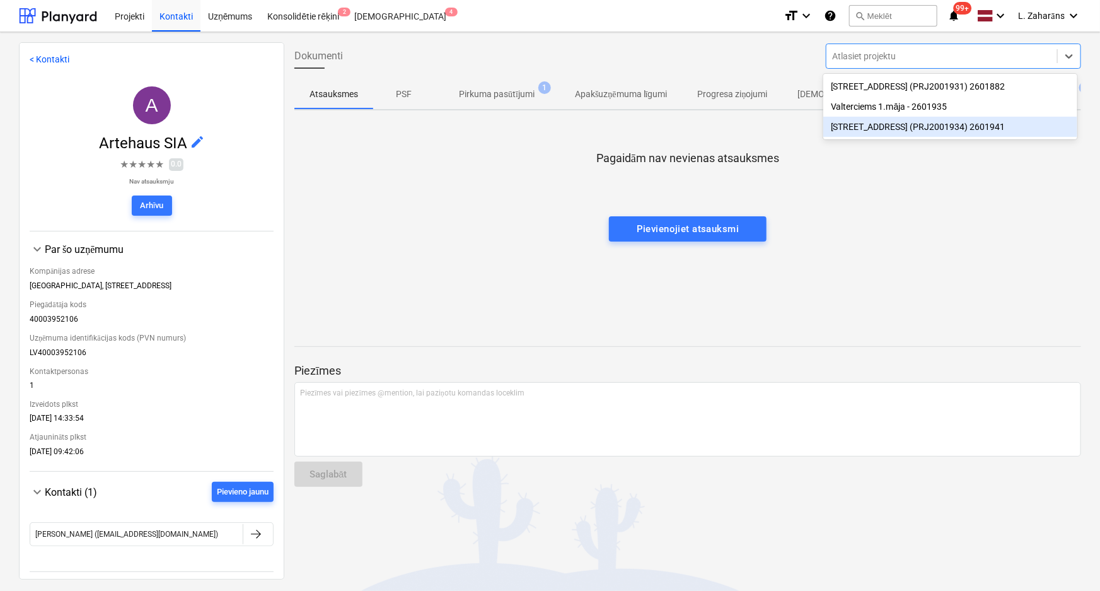
click at [868, 132] on div "[STREET_ADDRESS] (PRJ2001934) 2601941" at bounding box center [951, 127] width 254 height 20
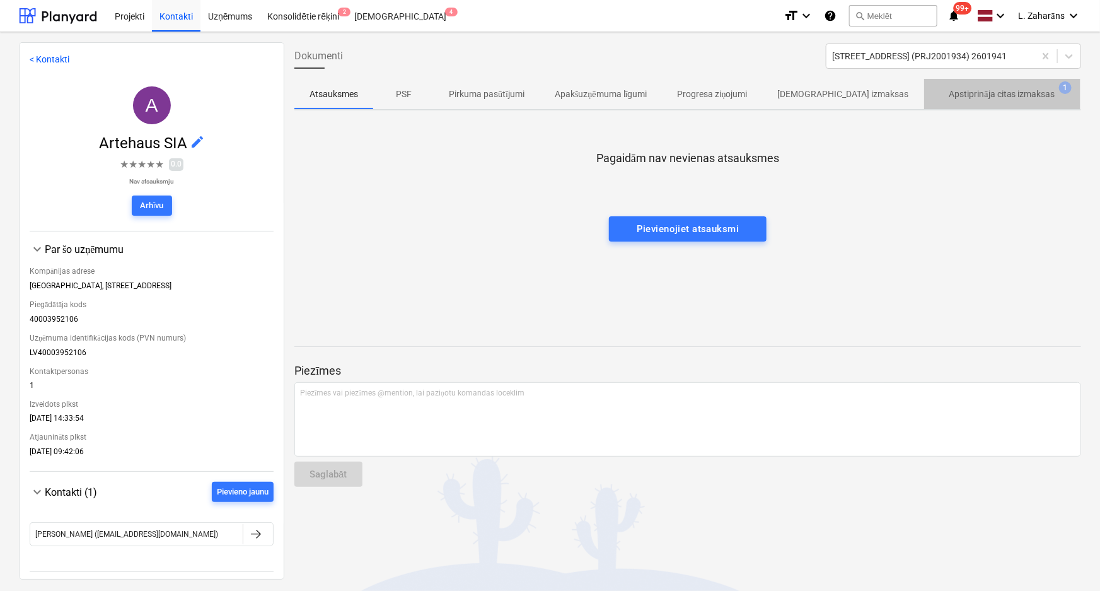
click at [950, 91] on p "Apstiprināja citas izmaksas" at bounding box center [1003, 94] width 106 height 13
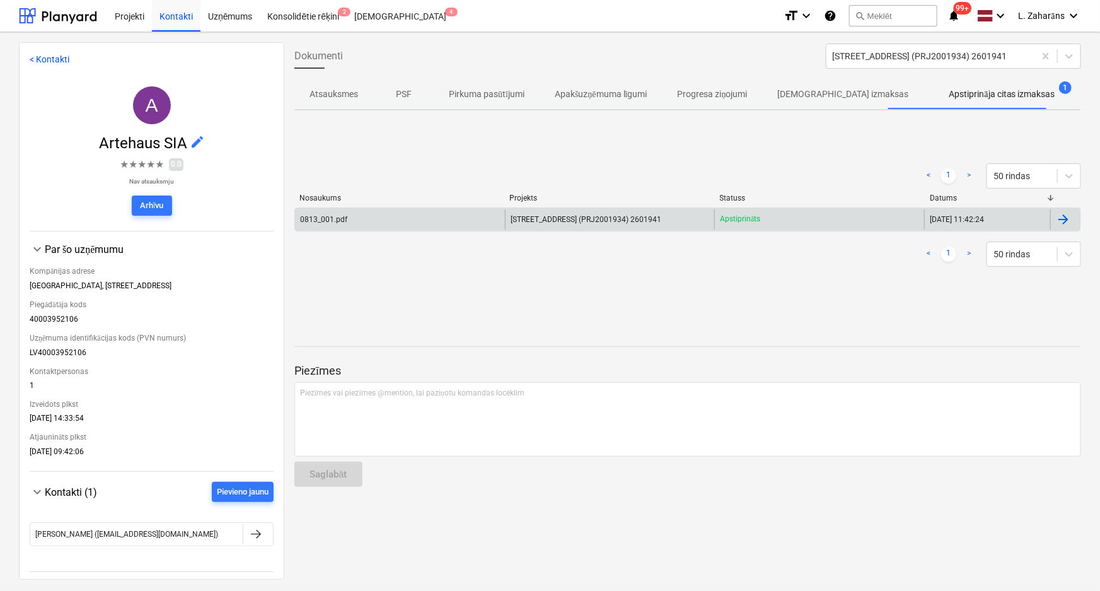
click at [428, 217] on div "0813_001.pdf" at bounding box center [400, 219] width 210 height 20
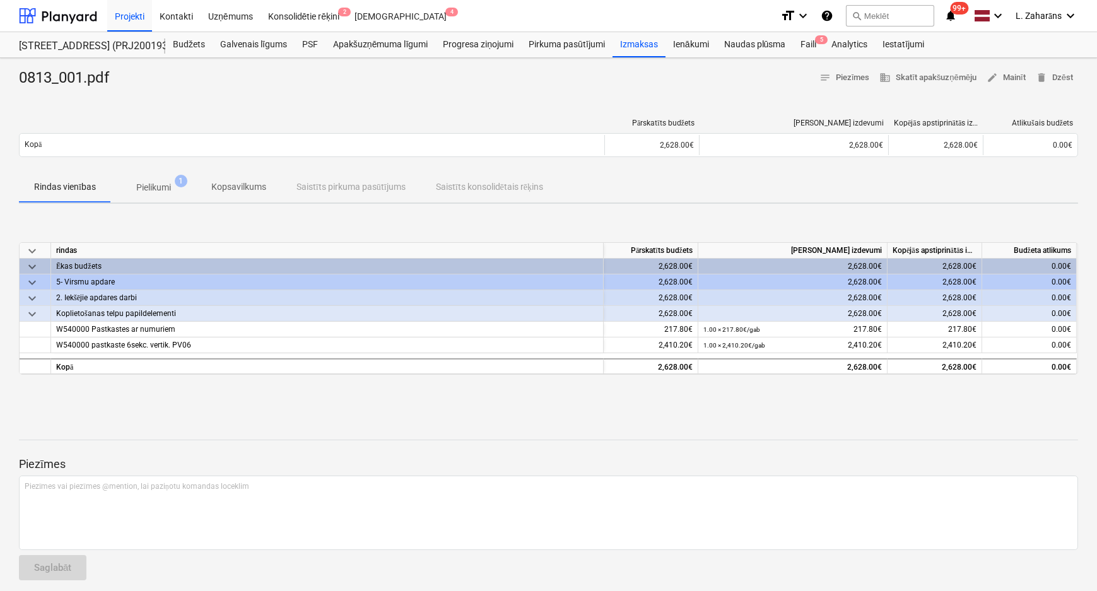
click at [140, 183] on p "Pielikumi" at bounding box center [153, 187] width 35 height 13
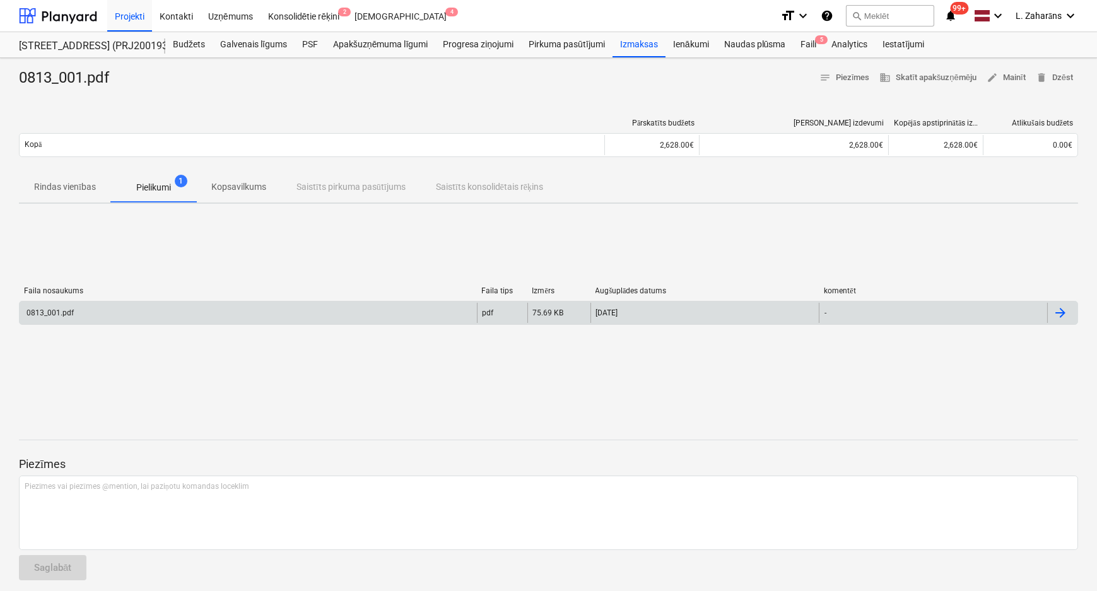
click at [144, 309] on div "0813_001.pdf" at bounding box center [248, 313] width 457 height 20
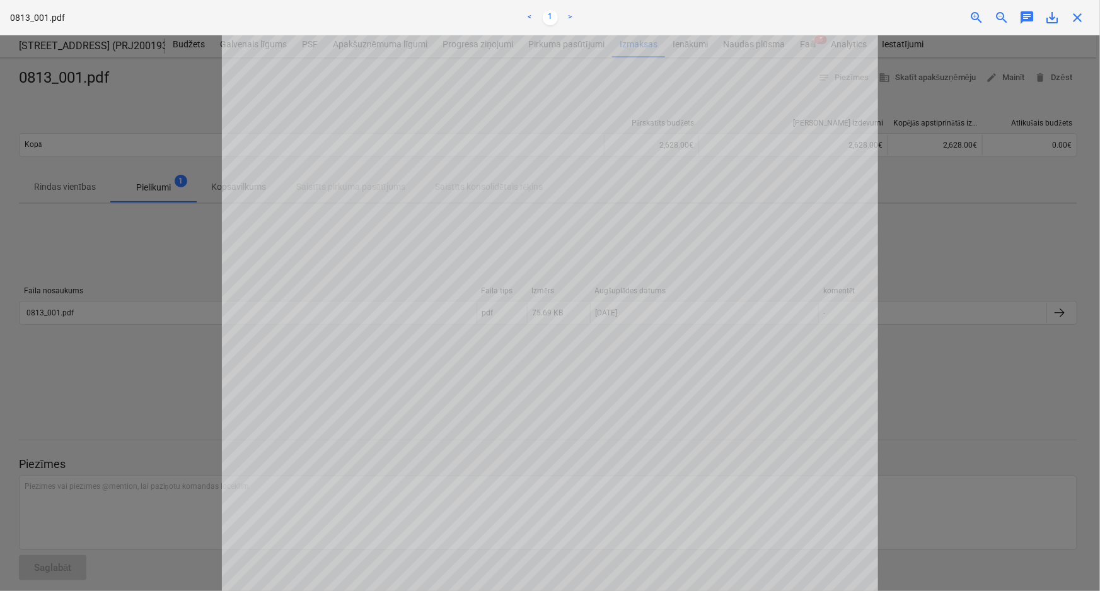
click at [1081, 17] on span "close" at bounding box center [1077, 17] width 15 height 15
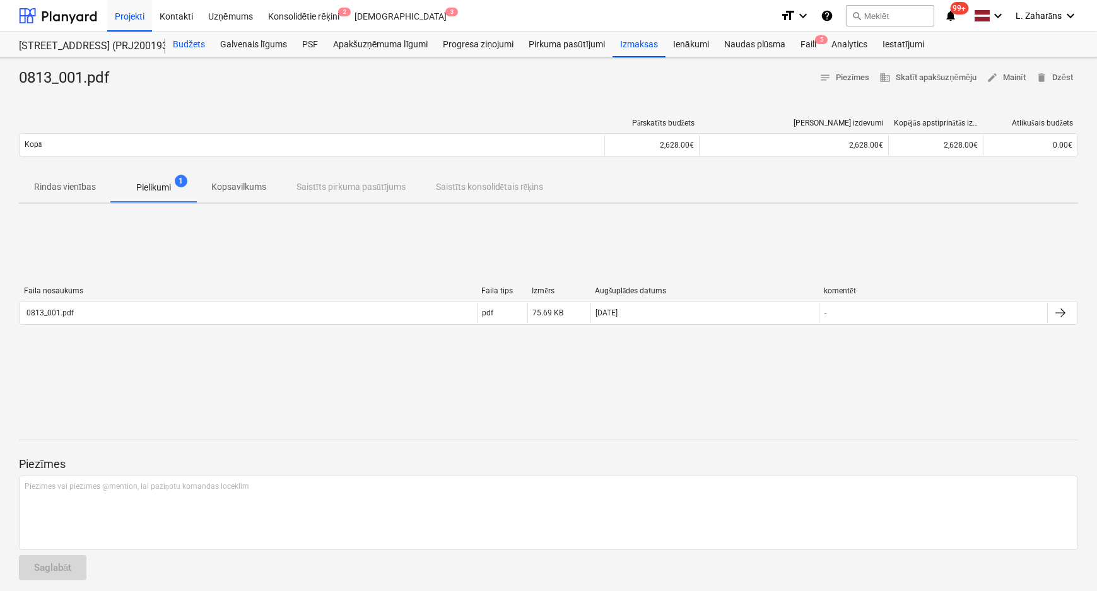
click at [183, 40] on div "Budžets" at bounding box center [188, 44] width 47 height 25
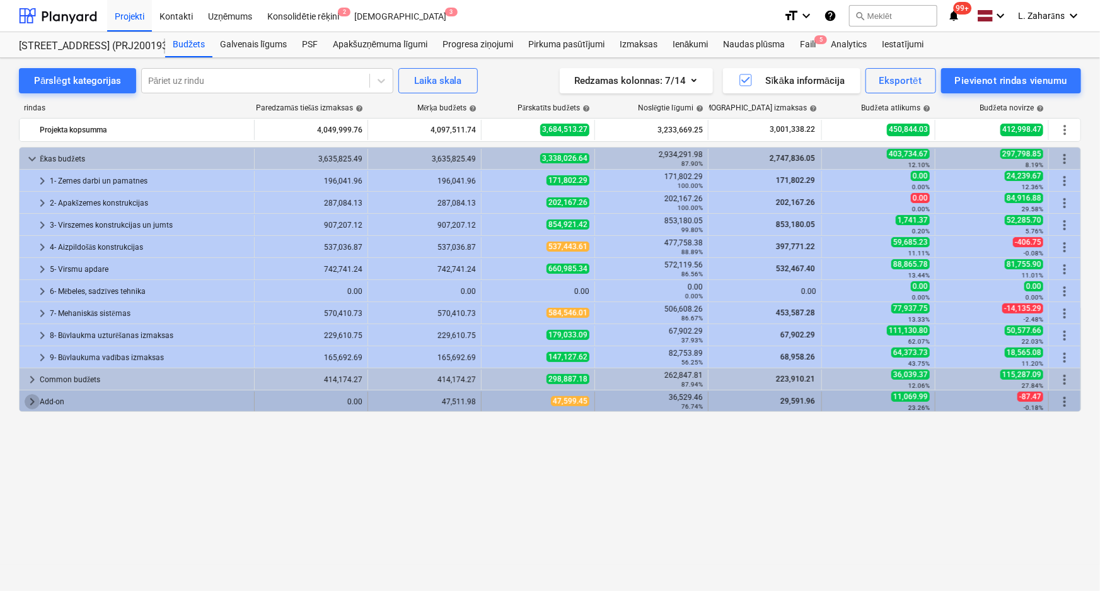
click at [26, 402] on span "keyboard_arrow_right" at bounding box center [32, 401] width 15 height 15
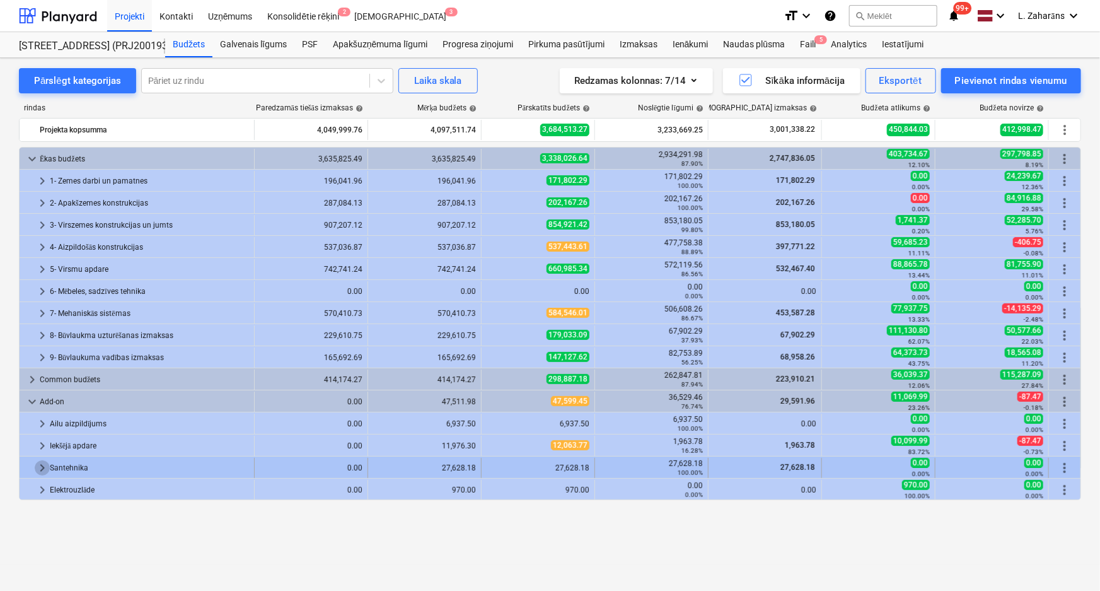
click at [42, 465] on span "keyboard_arrow_right" at bounding box center [42, 467] width 15 height 15
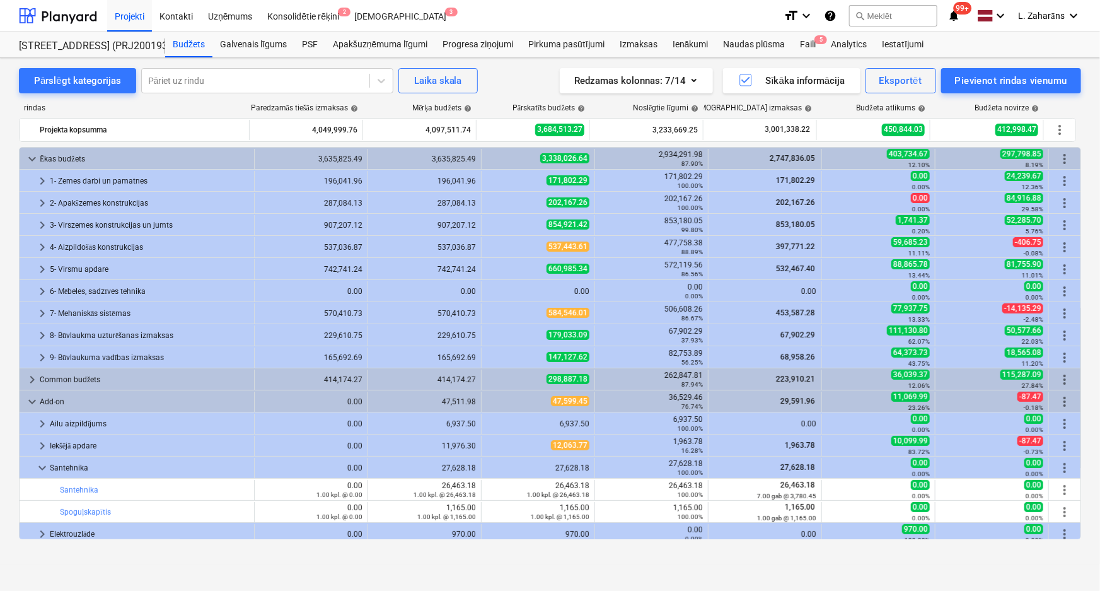
click at [42, 465] on span "keyboard_arrow_down" at bounding box center [42, 467] width 15 height 15
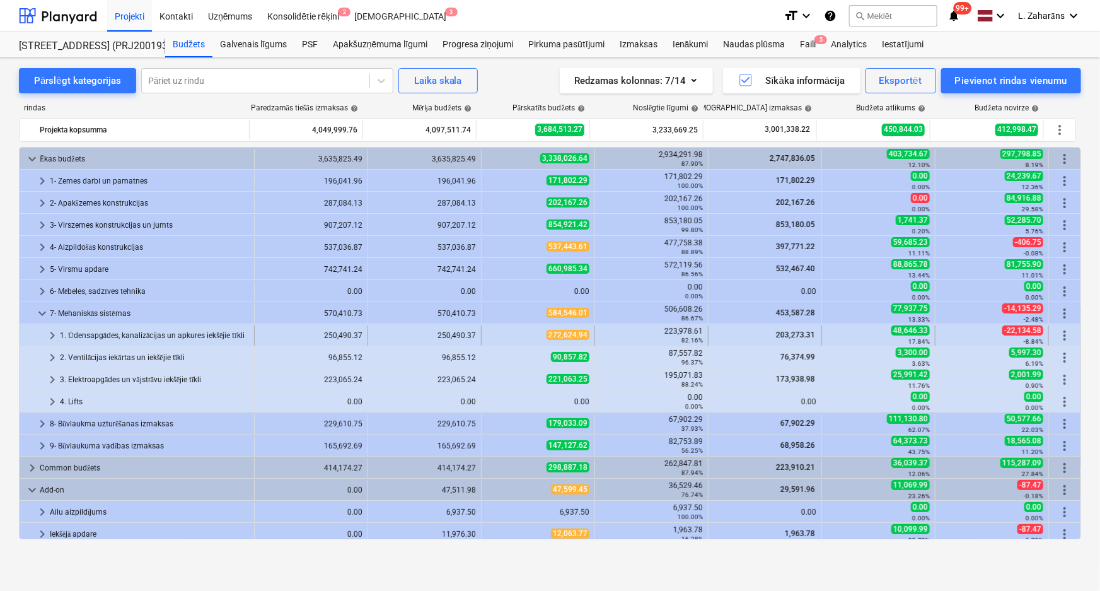
click at [50, 332] on span "keyboard_arrow_right" at bounding box center [52, 335] width 15 height 15
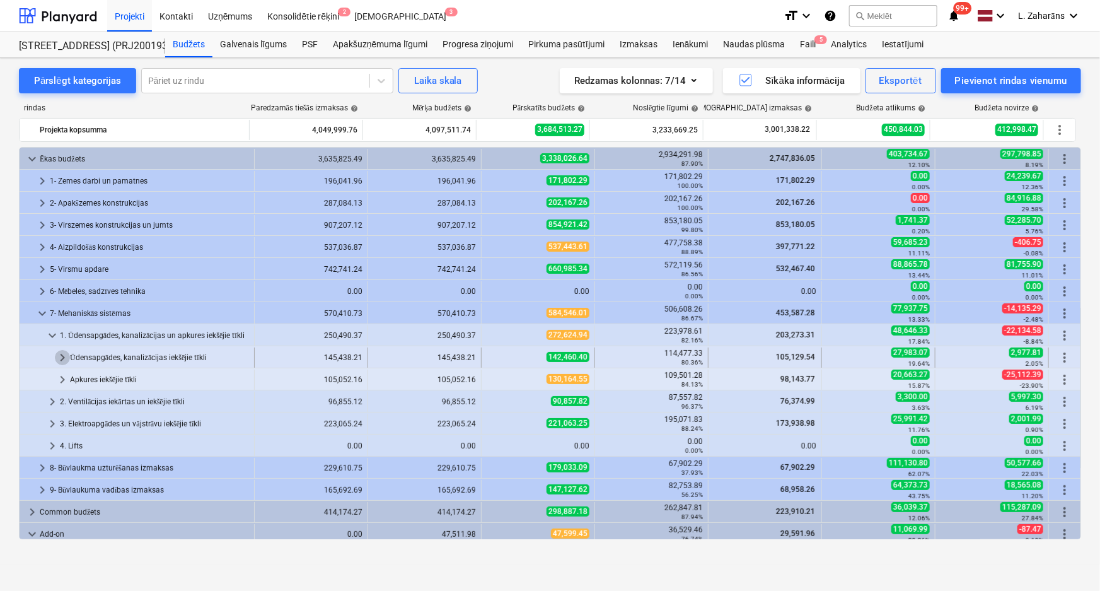
click at [56, 355] on span "keyboard_arrow_right" at bounding box center [62, 357] width 15 height 15
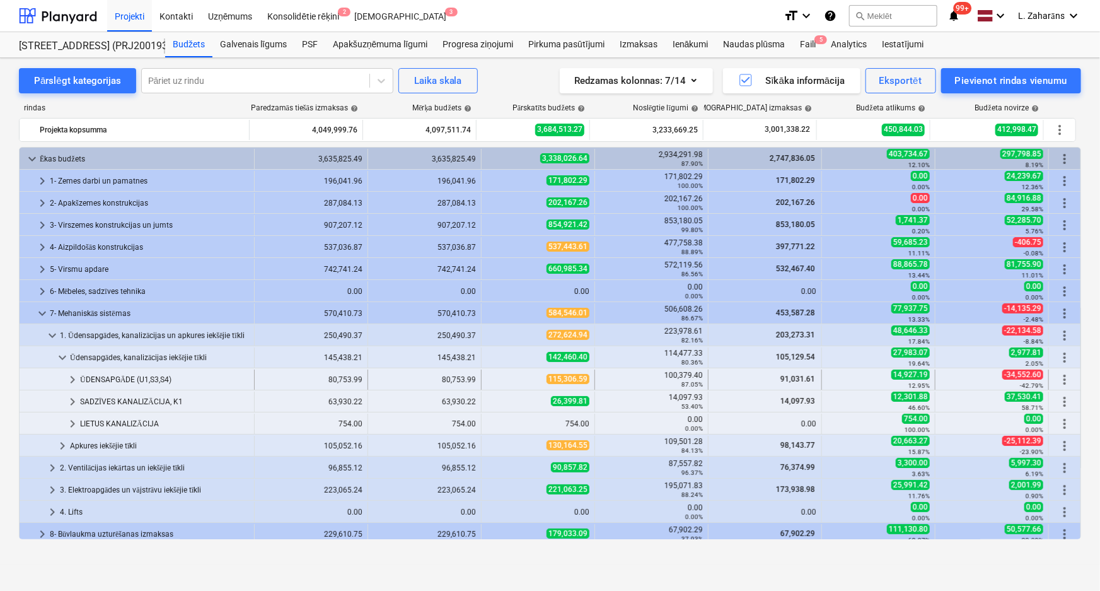
click at [71, 376] on span "keyboard_arrow_right" at bounding box center [72, 379] width 15 height 15
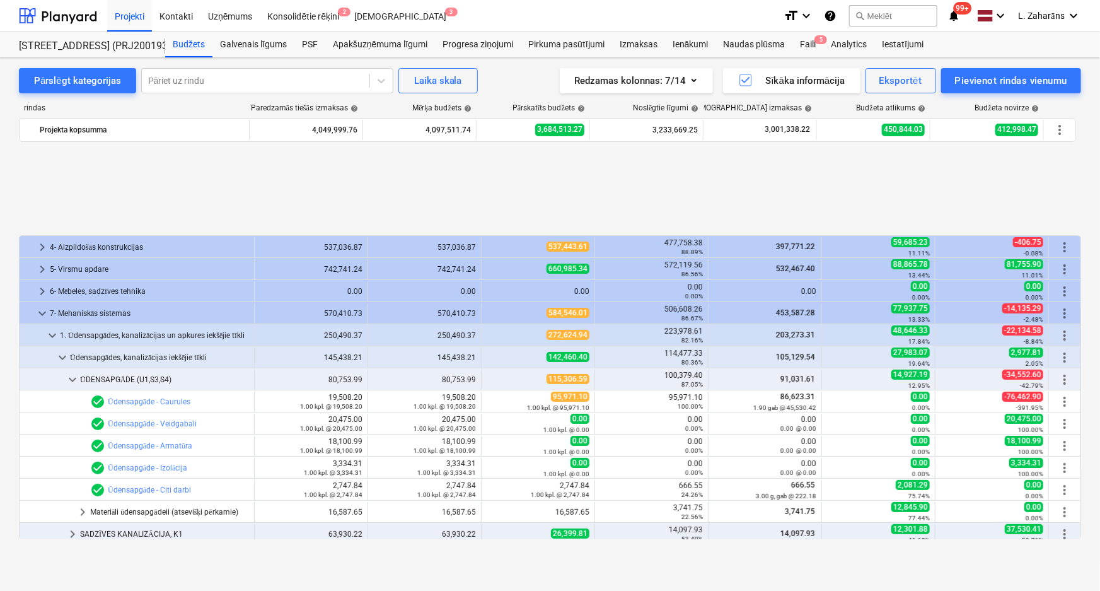
scroll to position [114, 0]
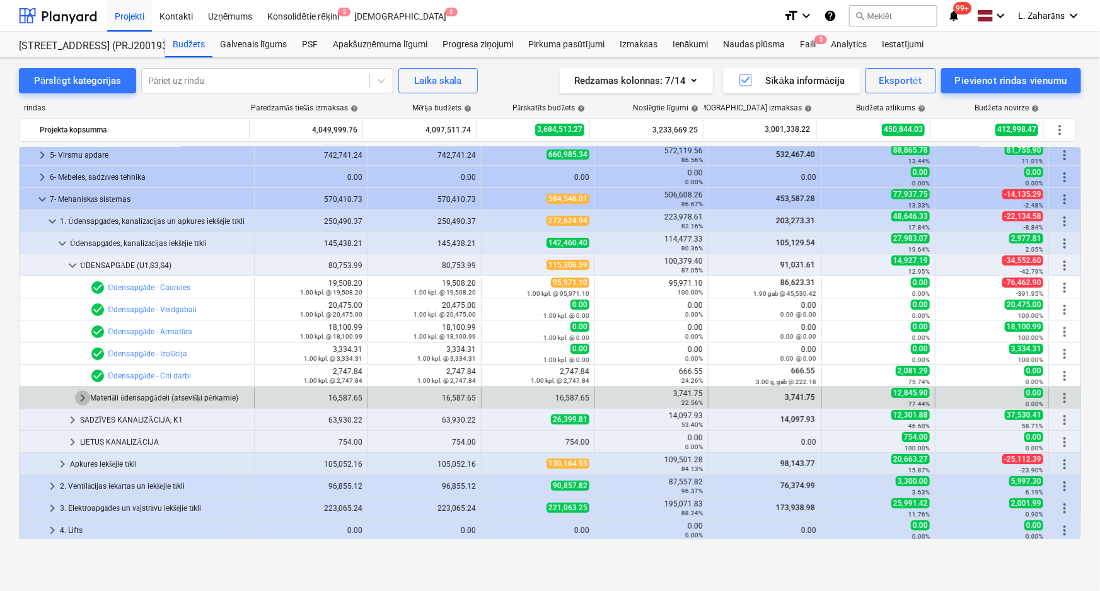
click at [79, 396] on span "keyboard_arrow_right" at bounding box center [82, 397] width 15 height 15
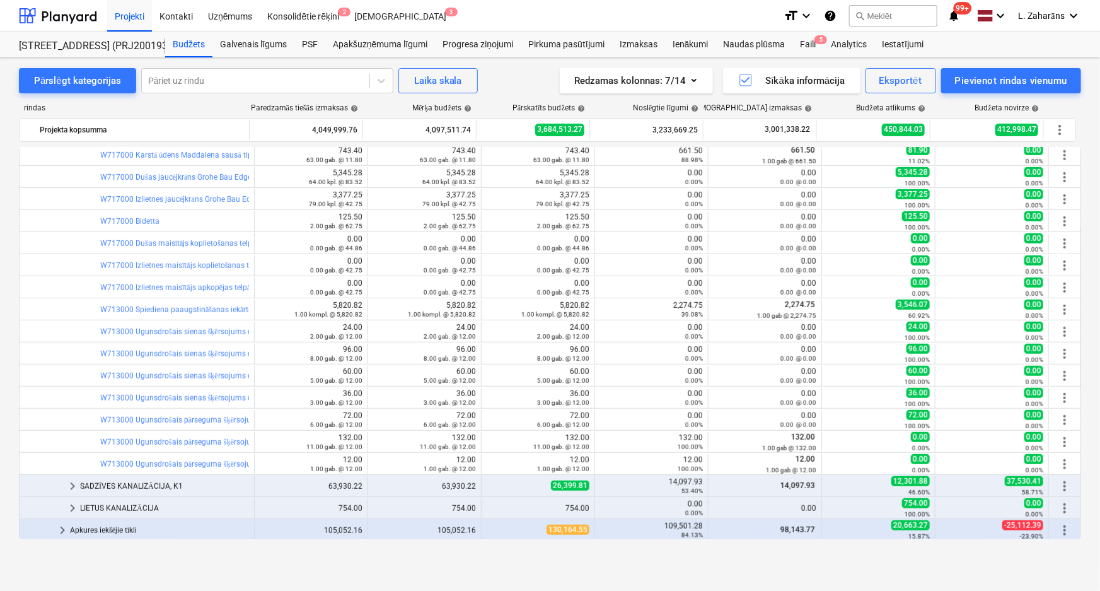
scroll to position [344, 0]
